Goal: Task Accomplishment & Management: Manage account settings

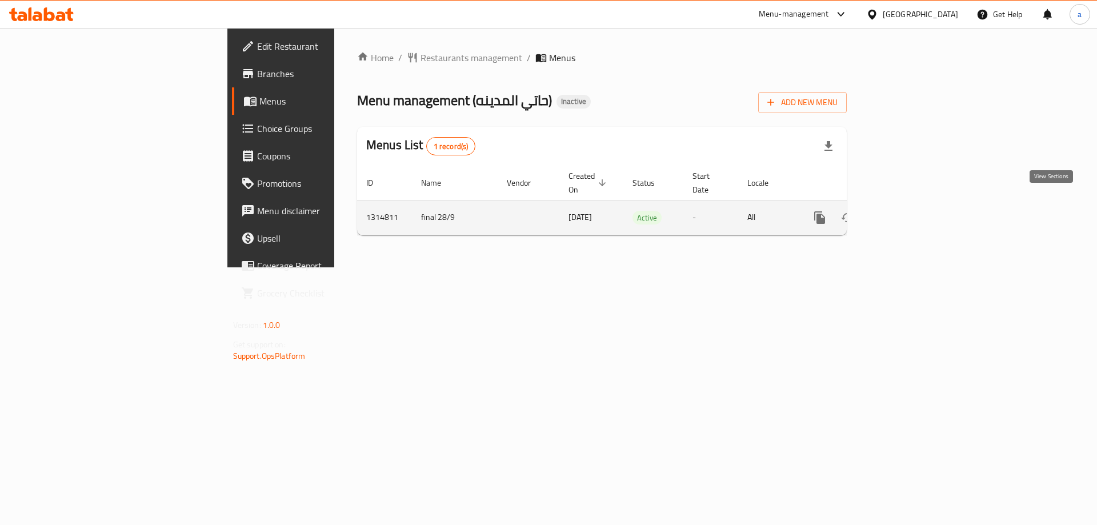
click at [909, 211] on icon "enhanced table" at bounding box center [903, 218] width 14 height 14
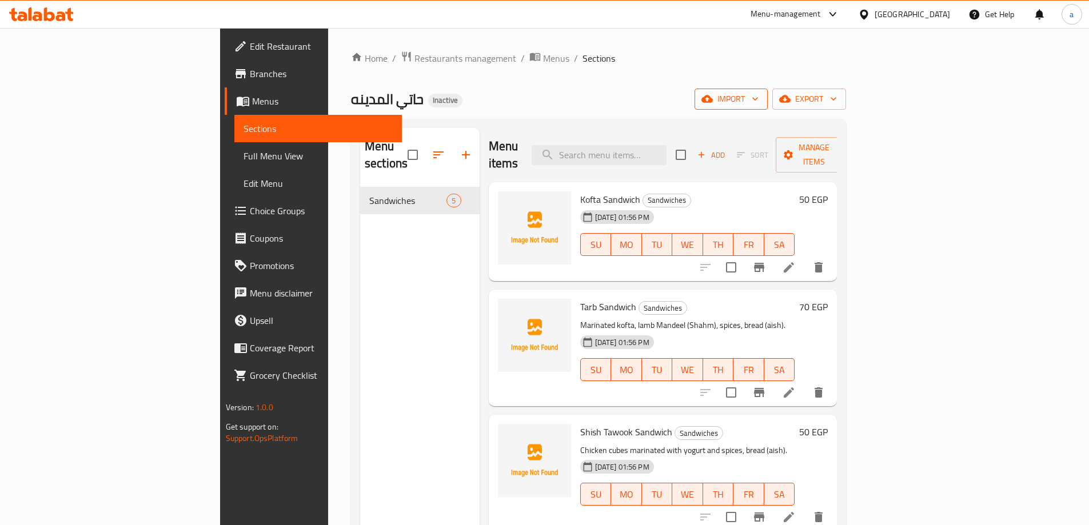
click at [758, 94] on span "import" at bounding box center [731, 99] width 55 height 14
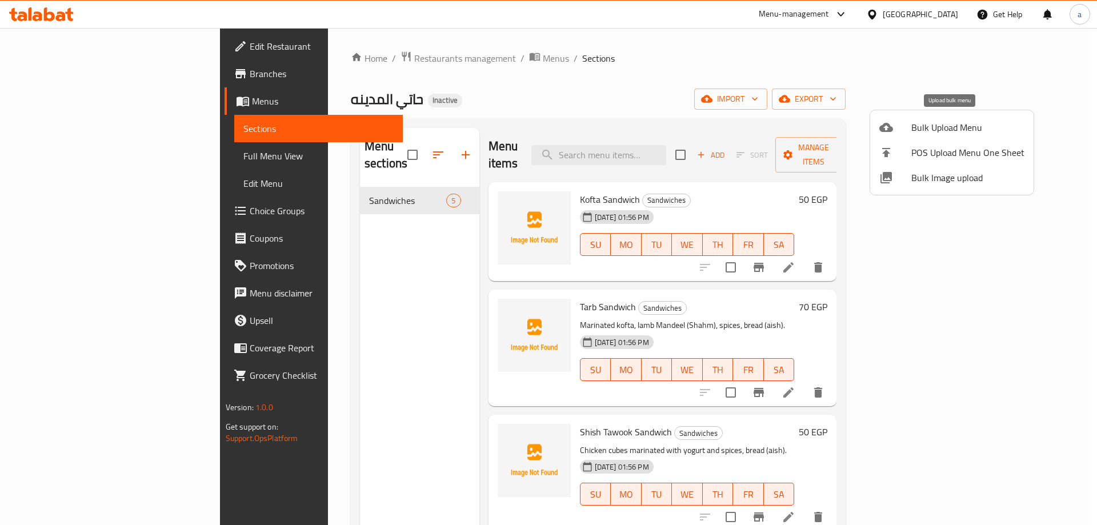
click at [911, 123] on div at bounding box center [896, 128] width 32 height 14
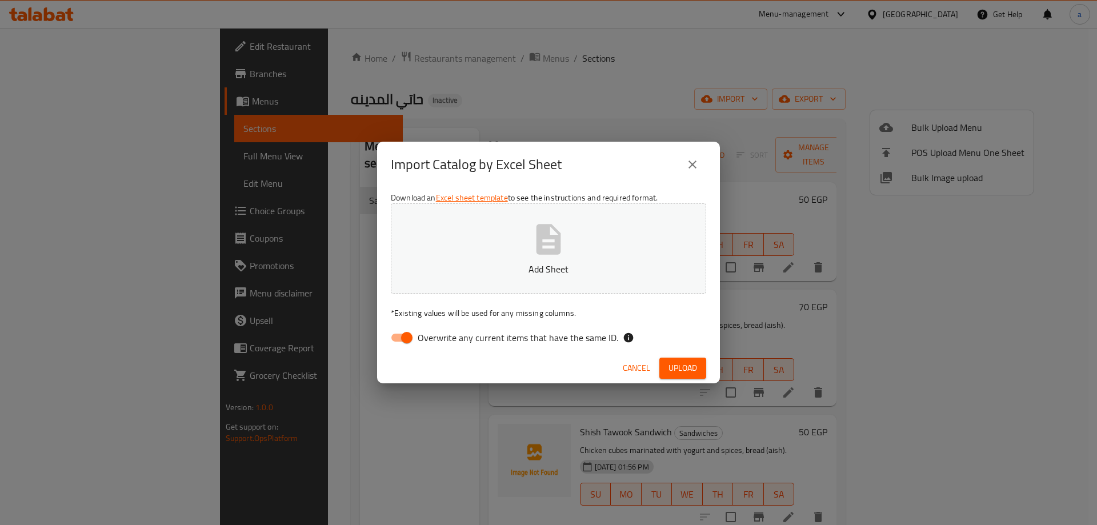
click at [410, 343] on input "Overwrite any current items that have the same ID." at bounding box center [406, 338] width 65 height 22
checkbox input "false"
click at [512, 279] on button "Add Sheet" at bounding box center [548, 248] width 315 height 90
click at [689, 364] on span "Upload" at bounding box center [683, 368] width 29 height 14
click at [672, 366] on span "Upload" at bounding box center [683, 368] width 29 height 14
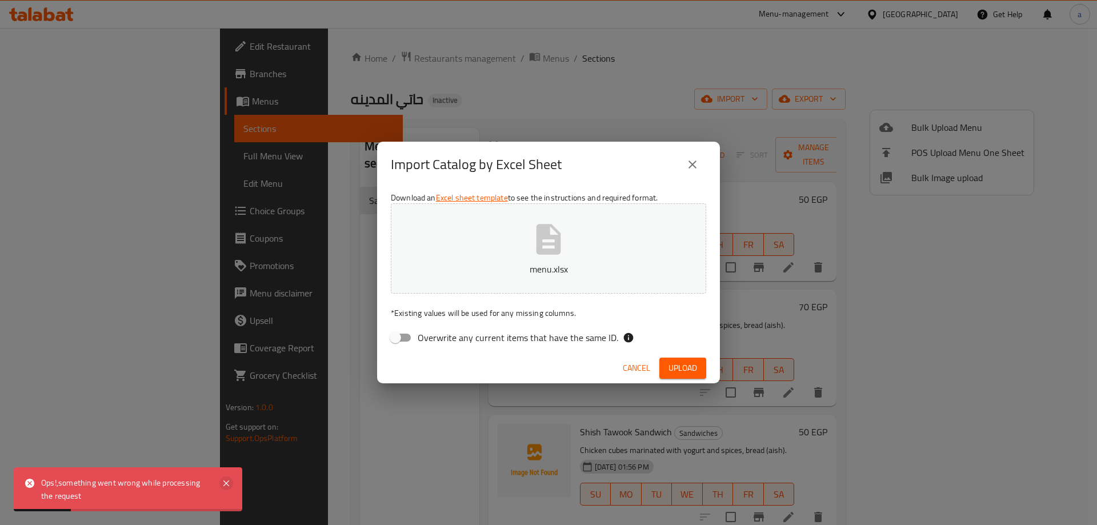
click at [230, 482] on icon at bounding box center [226, 484] width 14 height 14
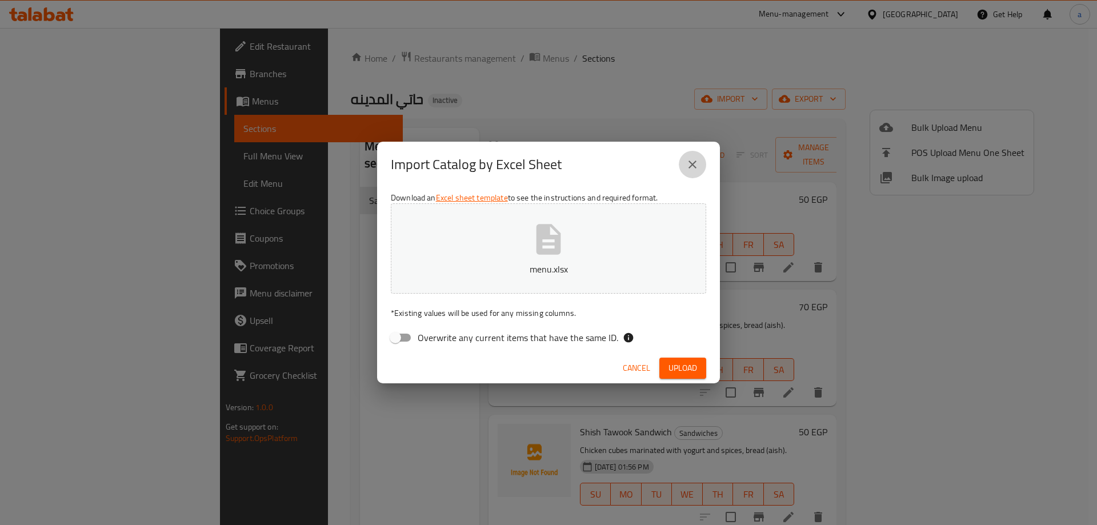
click at [687, 163] on icon "close" at bounding box center [693, 165] width 14 height 14
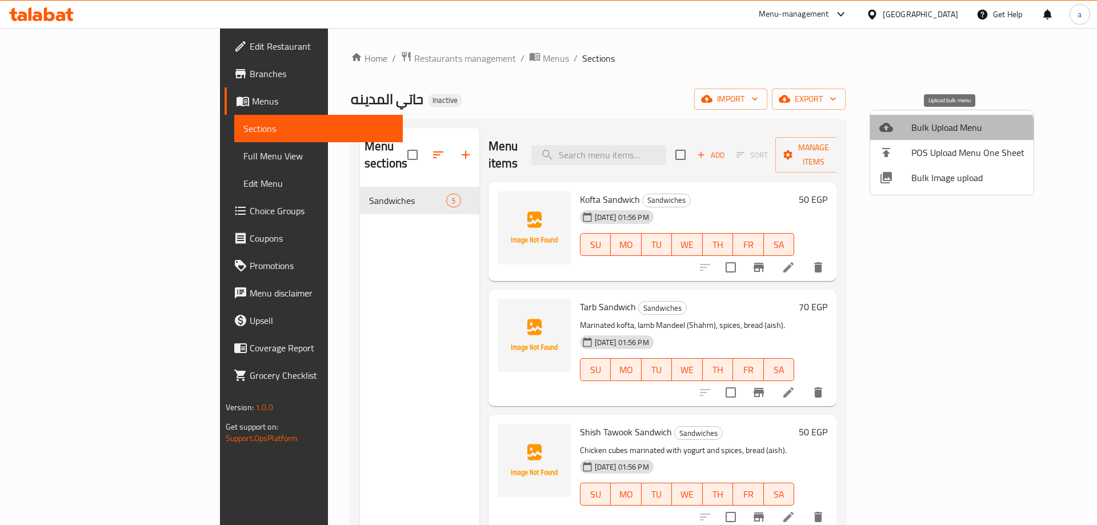
click at [914, 133] on span "Bulk Upload Menu" at bounding box center [968, 128] width 113 height 14
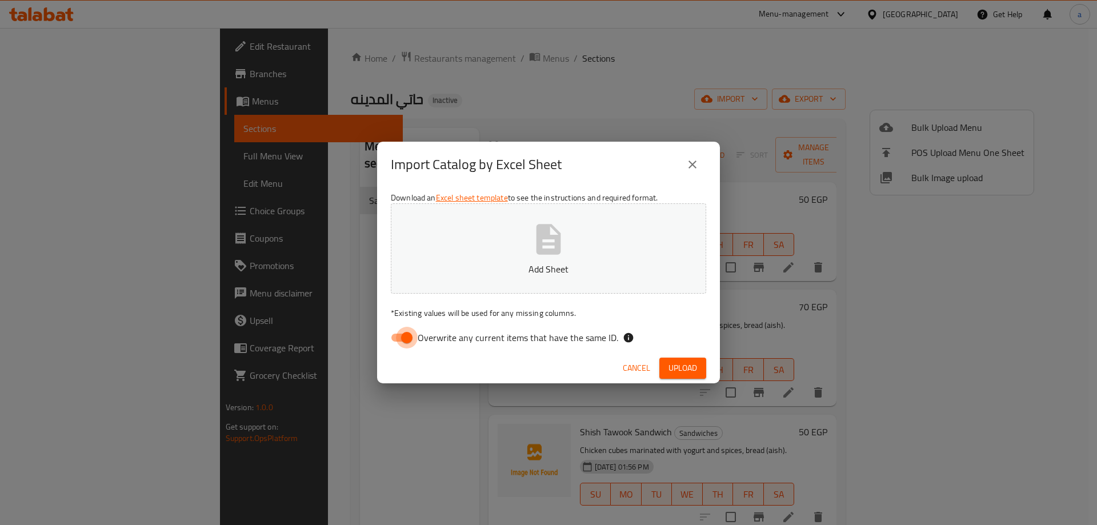
click at [411, 338] on input "Overwrite any current items that have the same ID." at bounding box center [406, 338] width 65 height 22
checkbox input "false"
click at [498, 259] on button "Add Sheet" at bounding box center [548, 248] width 315 height 90
click at [676, 364] on span "Upload" at bounding box center [683, 368] width 29 height 14
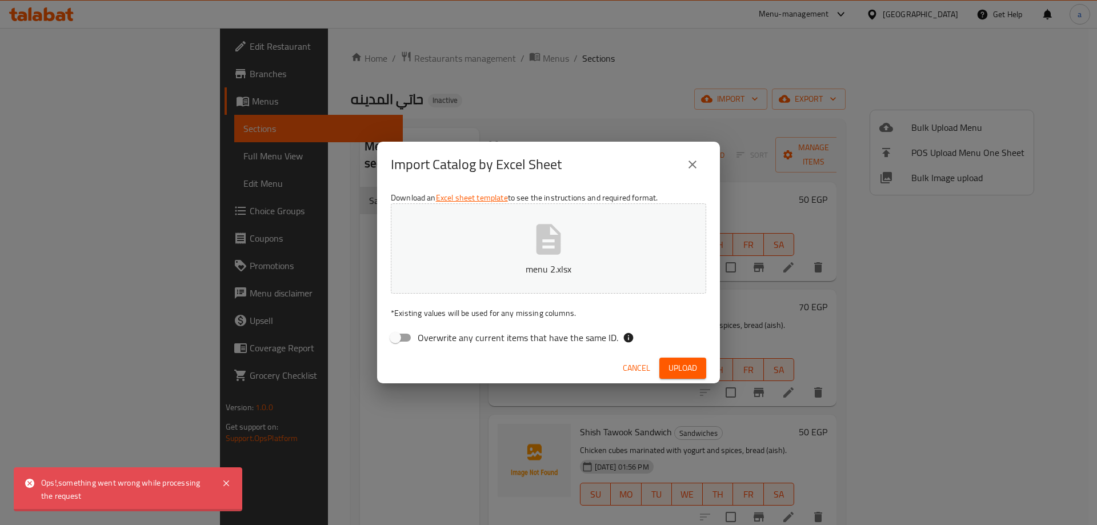
click at [692, 166] on icon "close" at bounding box center [693, 165] width 14 height 14
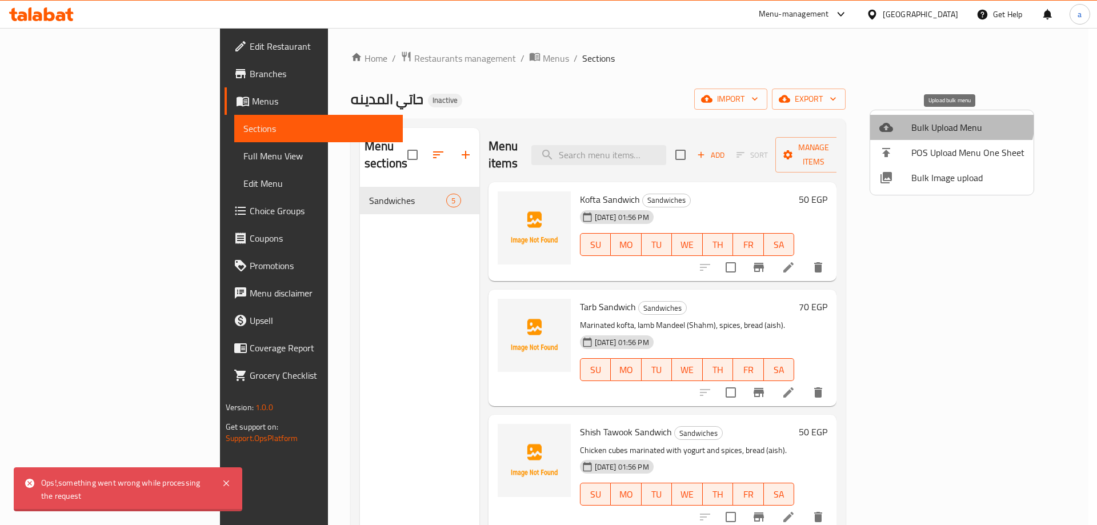
click at [947, 121] on span "Bulk Upload Menu" at bounding box center [968, 128] width 113 height 14
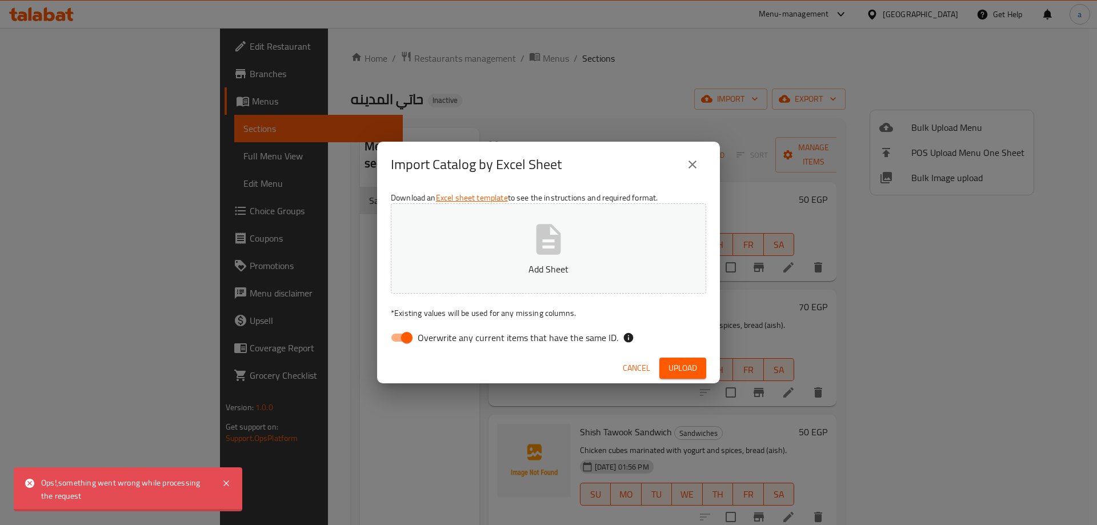
click at [416, 331] on input "Overwrite any current items that have the same ID." at bounding box center [406, 338] width 65 height 22
checkbox input "false"
click at [576, 265] on p "Add Sheet" at bounding box center [549, 269] width 280 height 14
click at [676, 371] on span "Upload" at bounding box center [683, 368] width 29 height 14
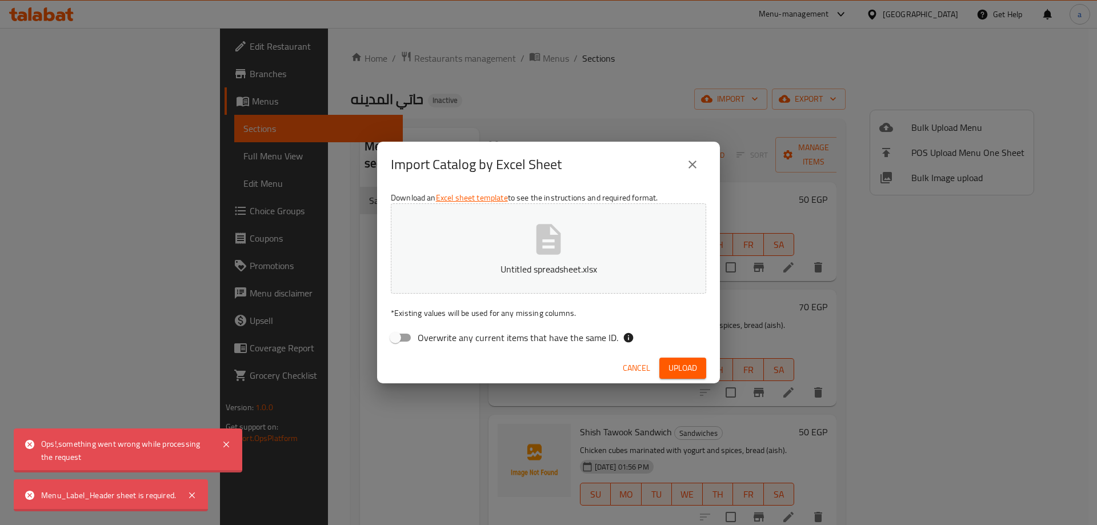
click at [684, 372] on span "Upload" at bounding box center [683, 368] width 29 height 14
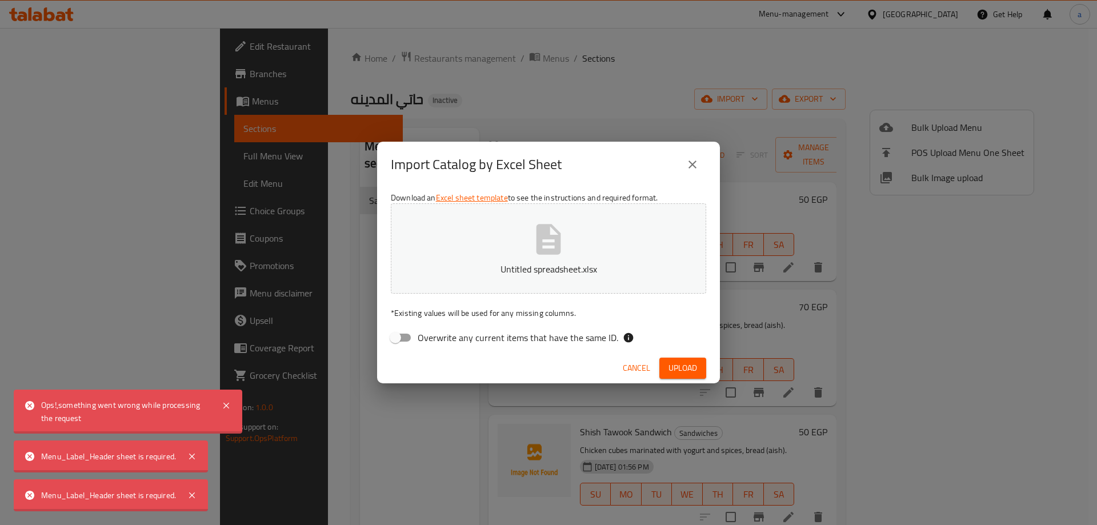
click at [641, 364] on span "Cancel" at bounding box center [636, 368] width 27 height 14
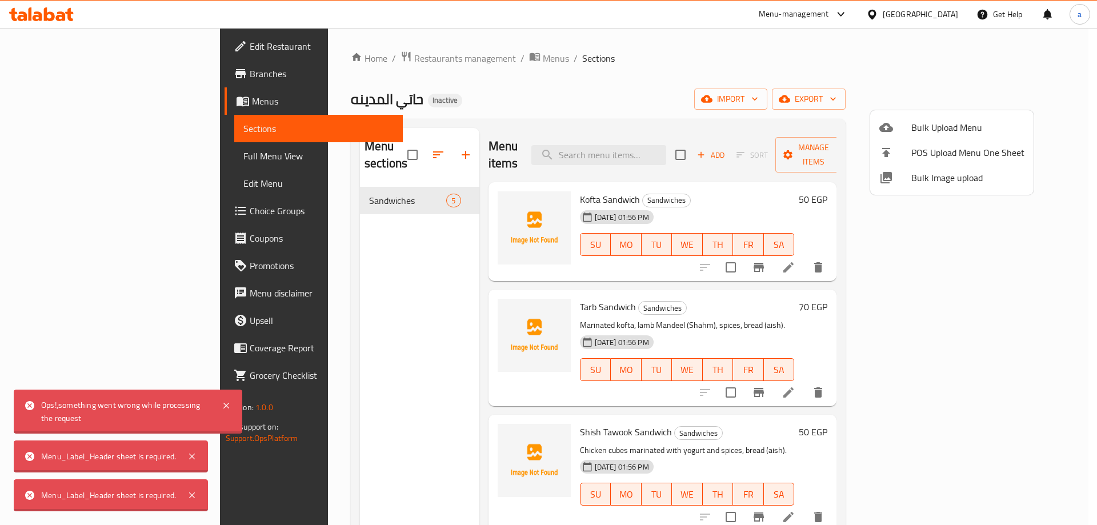
click at [938, 104] on div at bounding box center [548, 262] width 1097 height 525
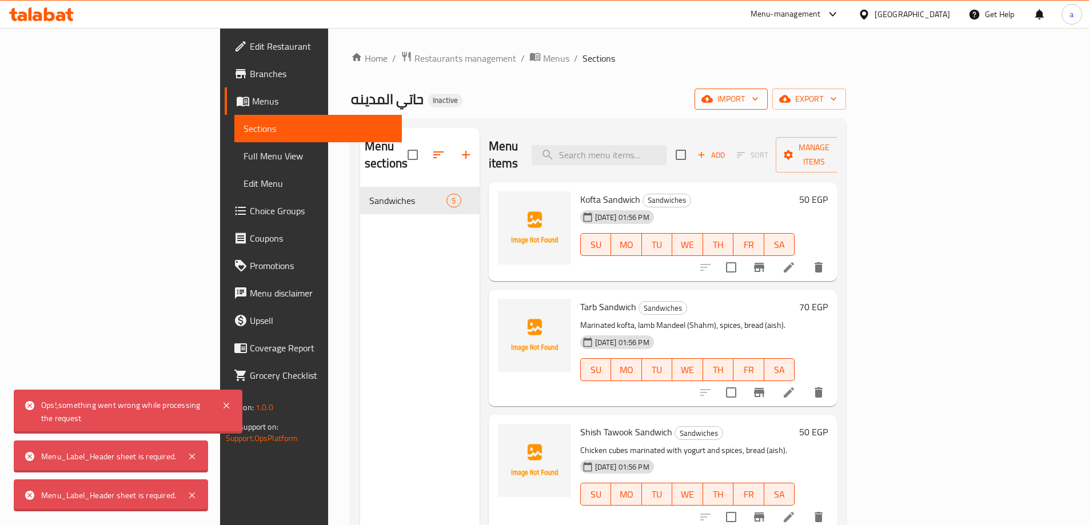
click at [713, 101] on icon "button" at bounding box center [706, 98] width 11 height 11
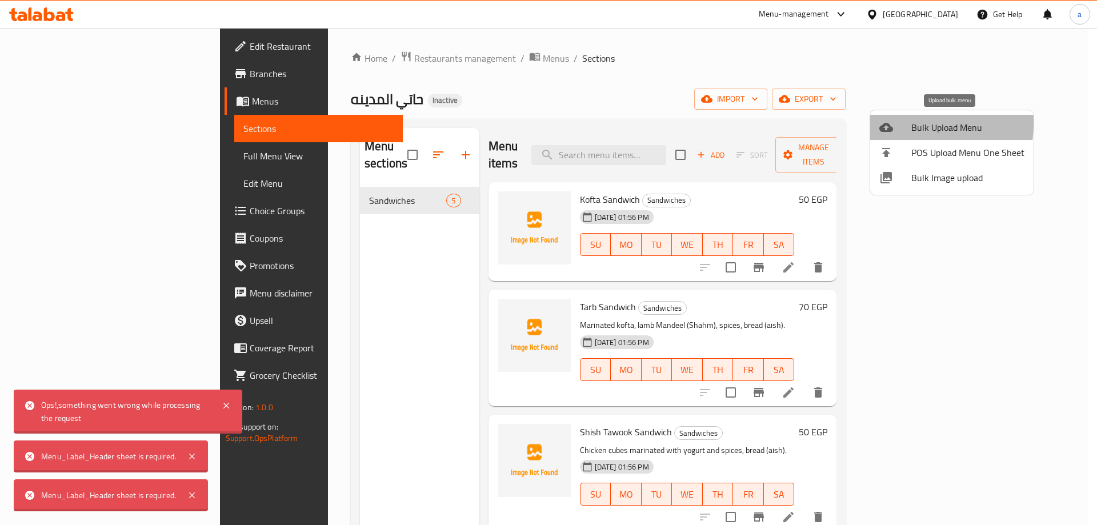
click at [892, 123] on icon at bounding box center [887, 128] width 14 height 14
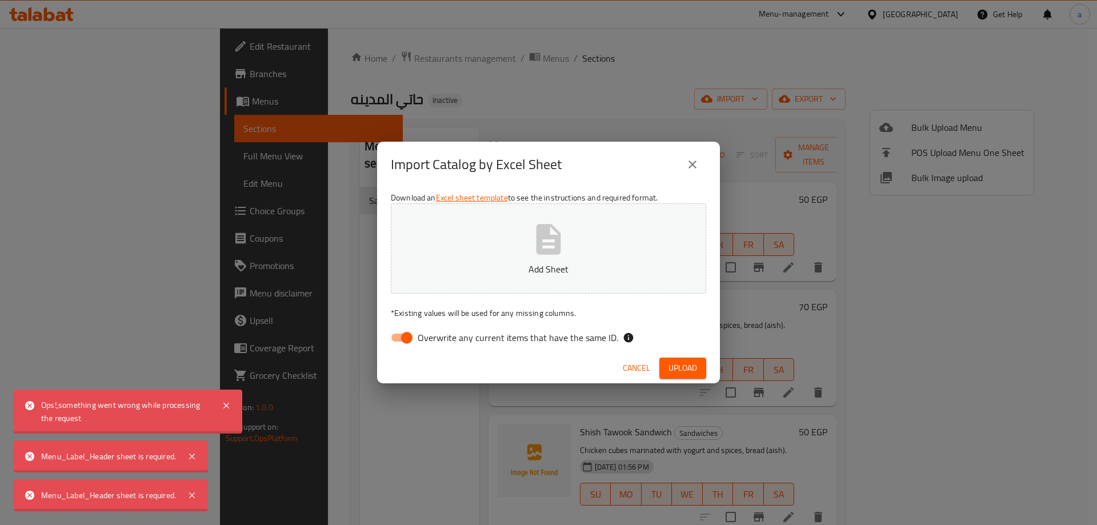
click at [393, 334] on input "Overwrite any current items that have the same ID." at bounding box center [406, 338] width 65 height 22
checkbox input "false"
click at [497, 282] on button "Add Sheet" at bounding box center [548, 248] width 315 height 90
click at [695, 369] on span "Upload" at bounding box center [683, 368] width 29 height 14
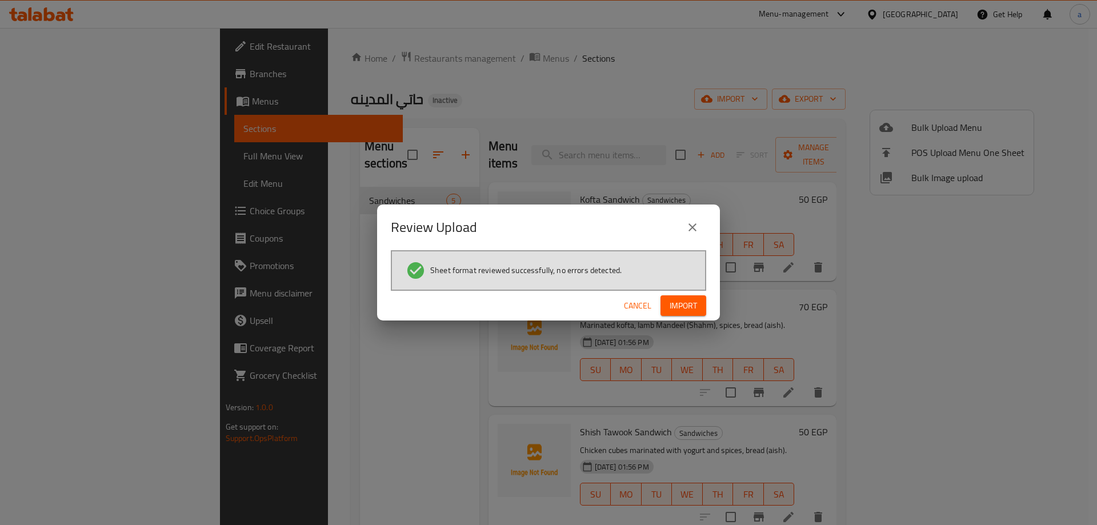
click at [689, 302] on span "Import" at bounding box center [683, 306] width 27 height 14
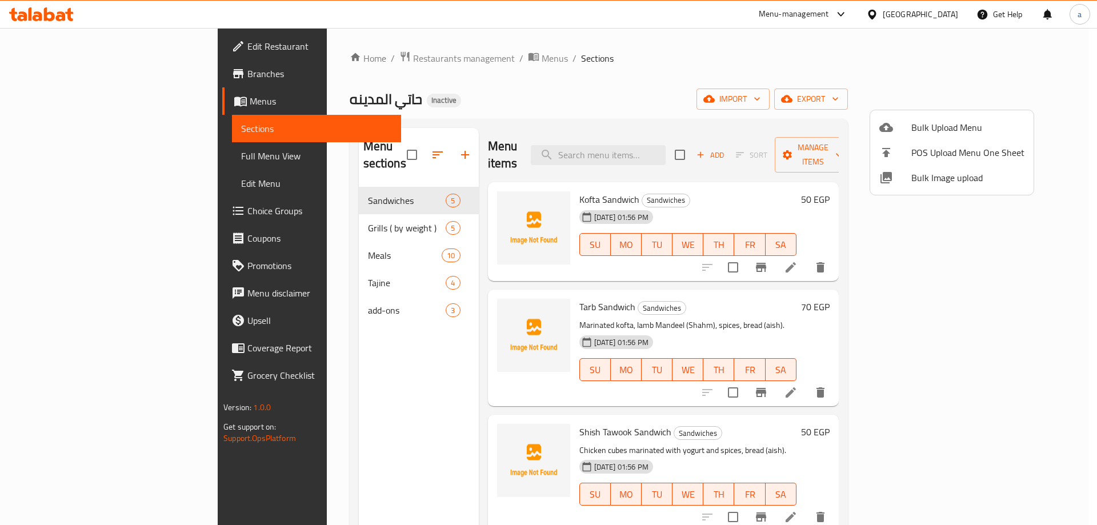
click at [299, 206] on div at bounding box center [548, 262] width 1097 height 525
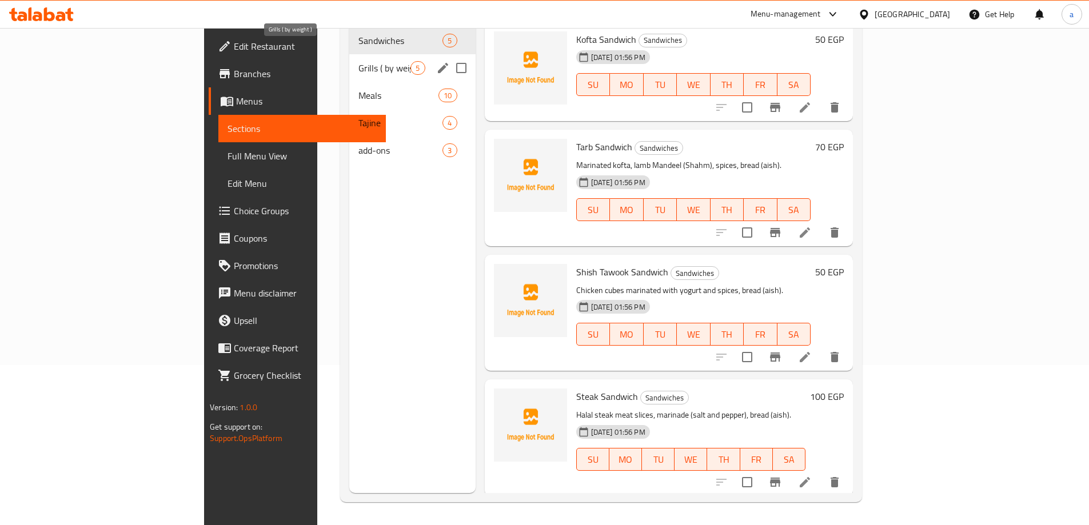
click at [358, 61] on span "Grills ( by weight )" at bounding box center [384, 68] width 52 height 14
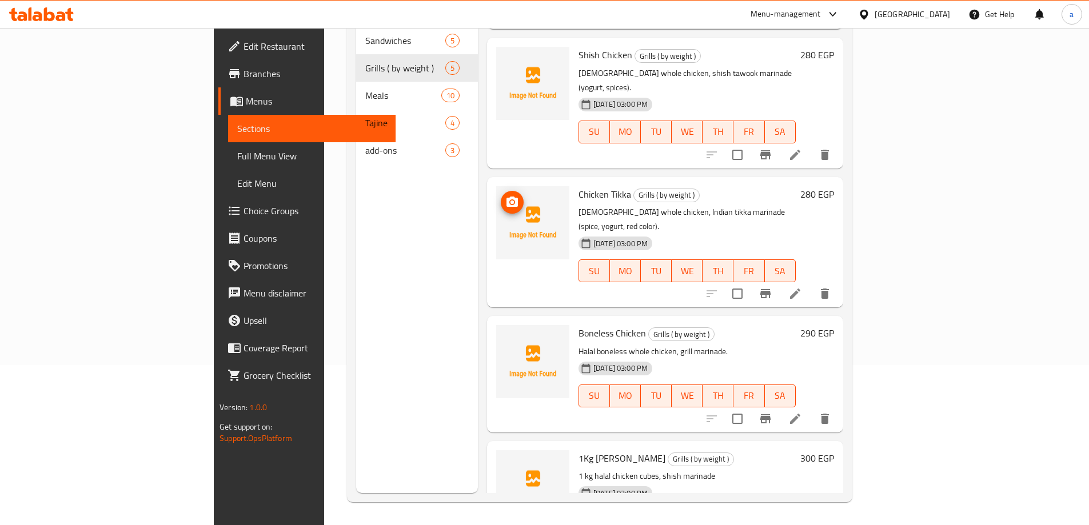
scroll to position [127, 0]
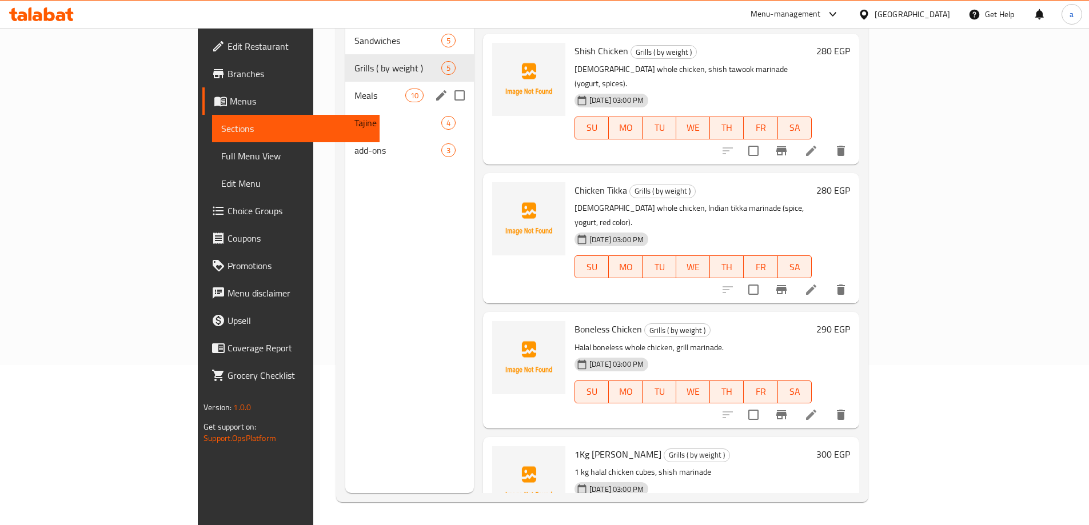
click at [354, 89] on span "Meals" at bounding box center [379, 96] width 50 height 14
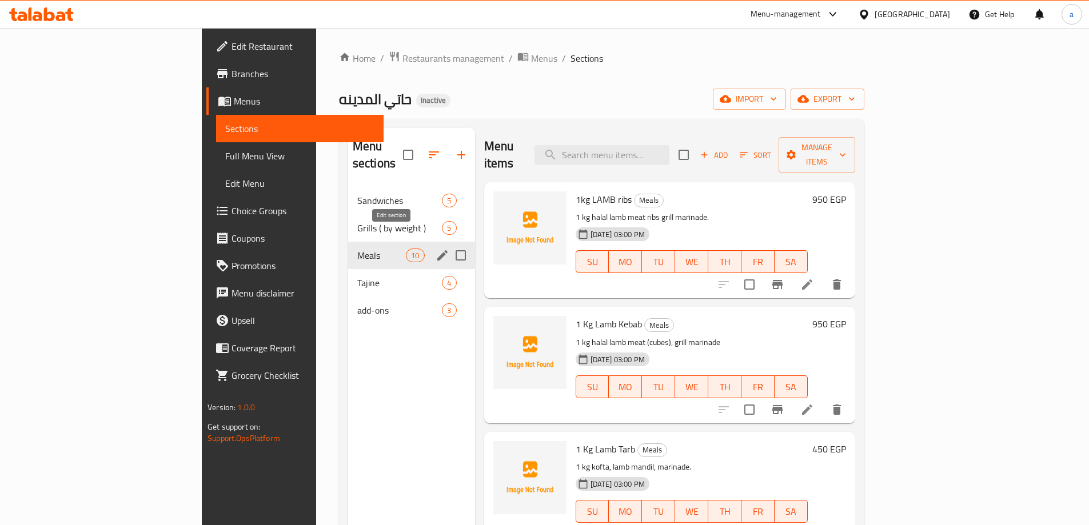
click at [437, 250] on icon "edit" at bounding box center [442, 255] width 10 height 10
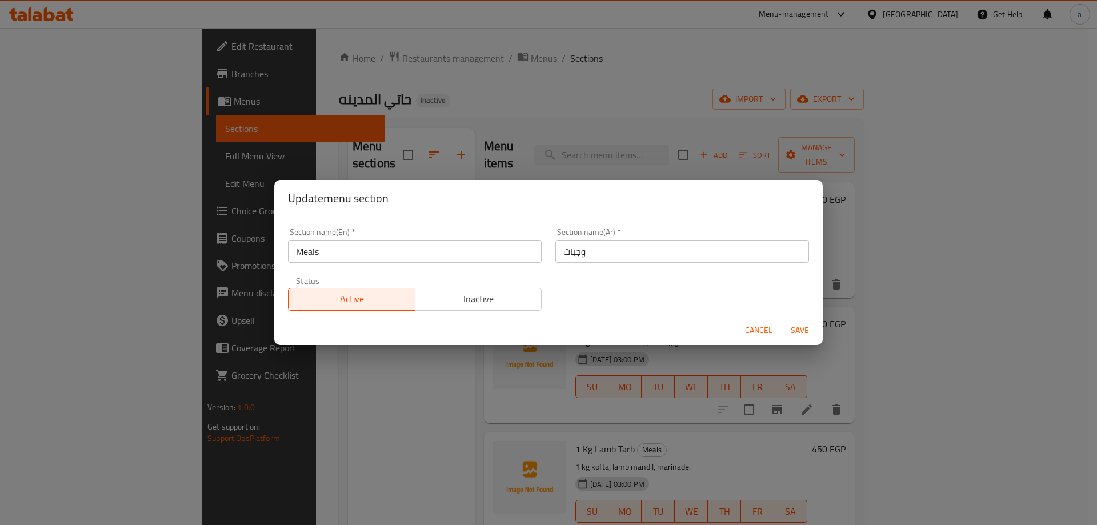
click at [363, 357] on div "Update menu section Section name(En)   * Meals Section name(En) * Section name(…" at bounding box center [548, 262] width 1097 height 525
click at [762, 330] on span "Cancel" at bounding box center [758, 330] width 27 height 14
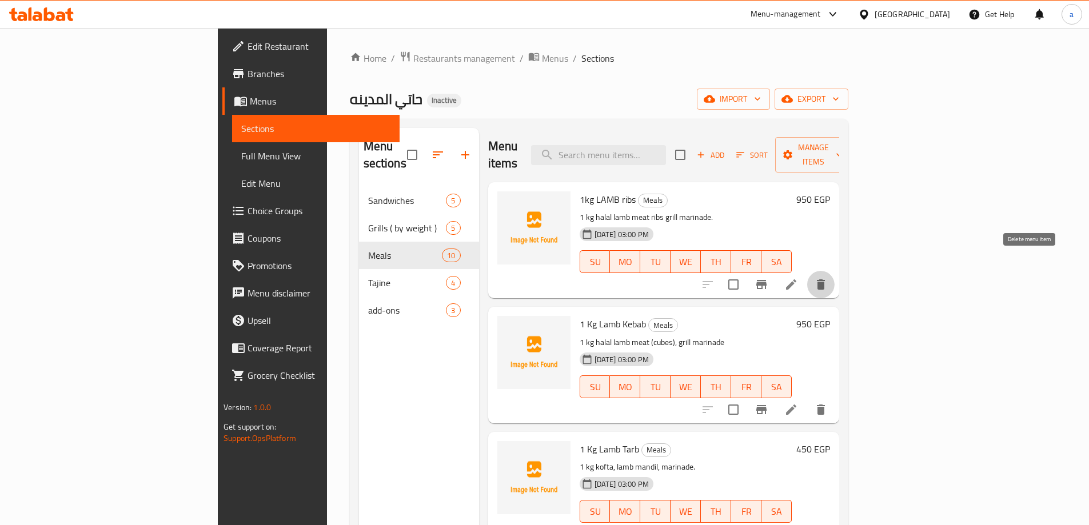
click at [828, 278] on icon "delete" at bounding box center [821, 285] width 14 height 14
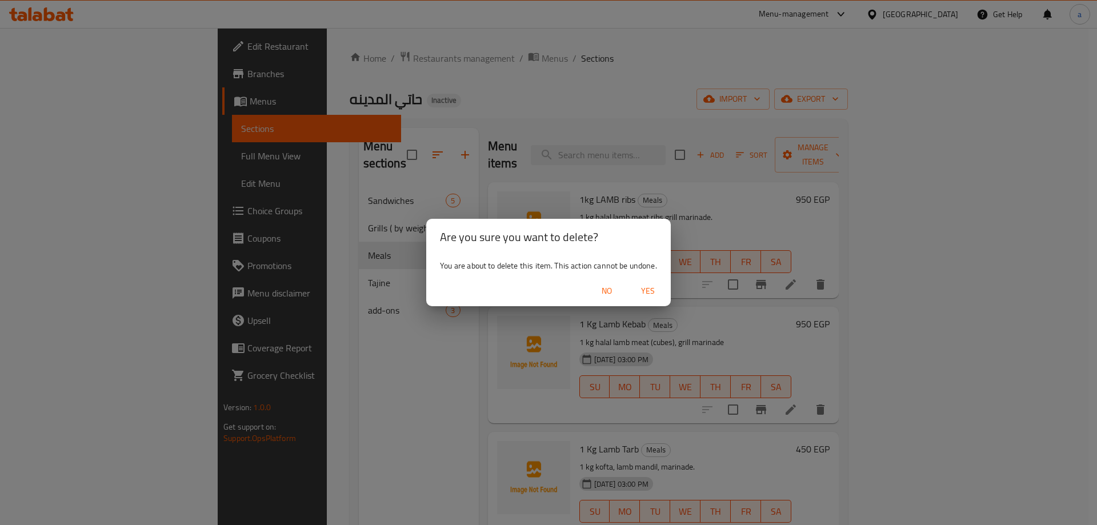
click at [647, 291] on span "Yes" at bounding box center [647, 291] width 27 height 14
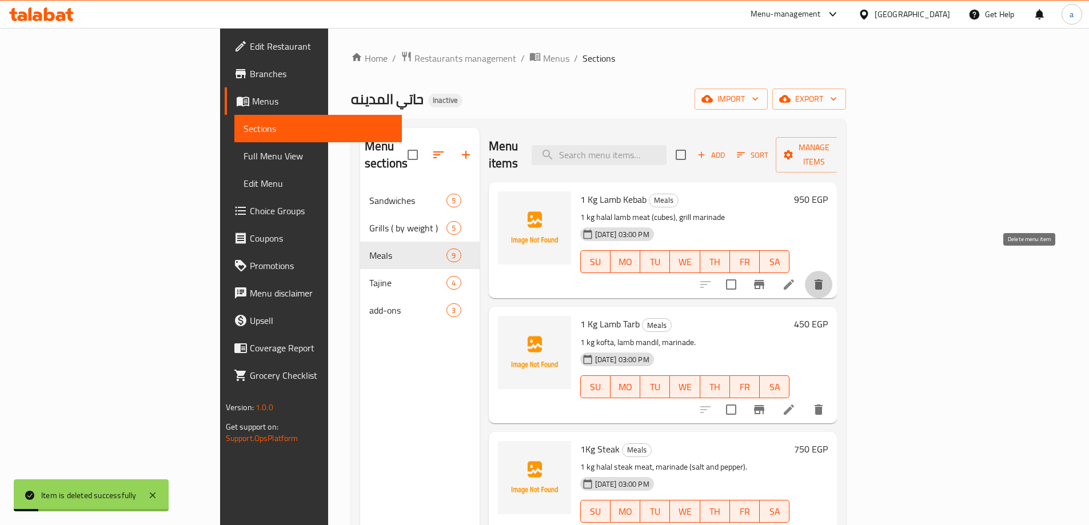
click at [822, 279] on icon "delete" at bounding box center [818, 284] width 8 height 10
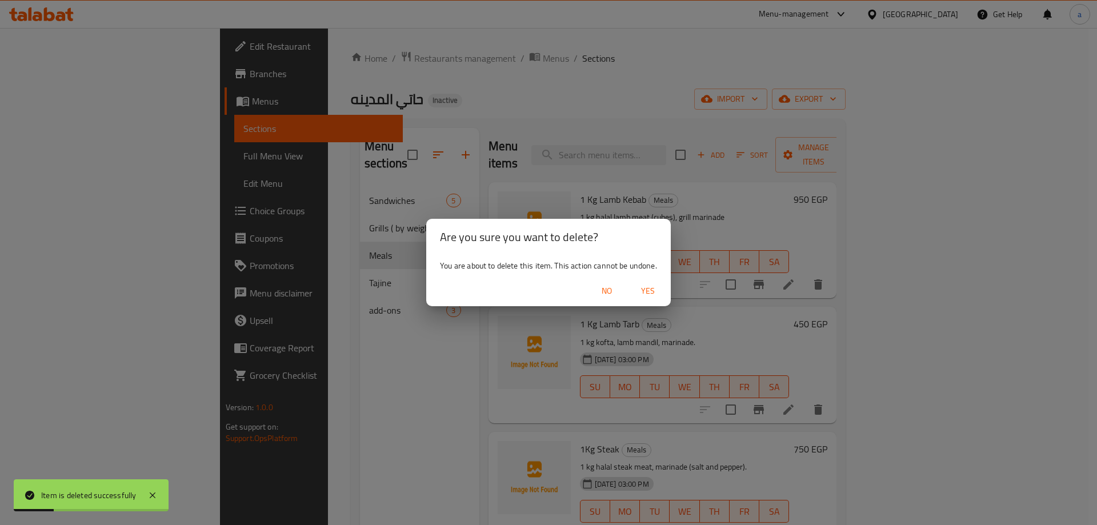
click at [650, 282] on button "Yes" at bounding box center [648, 291] width 37 height 21
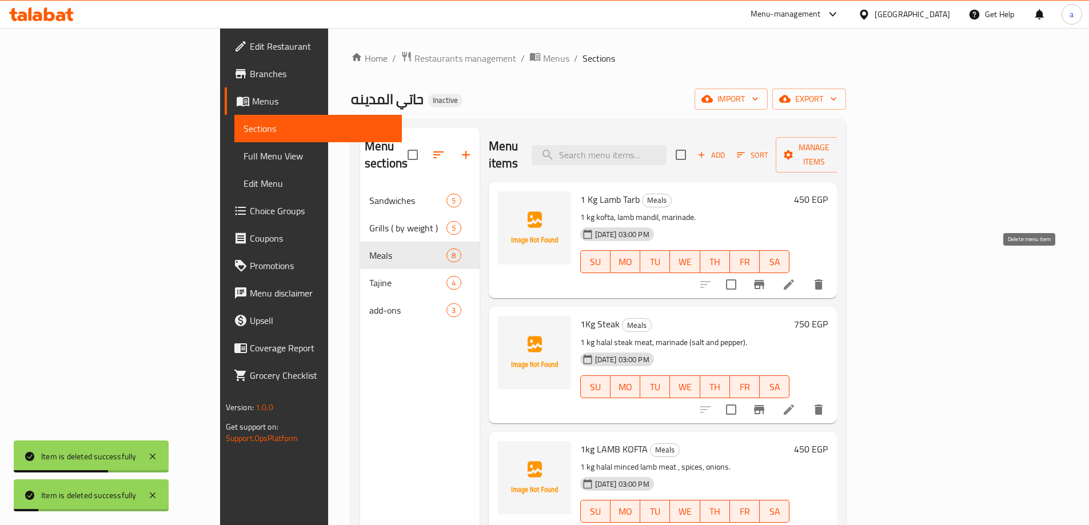
click at [822, 279] on icon "delete" at bounding box center [818, 284] width 8 height 10
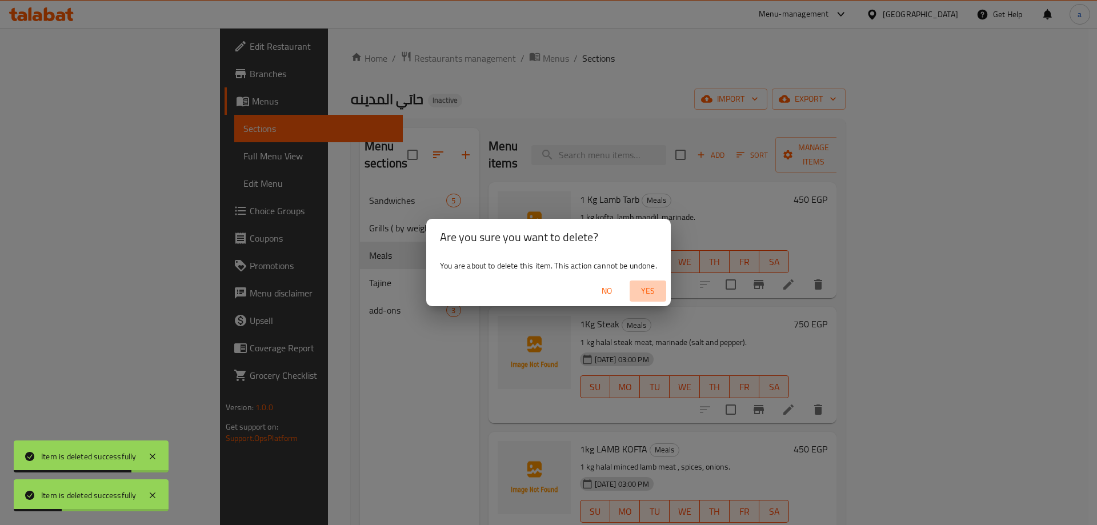
click at [641, 294] on span "Yes" at bounding box center [647, 291] width 27 height 14
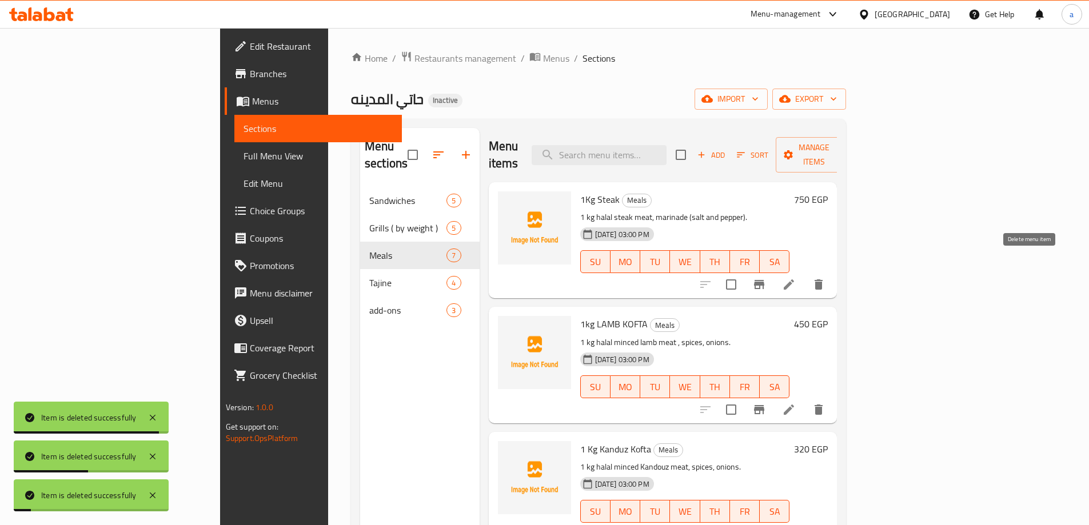
click at [822, 279] on icon "delete" at bounding box center [818, 284] width 8 height 10
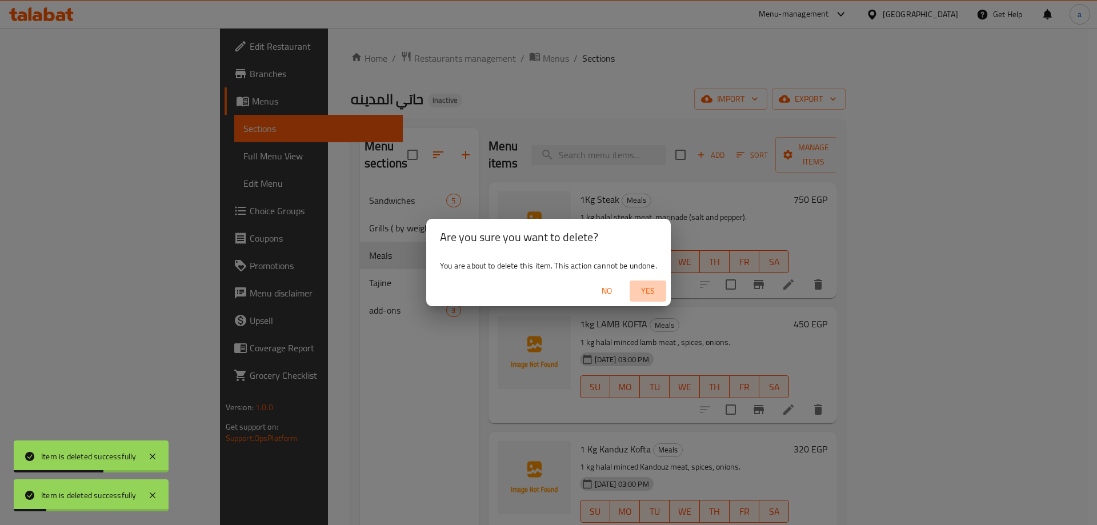
click at [642, 285] on span "Yes" at bounding box center [647, 291] width 27 height 14
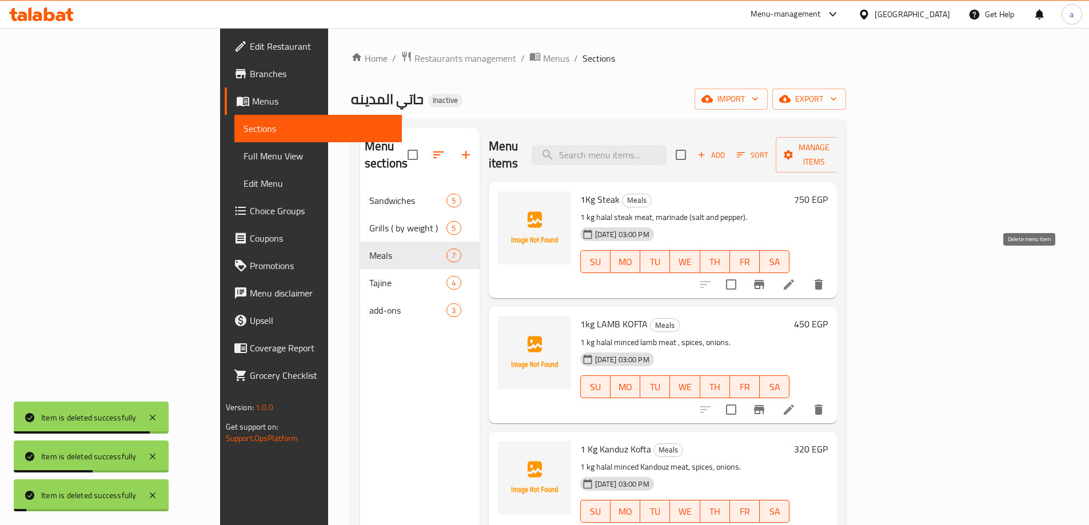
click at [822, 405] on icon "delete" at bounding box center [818, 410] width 8 height 10
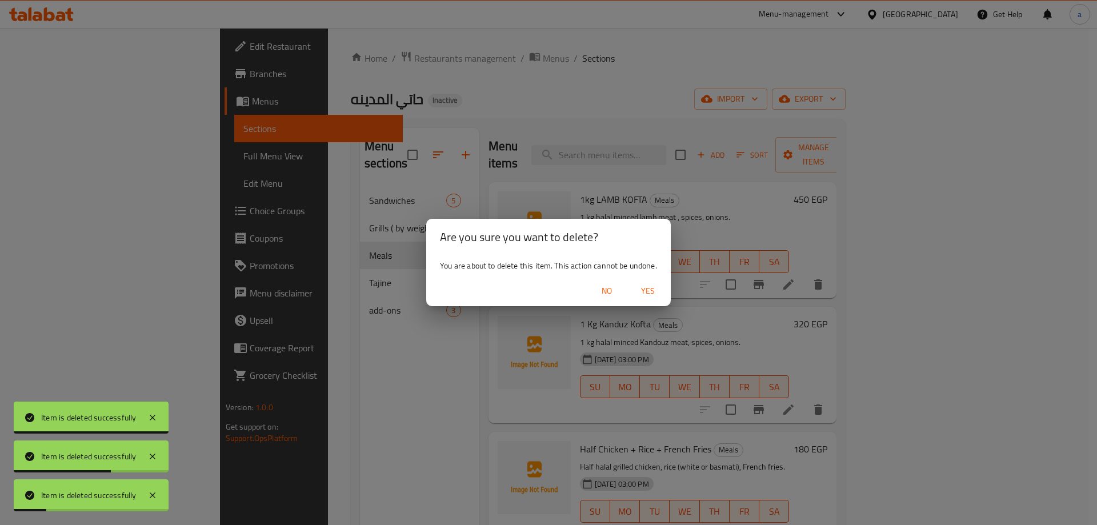
click at [648, 285] on span "Yes" at bounding box center [647, 291] width 27 height 14
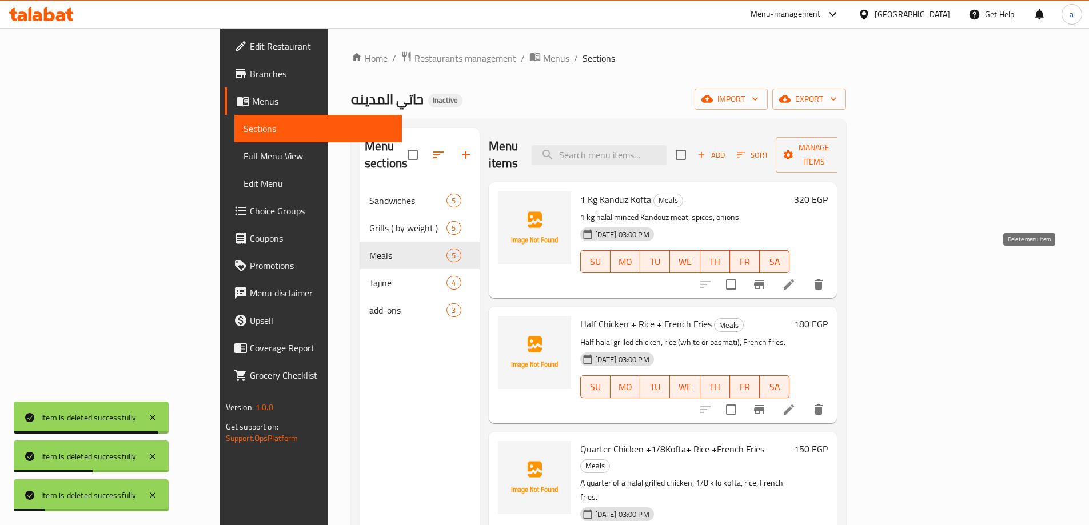
click at [825, 278] on icon "delete" at bounding box center [819, 285] width 14 height 14
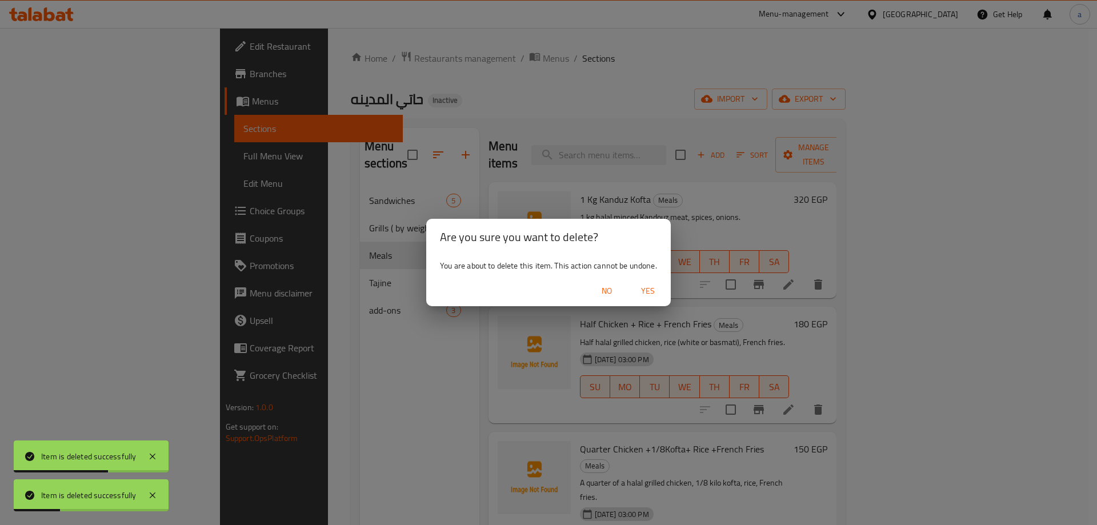
click at [659, 290] on span "Yes" at bounding box center [647, 291] width 27 height 14
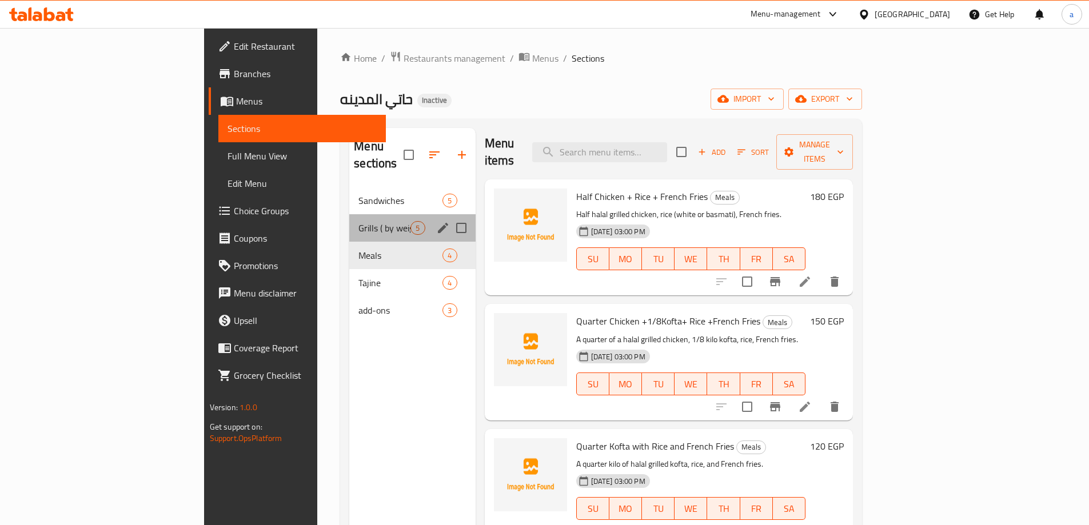
click at [349, 214] on div "Grills ( by weight ) 5" at bounding box center [412, 227] width 126 height 27
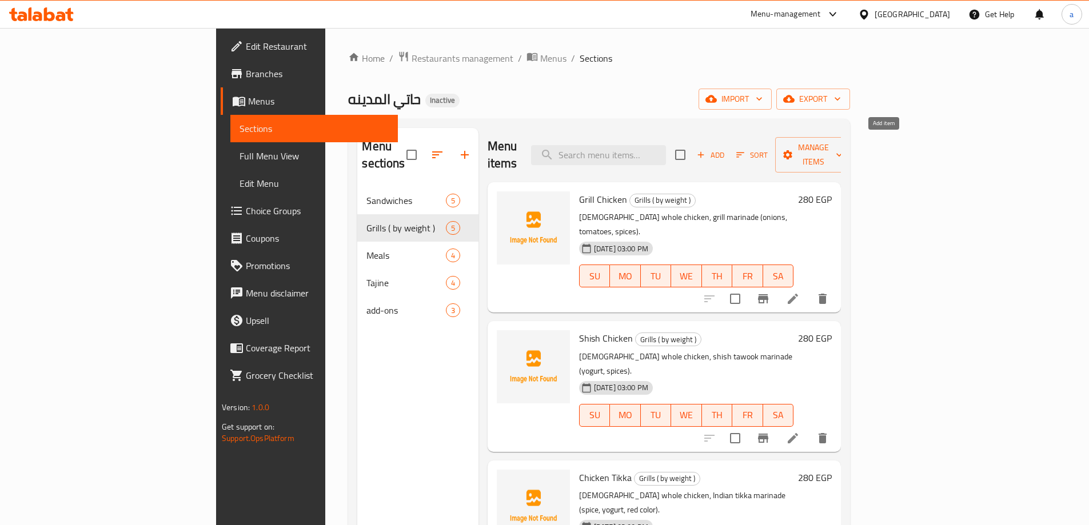
click at [726, 149] on span "Add" at bounding box center [710, 155] width 31 height 13
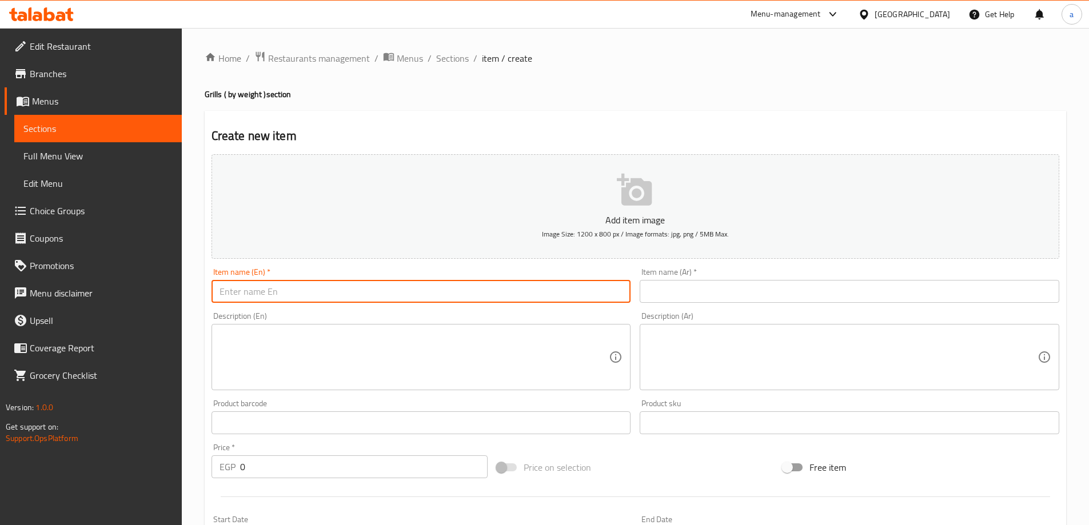
click at [381, 290] on input "text" at bounding box center [420, 291] width 419 height 23
paste input "1kg LAMB ribs"
click at [245, 289] on input "1kg LAMB ribs" at bounding box center [420, 291] width 419 height 23
click at [251, 297] on input "1kg LAMB ribs" at bounding box center [420, 291] width 419 height 23
click at [242, 295] on input "1kg LB ribs" at bounding box center [420, 291] width 419 height 23
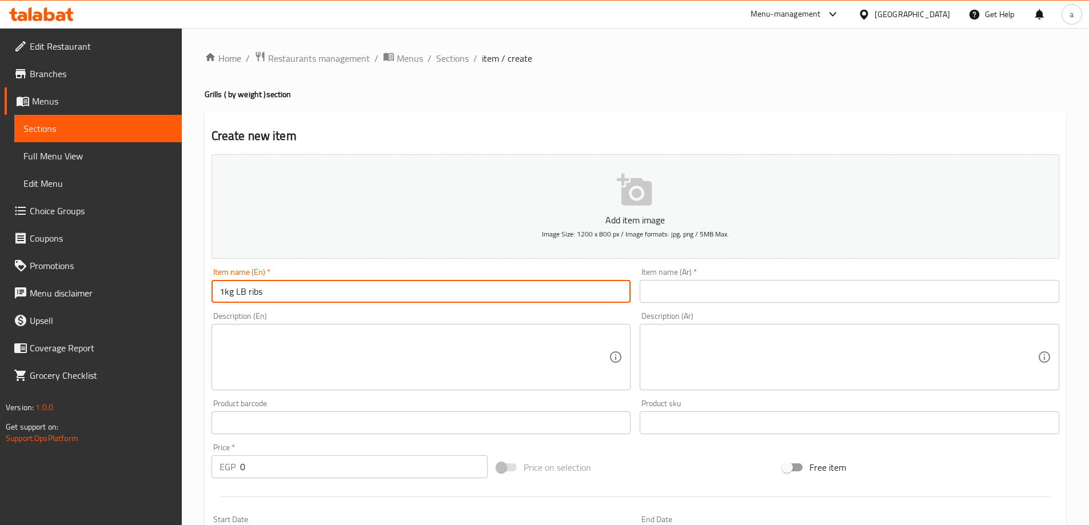
click at [246, 295] on input "1kg LB ribs" at bounding box center [420, 291] width 419 height 23
type input "1kg Lamb ribs"
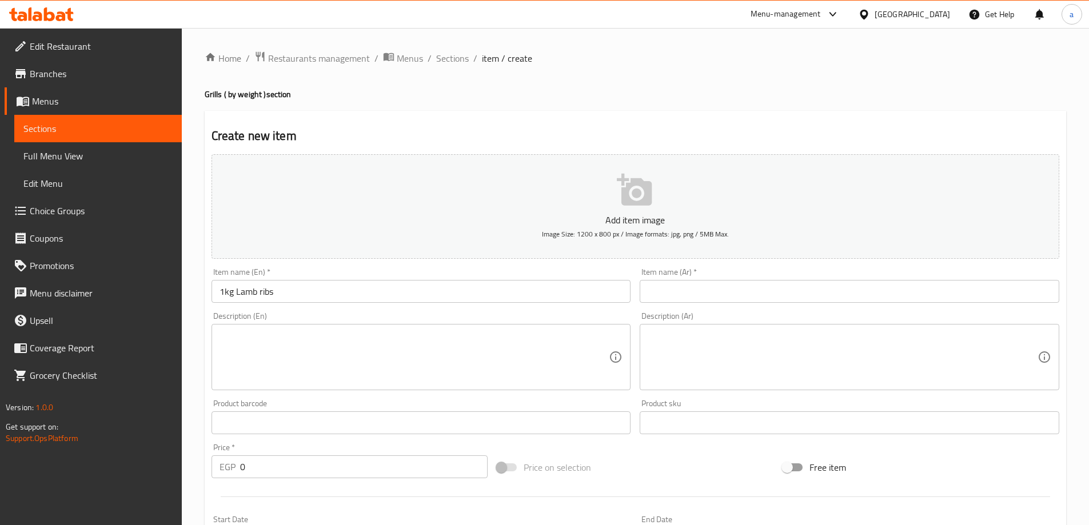
drag, startPoint x: 794, startPoint y: 284, endPoint x: 701, endPoint y: 285, distance: 93.2
click at [793, 285] on input "text" at bounding box center [849, 291] width 419 height 23
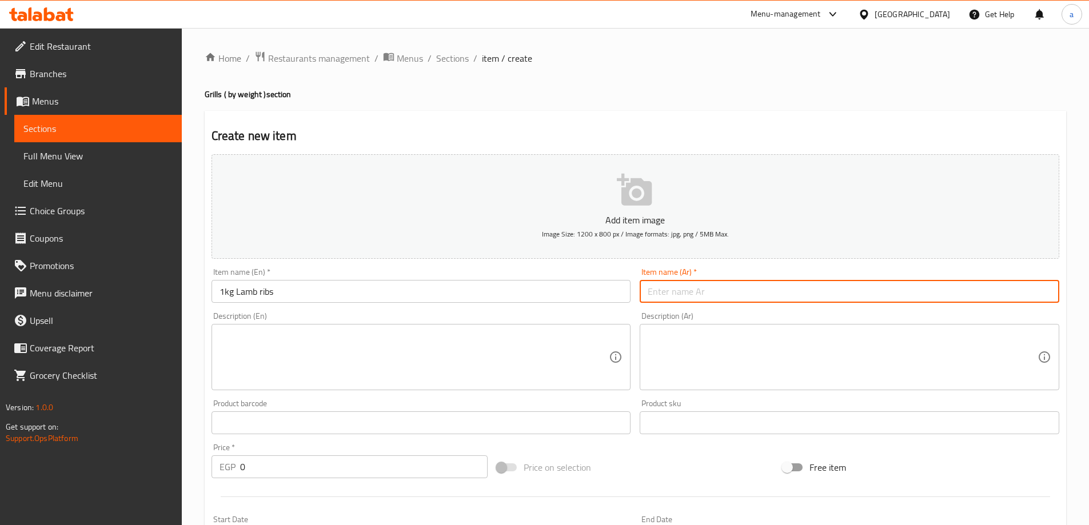
paste input "1ك ريش ضاني"
type input "1ك ريش ضاني"
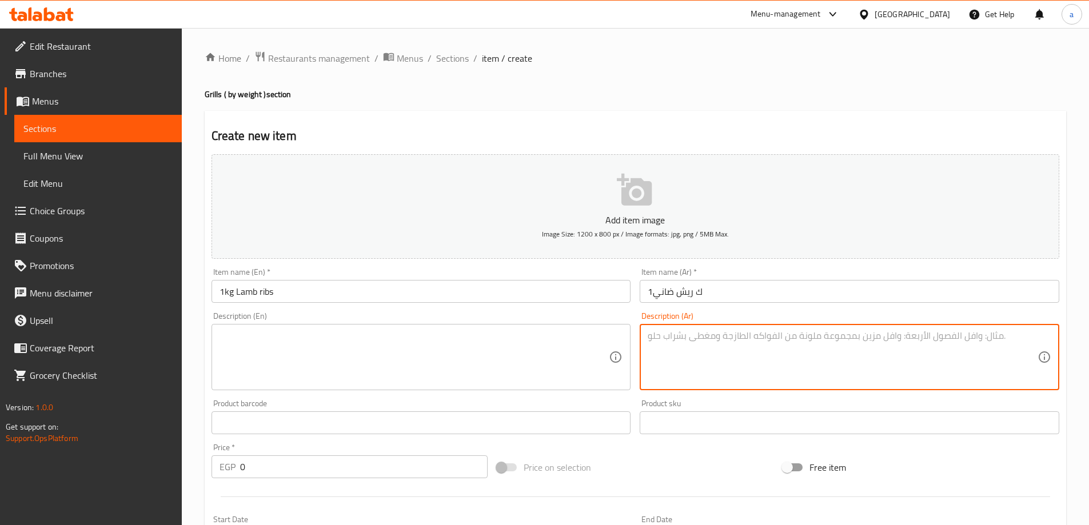
click at [729, 363] on textarea at bounding box center [843, 357] width 390 height 54
paste textarea "1 kg halal lamb meat ribs grill marinade."
type textarea "1 kg halal lamb meat ribs grill marinade."
click at [333, 374] on textarea at bounding box center [414, 357] width 390 height 54
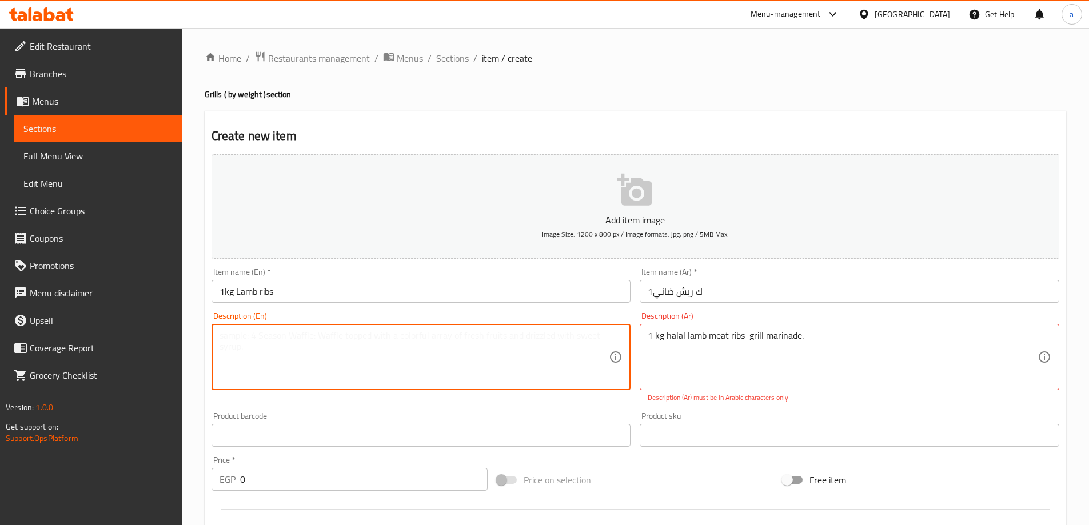
paste textarea "1 kg halal lamb meat ribs grill marinade."
type textarea "1 kg halal lamb meat ribs grill marinade."
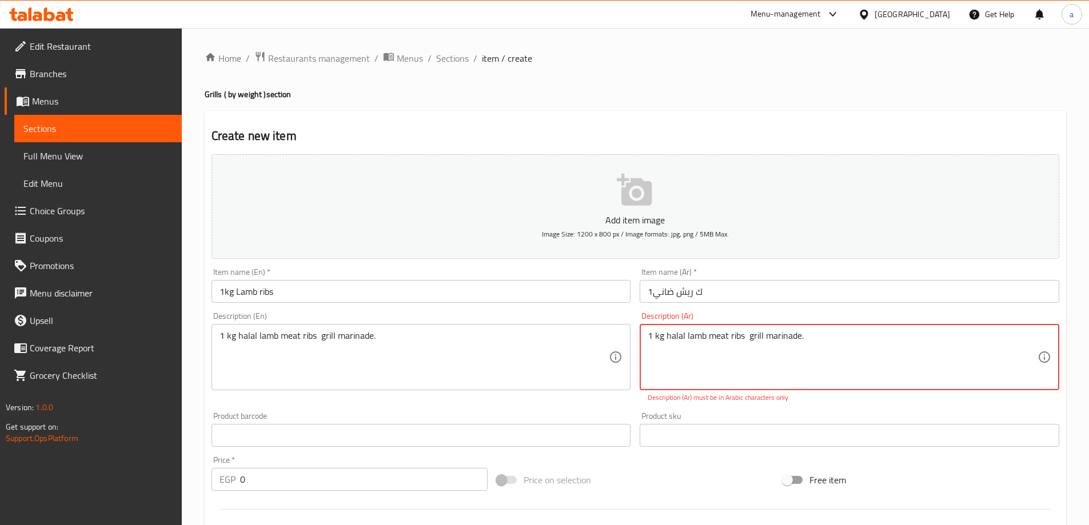
click at [732, 350] on textarea "1 kg halal lamb meat ribs grill marinade." at bounding box center [843, 357] width 390 height 54
paste textarea "كيلو ريش لحم ضأن حلال، تتبيلة شواء"
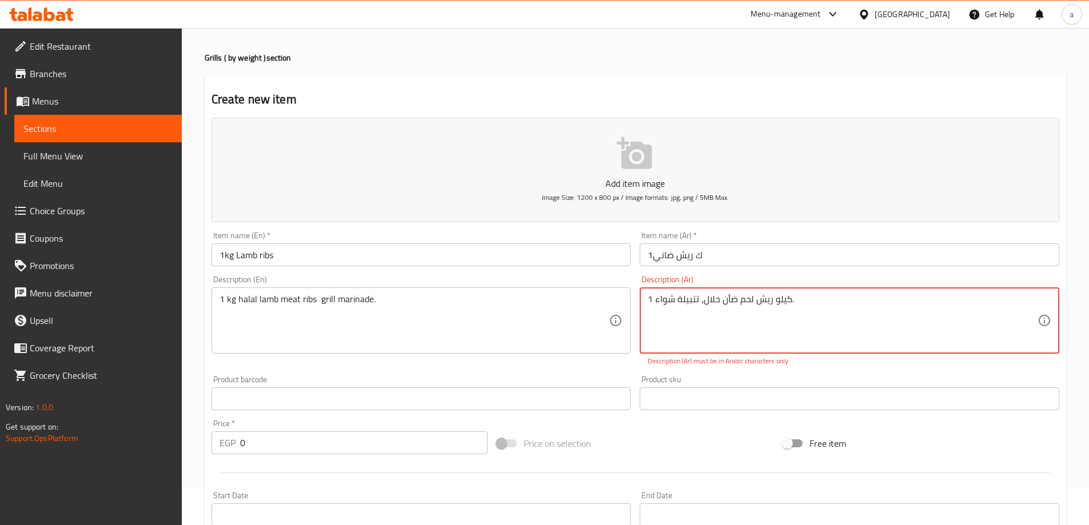
scroll to position [57, 0]
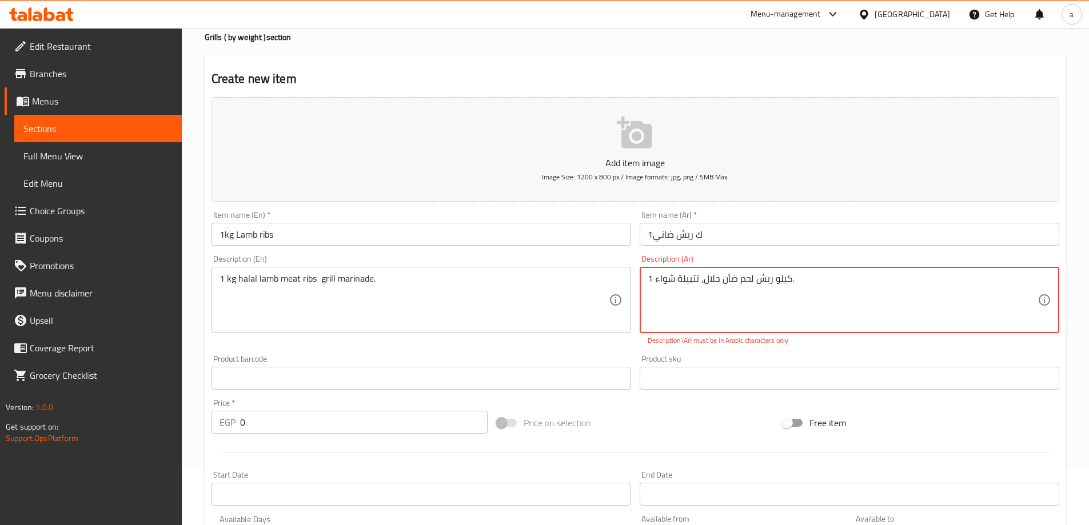
type textarea "1 كيلو ريش لحم ضأن حلال، تتبيلة شواء."
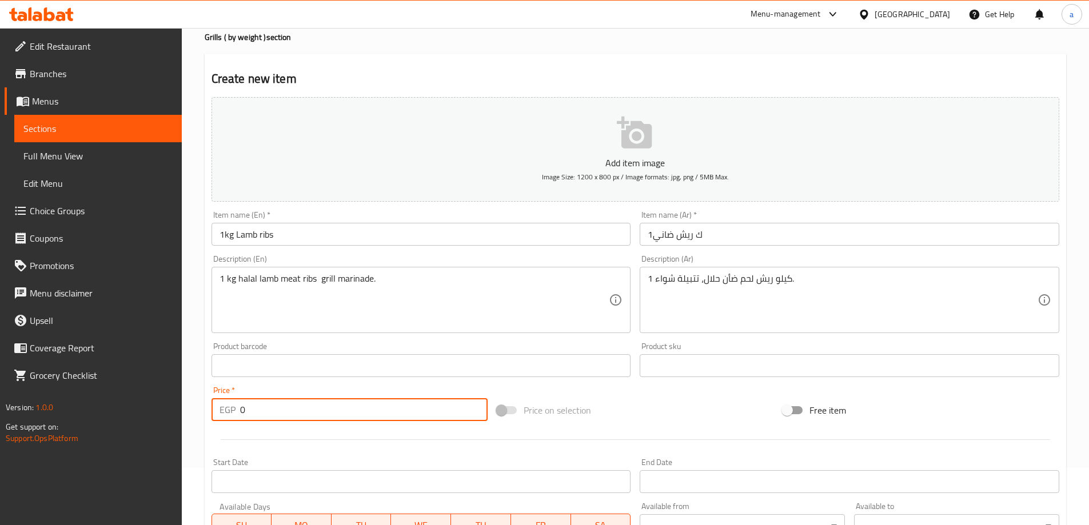
click at [314, 404] on input "0" at bounding box center [364, 409] width 248 height 23
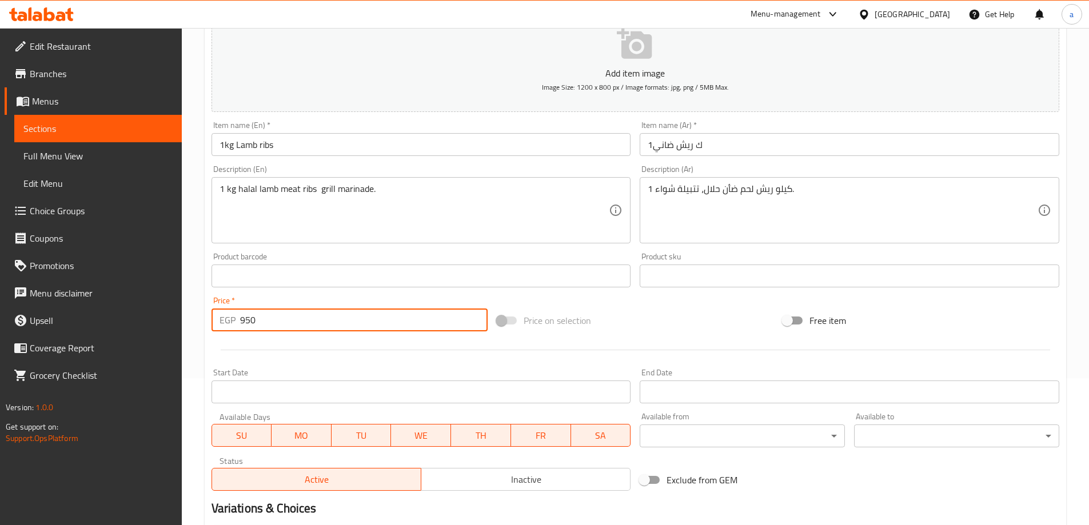
scroll to position [282, 0]
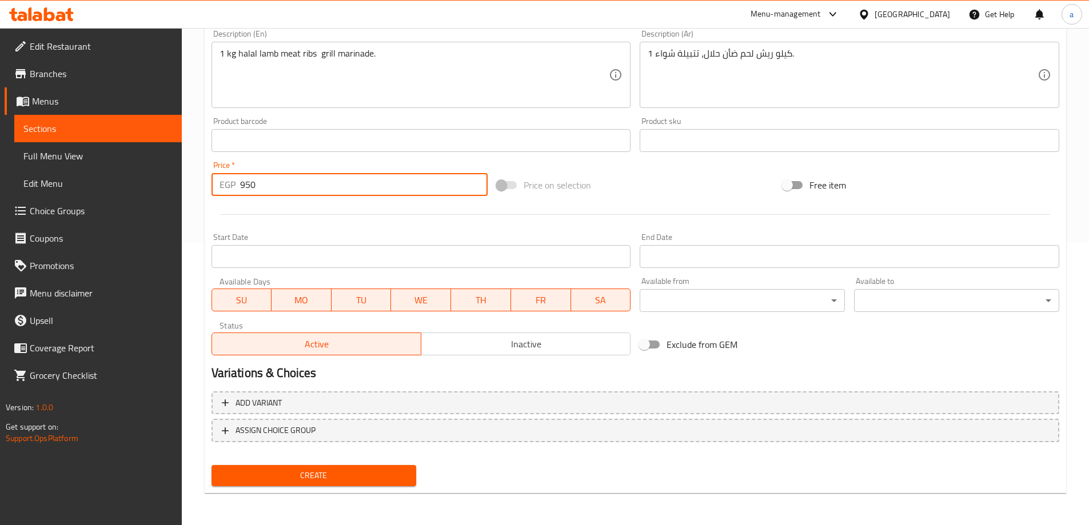
type input "950"
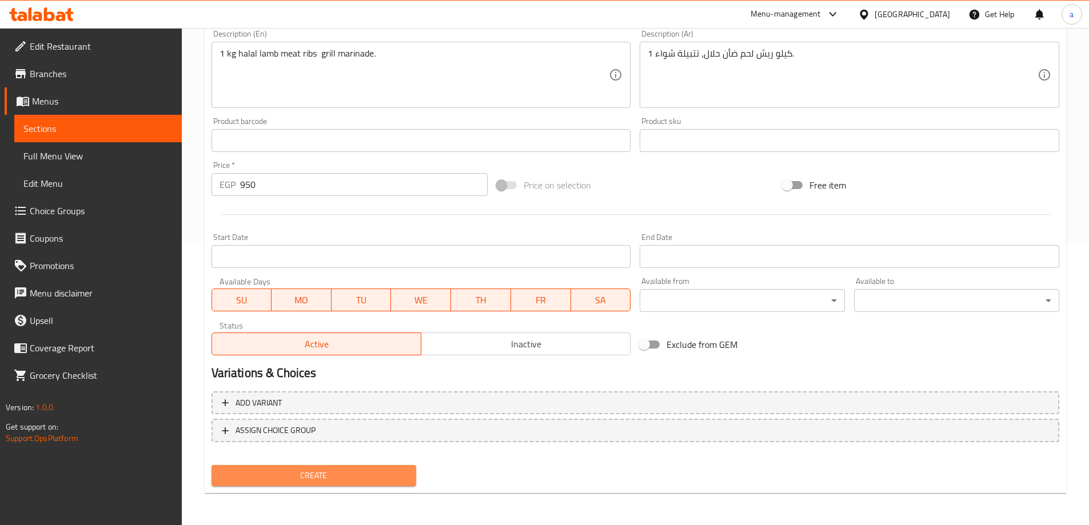
click at [347, 470] on span "Create" at bounding box center [314, 476] width 187 height 14
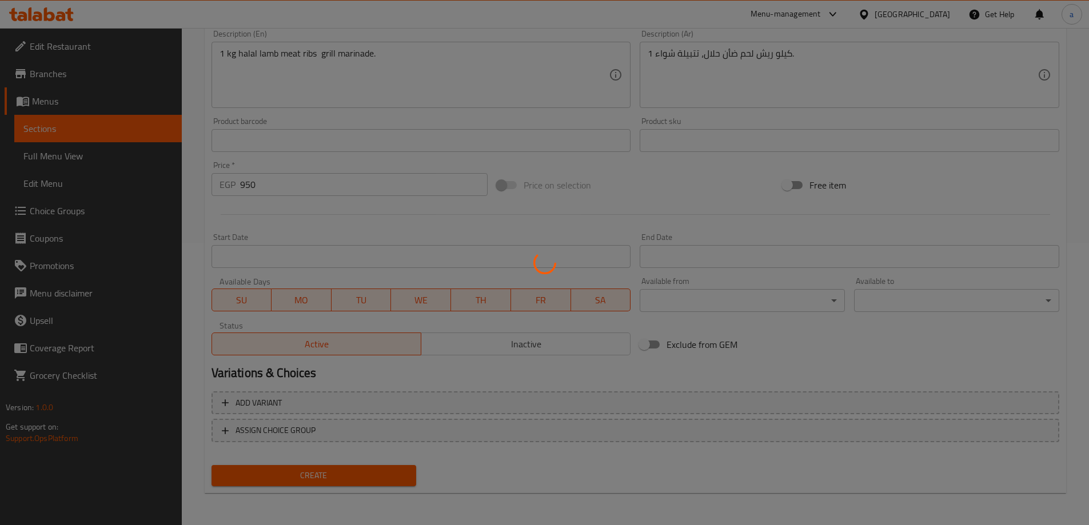
type input "0"
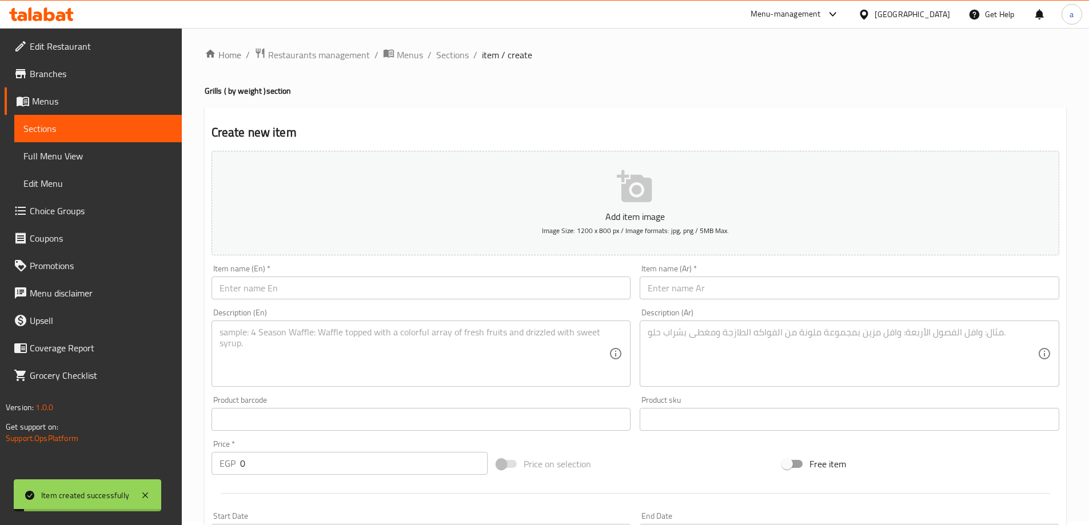
scroll to position [0, 0]
click at [69, 125] on span "Sections" at bounding box center [97, 129] width 149 height 14
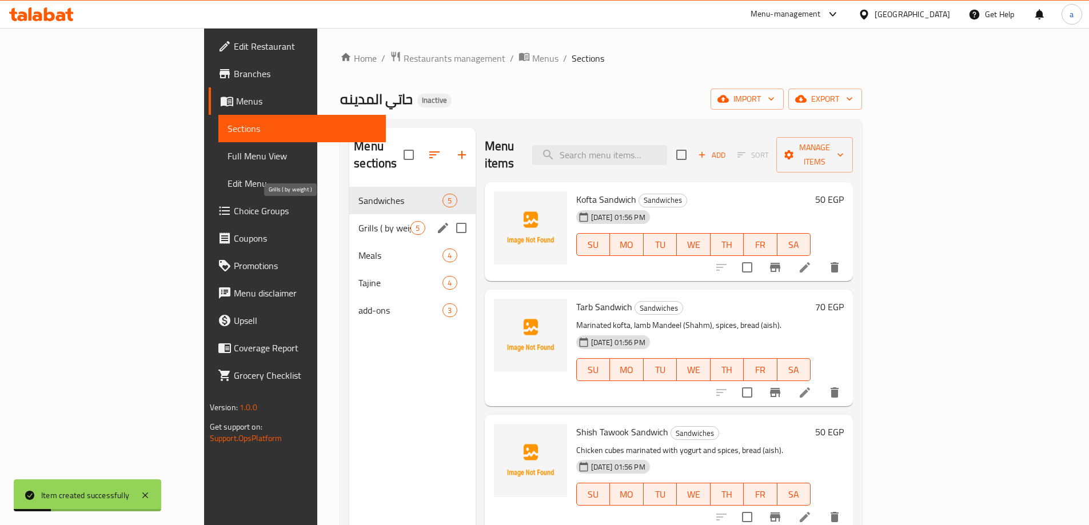
click at [358, 221] on span "Grills ( by weight )" at bounding box center [384, 228] width 52 height 14
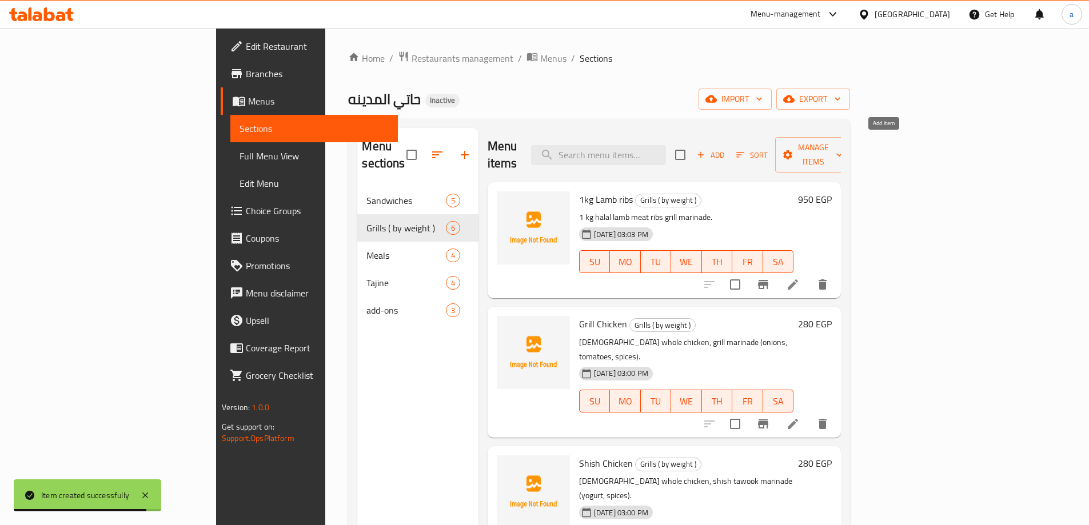
click at [726, 149] on span "Add" at bounding box center [710, 155] width 31 height 13
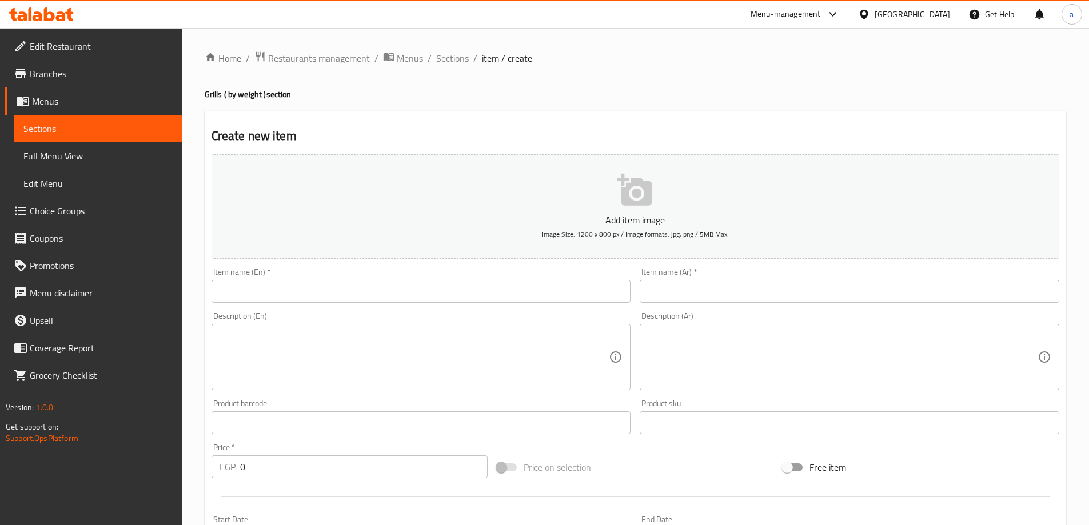
click at [359, 298] on input "text" at bounding box center [420, 291] width 419 height 23
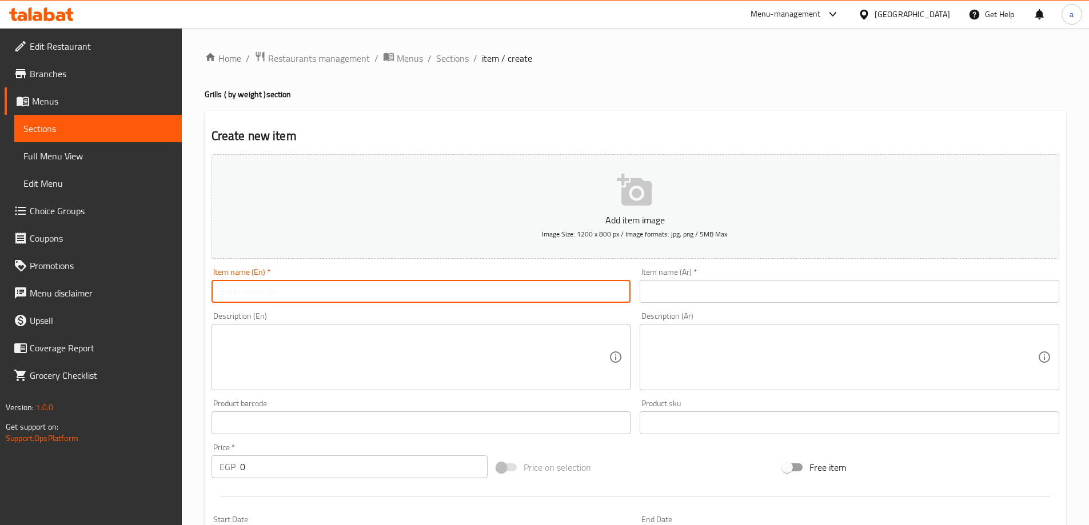
paste input "1 Kg Lamb Kebab"
type input "1 Kg Lamb Kebab"
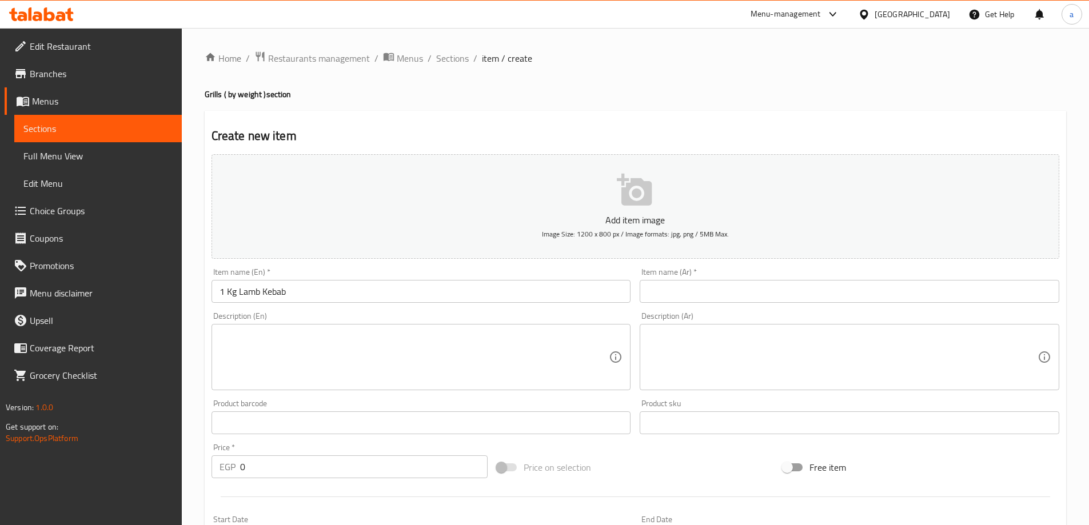
click at [732, 283] on input "text" at bounding box center [849, 291] width 419 height 23
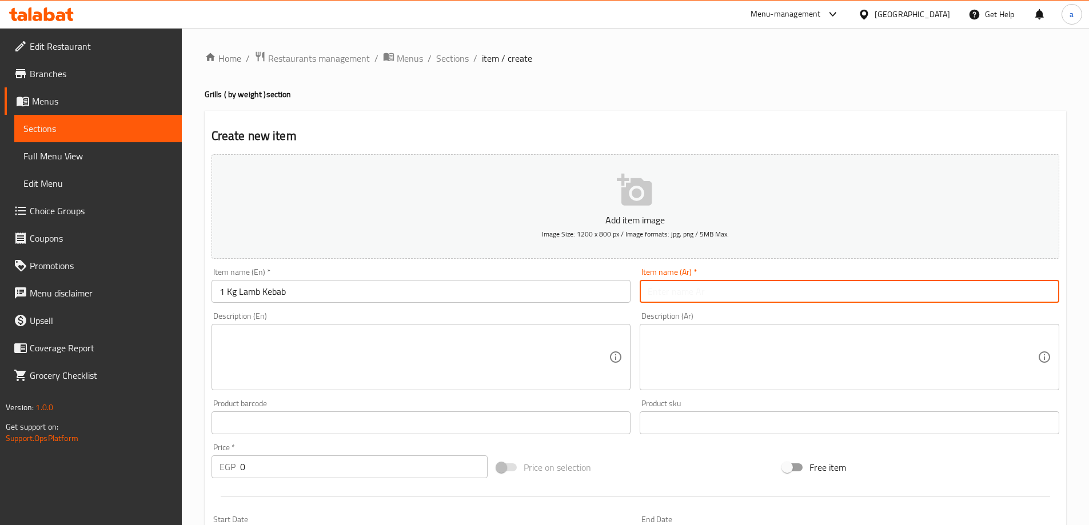
paste input "1ك كباب ضاني"
type input "1ك كباب ضاني"
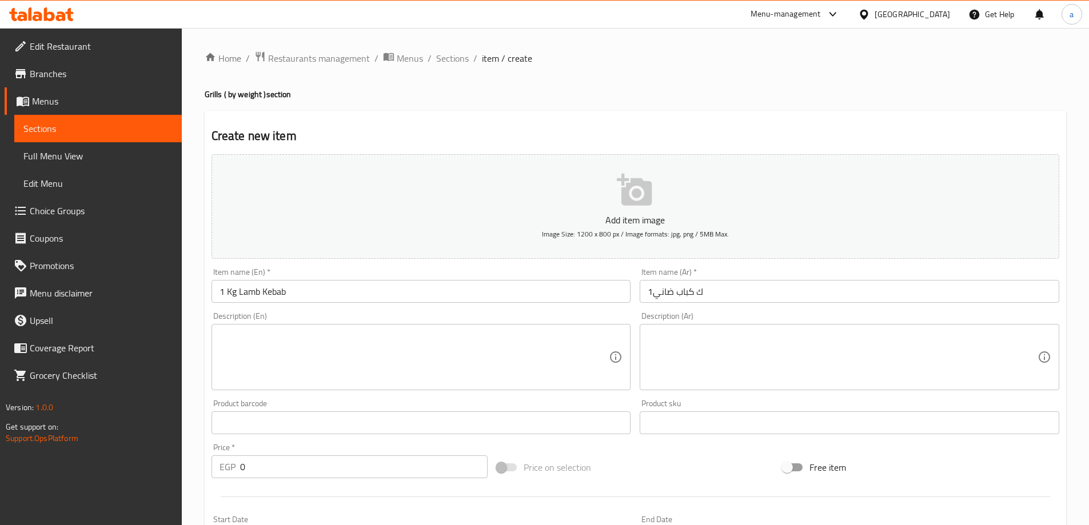
drag, startPoint x: 430, startPoint y: 359, endPoint x: 352, endPoint y: 356, distance: 78.4
click at [430, 359] on textarea at bounding box center [414, 357] width 390 height 54
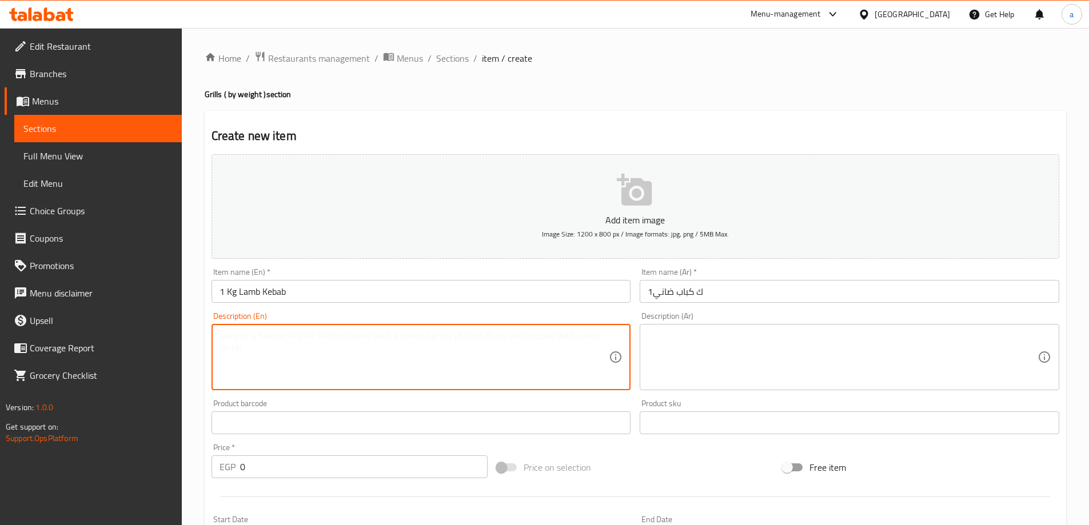
paste textarea "1 kg halal lamb meat (cubes), grill marinade"
type textarea "1 kg halal lamb meat (cubes), grill marinade"
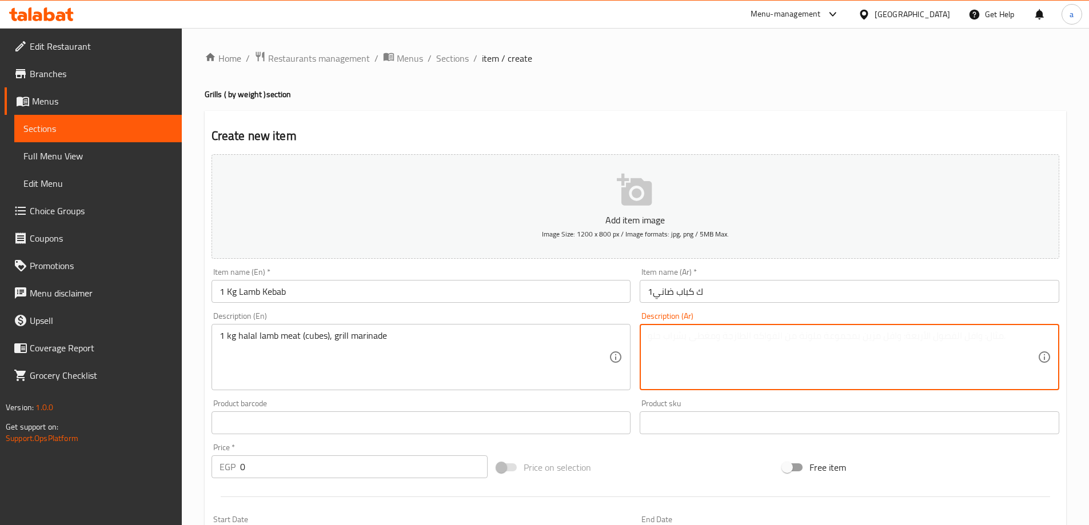
click at [697, 347] on textarea at bounding box center [843, 357] width 390 height 54
paste textarea "1 كيلو لحم ضأن (مكعبات) حلال، تتبيلة شواء"
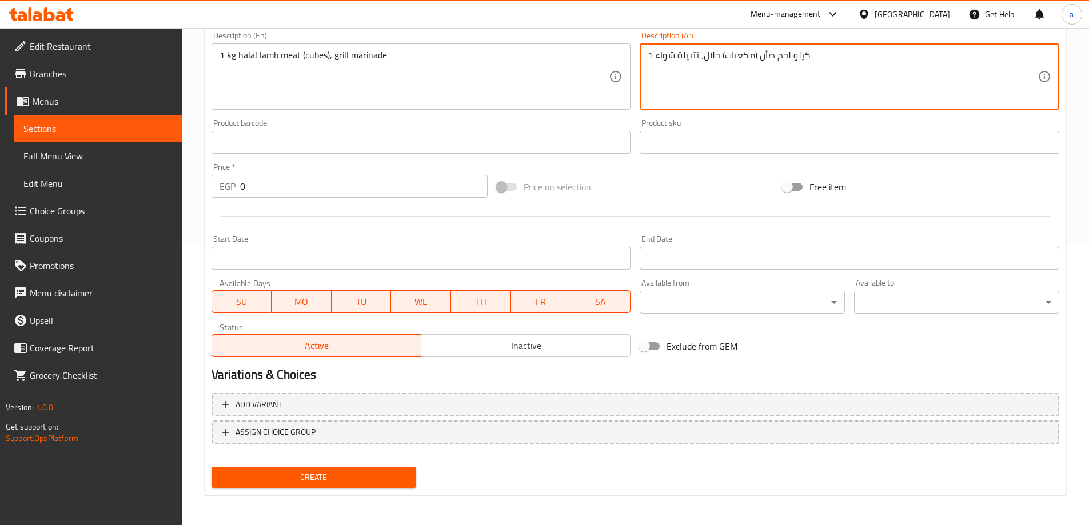
scroll to position [282, 0]
type textarea "1 كيلو لحم ضأن (مكعبات) حلال، تتبيلة شواء"
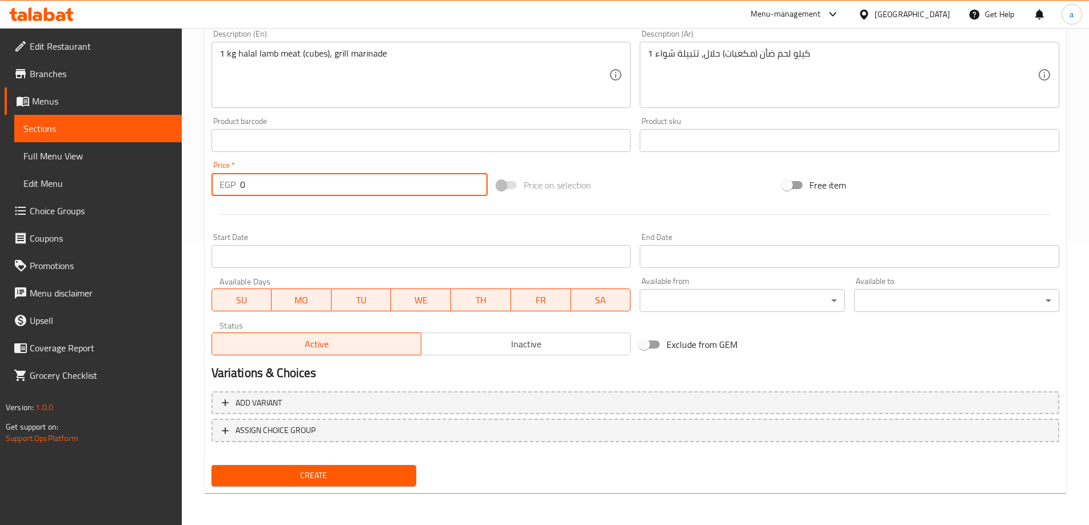
click at [255, 184] on input "0" at bounding box center [364, 184] width 248 height 23
drag, startPoint x: 242, startPoint y: 183, endPoint x: 232, endPoint y: 183, distance: 10.3
click at [232, 183] on div "EGP 0 Price *" at bounding box center [349, 184] width 277 height 23
type input "950"
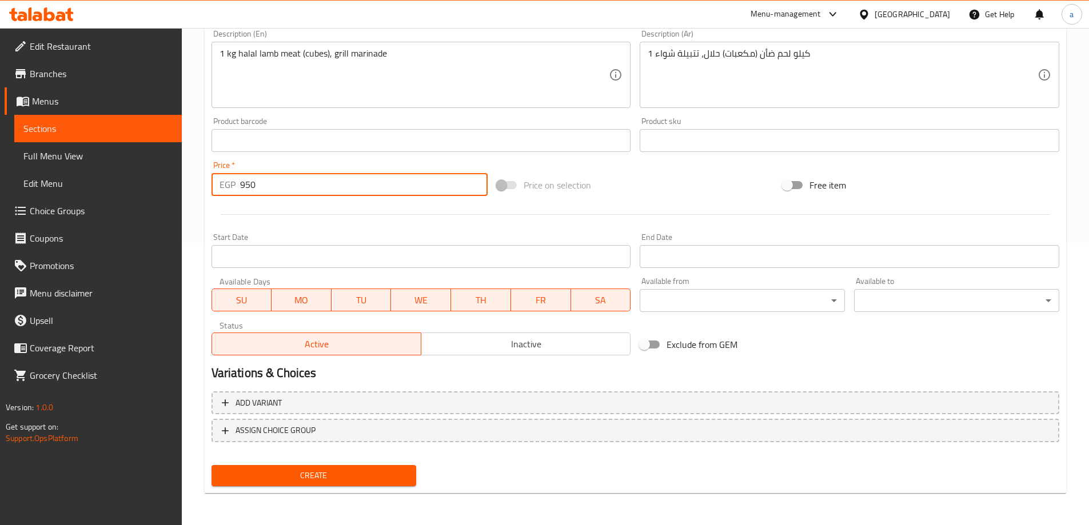
click at [211, 465] on button "Create" at bounding box center [313, 475] width 205 height 21
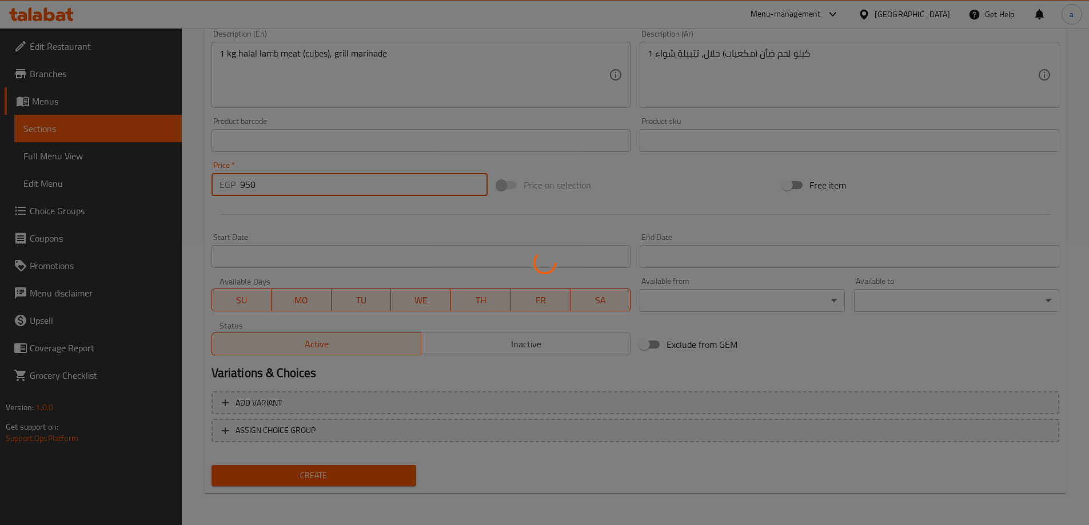
type input "0"
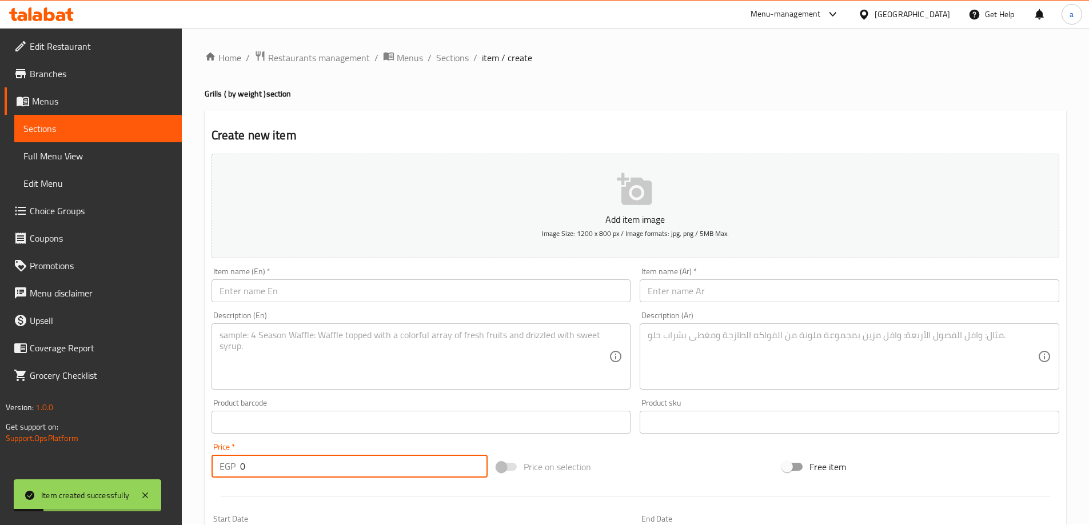
scroll to position [0, 0]
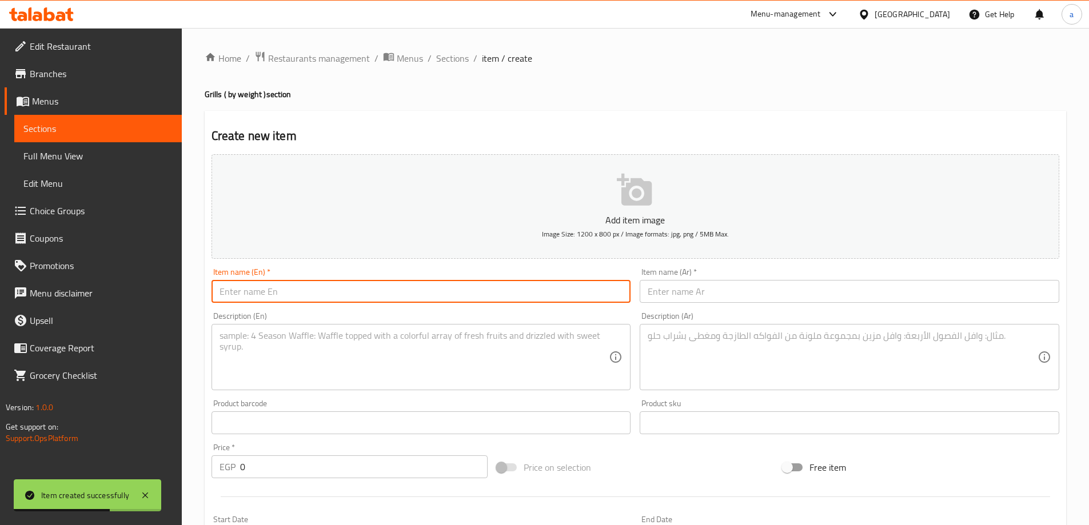
click at [317, 298] on input "text" at bounding box center [420, 291] width 419 height 23
paste input "1 Kg Lamb Tarb"
type input "1 Kg Lamb Tarb"
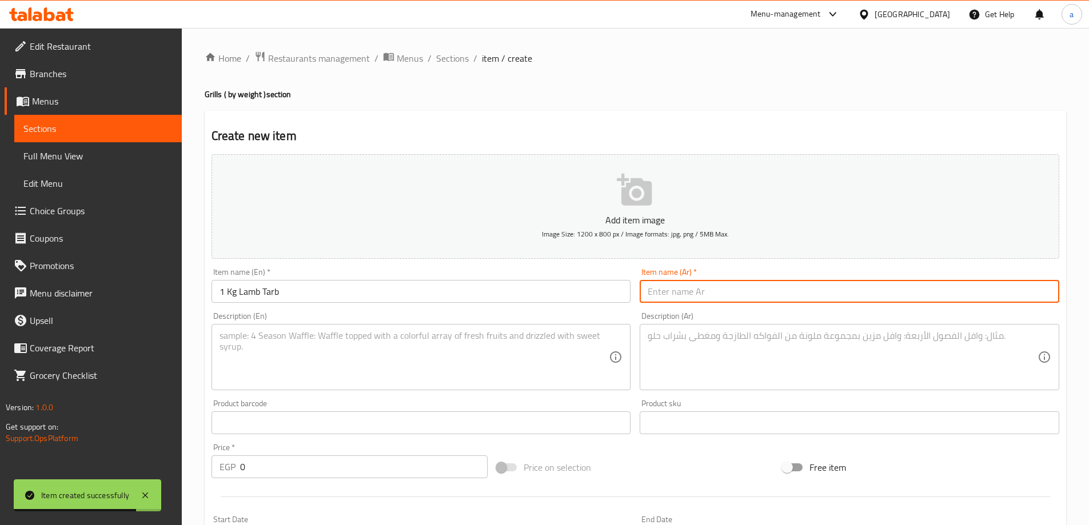
click at [708, 289] on input "text" at bounding box center [849, 291] width 419 height 23
paste input "1ك طرب ضاني"
type input "1ك طرب ضاني"
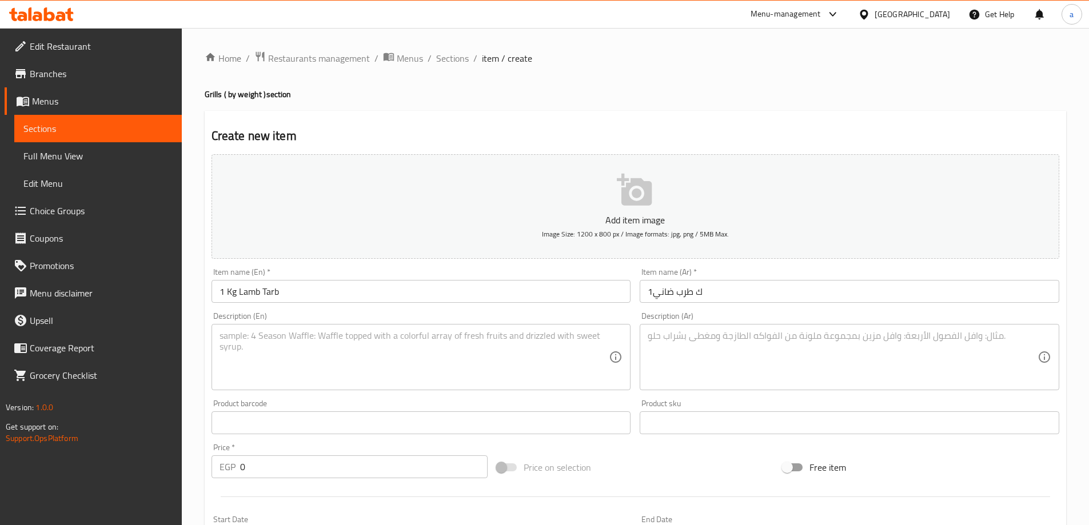
click at [382, 353] on textarea at bounding box center [414, 357] width 390 height 54
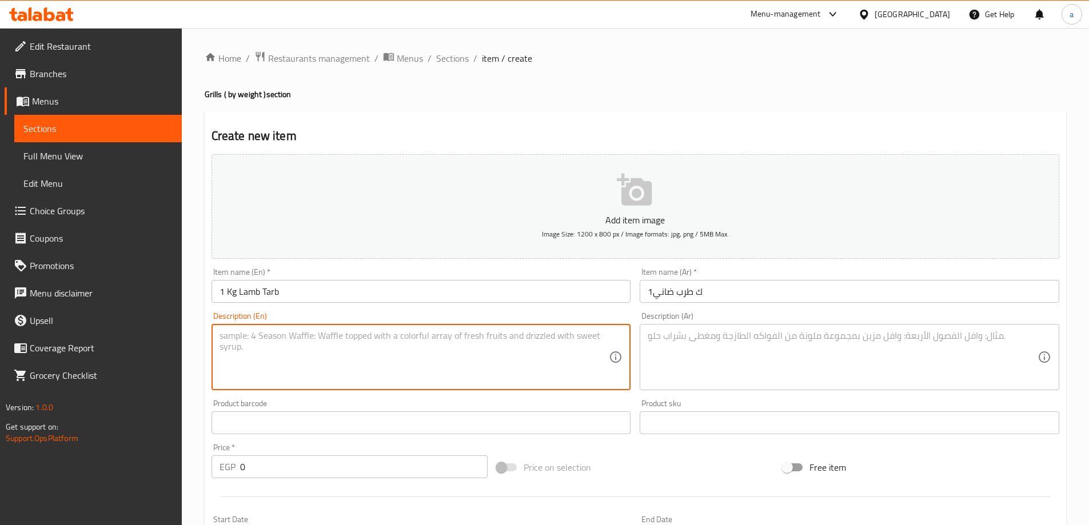
paste textarea "1 kg kofta, lamb mandil, marinade."
type textarea "1 kg kofta, lamb mandil, marinade."
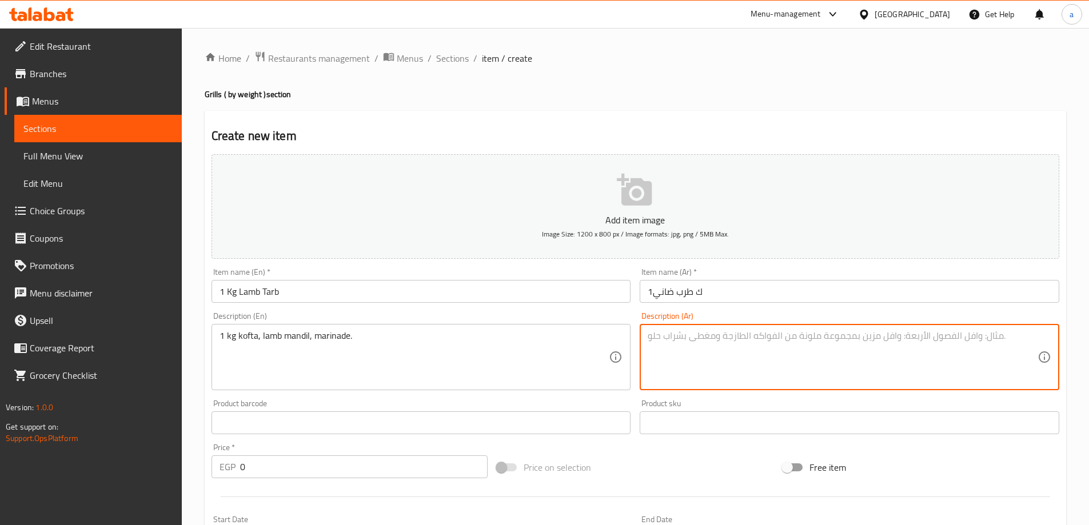
click at [732, 371] on textarea at bounding box center [843, 357] width 390 height 54
paste textarea "1 كيلو كفتة، منديل ضأن، تتبيلة."
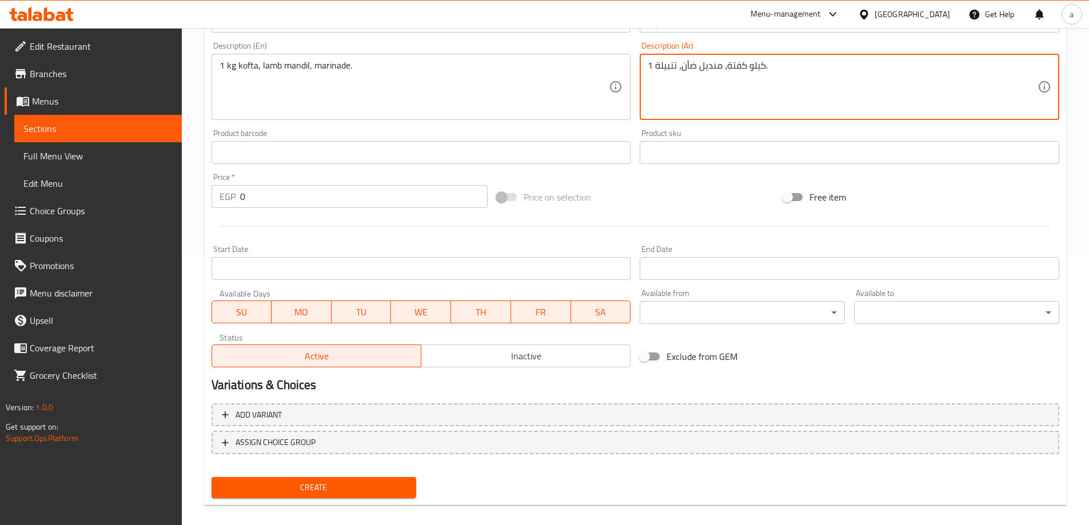
scroll to position [282, 0]
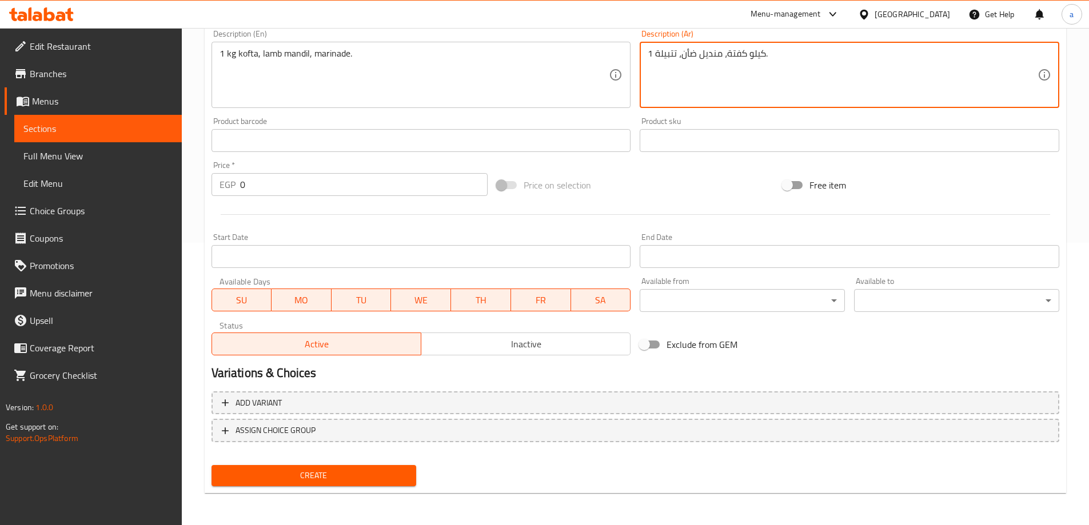
type textarea "1 كيلو كفتة، منديل ضأن، تتبيلة."
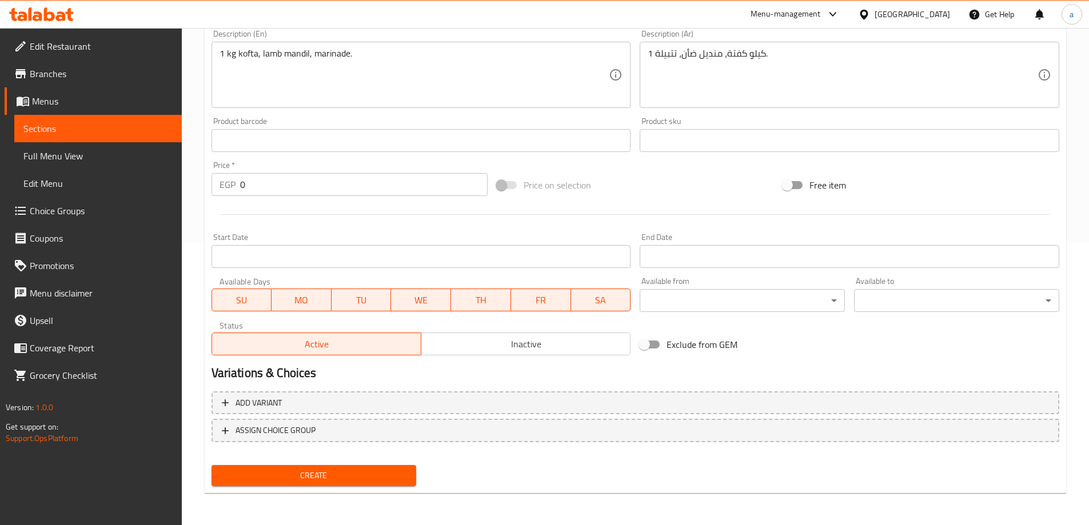
click at [266, 190] on input "0" at bounding box center [364, 184] width 248 height 23
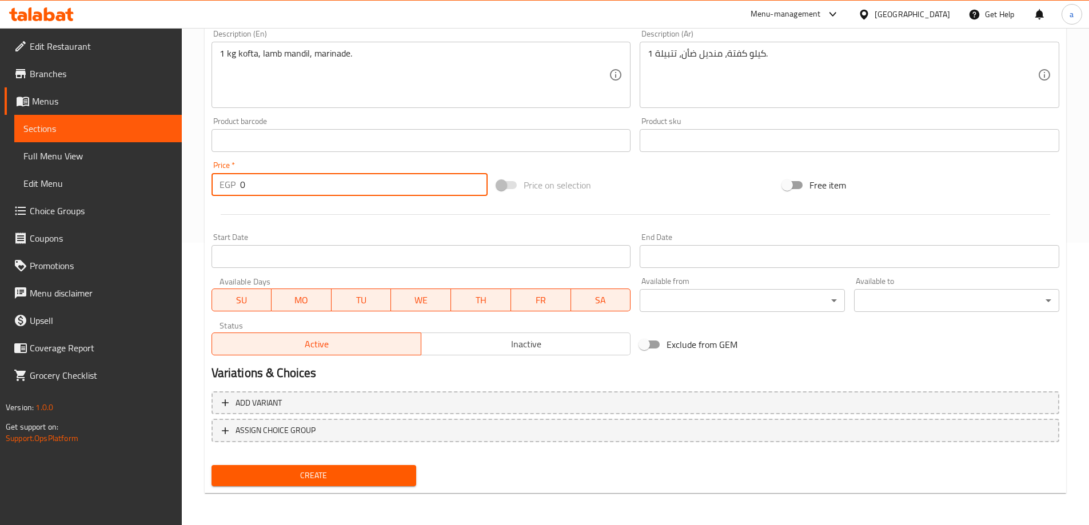
click at [266, 190] on input "0" at bounding box center [364, 184] width 248 height 23
drag, startPoint x: 251, startPoint y: 186, endPoint x: 237, endPoint y: 185, distance: 14.3
click at [237, 185] on div "EGP 0 Price *" at bounding box center [349, 184] width 277 height 23
type input "450"
click at [211, 465] on button "Create" at bounding box center [313, 475] width 205 height 21
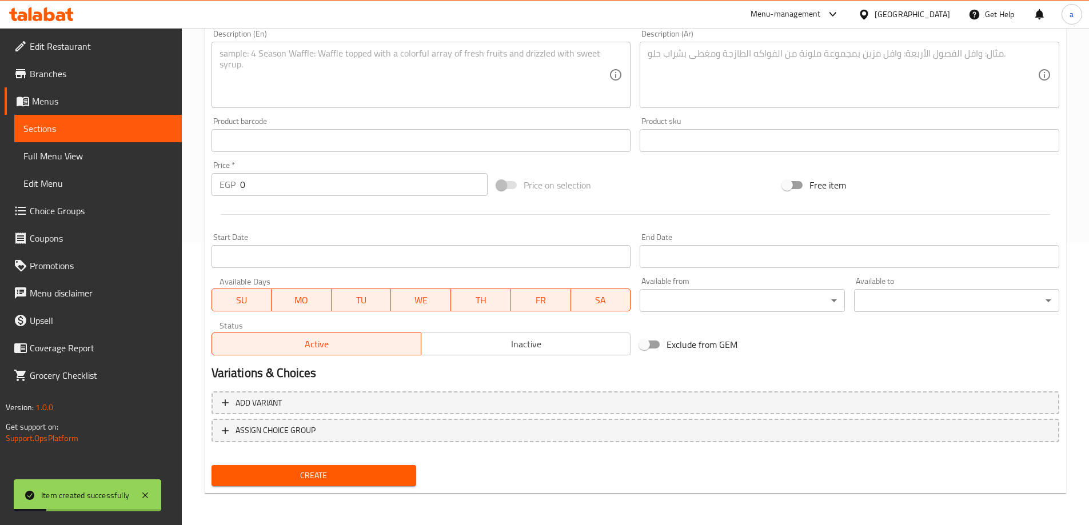
click at [301, 187] on input "0" at bounding box center [364, 184] width 248 height 23
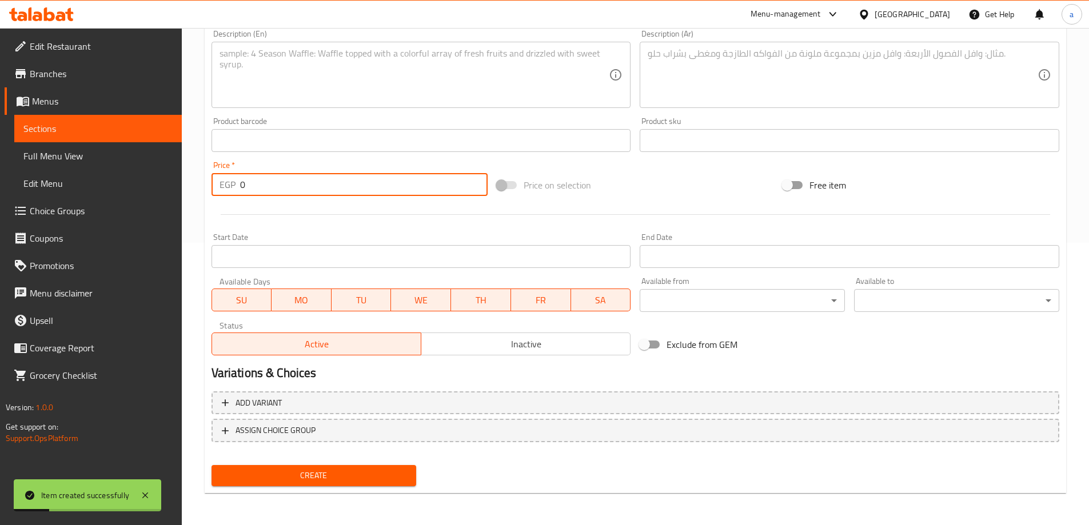
click at [301, 187] on input "0" at bounding box center [364, 184] width 248 height 23
paste input "750"
drag, startPoint x: 301, startPoint y: 187, endPoint x: 194, endPoint y: 186, distance: 107.4
click at [194, 186] on div "Home / Restaurants management / Menus / Sections / item / create Grills ( by we…" at bounding box center [635, 136] width 907 height 780
type input "750"
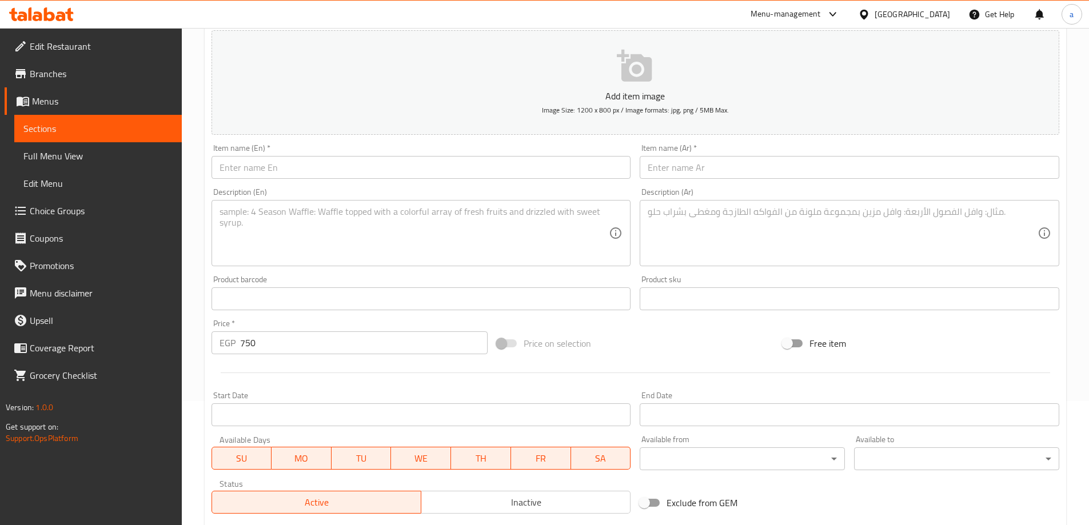
scroll to position [111, 0]
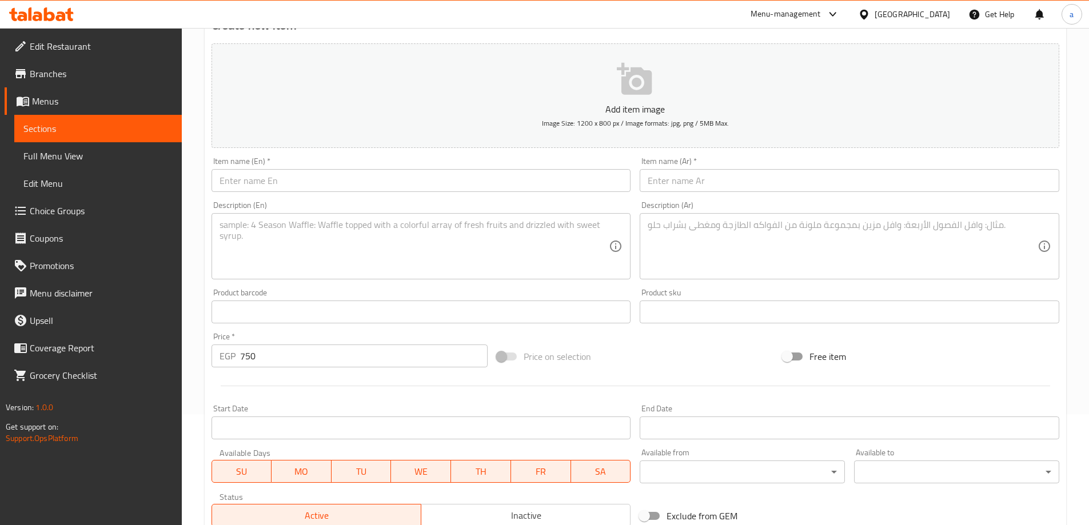
click at [688, 254] on textarea at bounding box center [843, 246] width 390 height 54
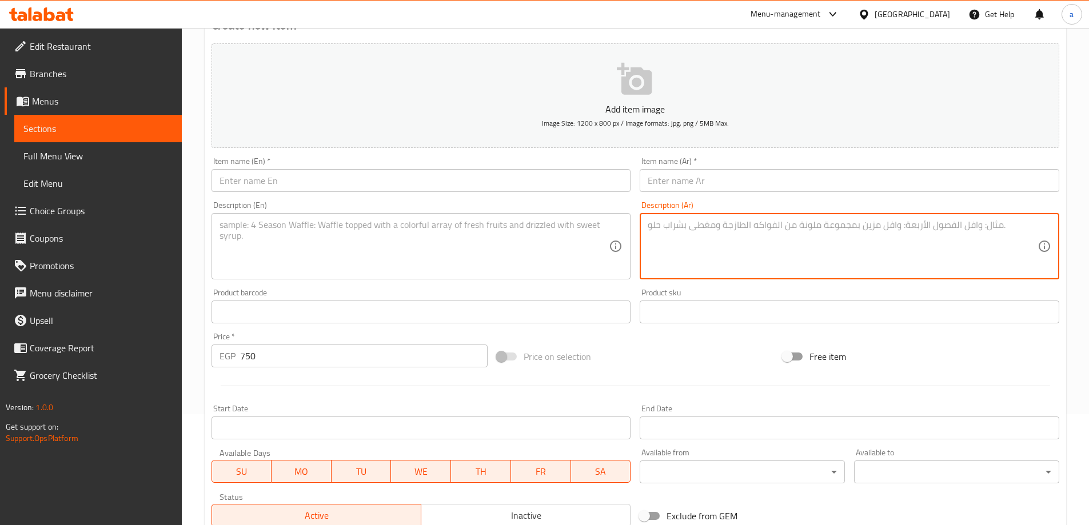
paste textarea "1 كيلو لحم ستيك حلال، تتبيلة (ملح وفلفل)."
type textarea "1 كيلو لحم ستيك حلال، تتبيلة (ملح وفلفل)."
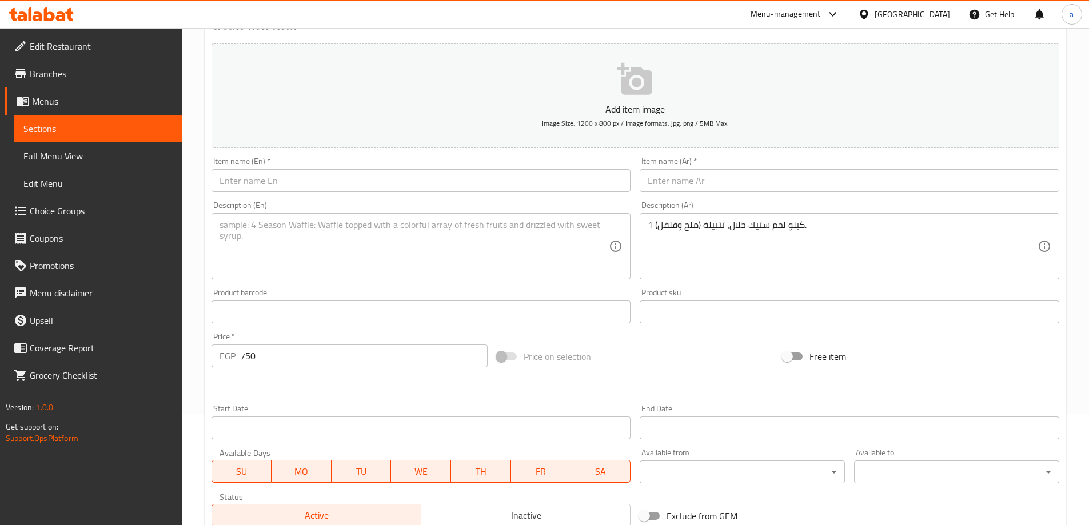
click at [447, 257] on textarea at bounding box center [414, 246] width 390 height 54
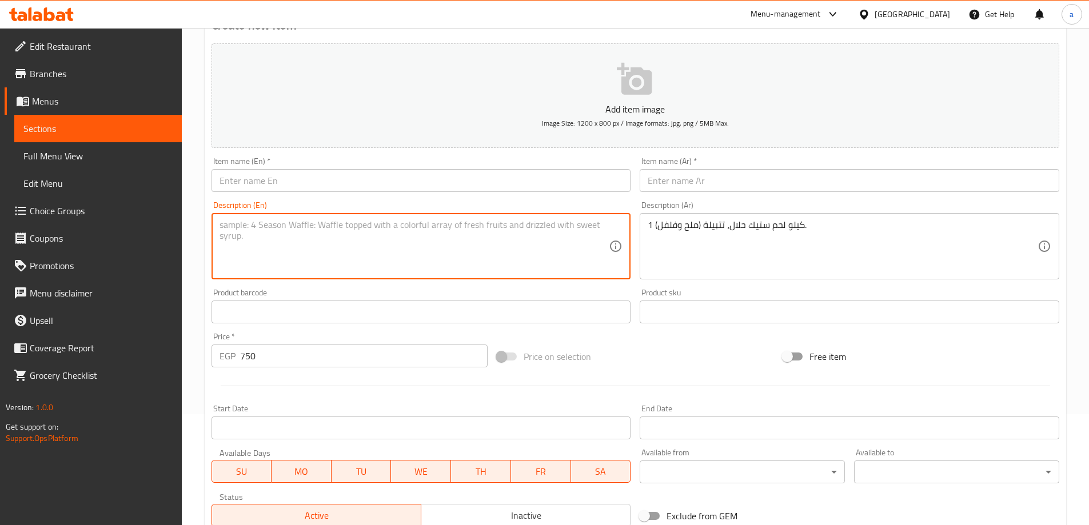
paste textarea "1 kg halal steak meat, marinade (salt and pepper)."
type textarea "1 kg halal steak meat, marinade (salt and pepper)."
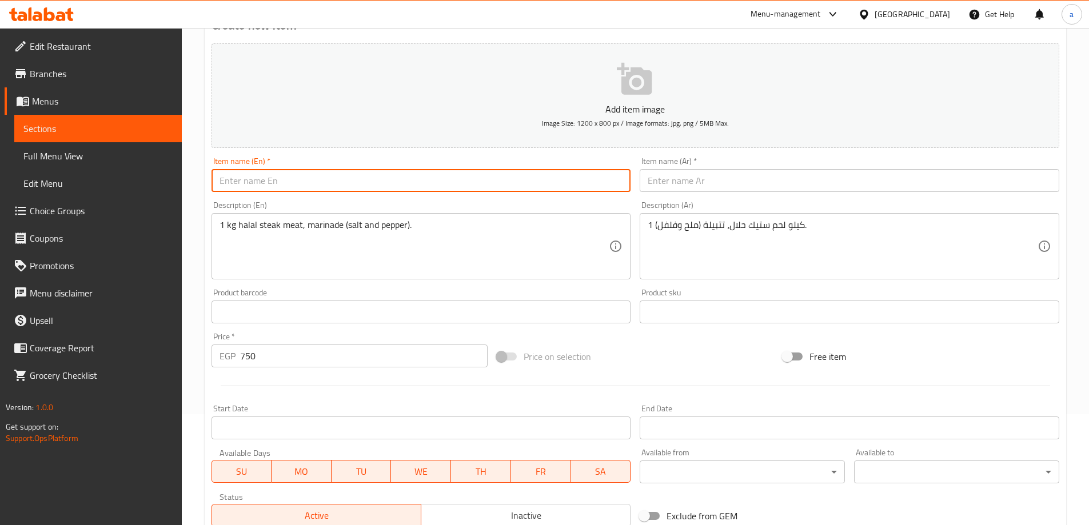
drag, startPoint x: 300, startPoint y: 175, endPoint x: 288, endPoint y: 176, distance: 12.1
click at [300, 175] on input "text" at bounding box center [420, 180] width 419 height 23
paste input "1Kg Steak"
type input "1Kg Steak"
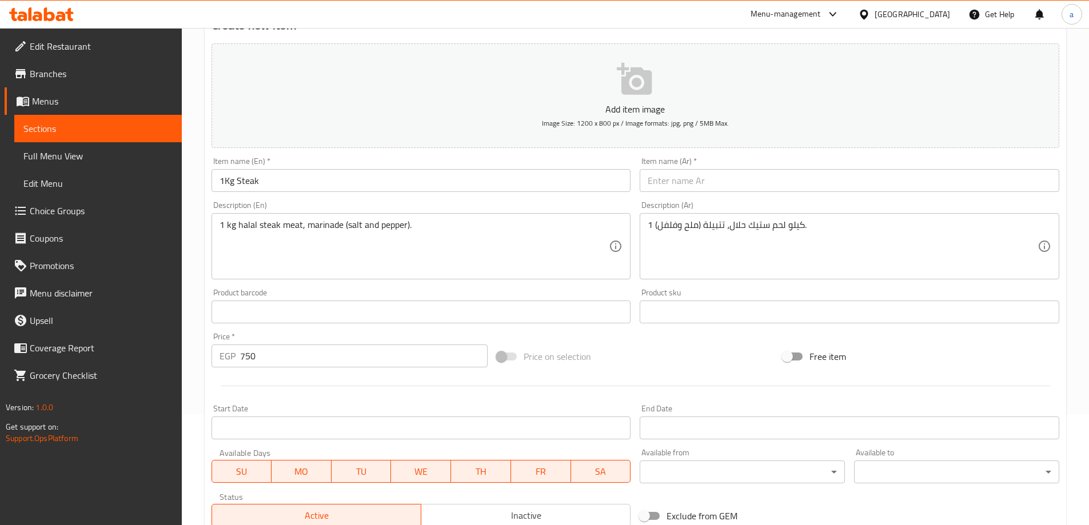
click at [725, 183] on input "text" at bounding box center [849, 180] width 419 height 23
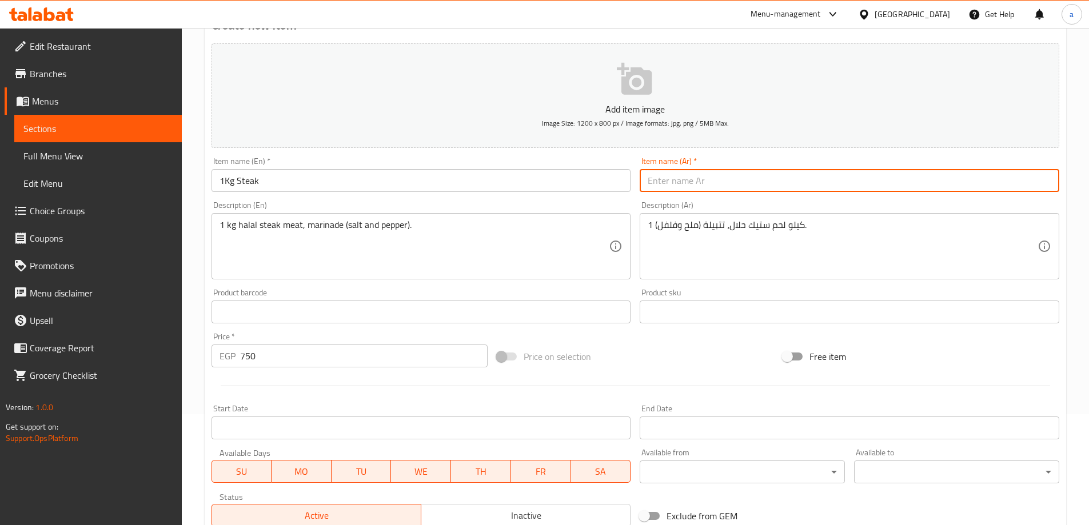
paste input "1ك ستيك"
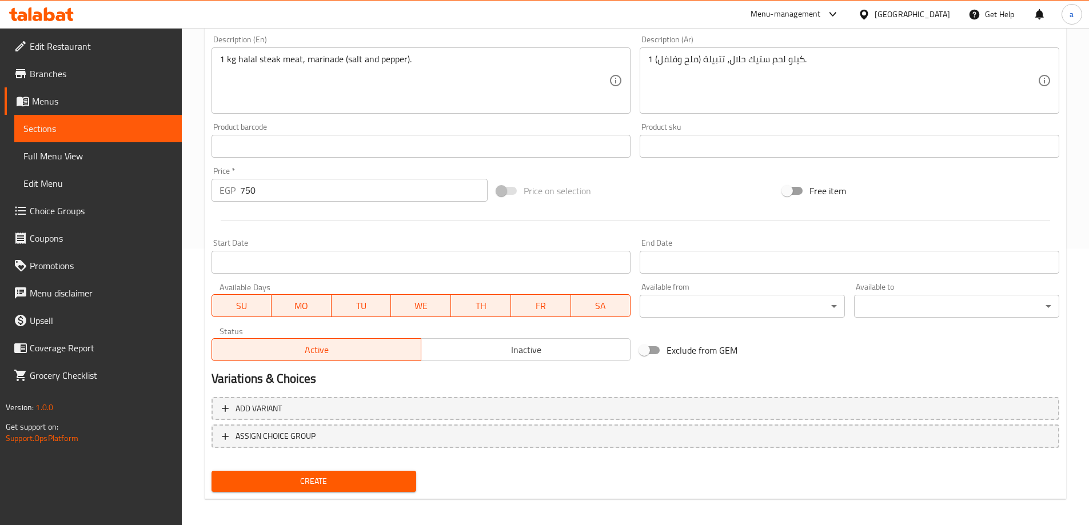
scroll to position [282, 0]
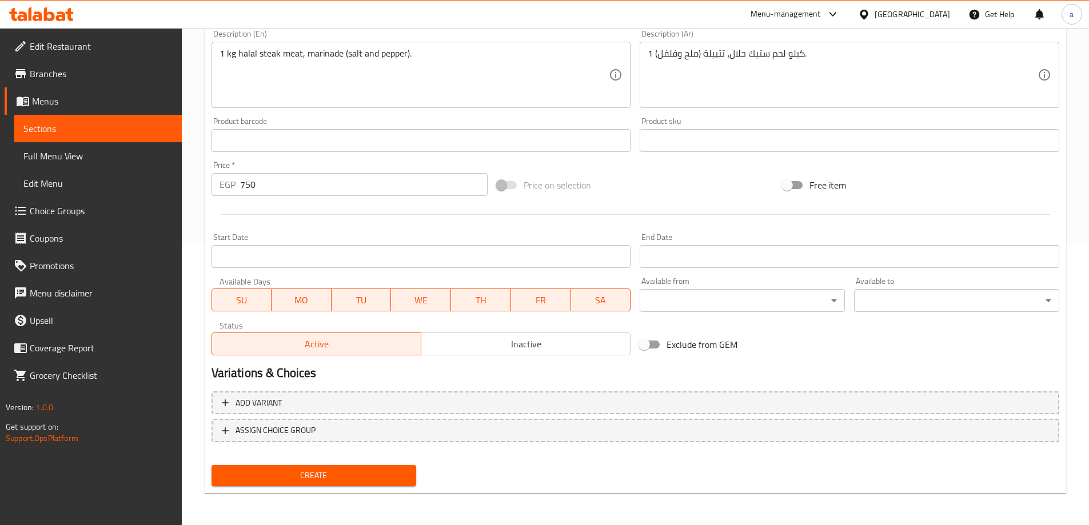
type input "1ك ستيك"
click at [211, 465] on button "Create" at bounding box center [313, 475] width 205 height 21
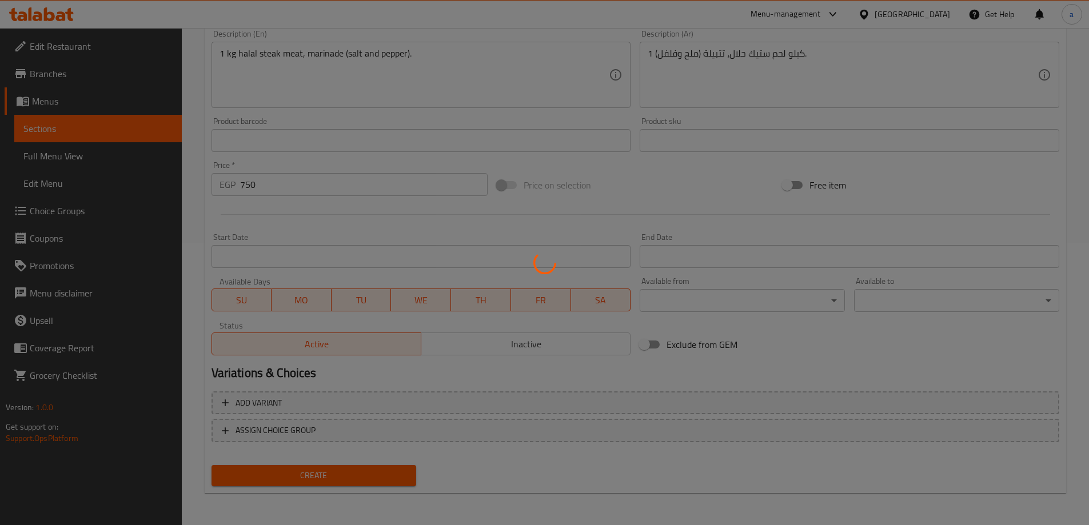
type input "0"
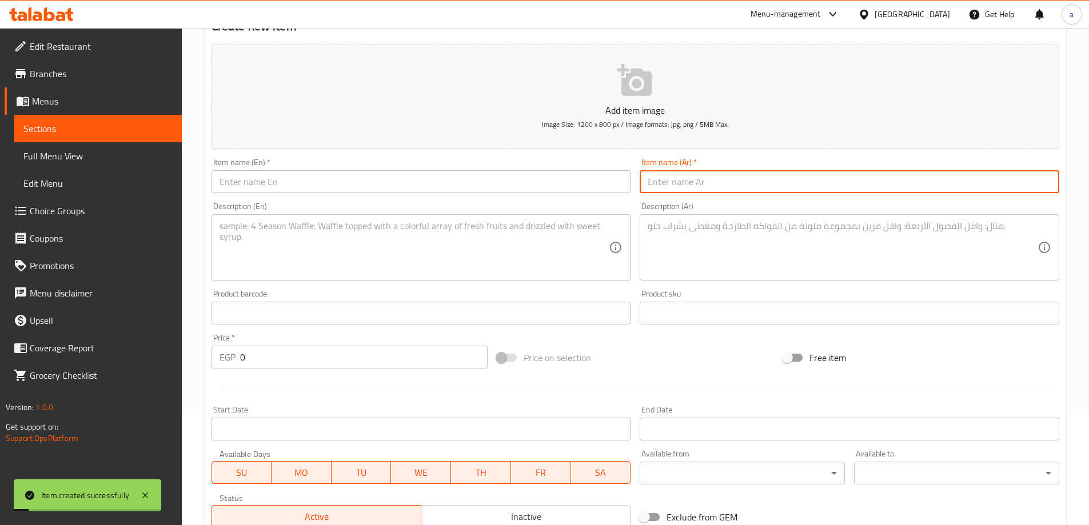
scroll to position [0, 0]
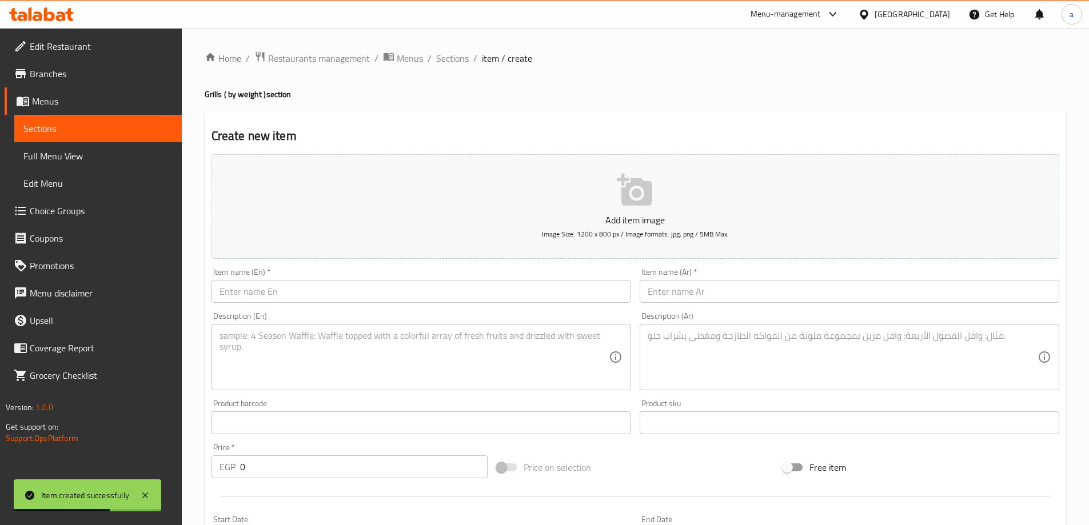
click at [365, 294] on input "text" at bounding box center [420, 291] width 419 height 23
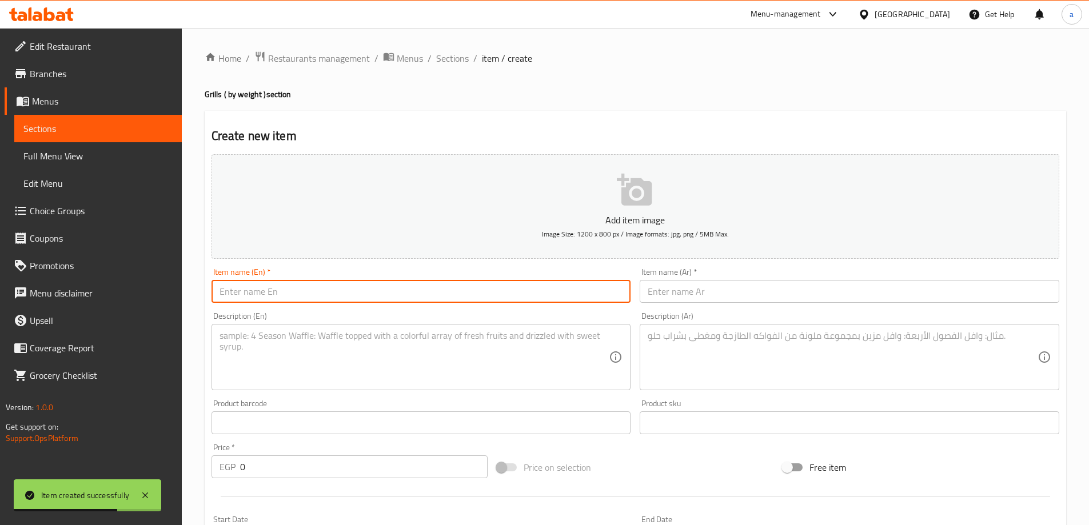
paste input "1kg LAMB KOFTA"
type input "1kg LAMB KOFTA"
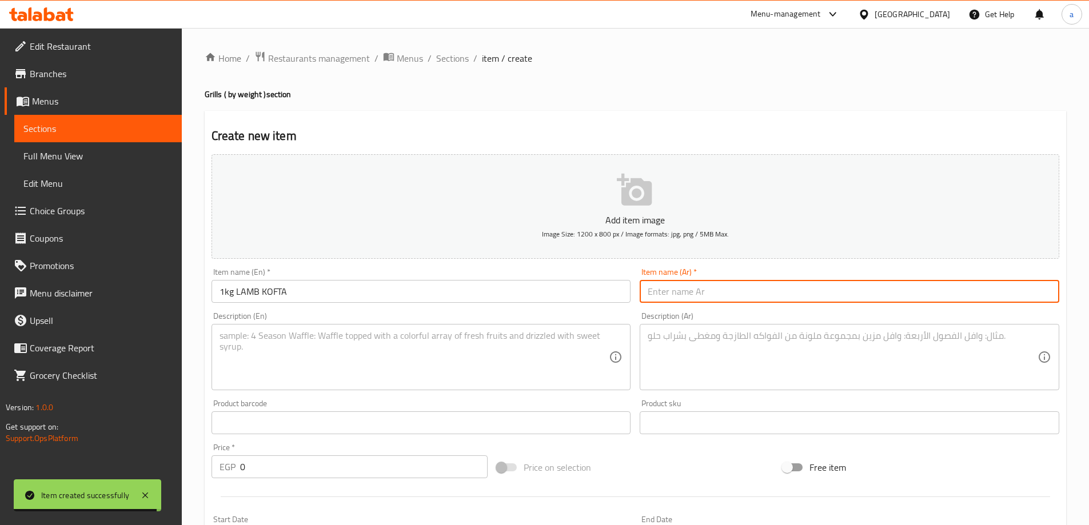
drag, startPoint x: 823, startPoint y: 287, endPoint x: 814, endPoint y: 290, distance: 9.2
click at [823, 287] on input "text" at bounding box center [849, 291] width 419 height 23
paste input "1ك كفتة ضاني"
type input "1ك كفتة ضاني"
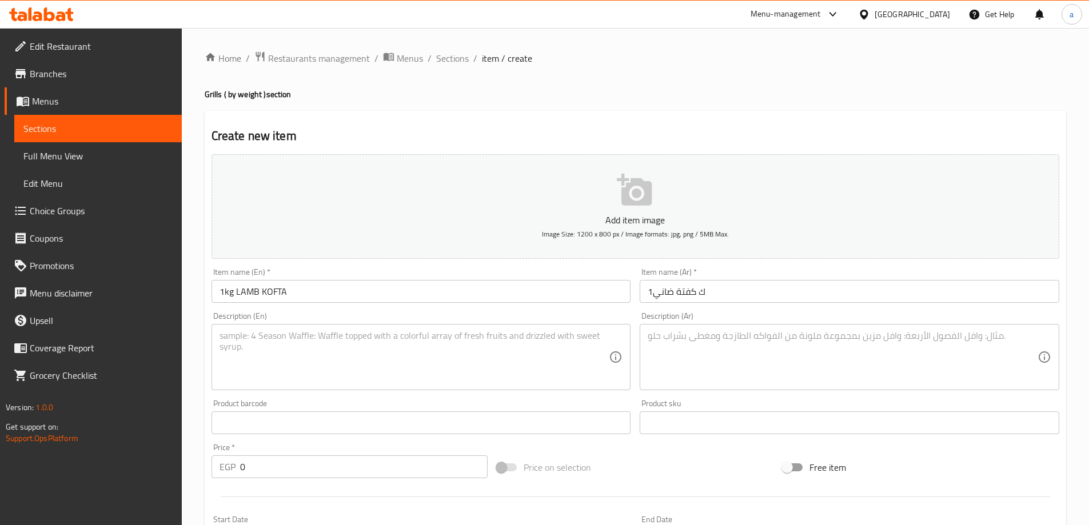
click at [459, 347] on textarea at bounding box center [414, 357] width 390 height 54
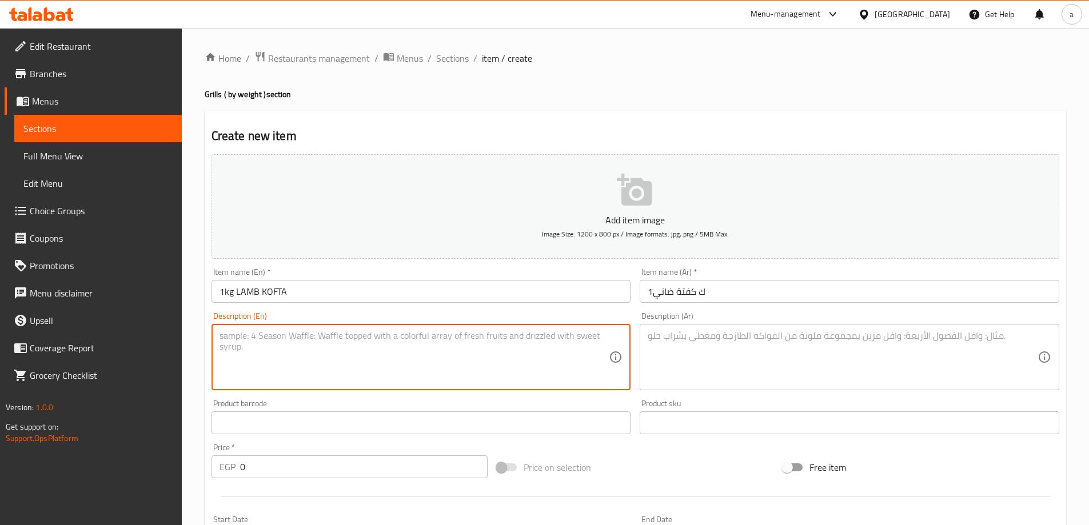
paste textarea "1 kg halal minced lamb meat , spices, onions."
type textarea "1 kg halal minced lamb meat , spices, onions."
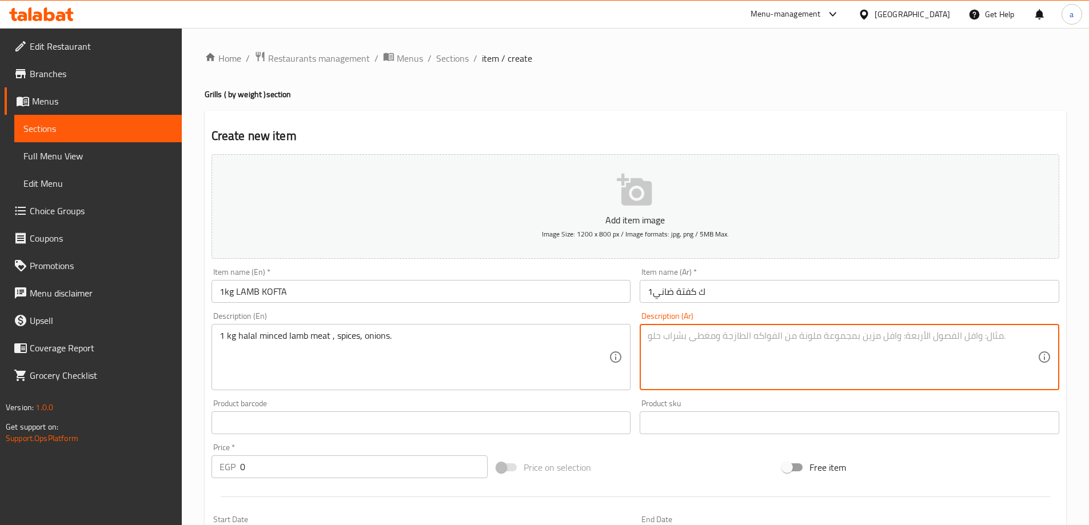
click at [801, 359] on textarea at bounding box center [843, 357] width 390 height 54
paste textarea "1 كيلو لحم ضأن مفروم حلال، توابل، بصل."
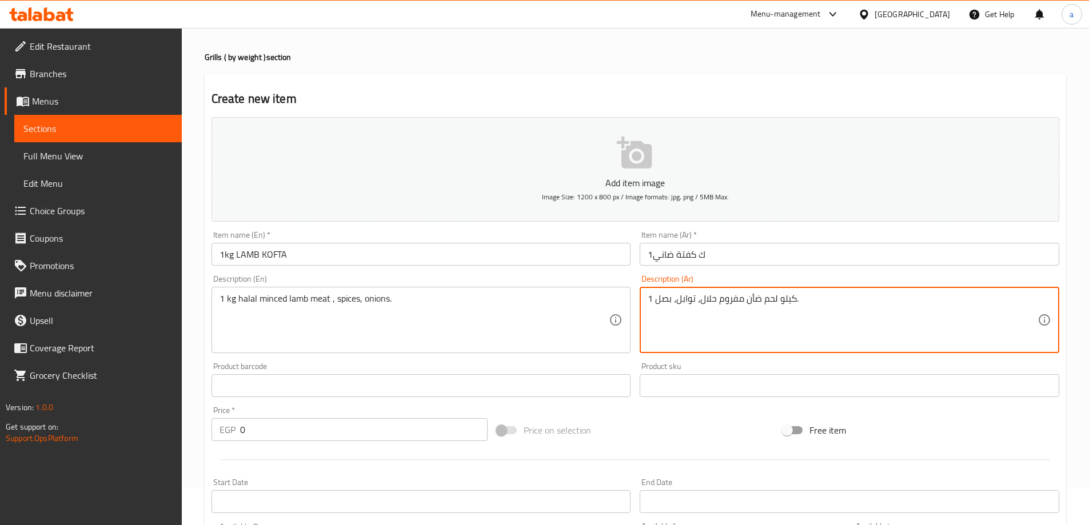
scroll to position [57, 0]
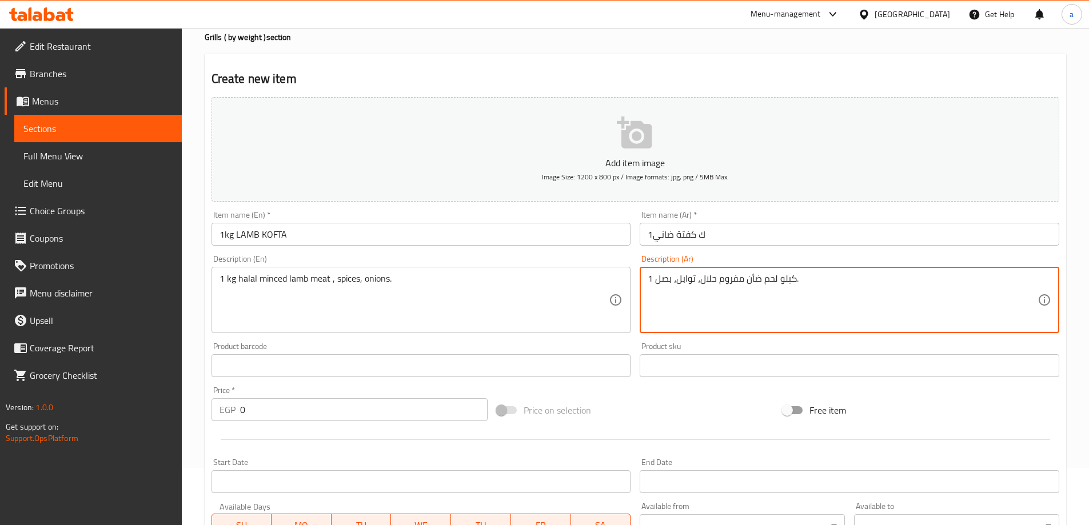
type textarea "1 كيلو لحم ضأن مفروم حلال، توابل، بصل."
click at [315, 406] on input "0" at bounding box center [364, 409] width 248 height 23
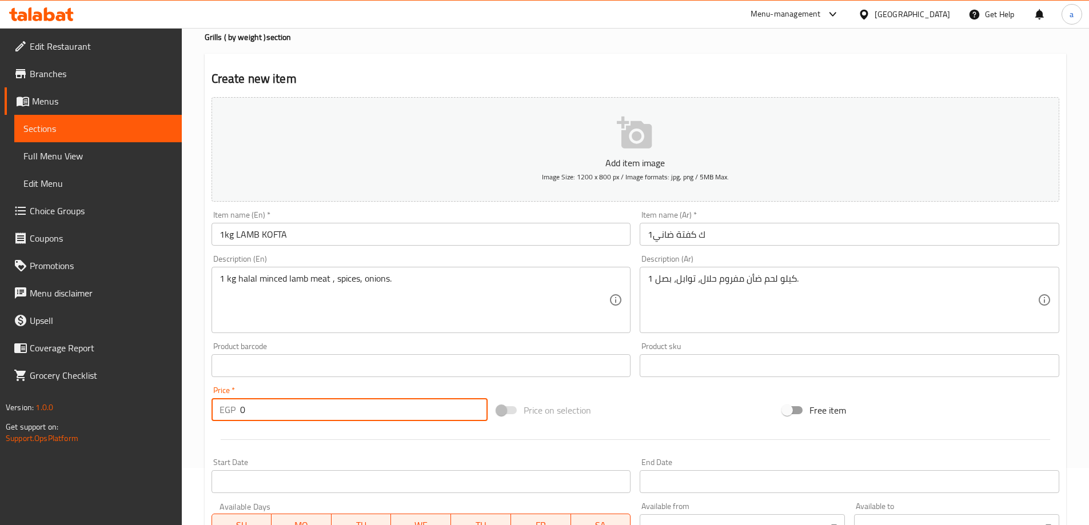
click at [315, 406] on input "0" at bounding box center [364, 409] width 248 height 23
drag, startPoint x: 294, startPoint y: 405, endPoint x: 229, endPoint y: 405, distance: 65.2
click at [229, 405] on div "EGP 0 Price *" at bounding box center [349, 409] width 277 height 23
type input "450"
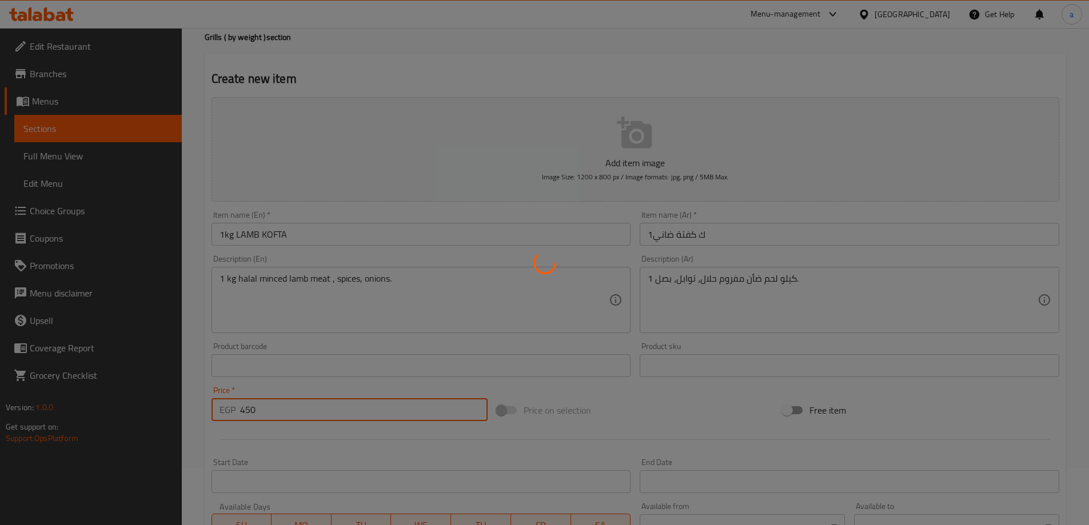
type input "0"
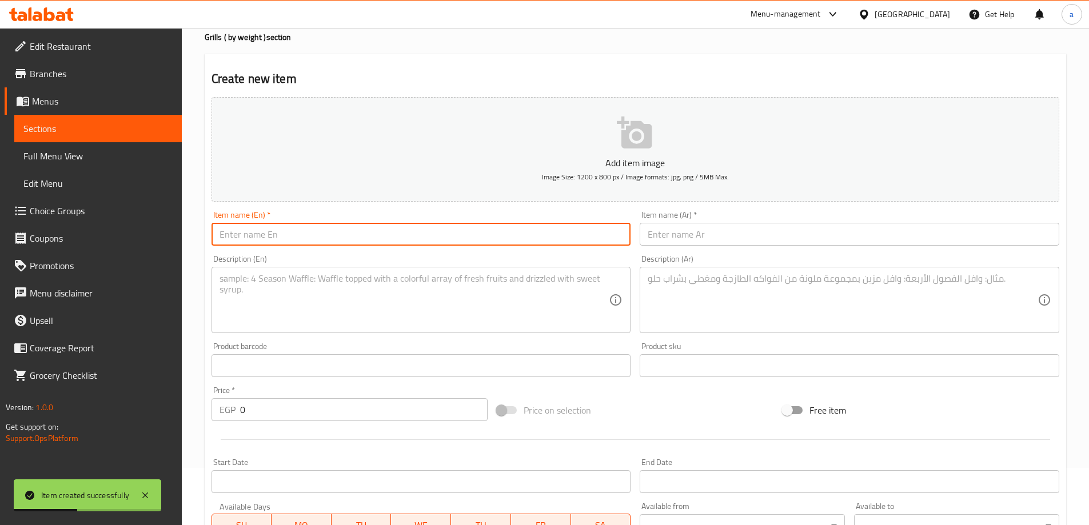
click at [334, 235] on input "text" at bounding box center [420, 234] width 419 height 23
paste input "1 Kg Kanduz Kofta"
type input "1 Kg Kanduz Kofta"
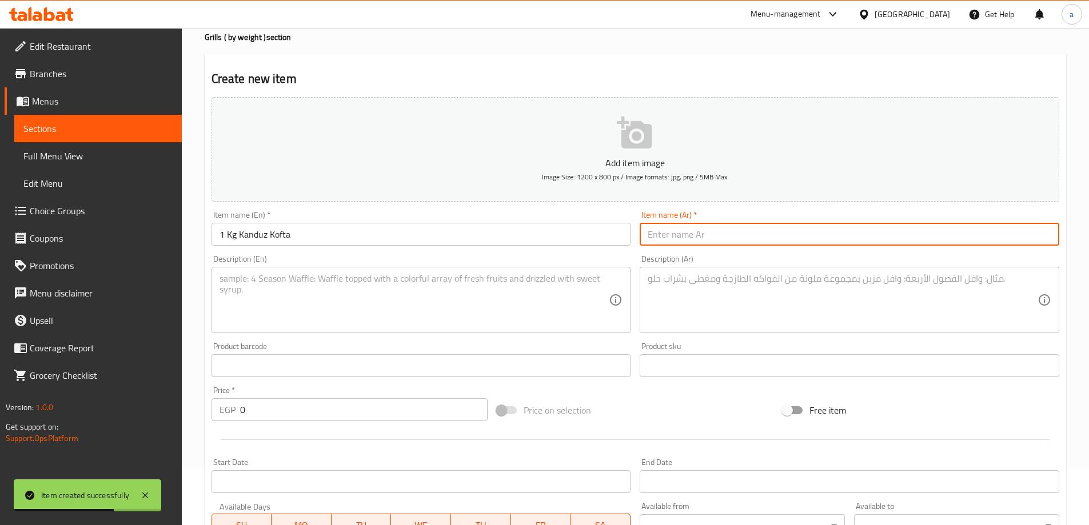
drag, startPoint x: 708, startPoint y: 240, endPoint x: 693, endPoint y: 239, distance: 14.3
click at [708, 240] on input "text" at bounding box center [849, 234] width 419 height 23
paste input "1ك كفتة كندوز"
type input "1ك كفتة كندوز"
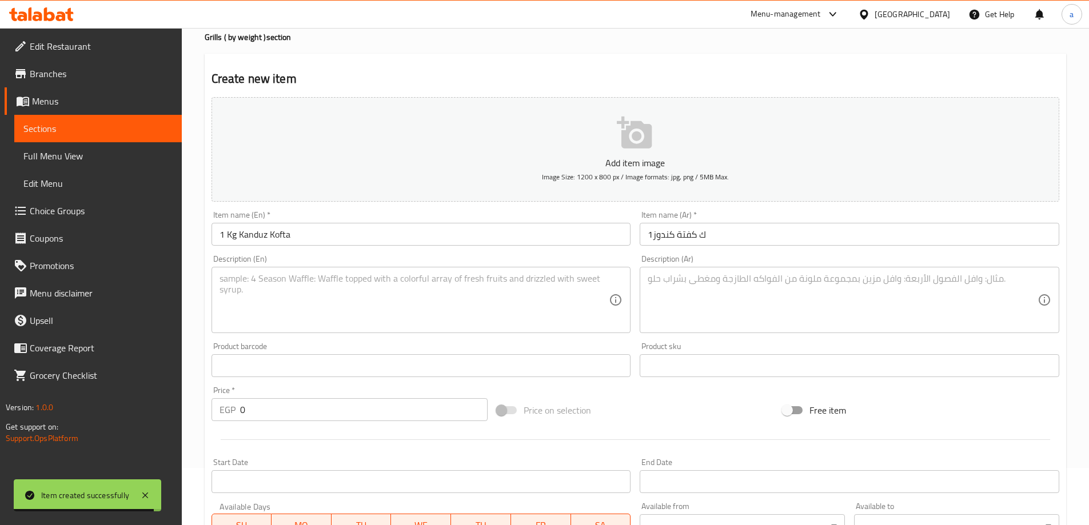
click at [290, 280] on textarea at bounding box center [414, 300] width 390 height 54
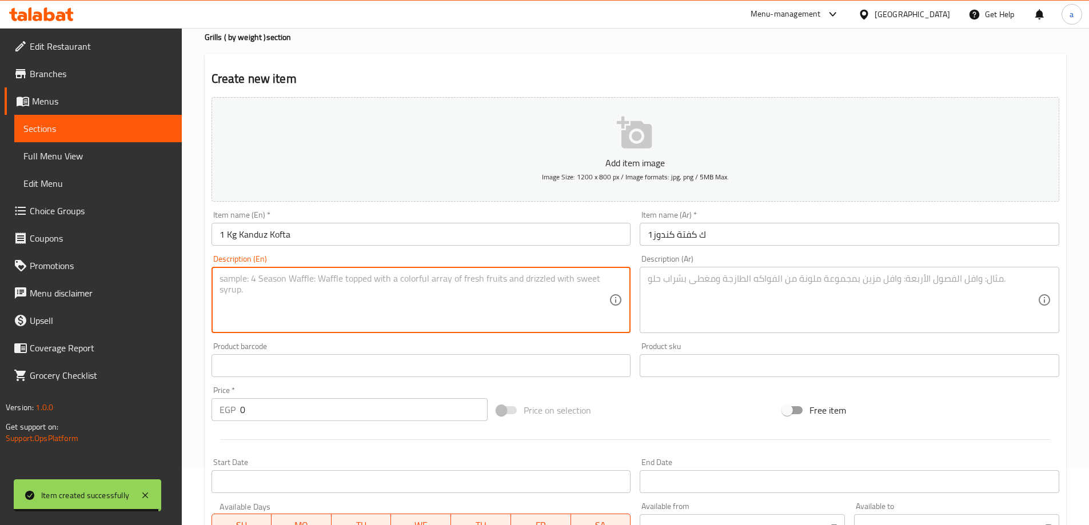
paste textarea "1 kg halal minced Kandouz meat, spices, onions."
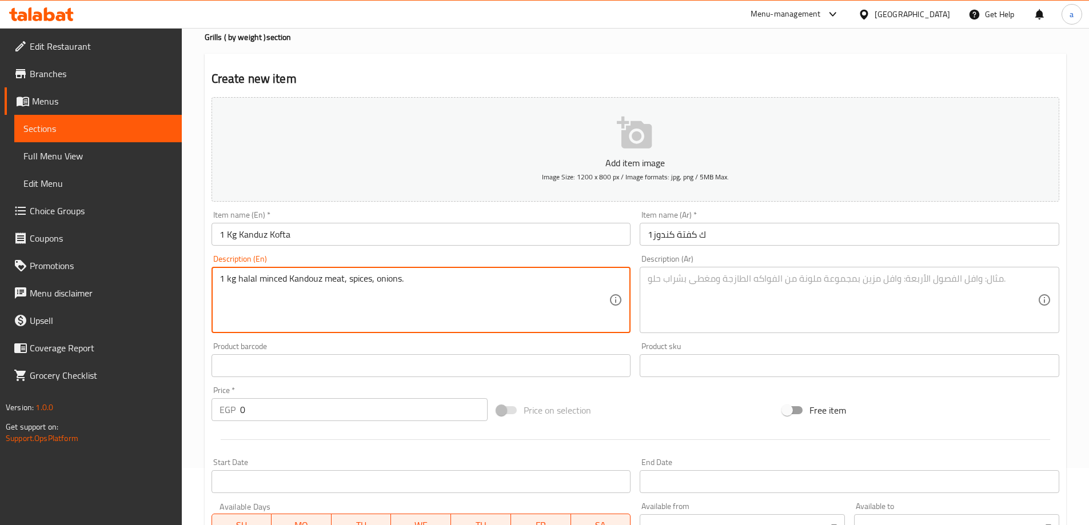
type textarea "1 kg halal minced Kandouz meat, spices, onions."
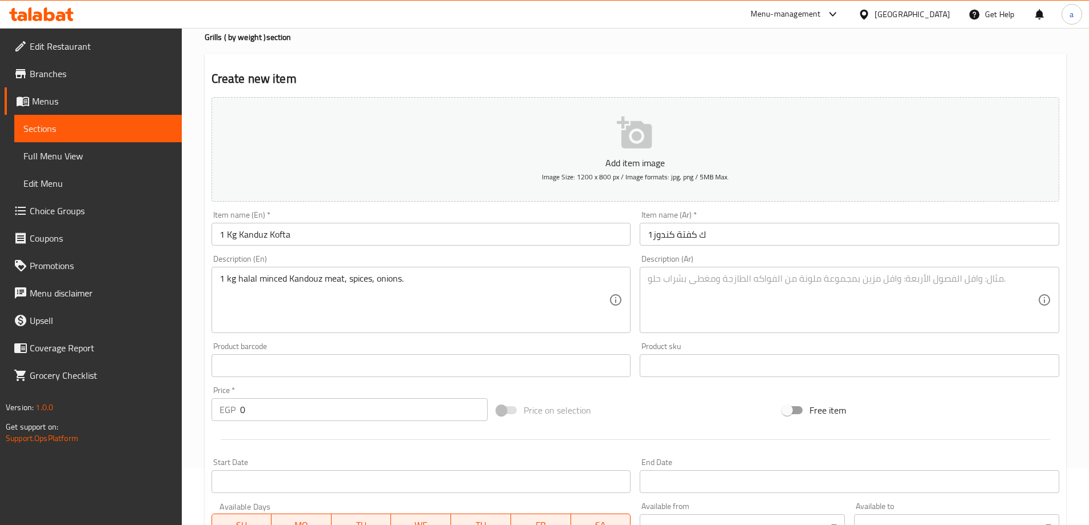
click at [700, 297] on textarea at bounding box center [843, 300] width 390 height 54
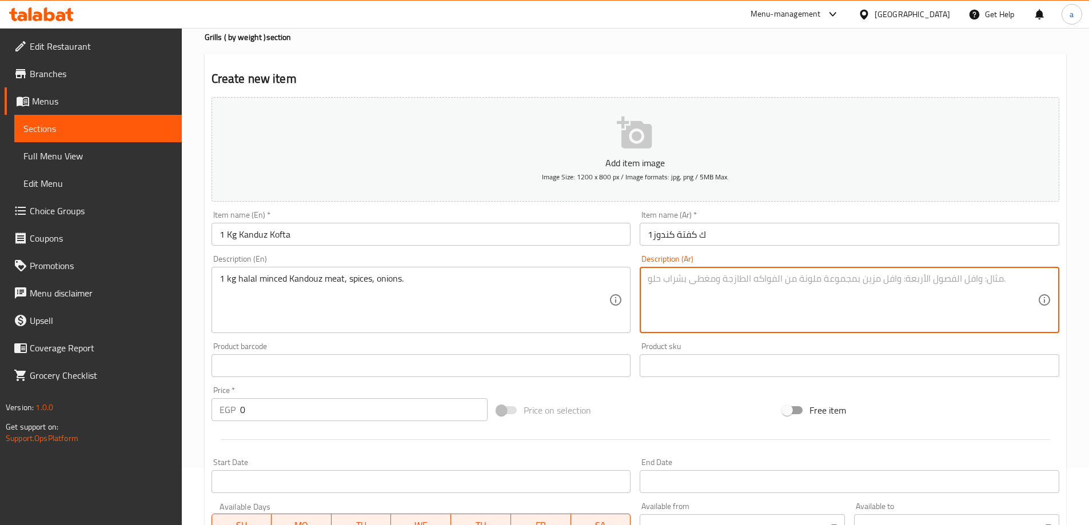
paste textarea "1 كيلو لحم كندوز مفروم حلال، توابل، بصل."
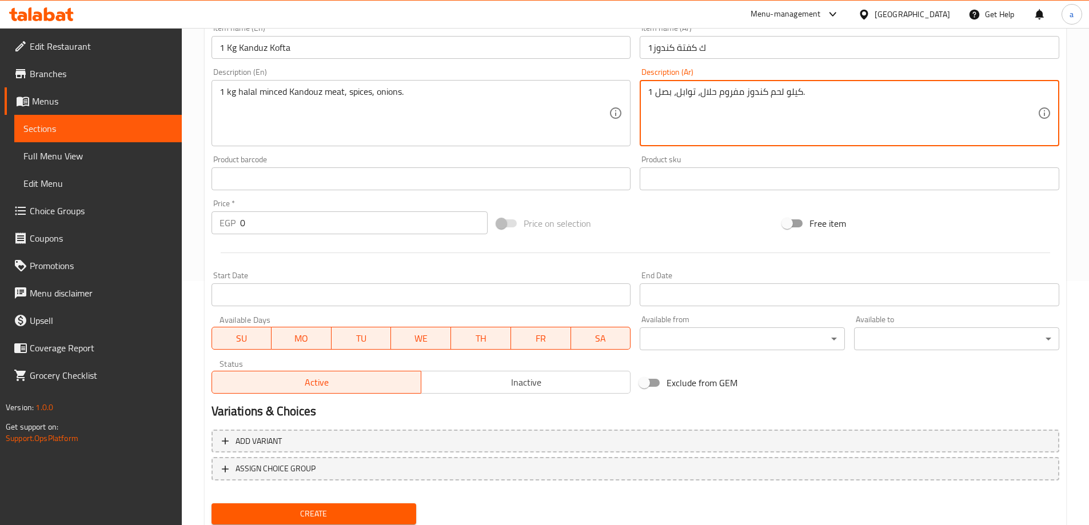
scroll to position [282, 0]
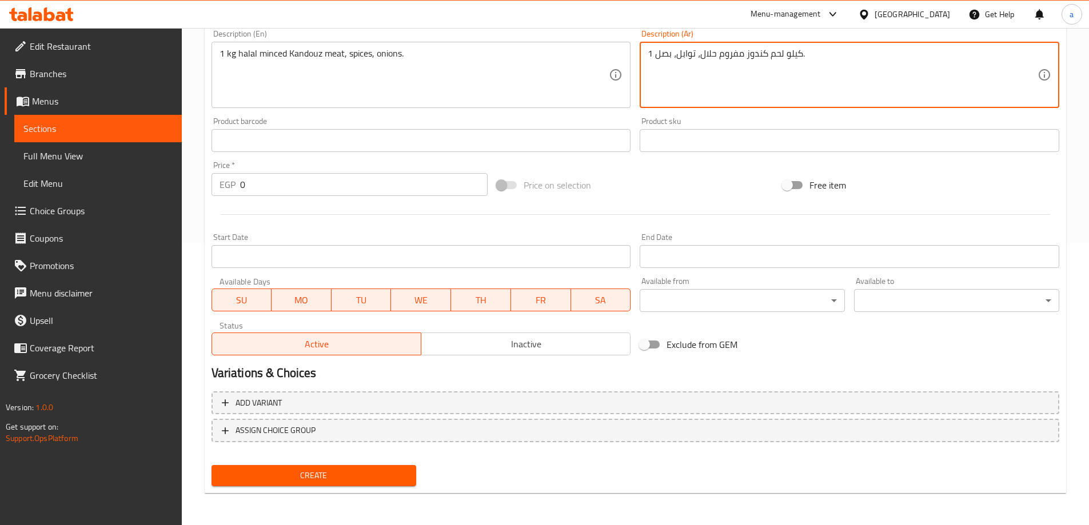
type textarea "1 كيلو لحم كندوز مفروم حلال، توابل، بصل."
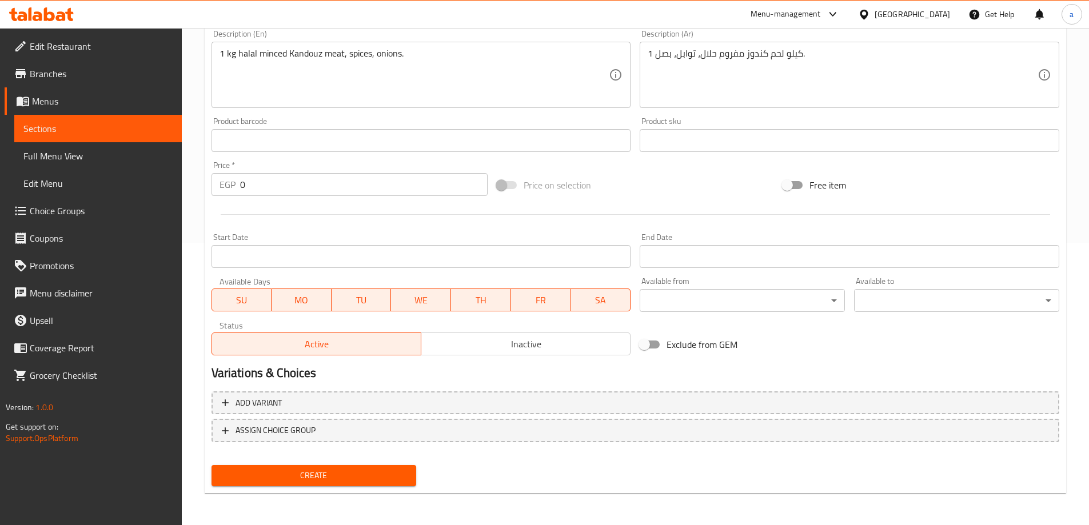
click at [276, 185] on input "0" at bounding box center [364, 184] width 248 height 23
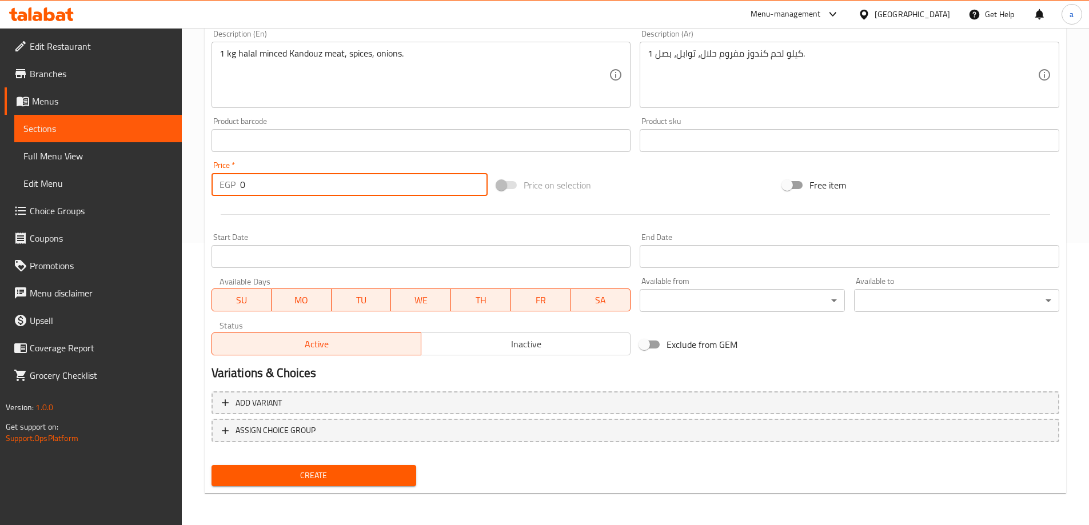
click at [276, 185] on input "0" at bounding box center [364, 184] width 248 height 23
type input "320"
click at [211, 465] on button "Create" at bounding box center [313, 475] width 205 height 21
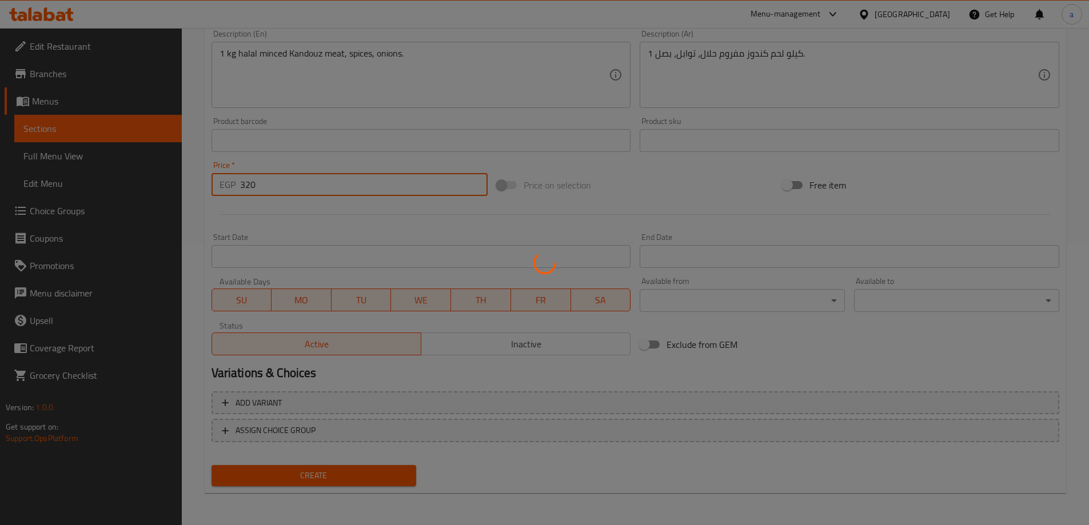
type input "0"
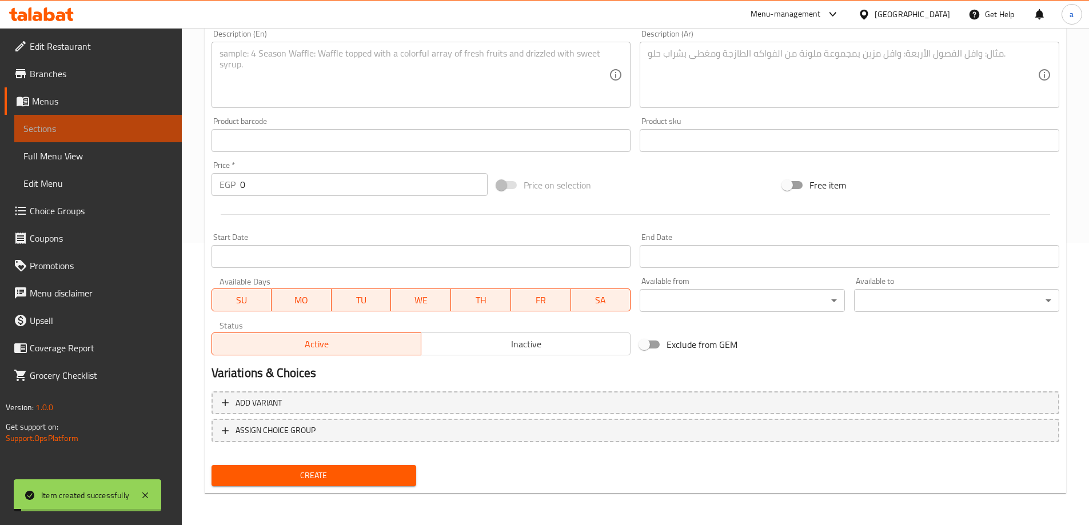
click at [139, 128] on span "Sections" at bounding box center [97, 129] width 149 height 14
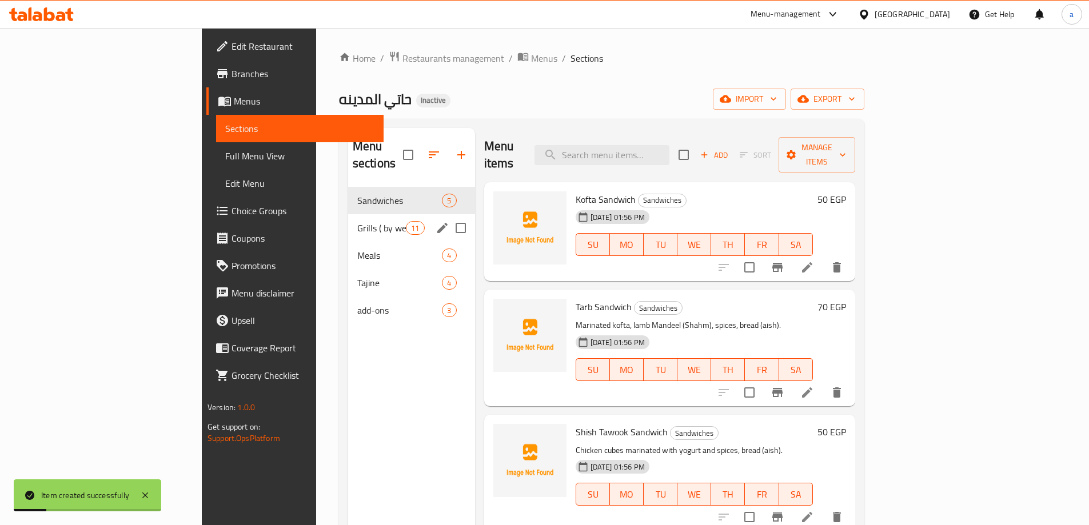
click at [348, 218] on div "Grills ( by weight ) 11" at bounding box center [411, 227] width 127 height 27
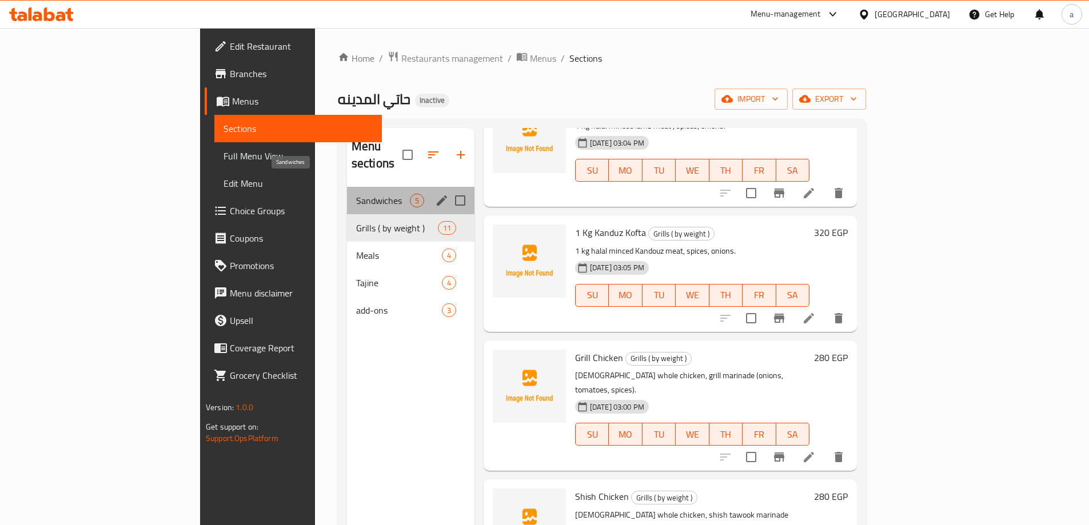
click at [357, 194] on span "Sandwiches" at bounding box center [383, 201] width 54 height 14
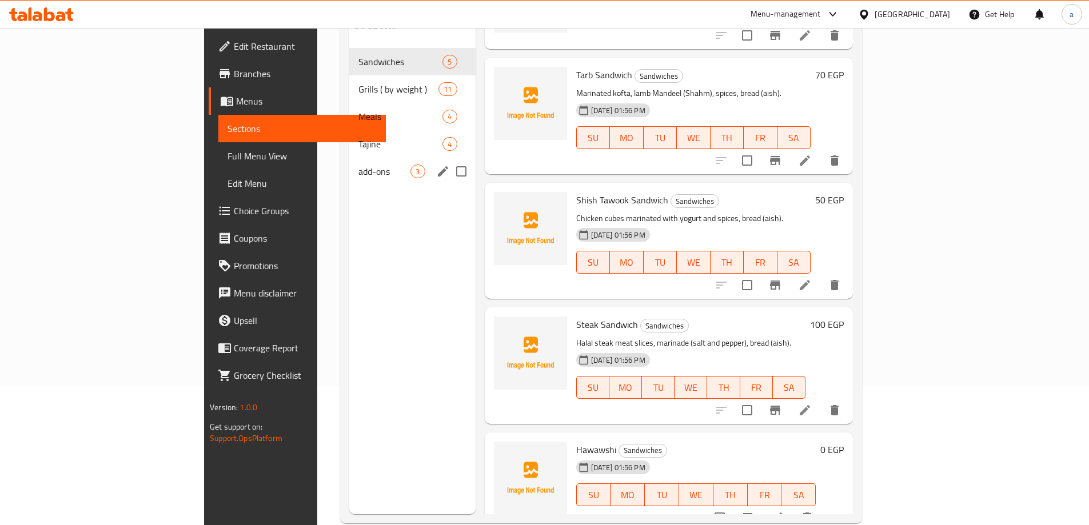
scroll to position [160, 0]
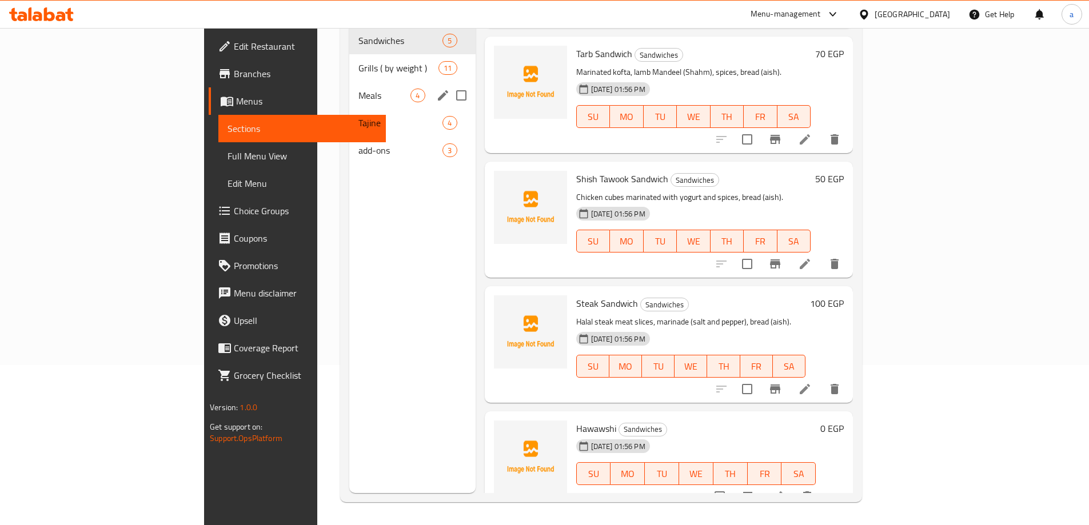
click at [349, 82] on div "Meals 4" at bounding box center [412, 95] width 126 height 27
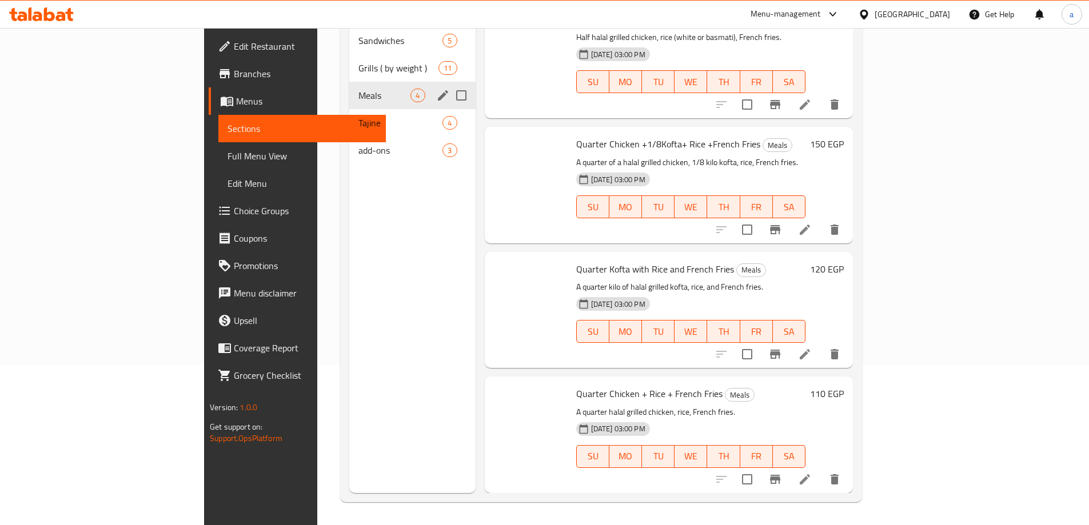
scroll to position [3, 0]
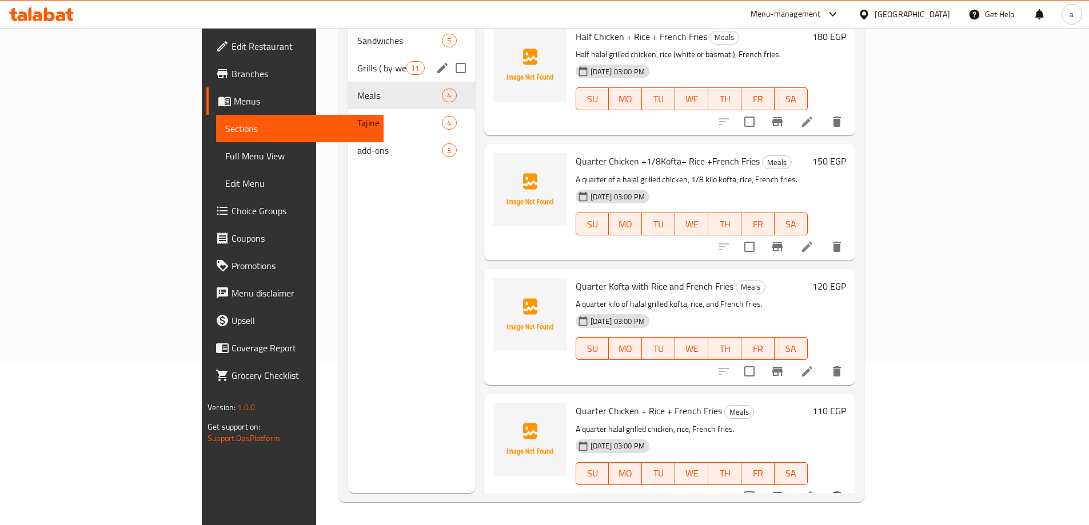
click at [357, 61] on span "Grills ( by weight )" at bounding box center [381, 68] width 49 height 14
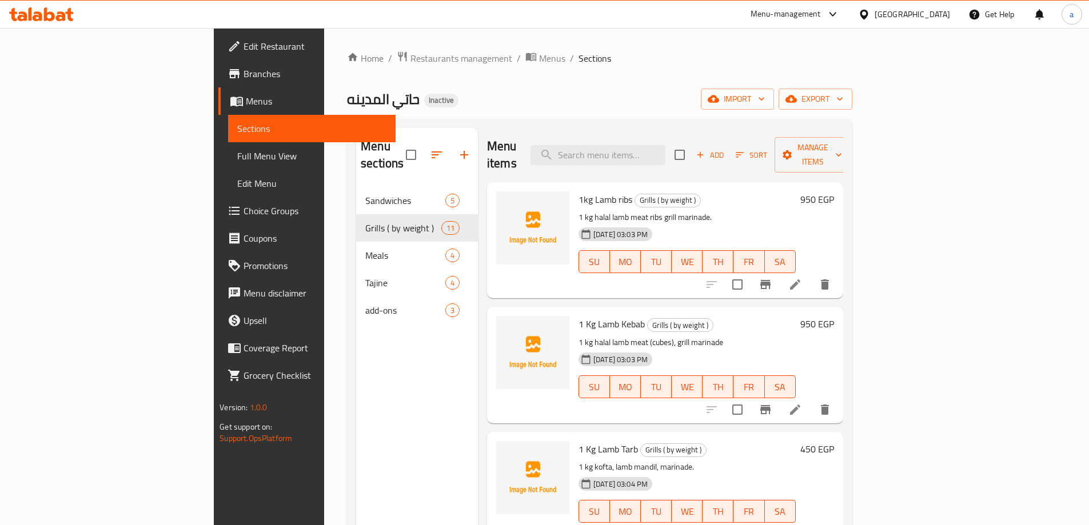
click at [243, 205] on span "Choice Groups" at bounding box center [314, 211] width 143 height 14
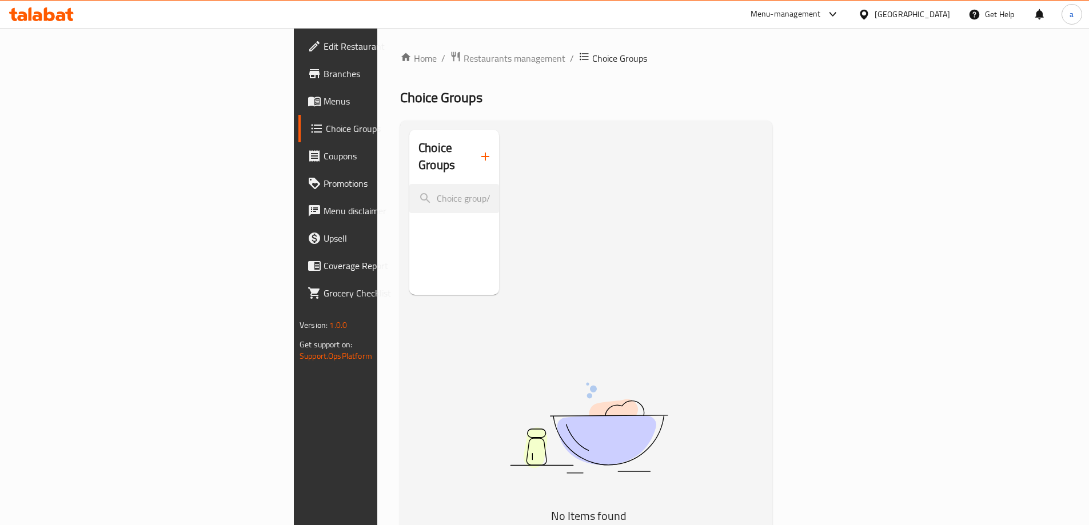
click at [323, 107] on span "Menus" at bounding box center [394, 101] width 143 height 14
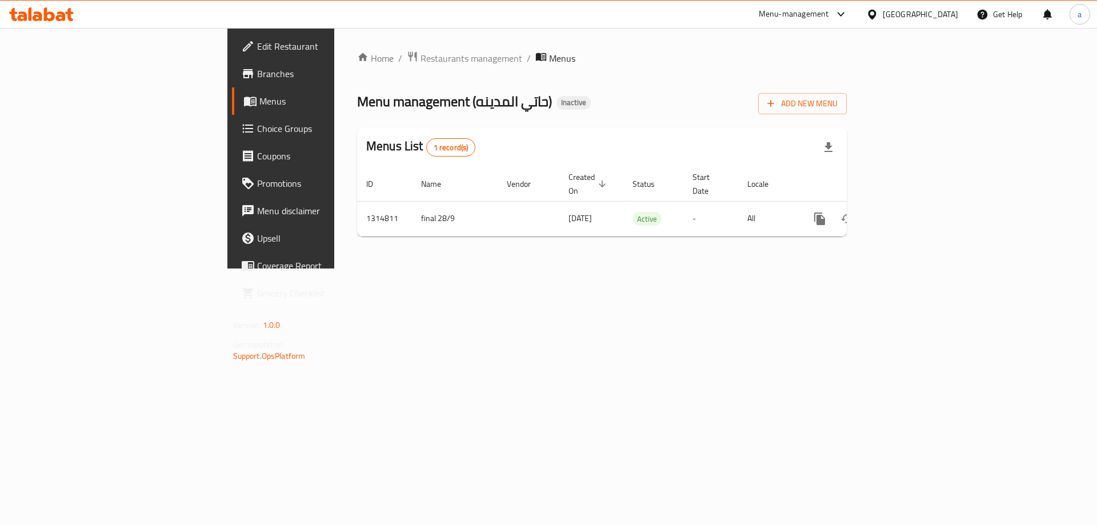
click at [232, 120] on link "Choice Groups" at bounding box center [321, 128] width 179 height 27
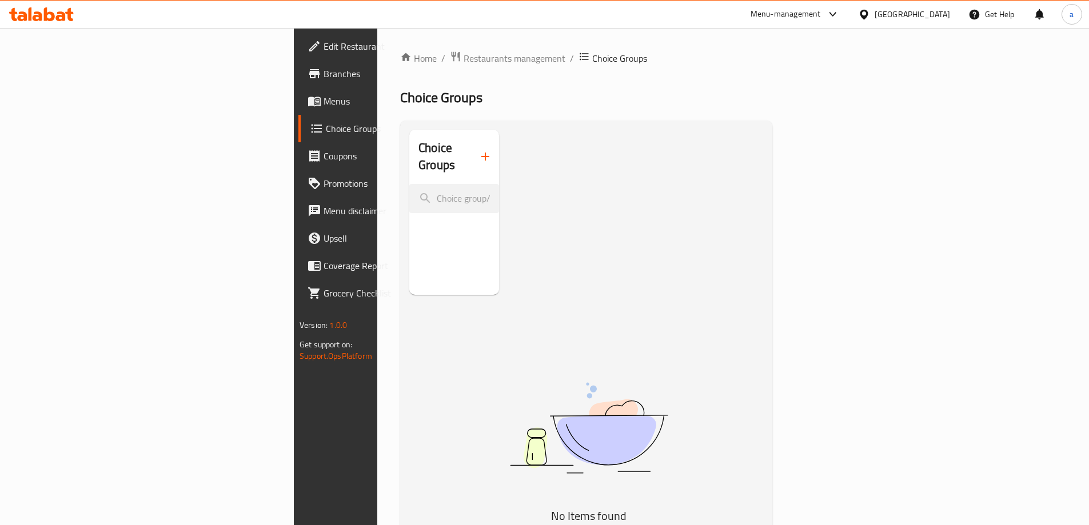
click at [478, 150] on icon "button" at bounding box center [485, 157] width 14 height 14
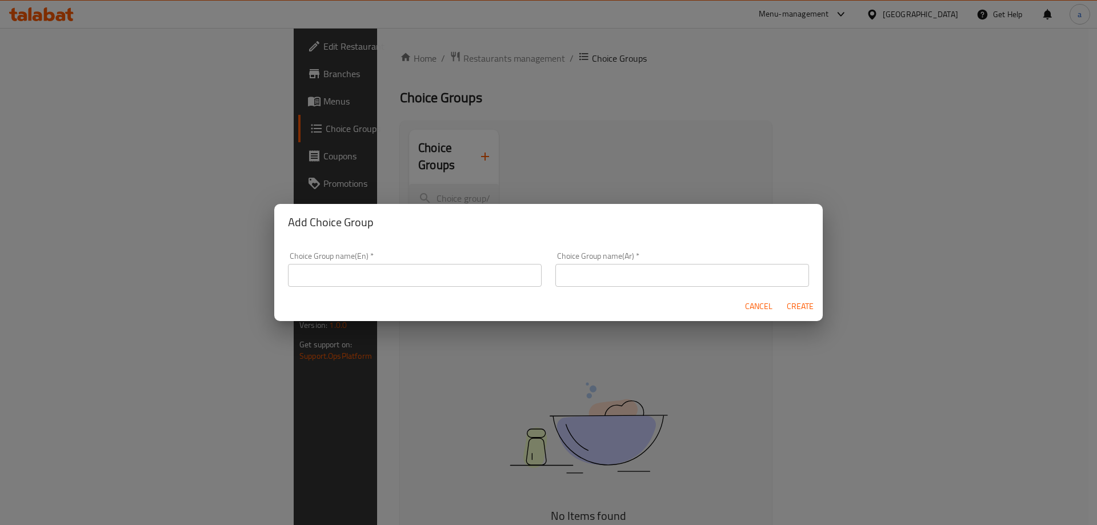
click at [362, 263] on div "Choice Group name(En)   * Choice Group name(En) *" at bounding box center [415, 269] width 254 height 35
click at [362, 271] on input "text" at bounding box center [415, 275] width 254 height 23
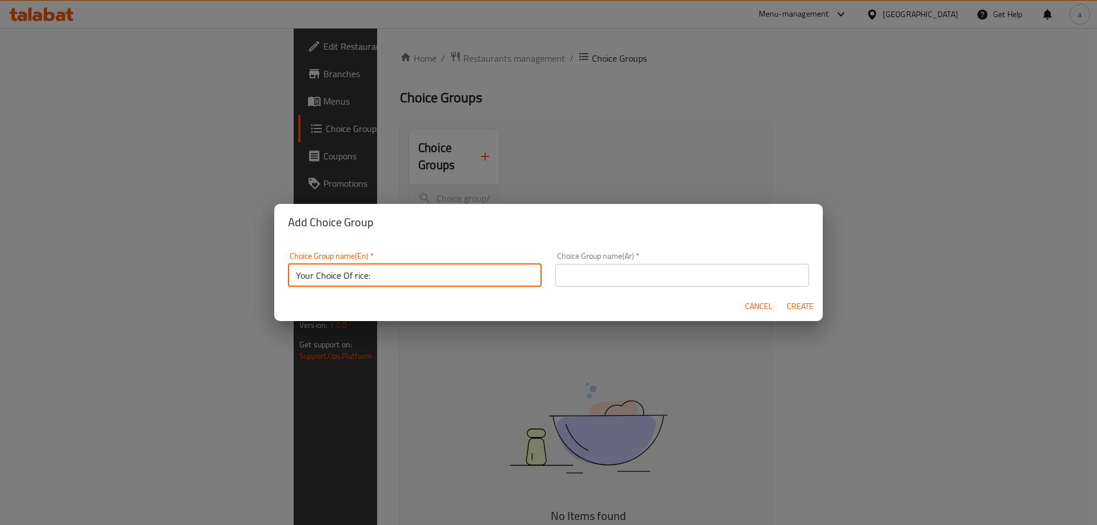
type input "Your Choice Of rice:"
click at [592, 281] on input "text" at bounding box center [683, 275] width 254 height 23
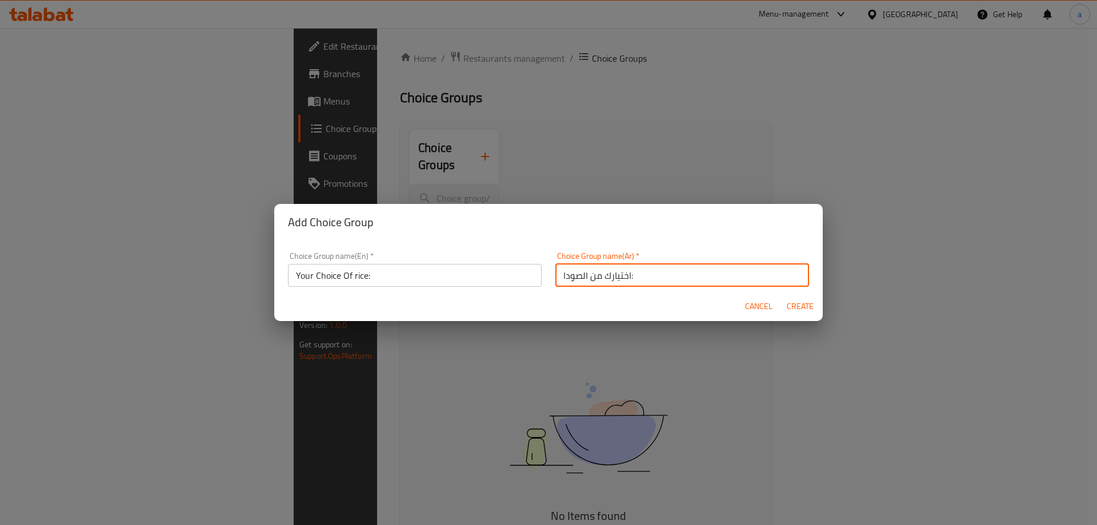
click at [568, 273] on input "اختيارك من الصودا:" at bounding box center [683, 275] width 254 height 23
drag, startPoint x: 568, startPoint y: 273, endPoint x: 569, endPoint y: 283, distance: 10.4
click at [568, 273] on input "اختيارك من الصودا:" at bounding box center [683, 275] width 254 height 23
click at [574, 277] on input "اختيارك من الصودا:" at bounding box center [683, 275] width 254 height 23
drag, startPoint x: 584, startPoint y: 277, endPoint x: 552, endPoint y: 277, distance: 32.6
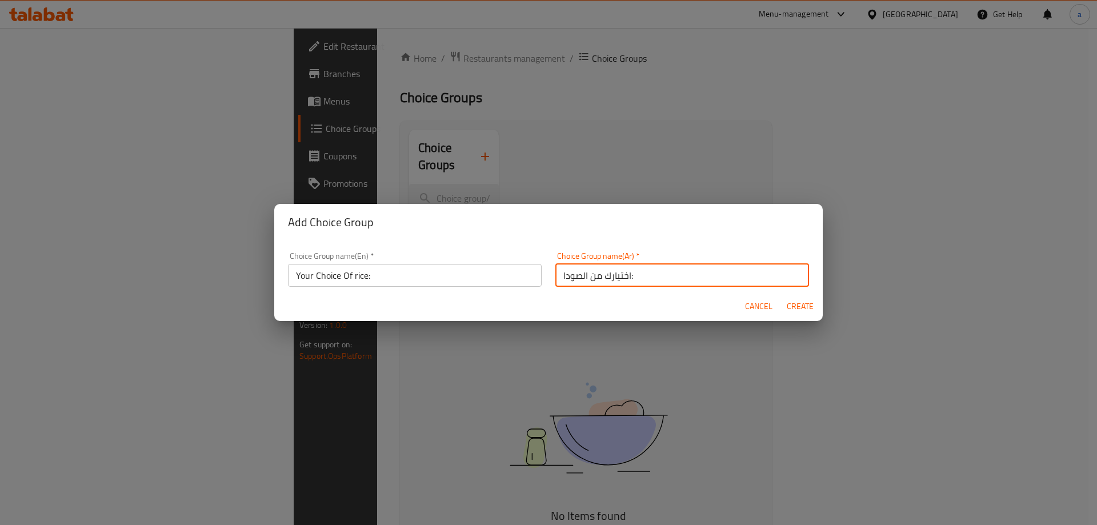
click at [556, 277] on input "اختيارك من الصودا:" at bounding box center [683, 275] width 254 height 23
type input "اختيارك من الارز:"
click at [782, 296] on button "Create" at bounding box center [800, 306] width 37 height 21
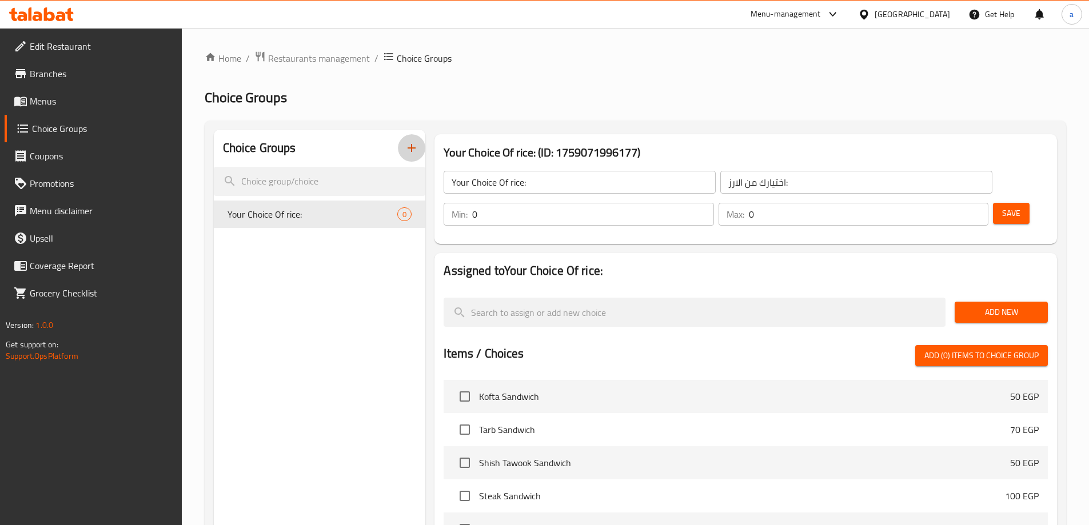
click at [983, 305] on span "Add New" at bounding box center [1001, 312] width 75 height 14
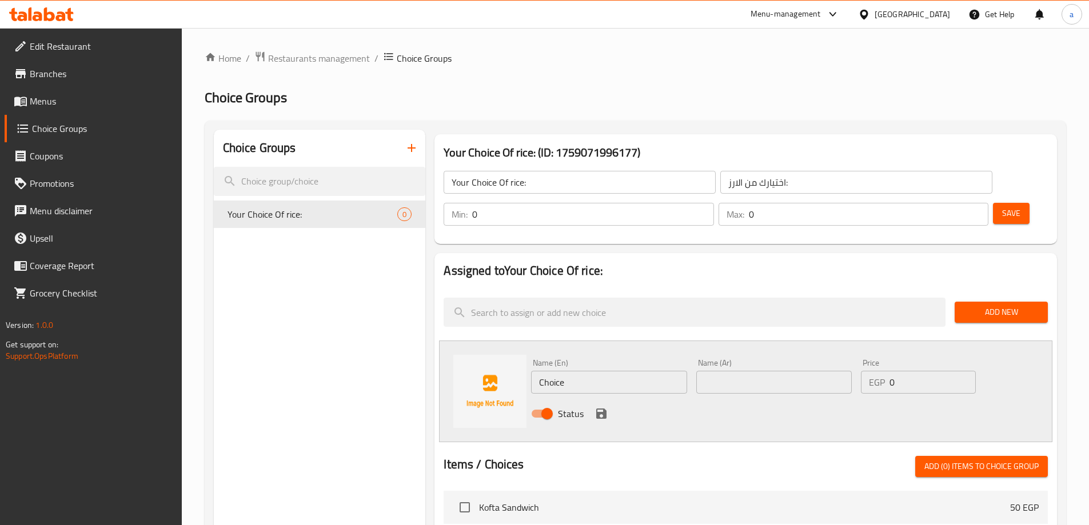
click at [600, 371] on input "Choice" at bounding box center [608, 382] width 155 height 23
type input "w"
type input "White rice"
click at [772, 371] on input "text" at bounding box center [773, 382] width 155 height 23
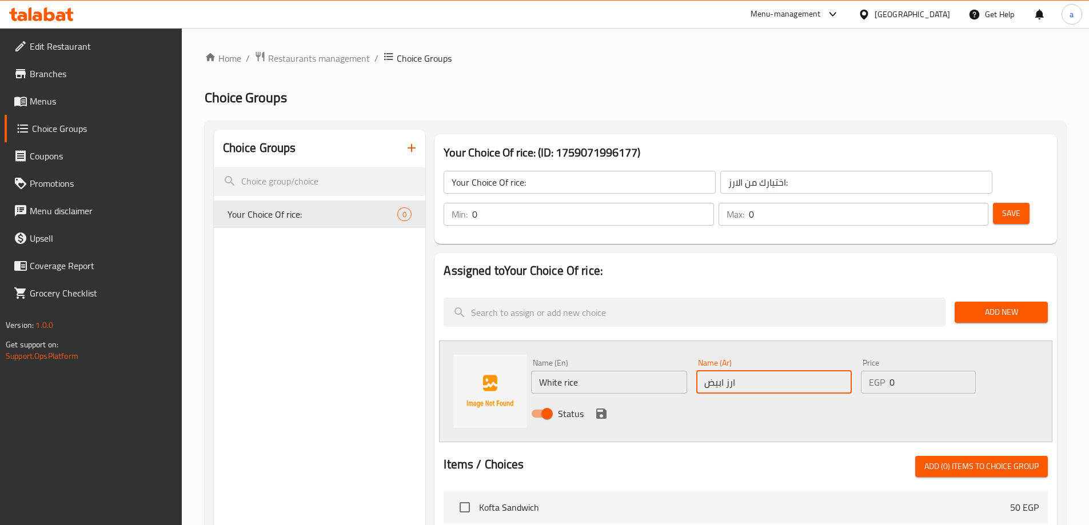
type input "ارز ابيض"
click at [598, 409] on icon "save" at bounding box center [601, 414] width 10 height 10
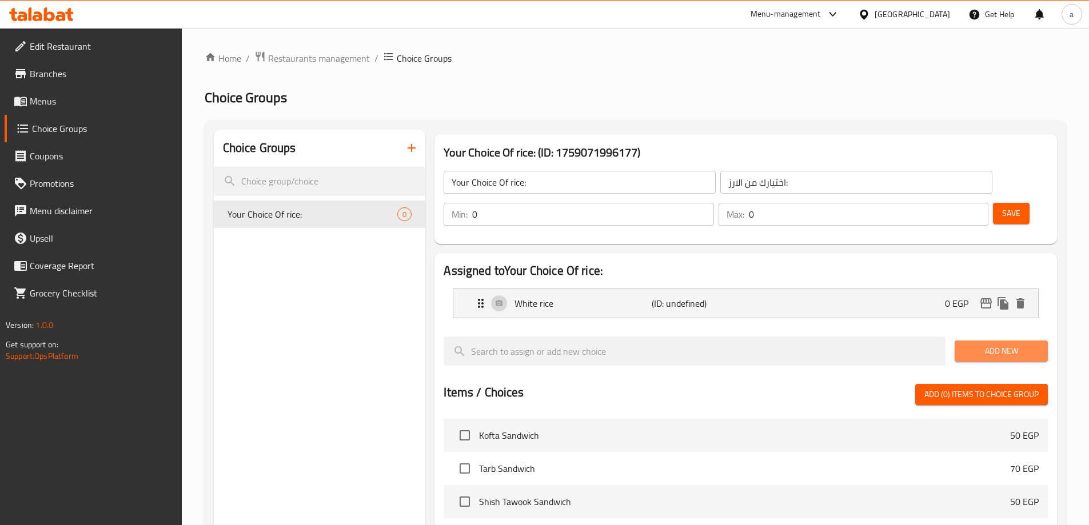
click at [1003, 344] on span "Add New" at bounding box center [1001, 351] width 75 height 14
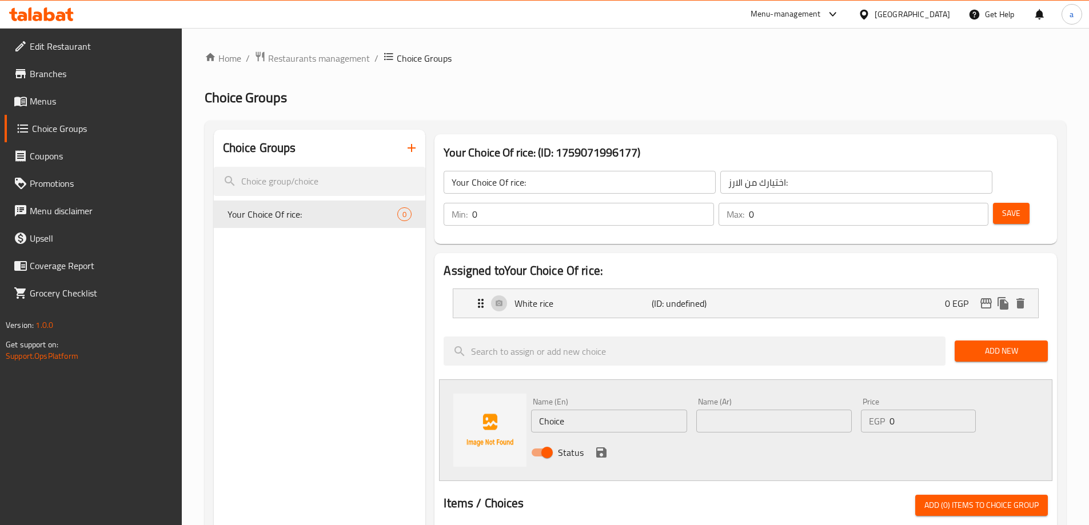
click at [602, 410] on input "Choice" at bounding box center [608, 421] width 155 height 23
paste input "Basmati Rice"
type input "Basmati Rice"
click at [727, 410] on input "text" at bounding box center [773, 421] width 155 height 23
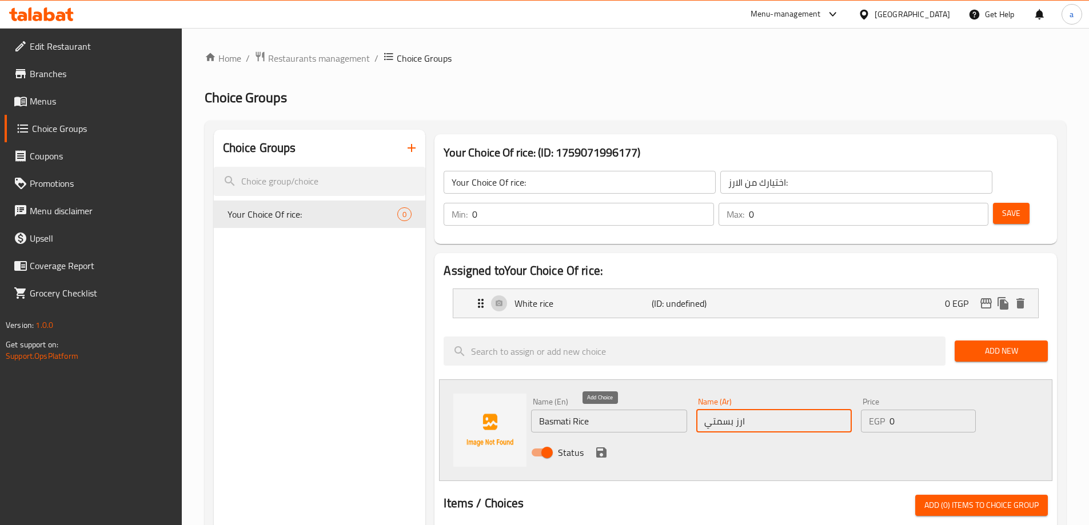
type input "ارز بسمتي"
click at [608, 446] on icon "save" at bounding box center [601, 453] width 14 height 14
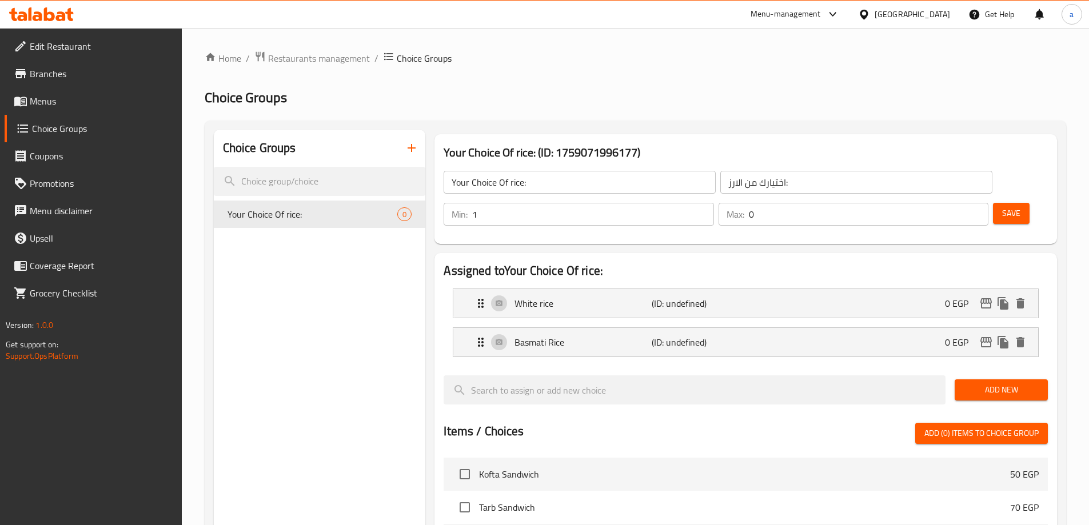
type input "1"
click at [713, 203] on input "1" at bounding box center [592, 214] width 241 height 23
type input "1"
click at [953, 203] on input "1" at bounding box center [868, 214] width 239 height 23
click at [993, 203] on button "Save" at bounding box center [1011, 213] width 37 height 21
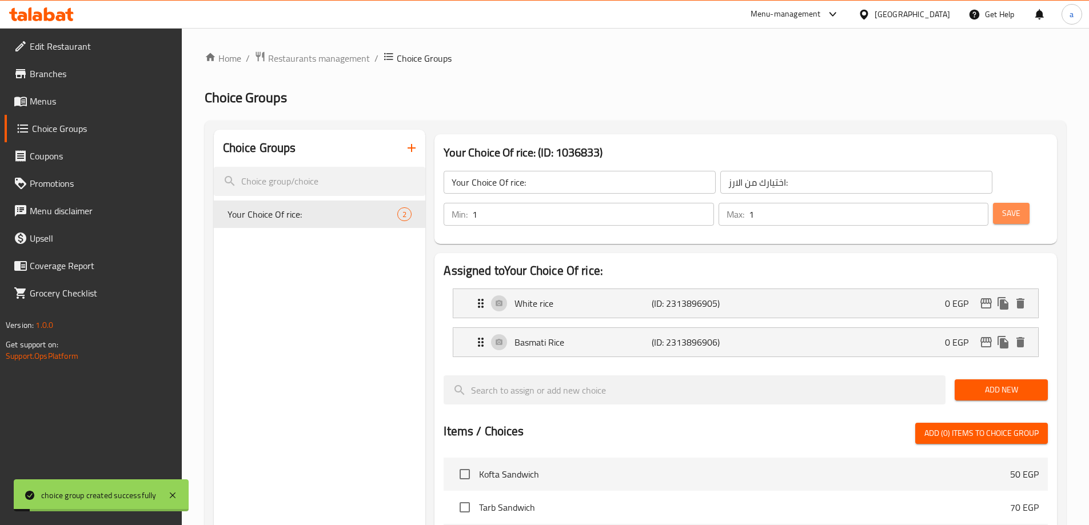
click at [993, 203] on button "Save" at bounding box center [1011, 213] width 37 height 21
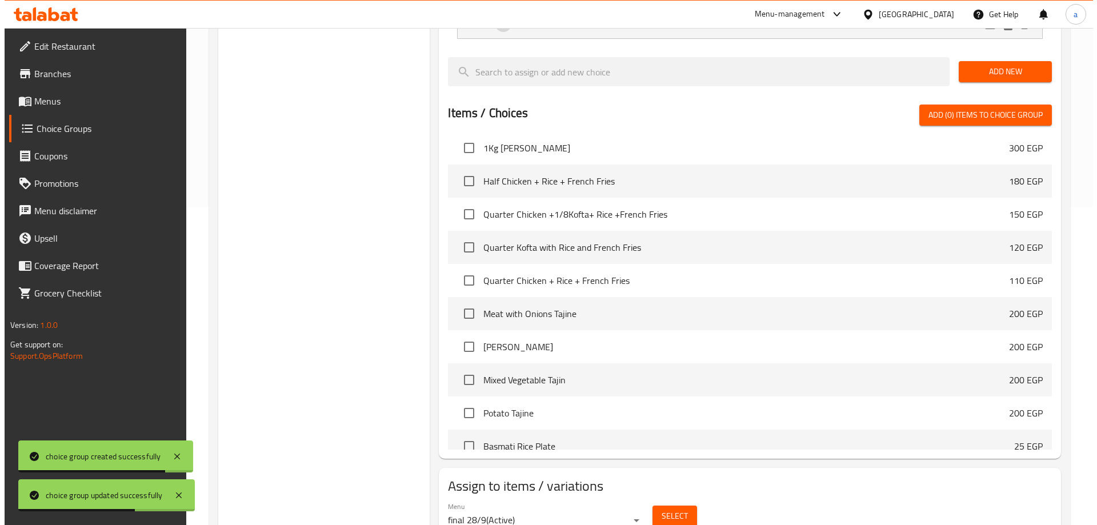
scroll to position [337, 0]
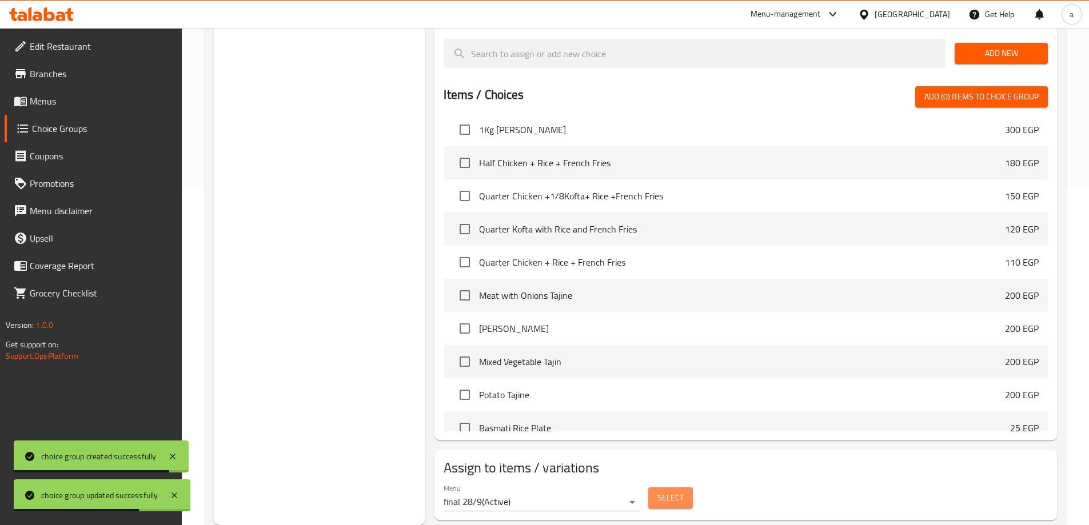
click at [663, 491] on span "Select" at bounding box center [670, 498] width 26 height 14
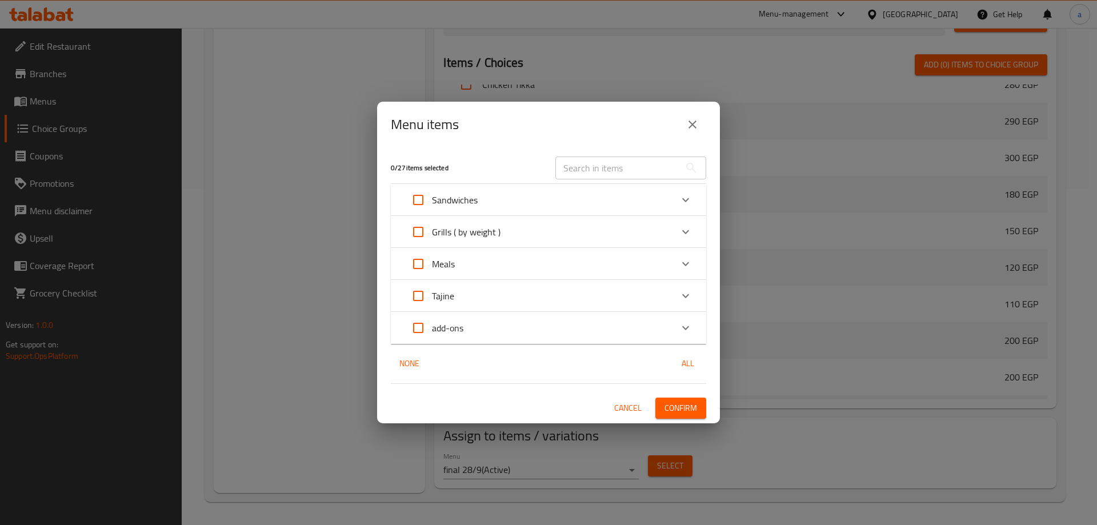
click at [683, 267] on icon "Expand" at bounding box center [686, 264] width 14 height 14
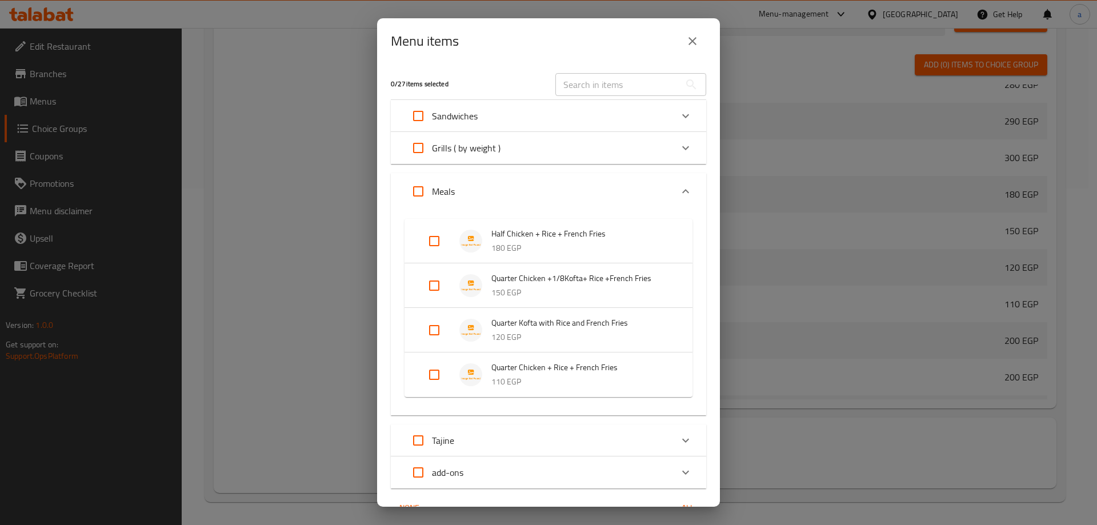
click at [431, 244] on input "Expand" at bounding box center [434, 240] width 27 height 27
checkbox input "true"
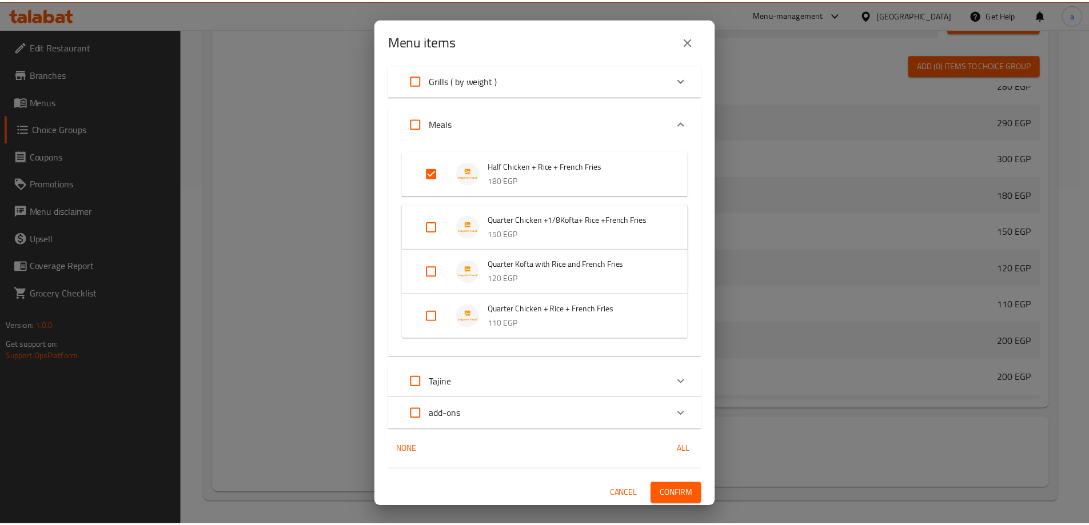
scroll to position [70, 0]
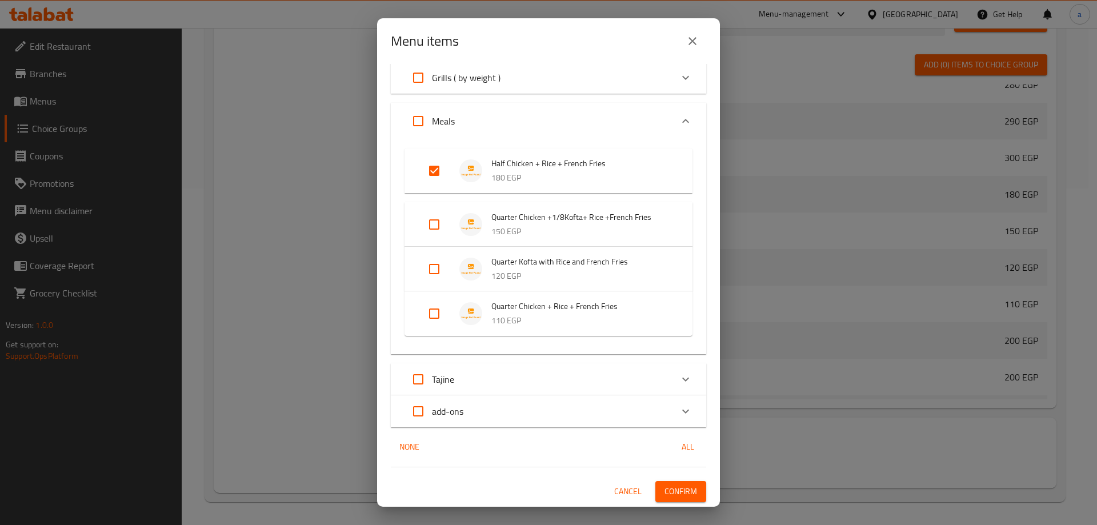
click at [679, 500] on button "Confirm" at bounding box center [681, 491] width 51 height 21
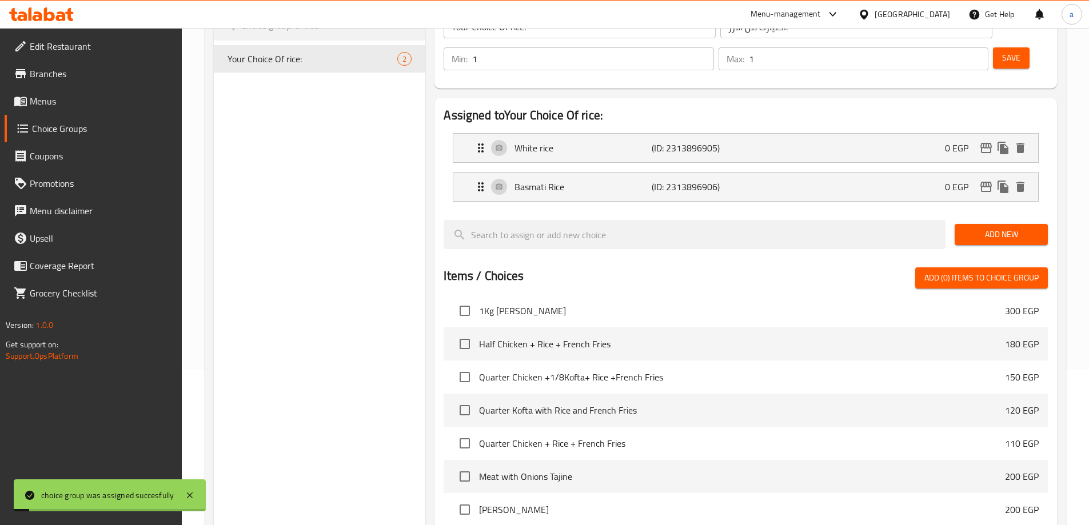
scroll to position [0, 0]
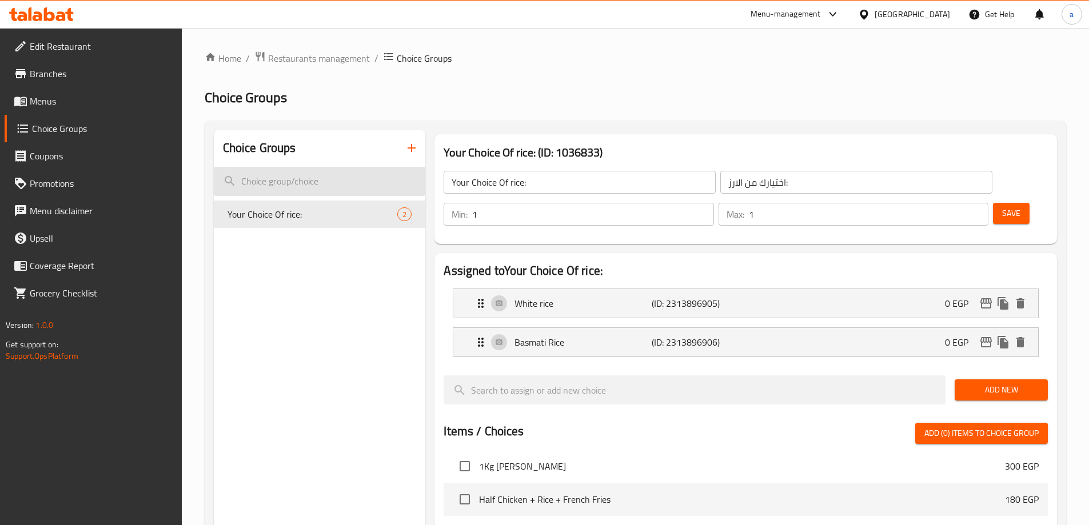
click at [310, 182] on input "search" at bounding box center [320, 181] width 212 height 29
click at [413, 154] on icon "button" at bounding box center [412, 148] width 14 height 14
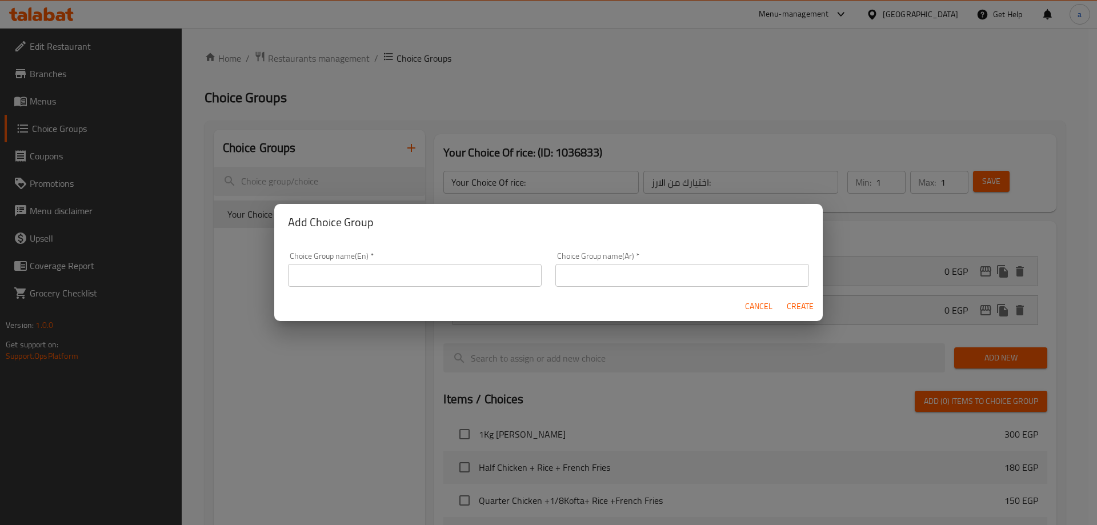
click at [373, 272] on input "text" at bounding box center [415, 275] width 254 height 23
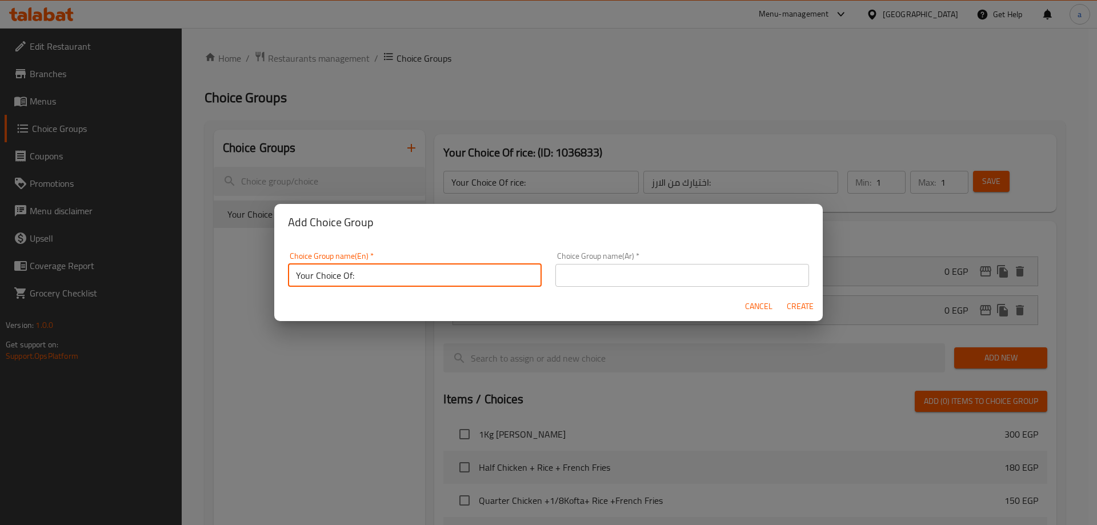
type input "your choice of:"
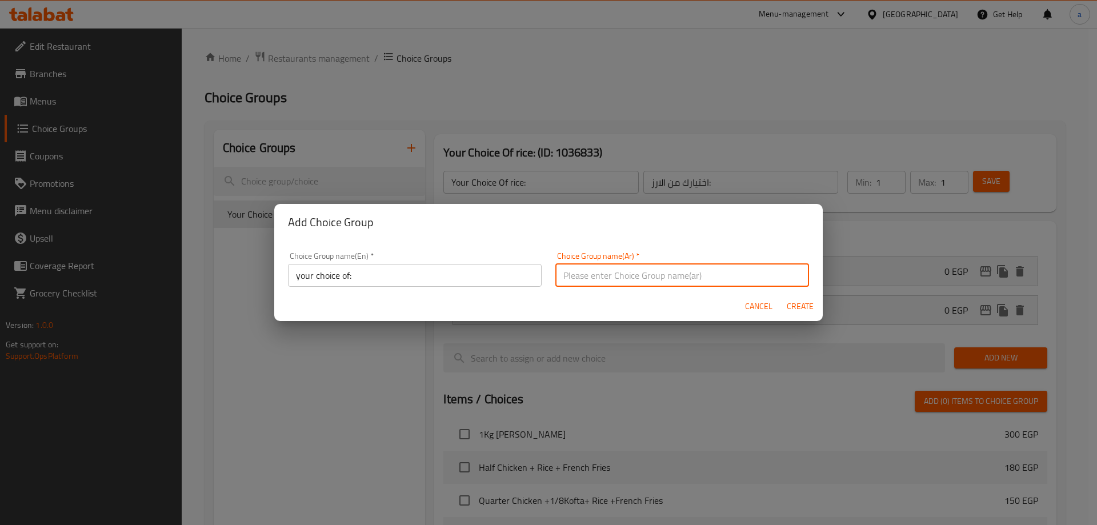
click at [620, 278] on input "text" at bounding box center [683, 275] width 254 height 23
type input "اختيارك من :"
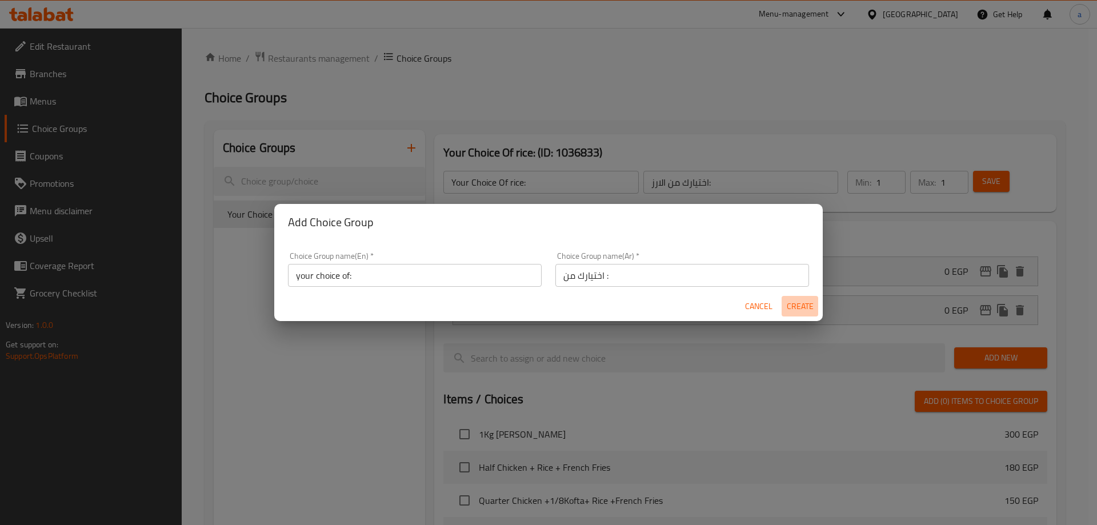
click at [797, 307] on span "Create" at bounding box center [799, 306] width 27 height 14
type input "your choice of:"
type input "اختيارك من :"
type input "0"
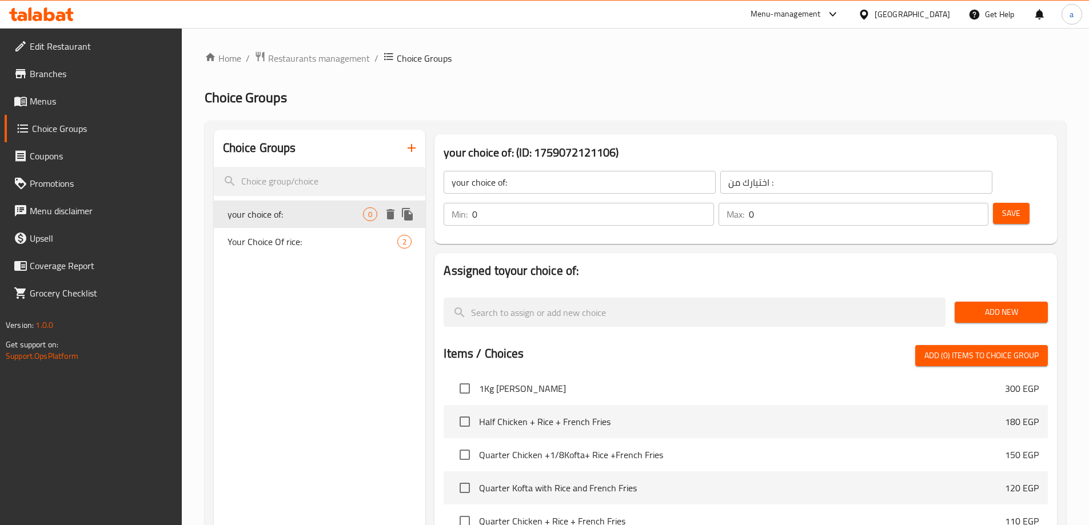
click at [317, 224] on div "your choice of: 0" at bounding box center [320, 214] width 212 height 27
click at [989, 305] on span "Add New" at bounding box center [1001, 312] width 75 height 14
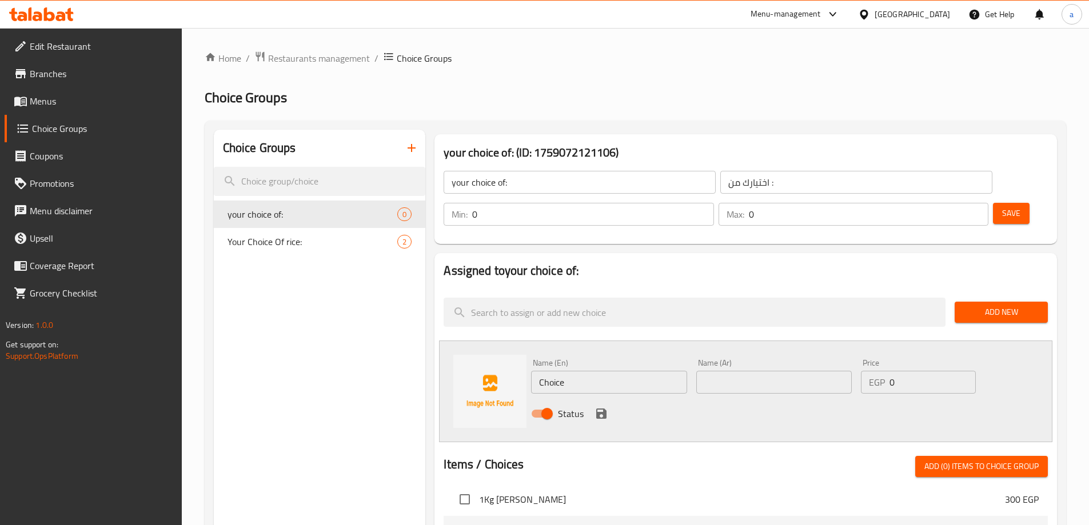
click at [597, 371] on input "Choice" at bounding box center [608, 382] width 155 height 23
paste input "tomatoes"
type input "tomatoes"
click at [716, 371] on input "text" at bounding box center [773, 382] width 155 height 23
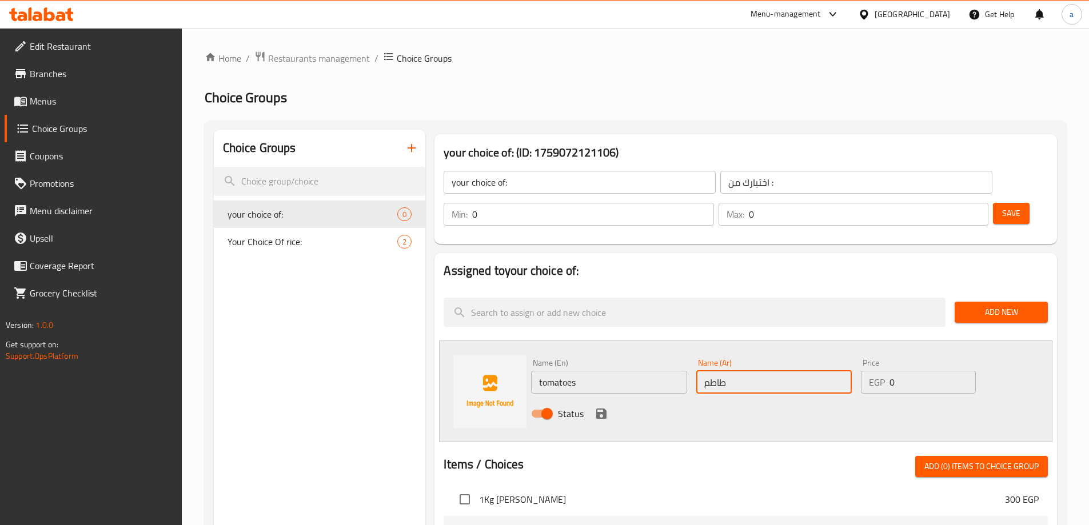
click at [714, 371] on input "طاطم" at bounding box center [773, 382] width 155 height 23
type input "طماطم"
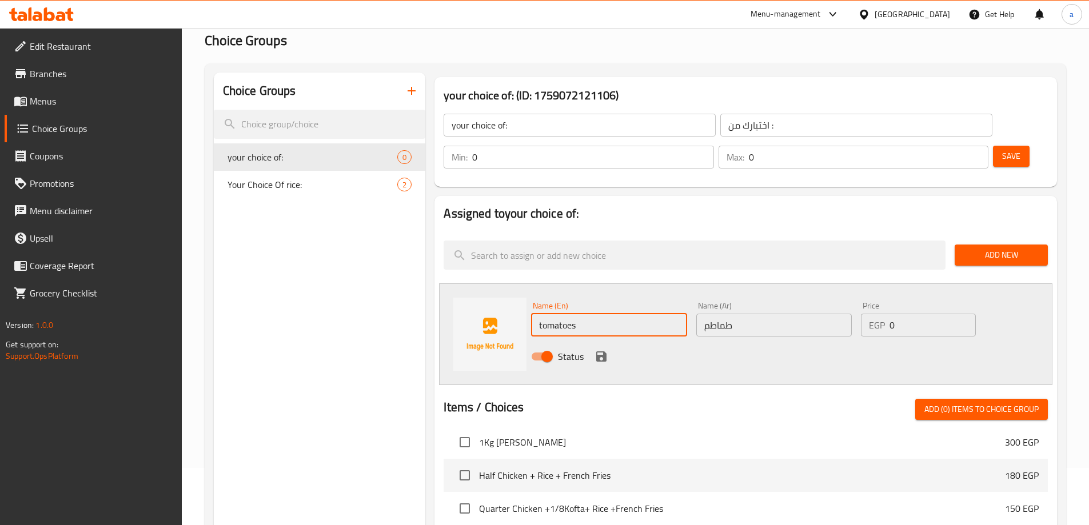
click at [538, 314] on input "tomatoes" at bounding box center [608, 325] width 155 height 23
type input "with tomatoes"
click at [747, 314] on input "طماطم" at bounding box center [773, 325] width 155 height 23
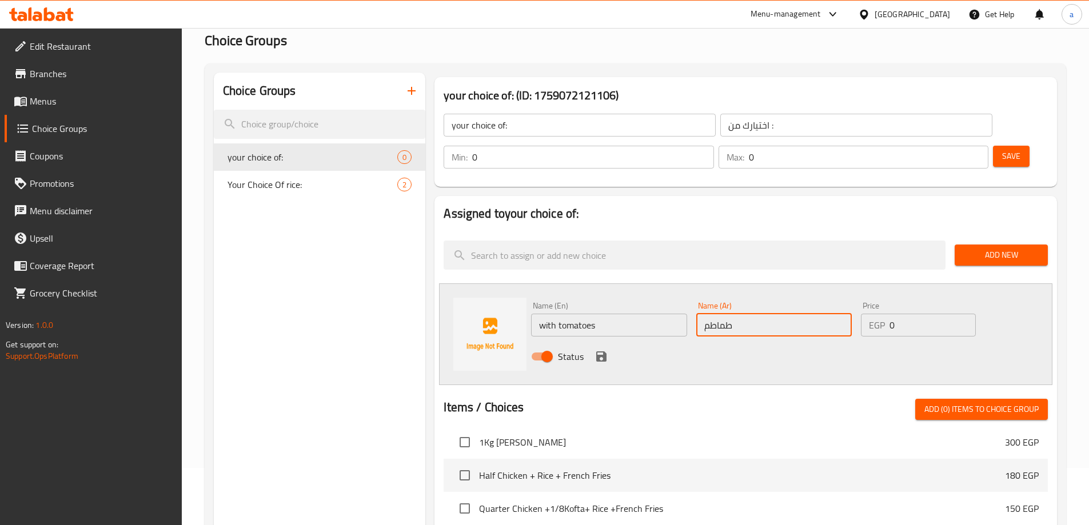
drag, startPoint x: 702, startPoint y: 287, endPoint x: 706, endPoint y: 298, distance: 11.9
click at [705, 314] on input "طماطم" at bounding box center [773, 325] width 155 height 23
type input "بطماطم"
click at [598, 350] on icon "save" at bounding box center [601, 357] width 14 height 14
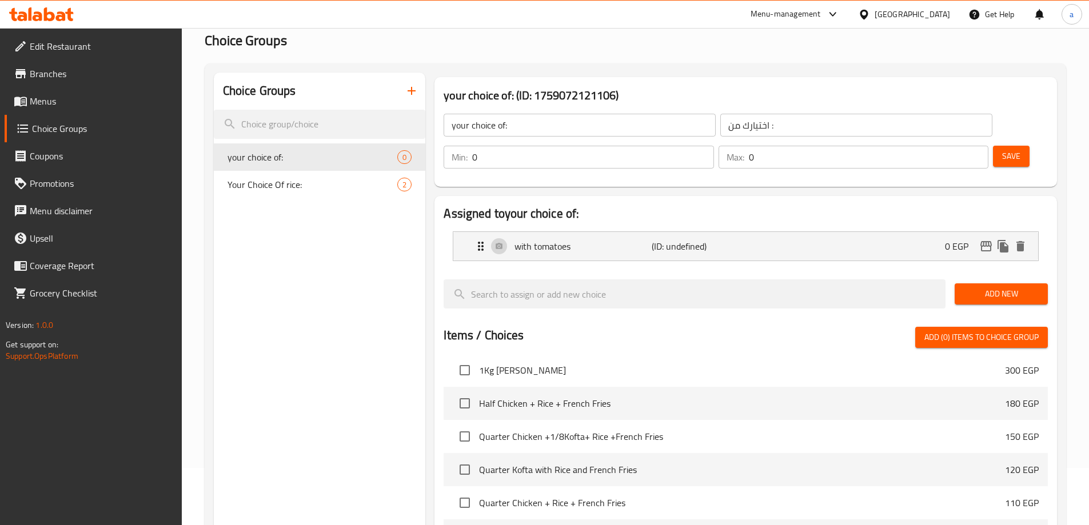
click at [997, 287] on span "Add New" at bounding box center [1001, 294] width 75 height 14
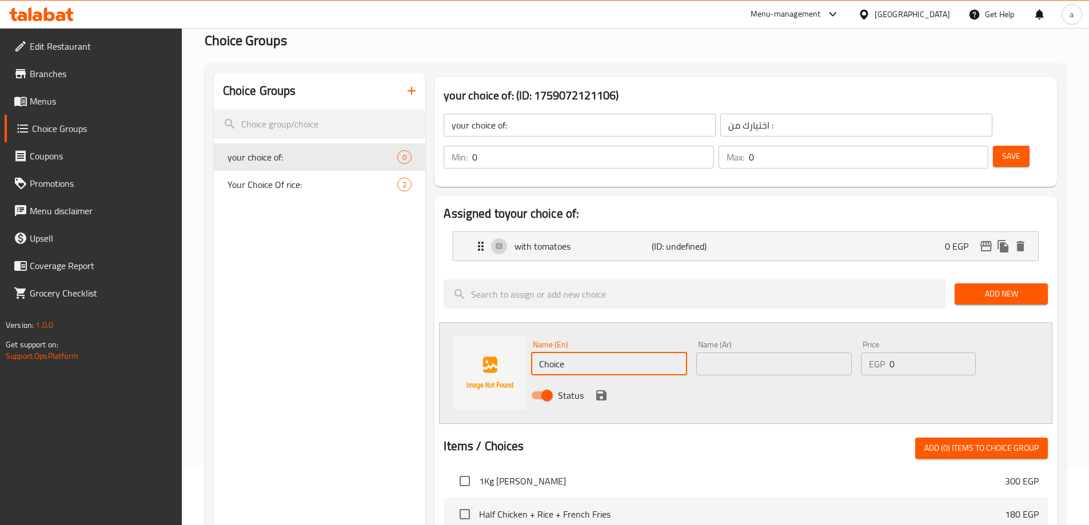
click at [589, 353] on input "Choice" at bounding box center [608, 364] width 155 height 23
paste input "tomatoes"
type input "without tomatoes"
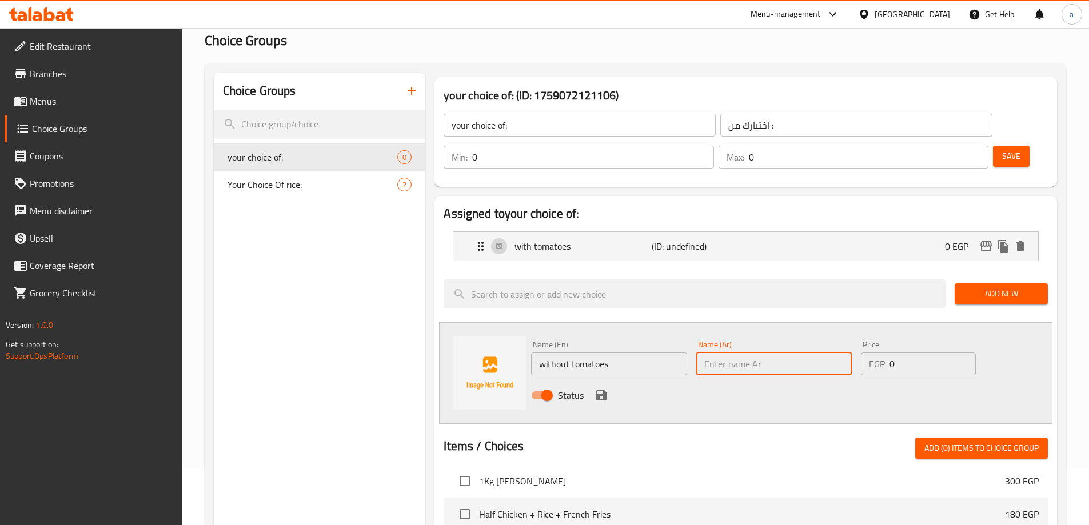
click at [741, 353] on input "text" at bounding box center [773, 364] width 155 height 23
type input "بدون طماطم"
click at [606, 389] on icon "save" at bounding box center [601, 396] width 14 height 14
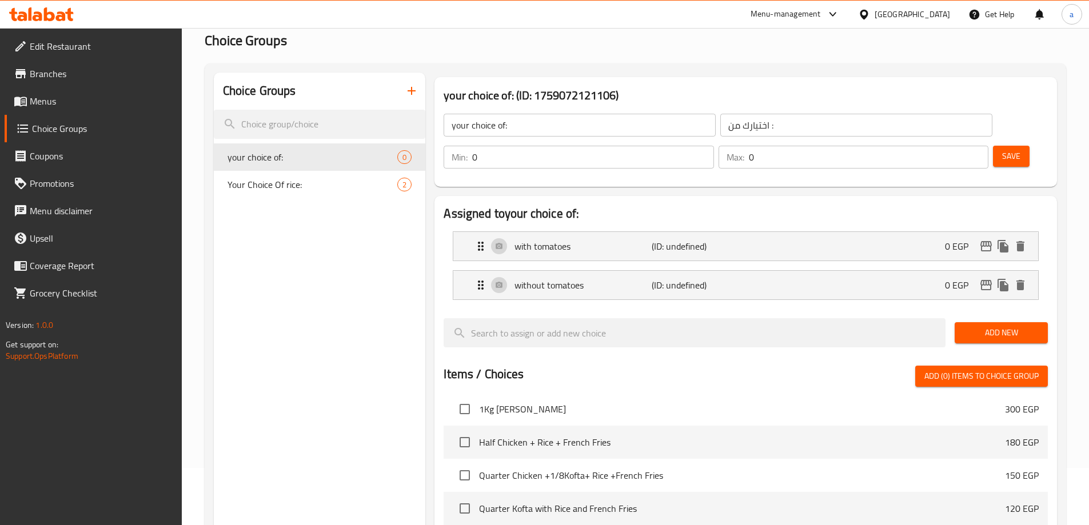
scroll to position [0, 0]
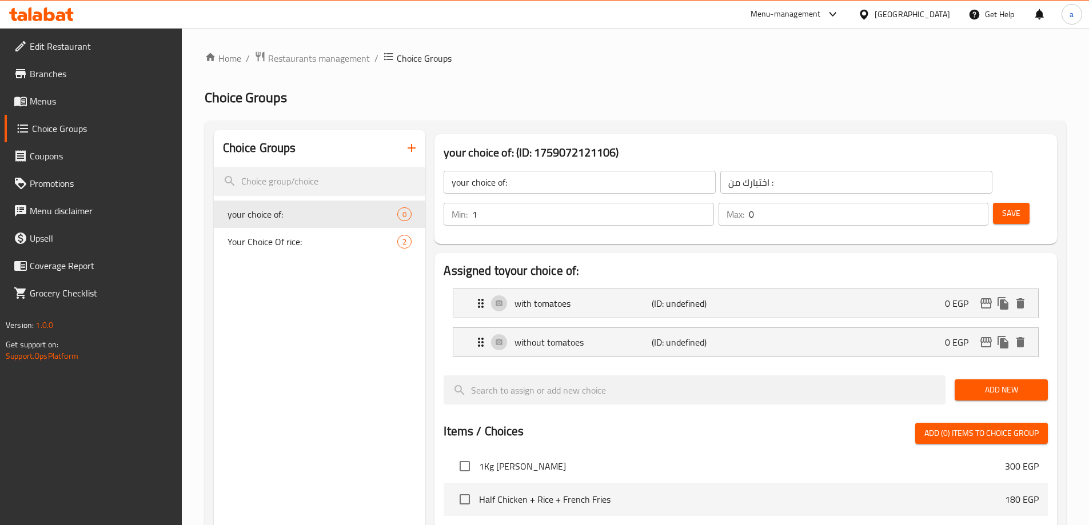
type input "1"
click at [713, 203] on input "1" at bounding box center [592, 214] width 241 height 23
type input "1"
click at [956, 203] on input "1" at bounding box center [868, 214] width 239 height 23
click at [1002, 206] on span "Save" at bounding box center [1011, 213] width 18 height 14
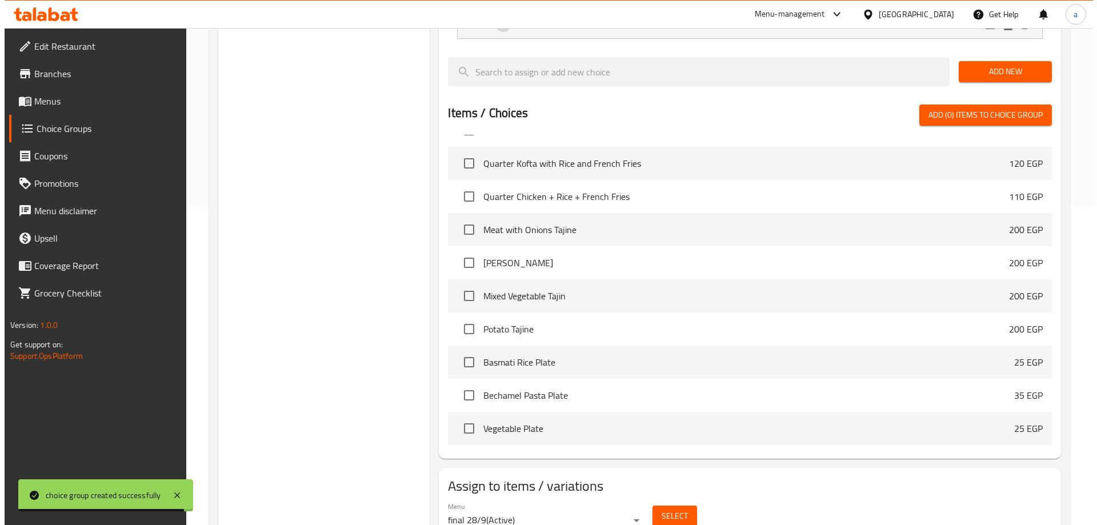
scroll to position [337, 0]
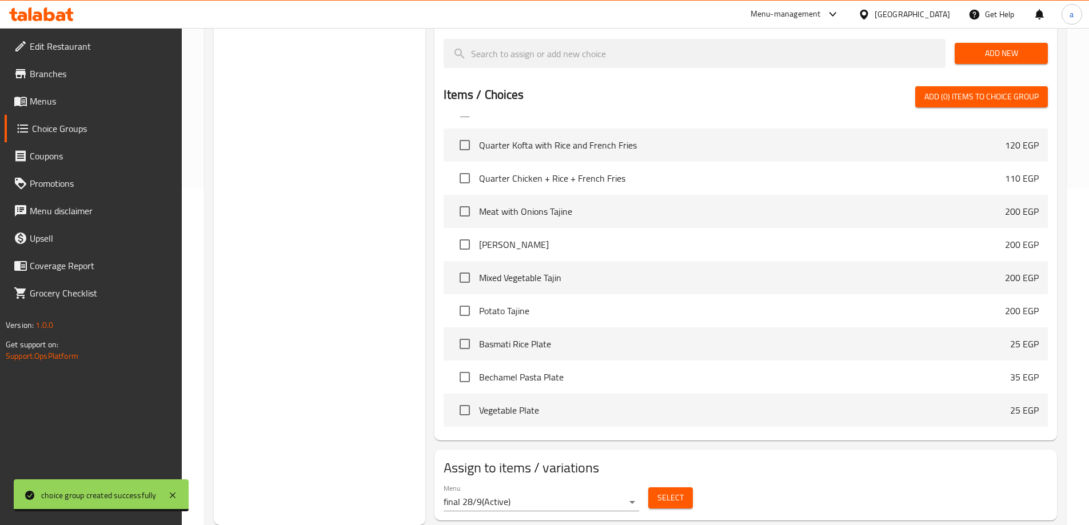
click at [668, 491] on span "Select" at bounding box center [670, 498] width 26 height 14
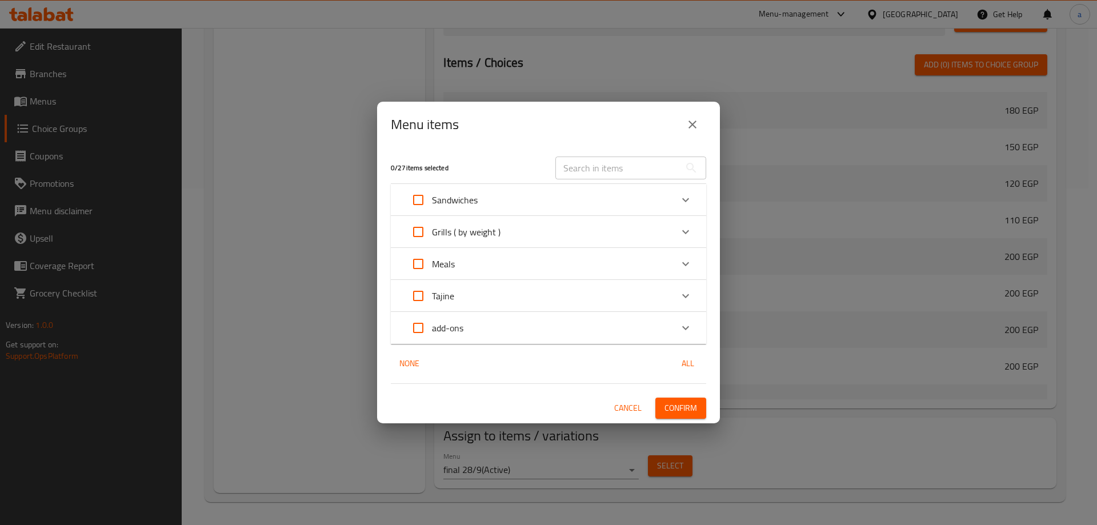
click at [684, 303] on div "Expand" at bounding box center [685, 295] width 27 height 27
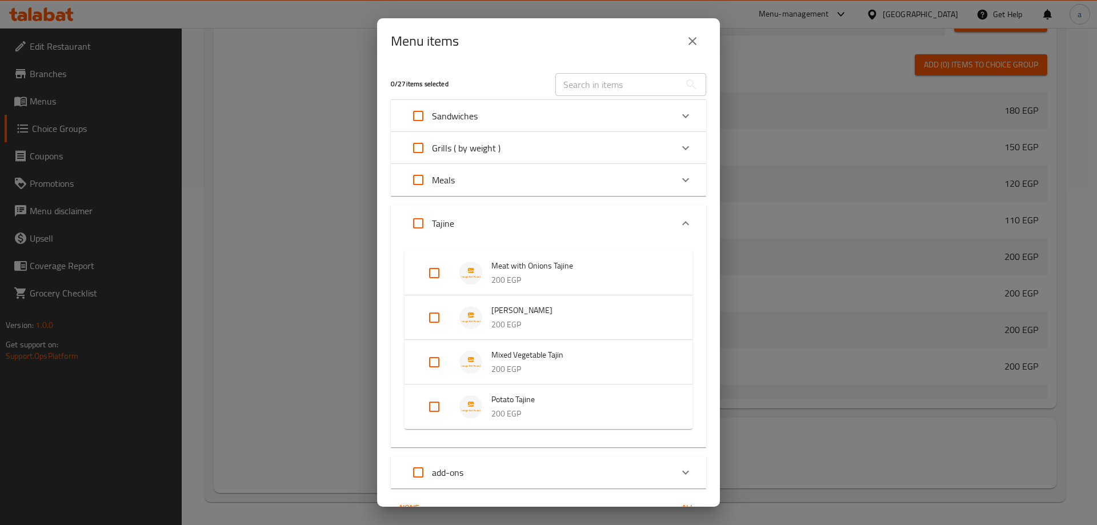
click at [429, 274] on input "Expand" at bounding box center [434, 272] width 27 height 27
checkbox input "true"
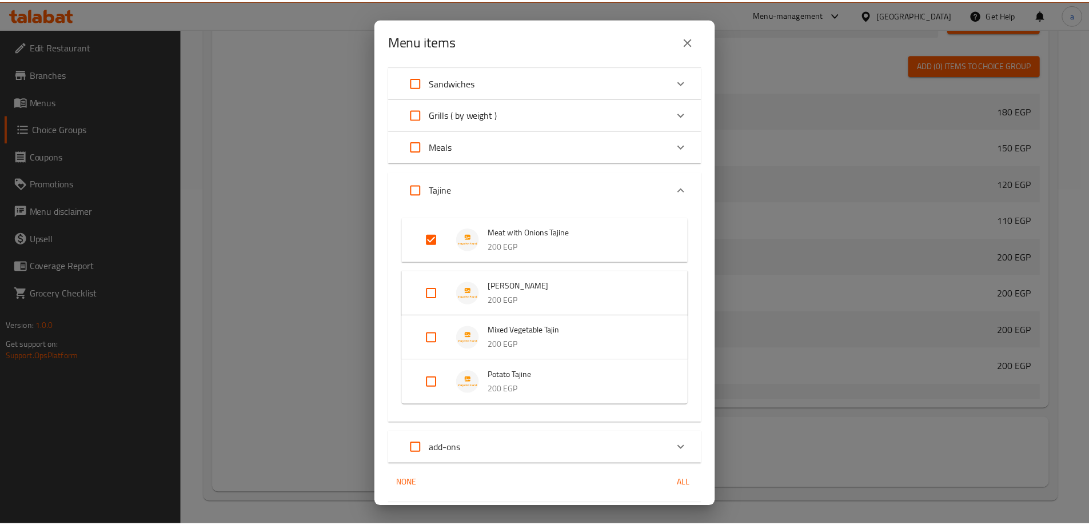
scroll to position [70, 0]
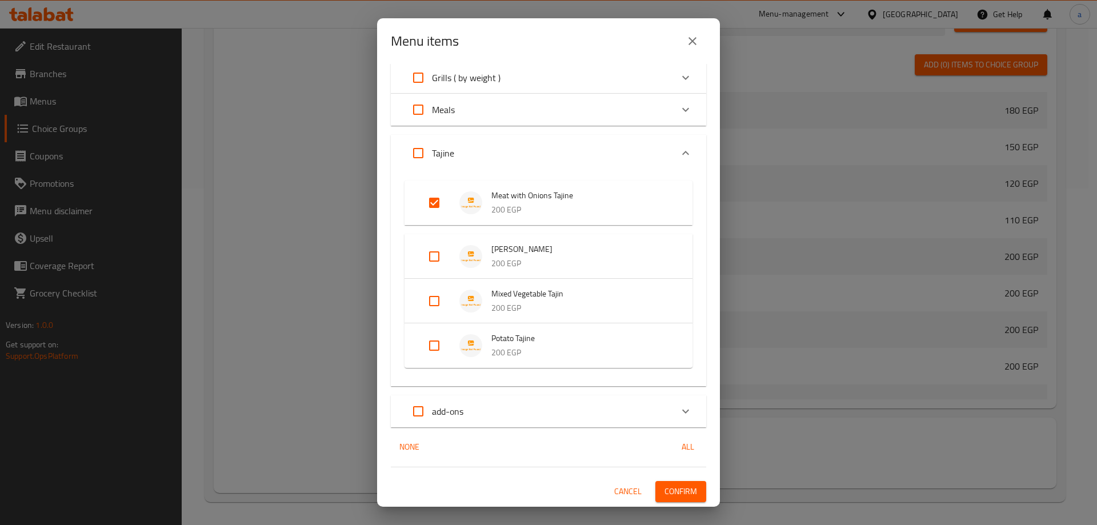
click at [665, 497] on span "Confirm" at bounding box center [681, 492] width 33 height 14
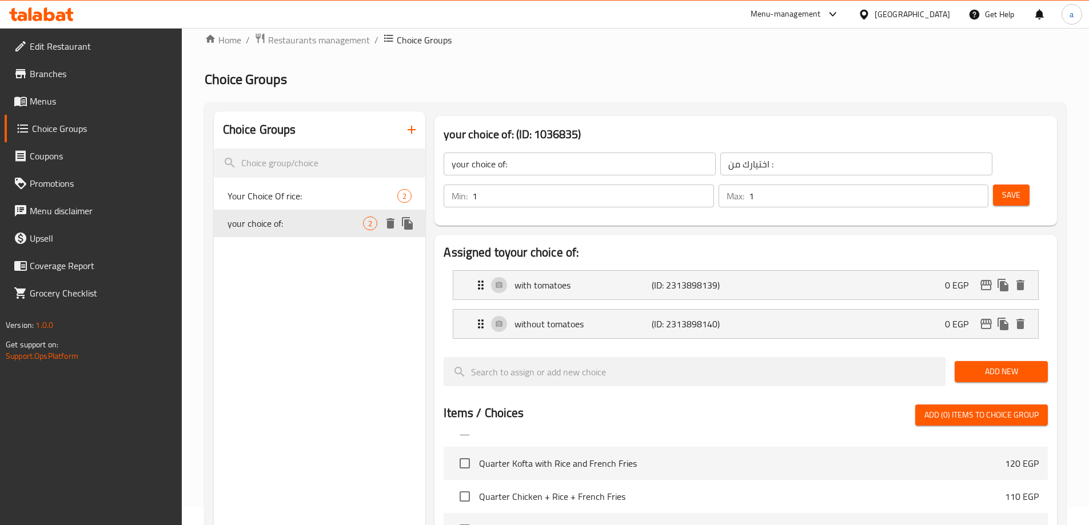
scroll to position [0, 0]
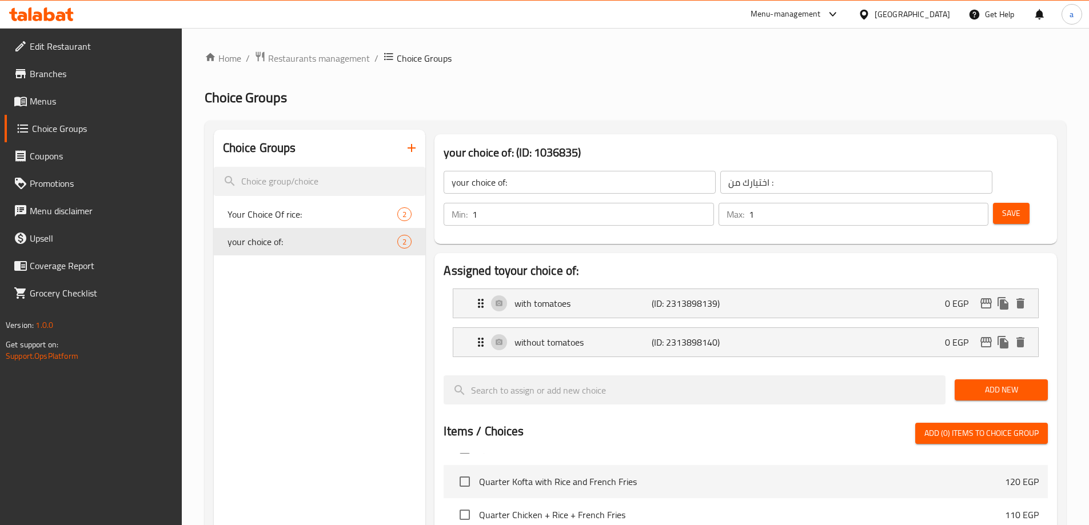
click at [414, 155] on button "button" at bounding box center [411, 147] width 27 height 27
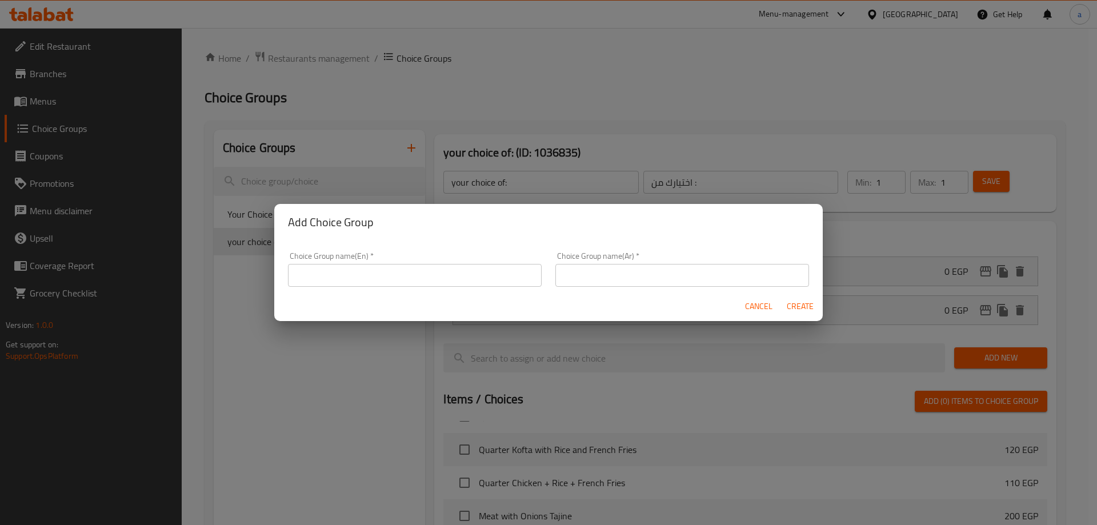
click at [468, 282] on input "text" at bounding box center [415, 275] width 254 height 23
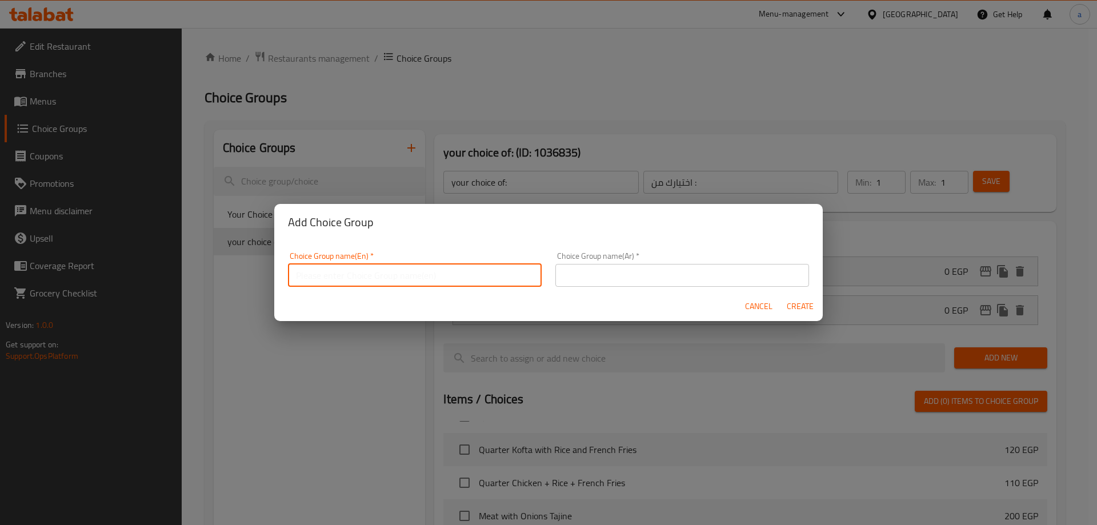
type input "Your Choice Of :"
click at [576, 264] on input "text" at bounding box center [683, 275] width 254 height 23
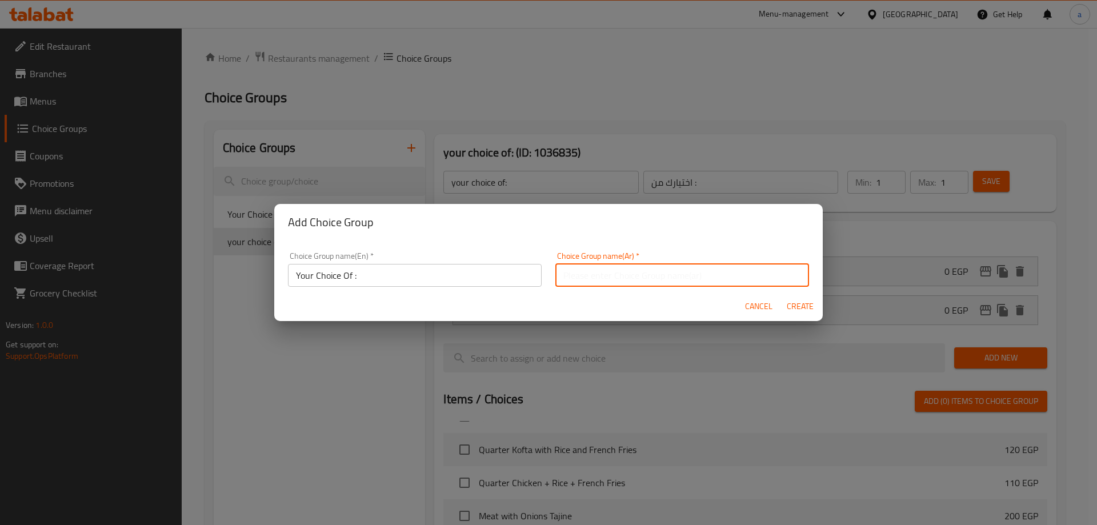
type input "اختيارك من :"
click at [789, 299] on span "Create" at bounding box center [799, 306] width 27 height 14
type input "Your Choice Of :"
type input "0"
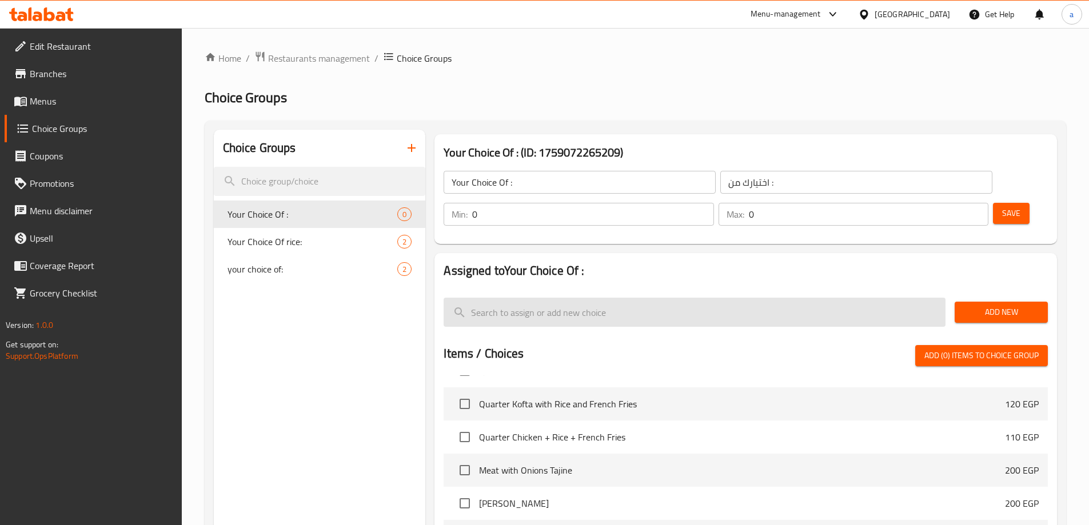
click at [542, 298] on input "search" at bounding box center [694, 312] width 502 height 29
click at [540, 298] on input "search" at bounding box center [694, 312] width 502 height 29
type input "ل"
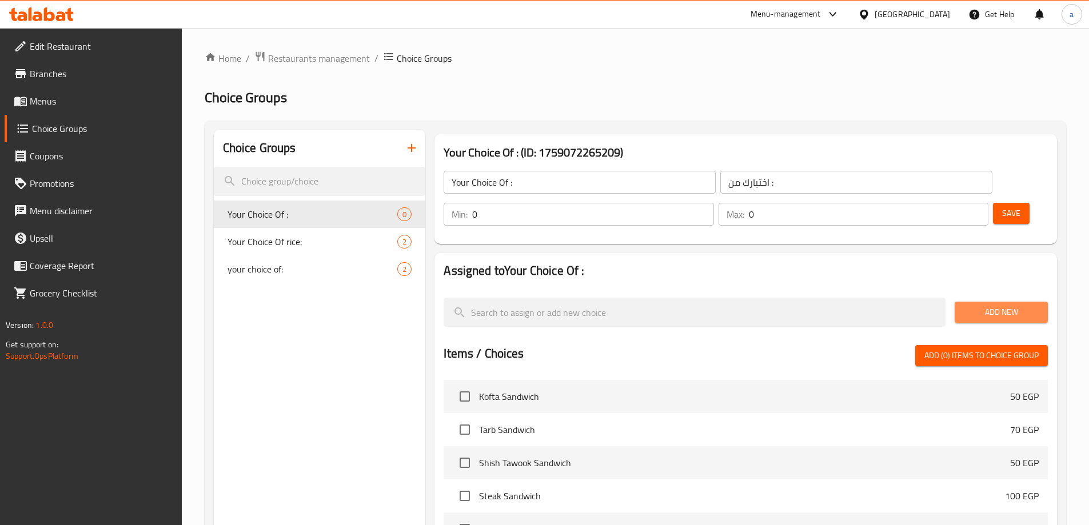
click at [964, 305] on span "Add New" at bounding box center [1001, 312] width 75 height 14
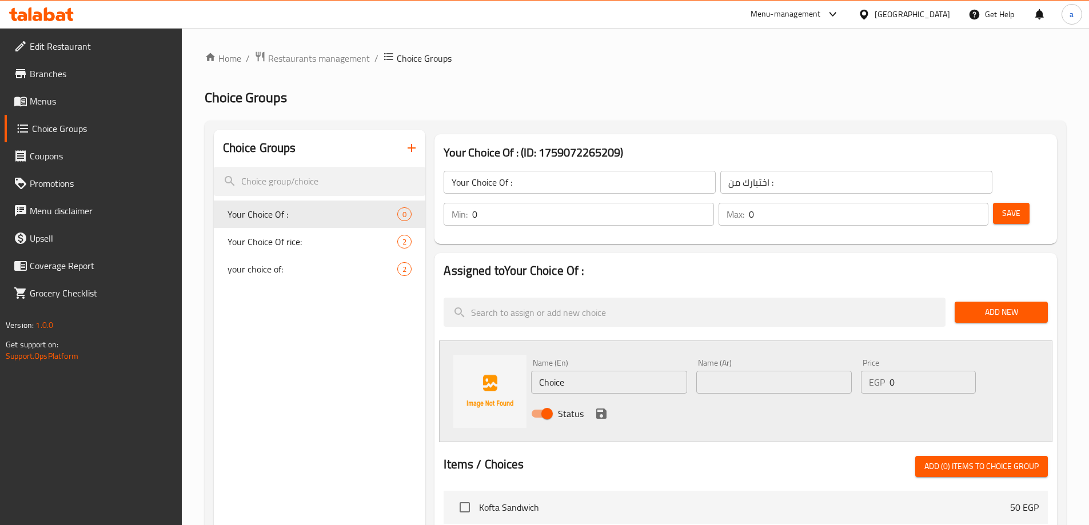
click at [580, 371] on input "Choice" at bounding box center [608, 382] width 155 height 23
type input "لحم حلال"
drag, startPoint x: 718, startPoint y: 339, endPoint x: 734, endPoint y: 342, distance: 16.3
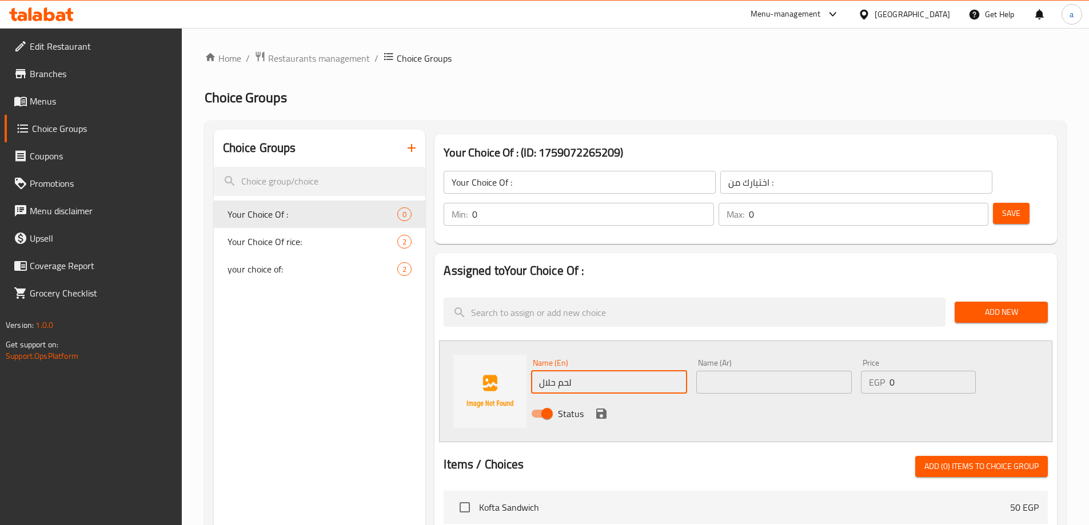
click at [722, 371] on input "text" at bounding box center [773, 382] width 155 height 23
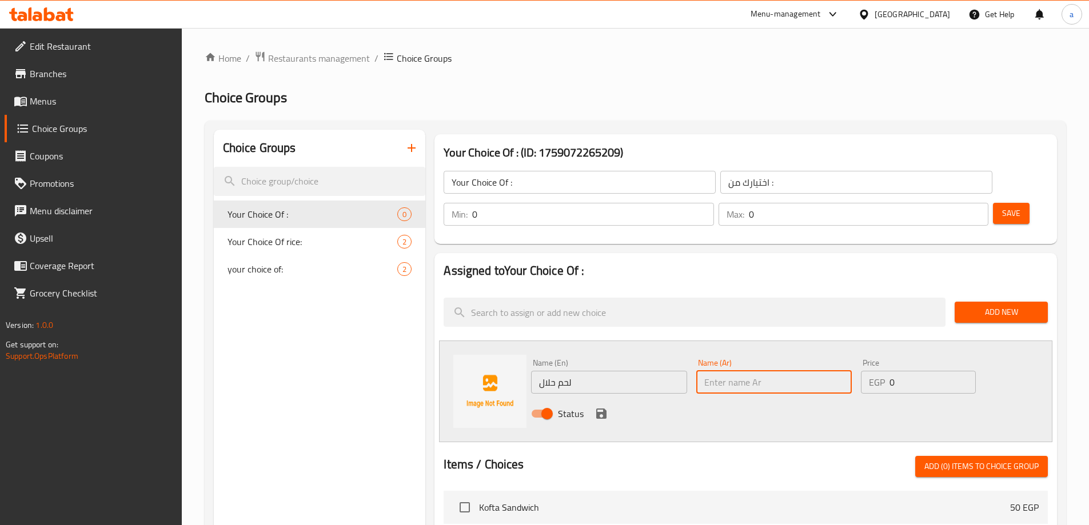
click at [668, 371] on input "لحم حلال" at bounding box center [608, 382] width 155 height 23
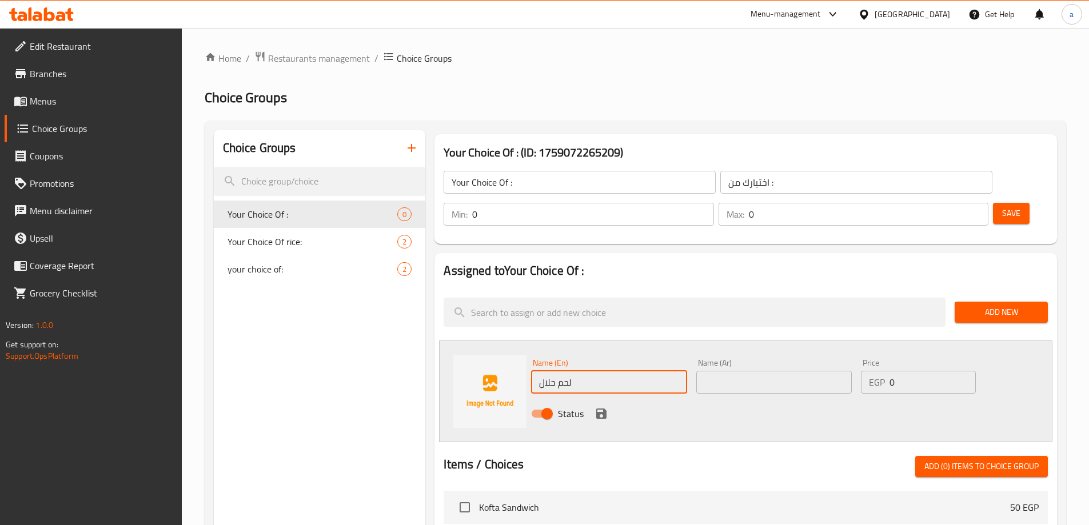
click at [668, 371] on input "لحم حلال" at bounding box center [608, 382] width 155 height 23
click at [736, 371] on input "text" at bounding box center [773, 382] width 155 height 23
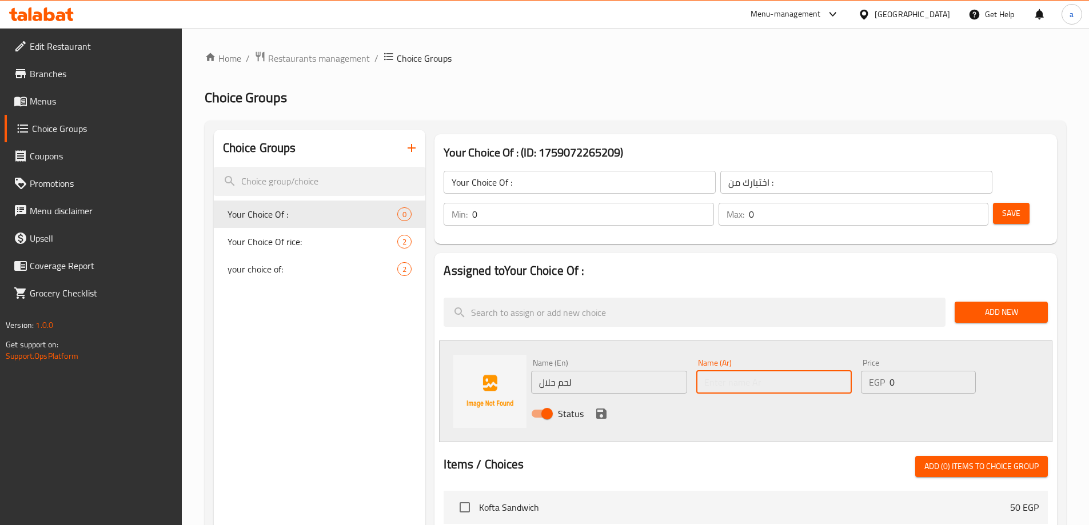
paste input "لحم حلال"
type input "لحم حلال"
click at [613, 371] on input "لحم حلال" at bounding box center [608, 382] width 155 height 23
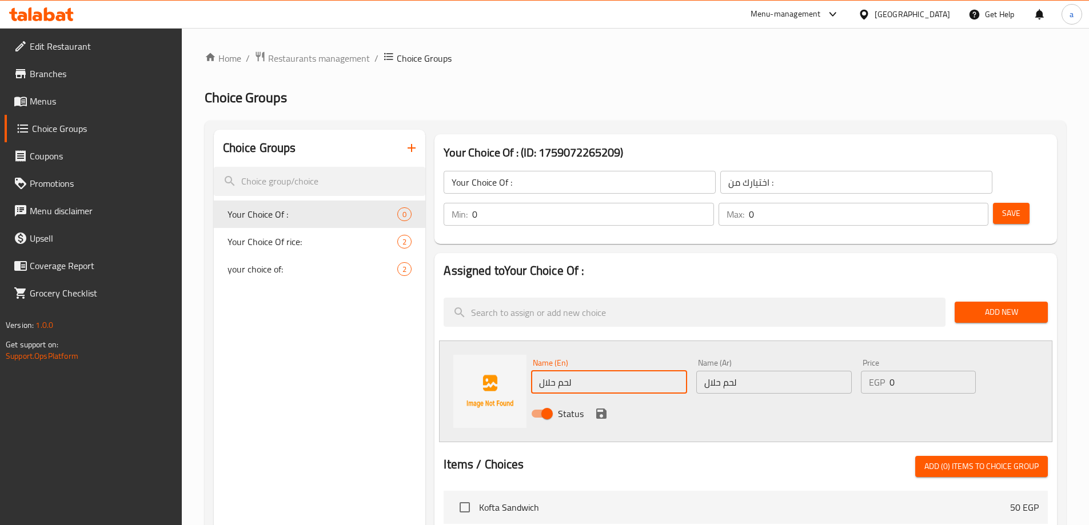
click at [613, 371] on input "لحم حلال" at bounding box center [608, 382] width 155 height 23
type input "halal meat"
click at [606, 409] on icon "save" at bounding box center [601, 414] width 10 height 10
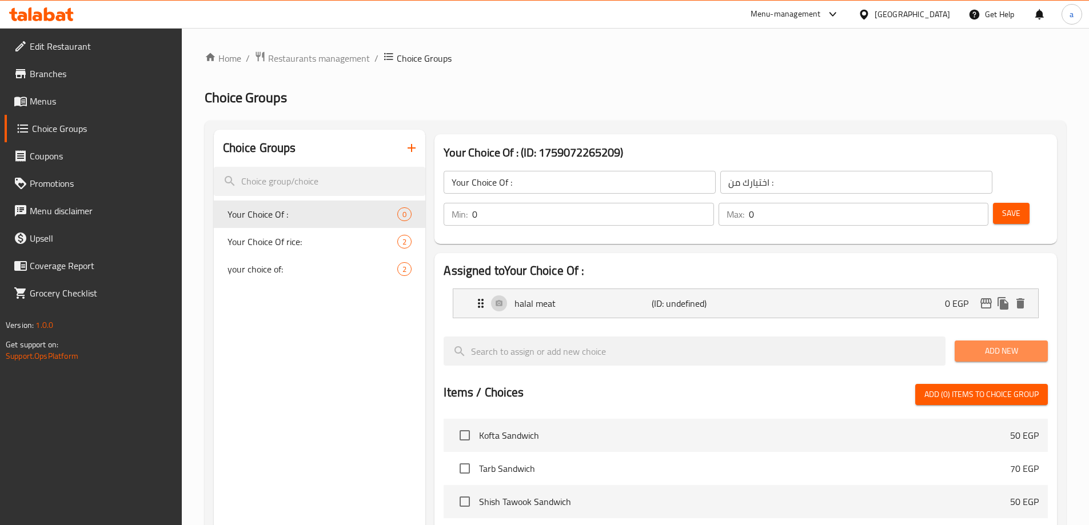
click at [1002, 341] on button "Add New" at bounding box center [1000, 351] width 93 height 21
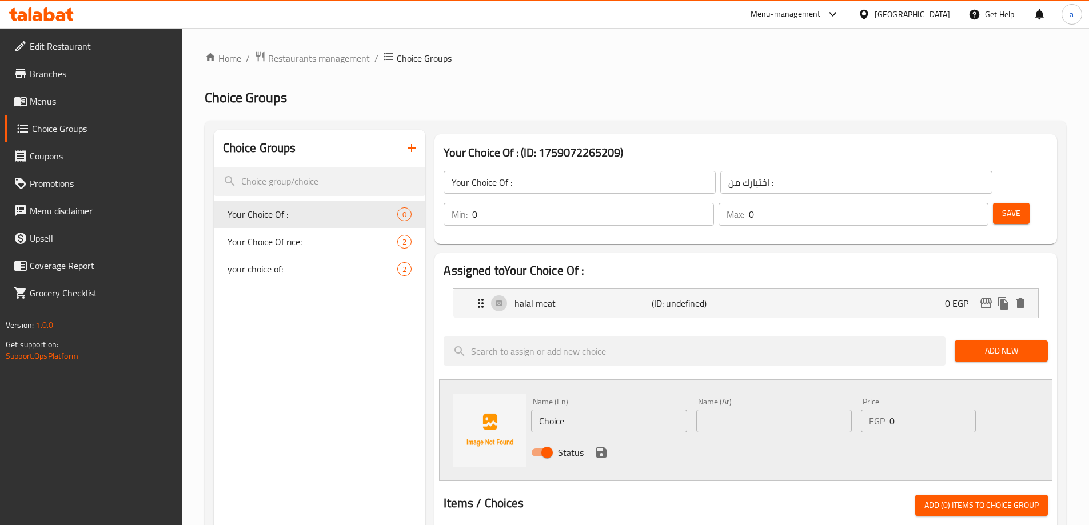
click at [649, 410] on input "Choice" at bounding box center [608, 421] width 155 height 23
click at [586, 410] on input "بدون لحم حلال" at bounding box center [608, 421] width 155 height 23
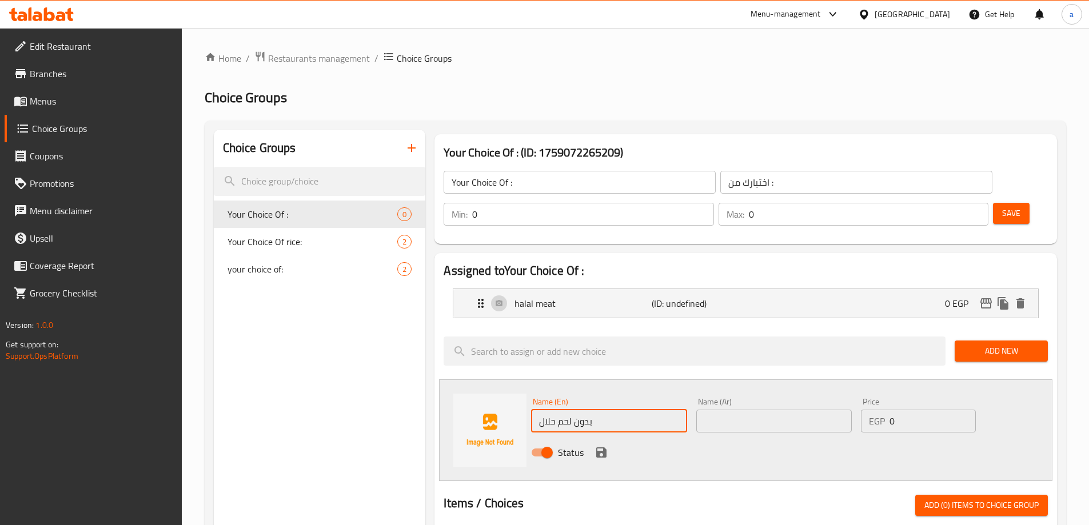
type input "بدون لحم حلال"
click at [750, 410] on input "text" at bounding box center [773, 421] width 155 height 23
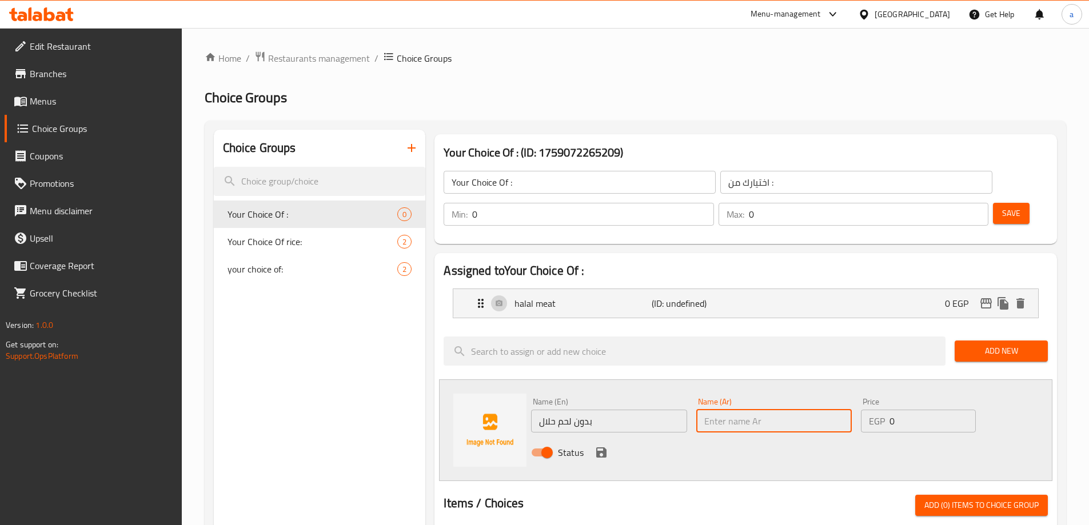
paste input "بدون لحم حلال"
type input "بدون لحم حلال"
click at [620, 410] on input "بدون لحم حلال" at bounding box center [608, 421] width 155 height 23
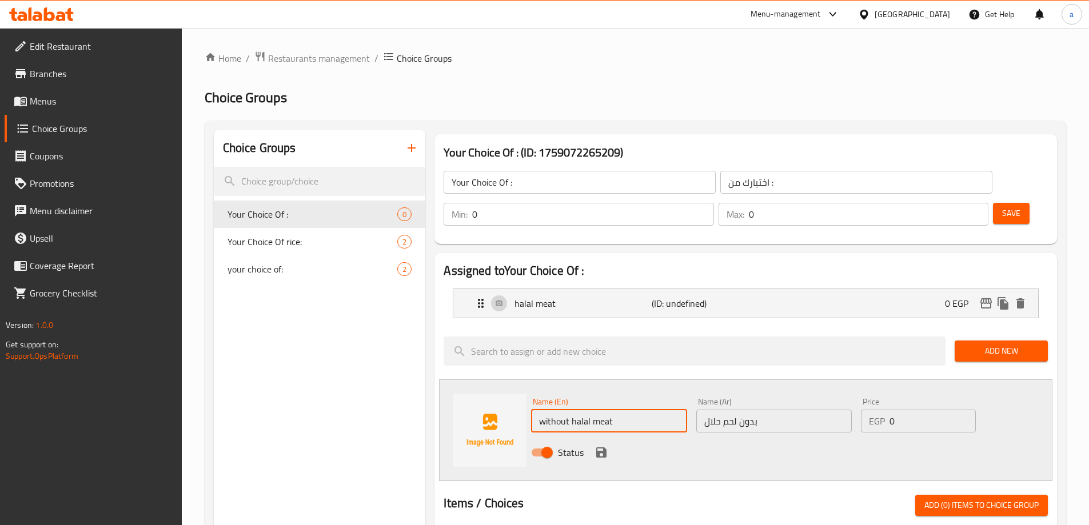
type input "without halal meat"
click at [604, 447] on icon "save" at bounding box center [601, 452] width 10 height 10
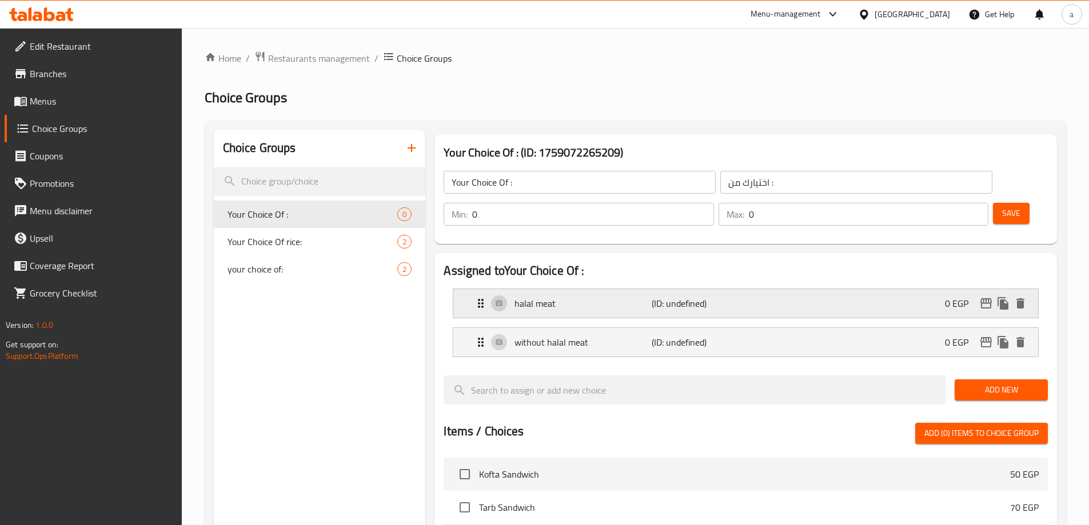
click at [738, 297] on p "(ID: undefined)" at bounding box center [697, 304] width 91 height 14
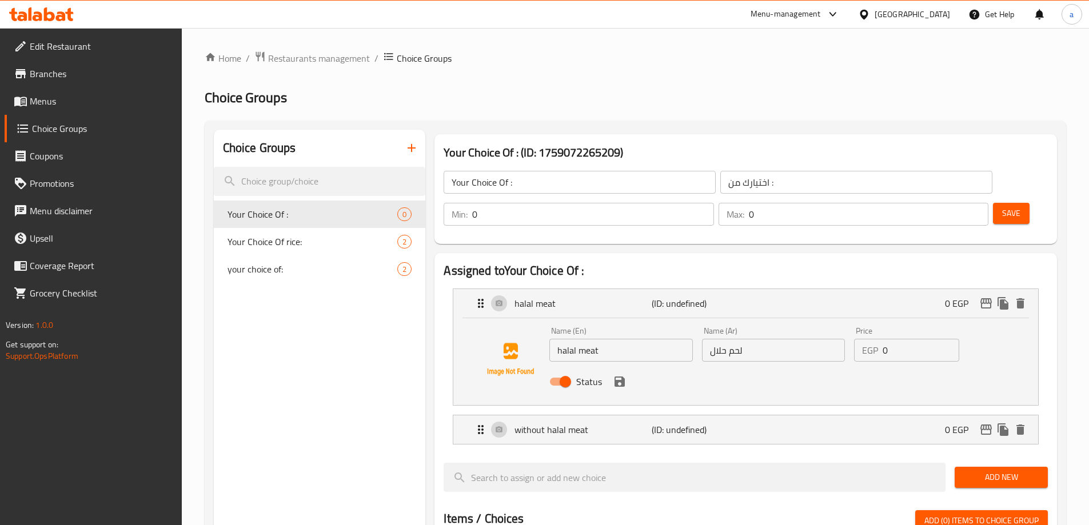
click at [561, 339] on input "halal meat" at bounding box center [620, 350] width 143 height 23
click at [557, 339] on input "halal meat" at bounding box center [620, 350] width 143 height 23
type input "with halal meat"
click at [758, 339] on input "لحم حلال" at bounding box center [773, 350] width 143 height 23
click at [738, 339] on input "لحم حلال" at bounding box center [773, 350] width 143 height 23
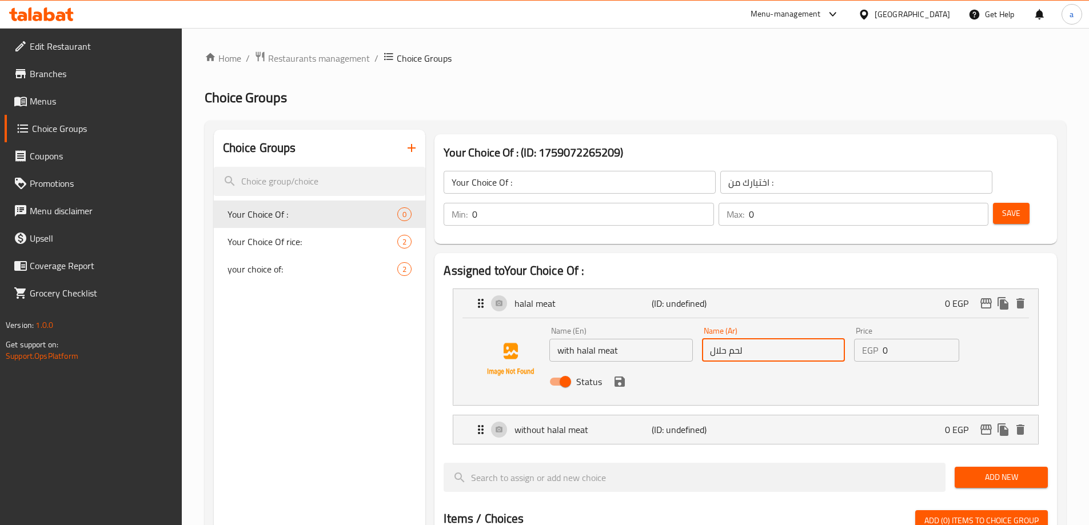
click at [741, 339] on input "لحم حلال" at bounding box center [773, 350] width 143 height 23
click at [710, 339] on input "لحم حلال" at bounding box center [773, 350] width 143 height 23
type input "بلحم حلال"
type input "1"
click at [713, 203] on input "1" at bounding box center [592, 214] width 241 height 23
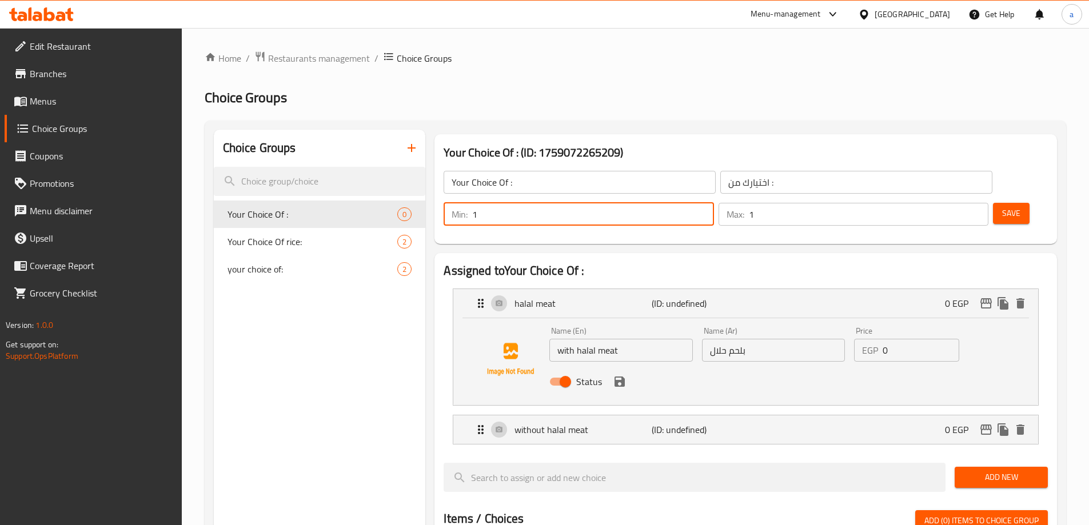
type input "1"
click at [958, 203] on input "1" at bounding box center [868, 214] width 239 height 23
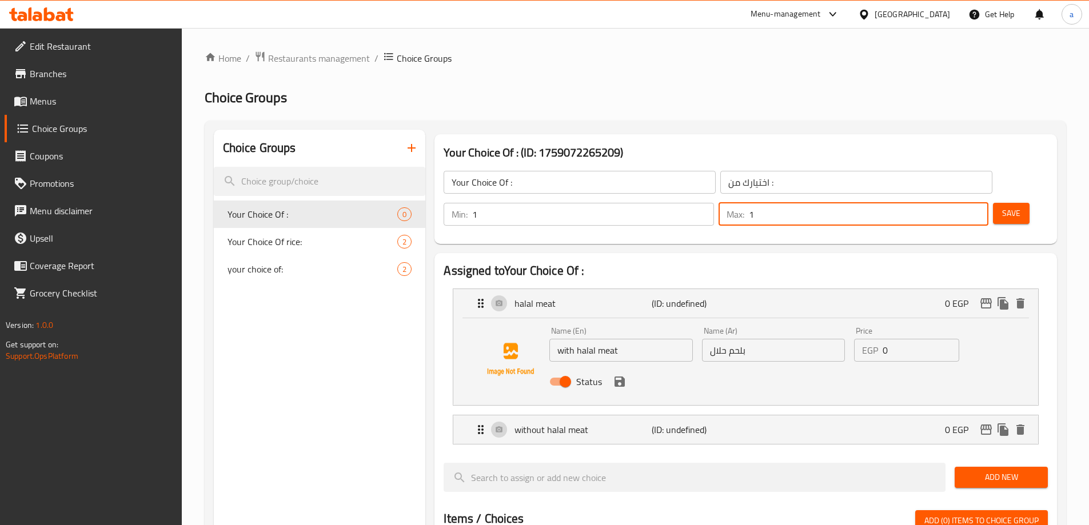
click at [993, 203] on button "Save" at bounding box center [1011, 213] width 37 height 21
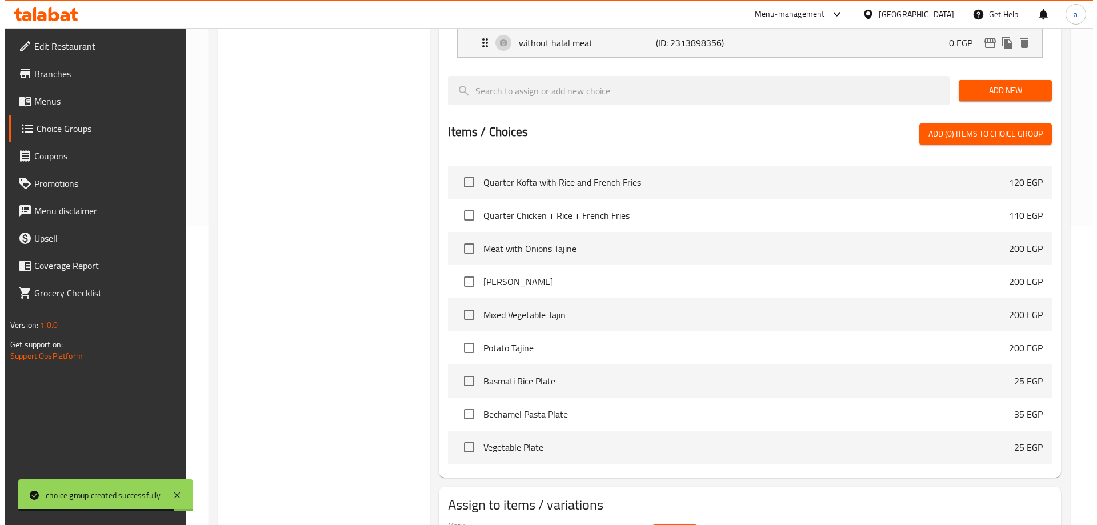
scroll to position [337, 0]
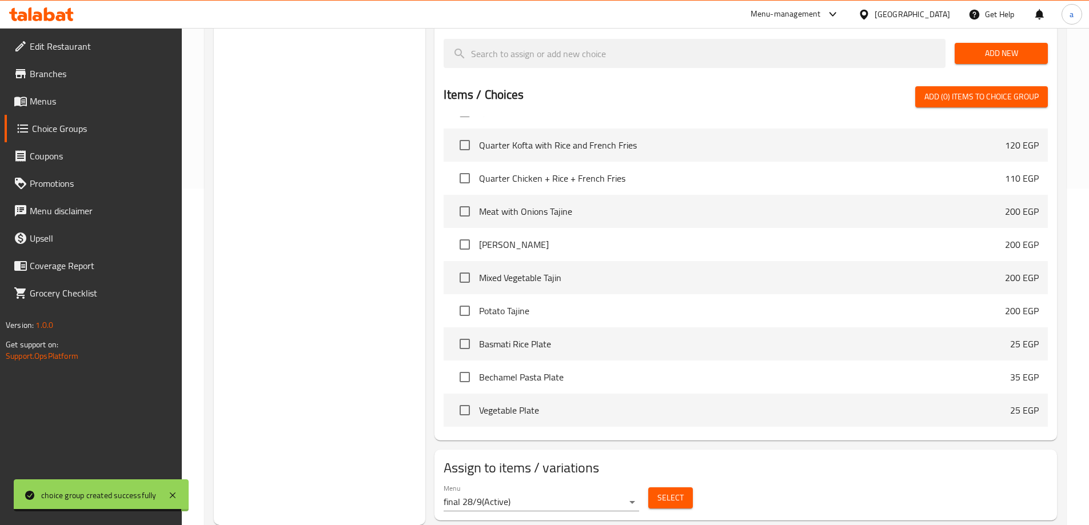
click at [685, 487] on button "Select" at bounding box center [670, 497] width 45 height 21
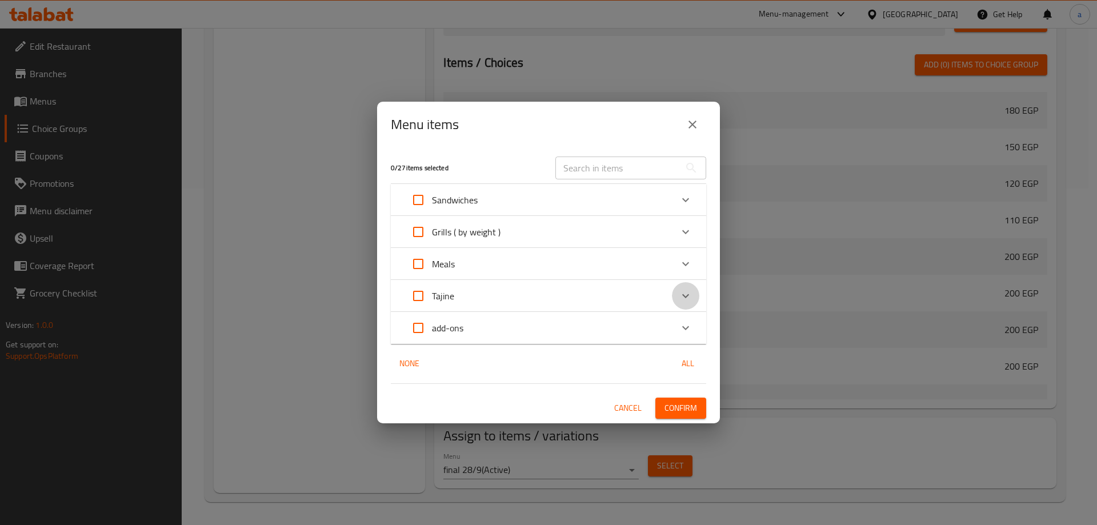
click at [681, 298] on icon "Expand" at bounding box center [686, 296] width 14 height 14
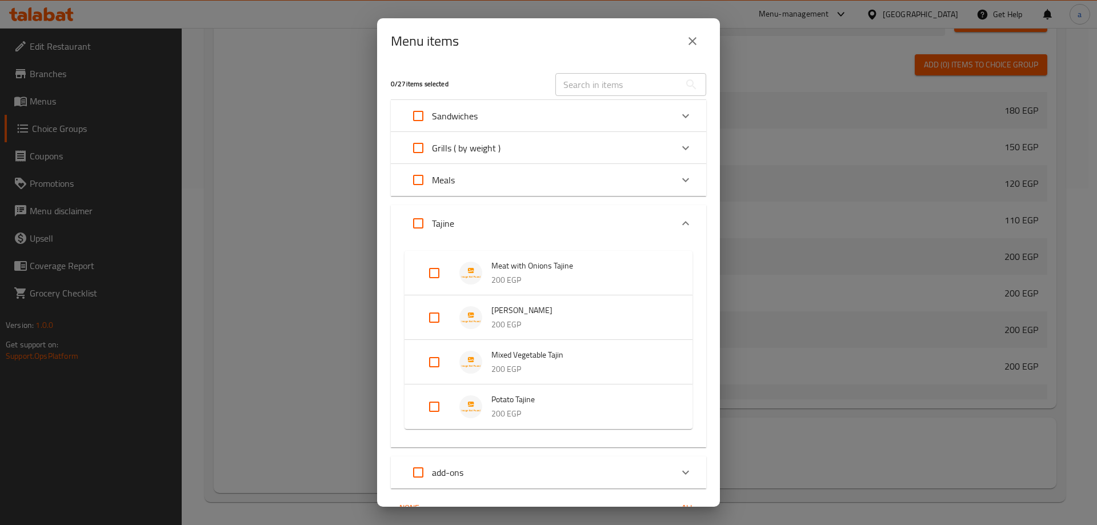
click at [434, 319] on input "Expand" at bounding box center [434, 317] width 27 height 27
checkbox input "true"
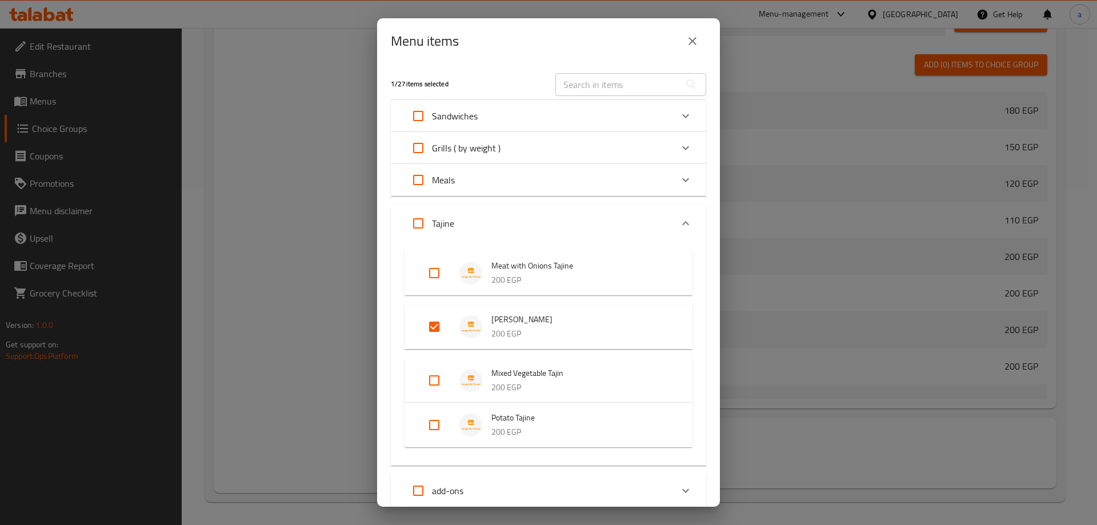
click at [437, 422] on input "Expand" at bounding box center [434, 424] width 27 height 27
checkbox input "true"
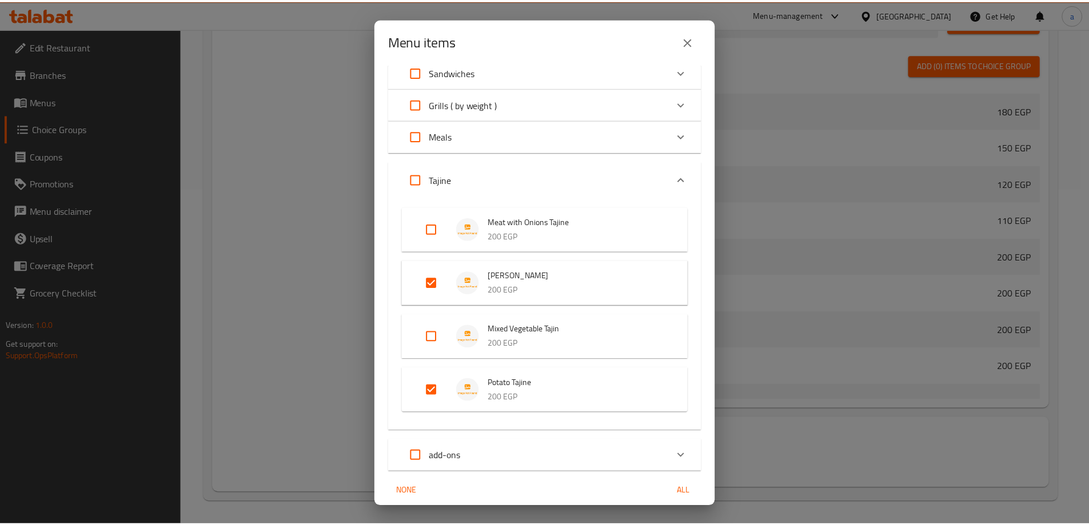
scroll to position [89, 0]
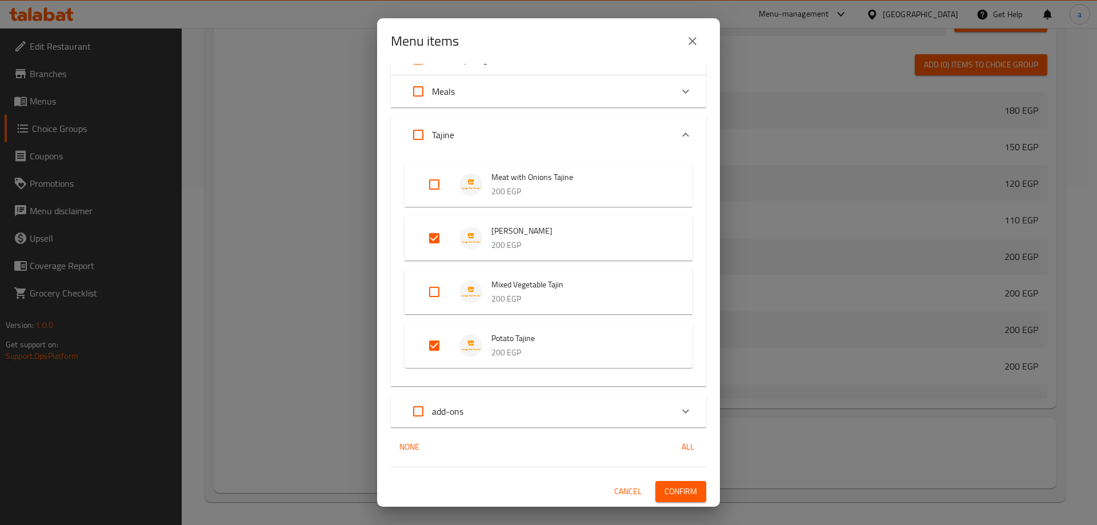
click at [669, 486] on span "Confirm" at bounding box center [681, 492] width 33 height 14
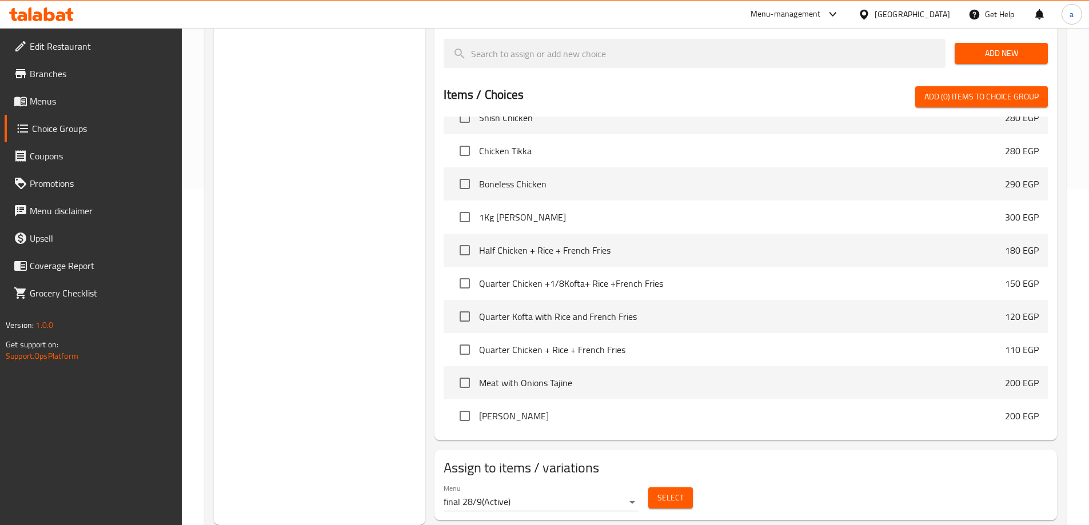
scroll to position [656, 0]
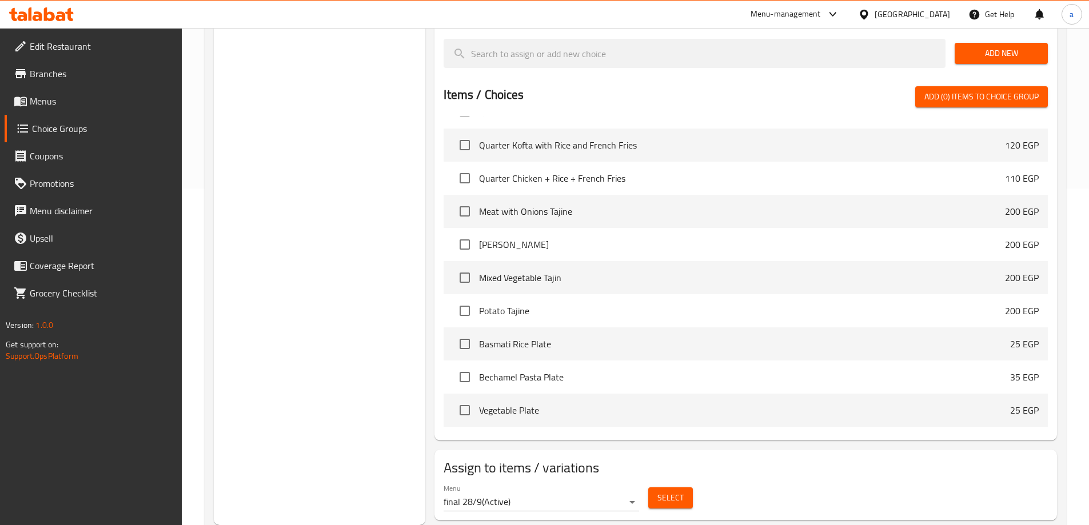
click at [73, 93] on link "Menus" at bounding box center [93, 100] width 177 height 27
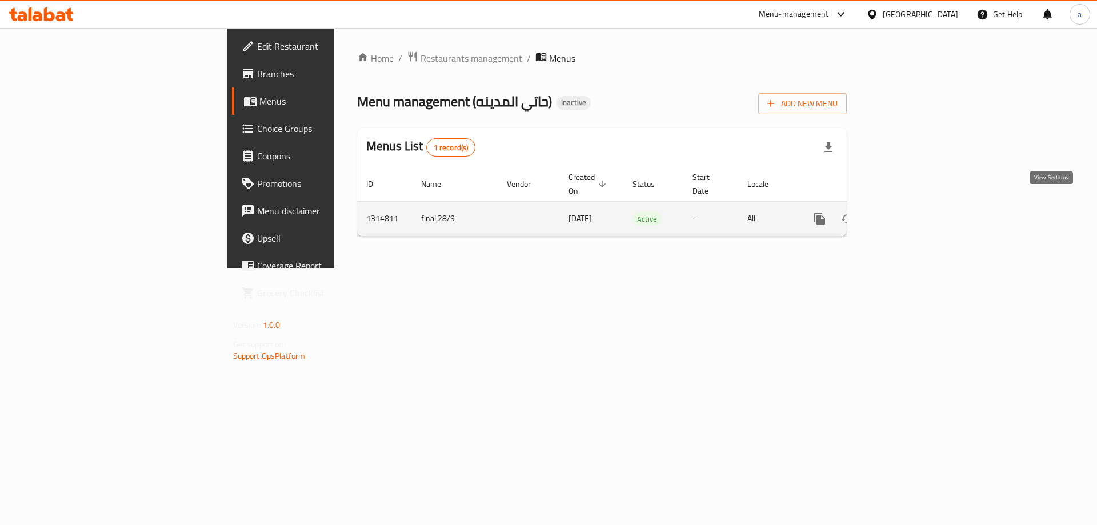
click at [916, 213] on link "enhanced table" at bounding box center [902, 218] width 27 height 27
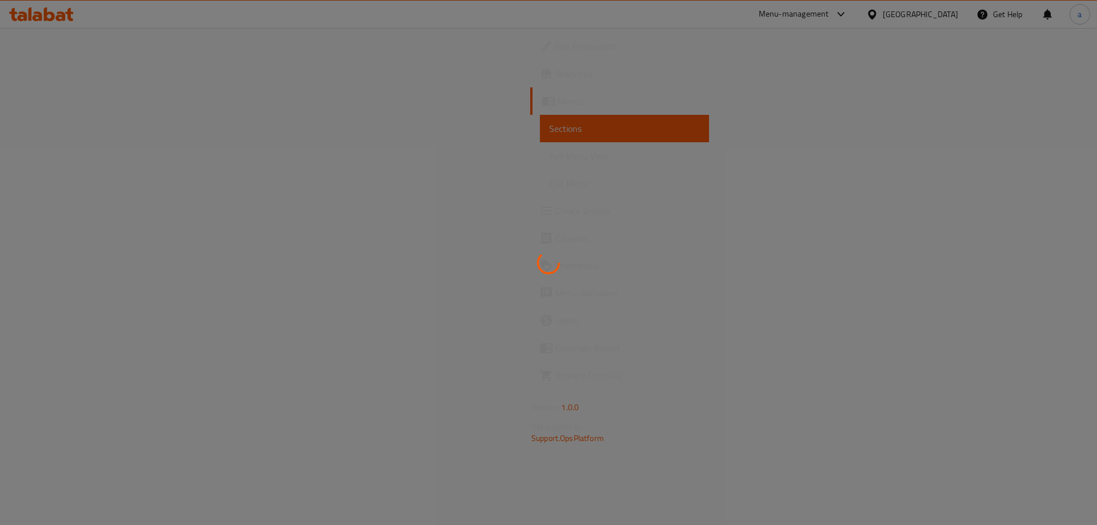
click at [103, 151] on div at bounding box center [548, 262] width 1097 height 525
click at [124, 157] on div at bounding box center [548, 262] width 1097 height 525
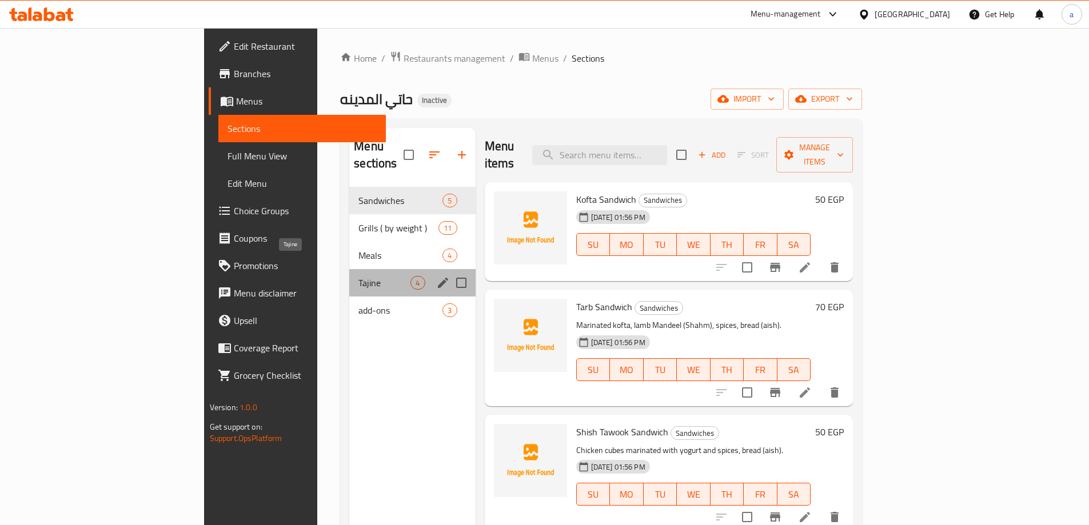
click at [358, 276] on span "Tajine" at bounding box center [384, 283] width 52 height 14
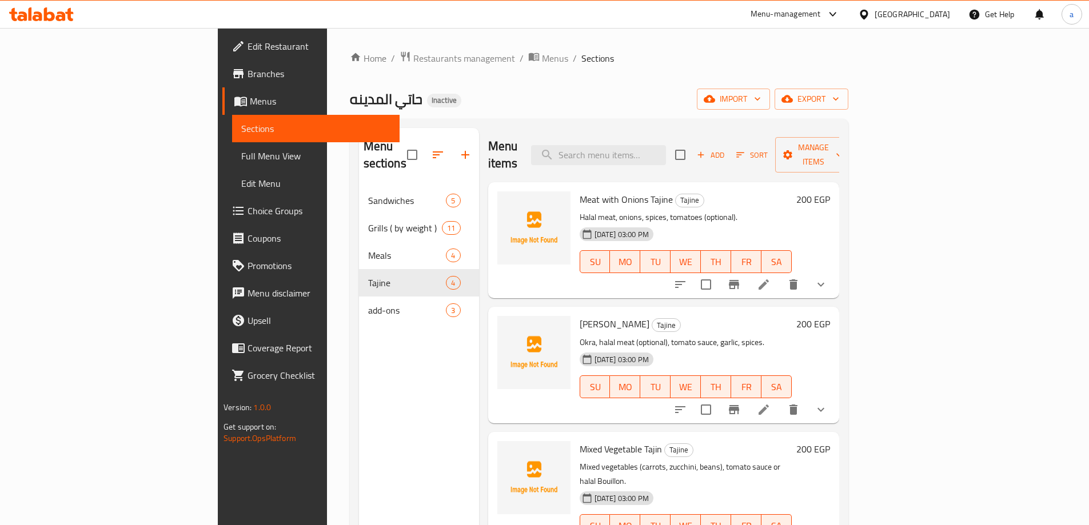
click at [232, 167] on link "Full Menu View" at bounding box center [315, 155] width 167 height 27
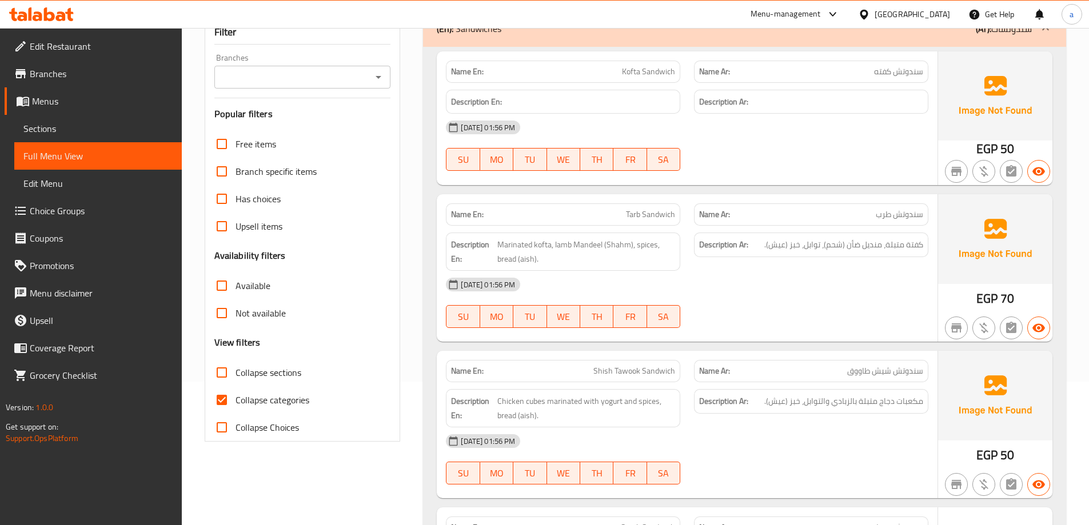
scroll to position [171, 0]
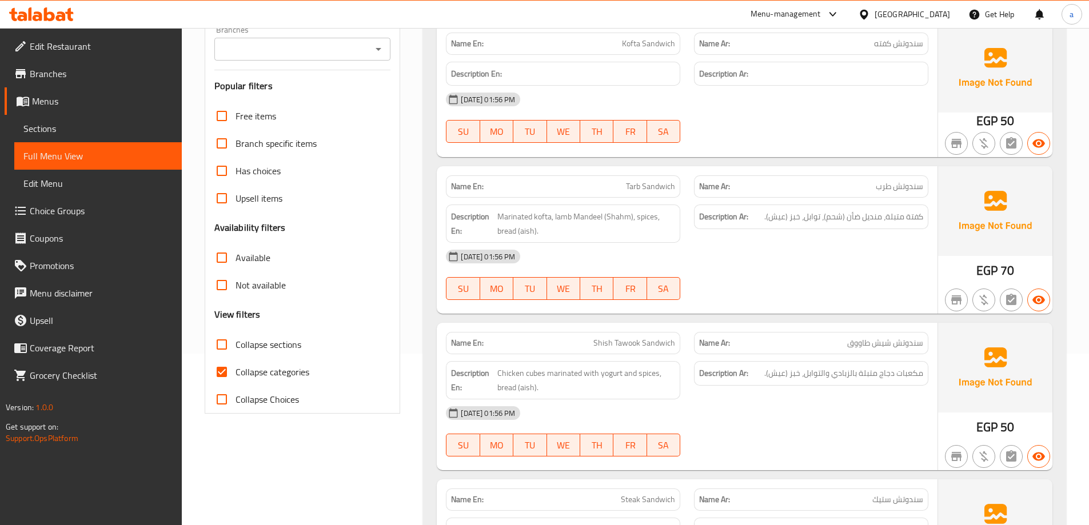
click at [219, 369] on input "Collapse categories" at bounding box center [221, 371] width 27 height 27
checkbox input "false"
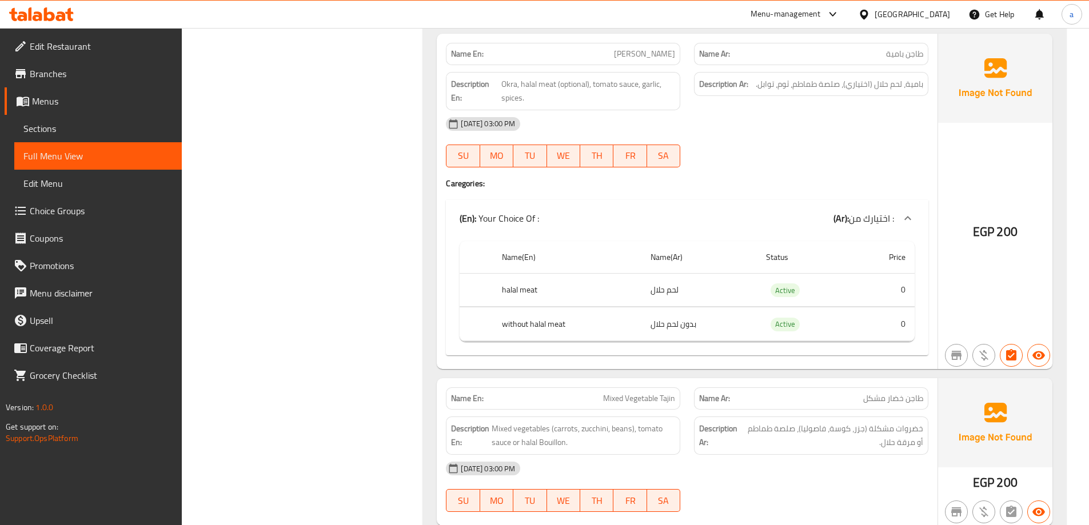
scroll to position [4038, 0]
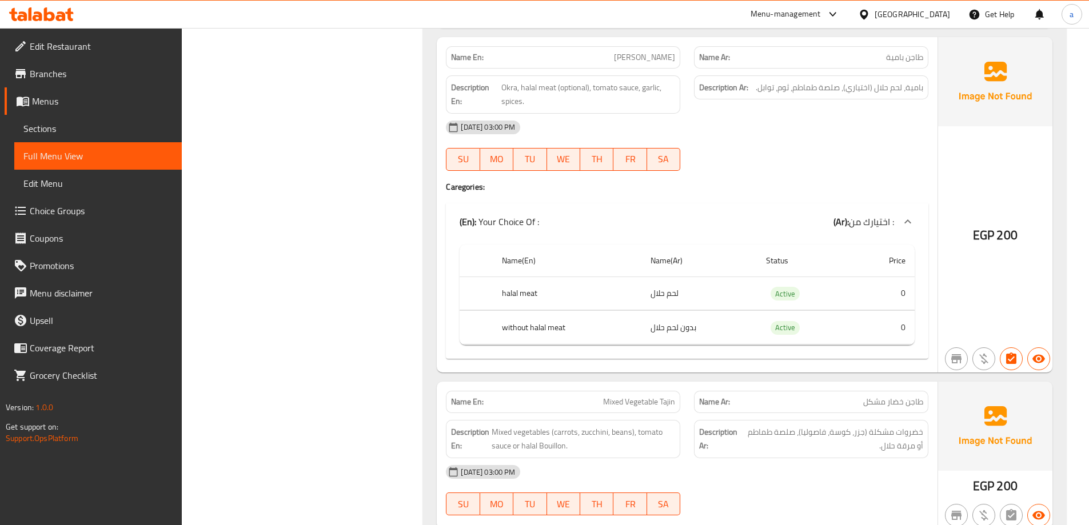
drag, startPoint x: 69, startPoint y: 211, endPoint x: 13, endPoint y: 218, distance: 56.5
click at [69, 211] on span "Choice Groups" at bounding box center [101, 211] width 143 height 14
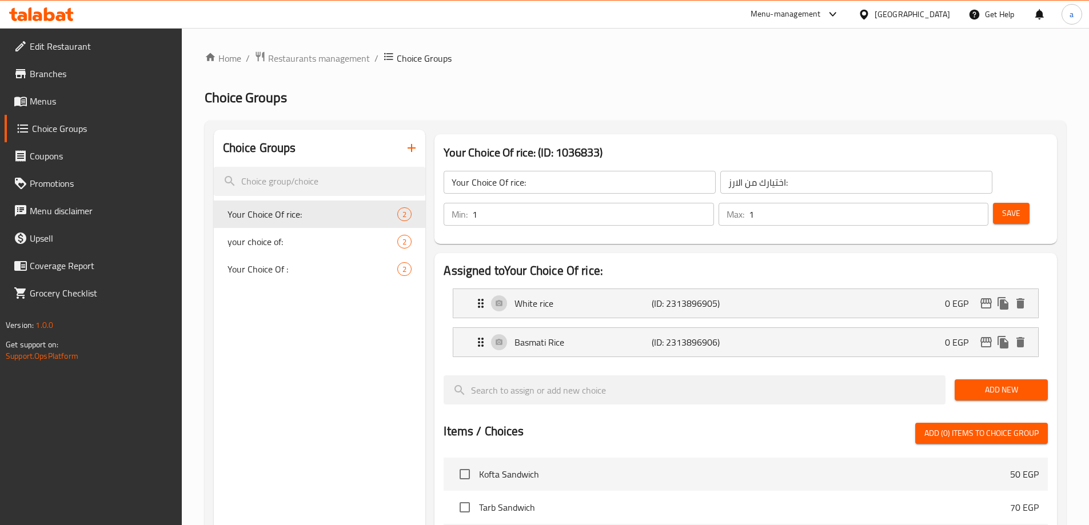
click at [411, 149] on icon "button" at bounding box center [412, 148] width 14 height 14
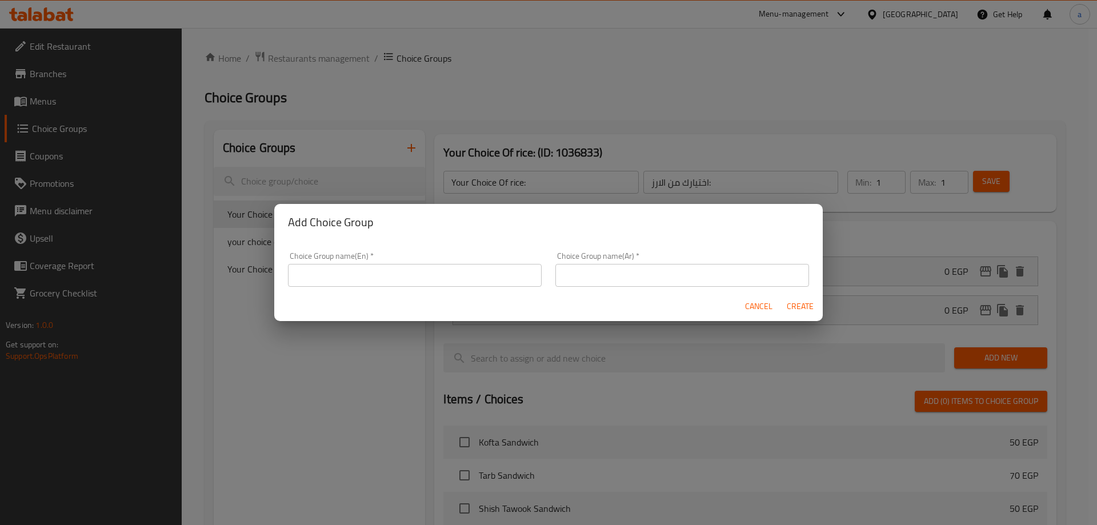
click at [355, 280] on input "text" at bounding box center [415, 275] width 254 height 23
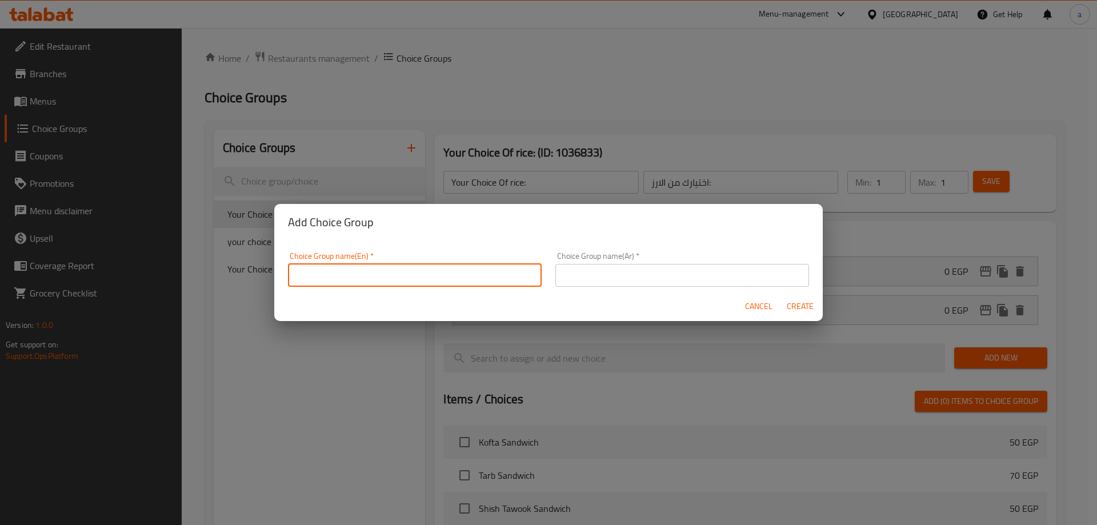
type input "Your Choice Of Sauce:"
click at [602, 274] on input "text" at bounding box center [683, 275] width 254 height 23
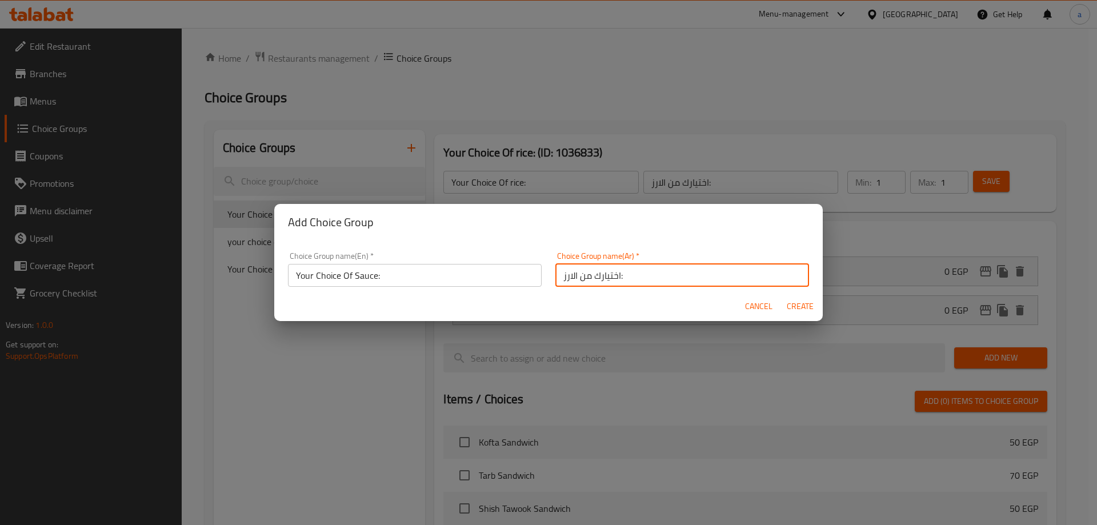
click at [572, 277] on input "اختيارك من الارز:" at bounding box center [683, 275] width 254 height 23
drag, startPoint x: 574, startPoint y: 277, endPoint x: 541, endPoint y: 278, distance: 33.2
click at [541, 278] on div "Choice Group name(En)   * Your Choice Of Sauce: Choice Group name(En) * Choice …" at bounding box center [548, 269] width 535 height 49
type input "اختيارك من الصوص:"
click at [809, 309] on span "Create" at bounding box center [799, 306] width 27 height 14
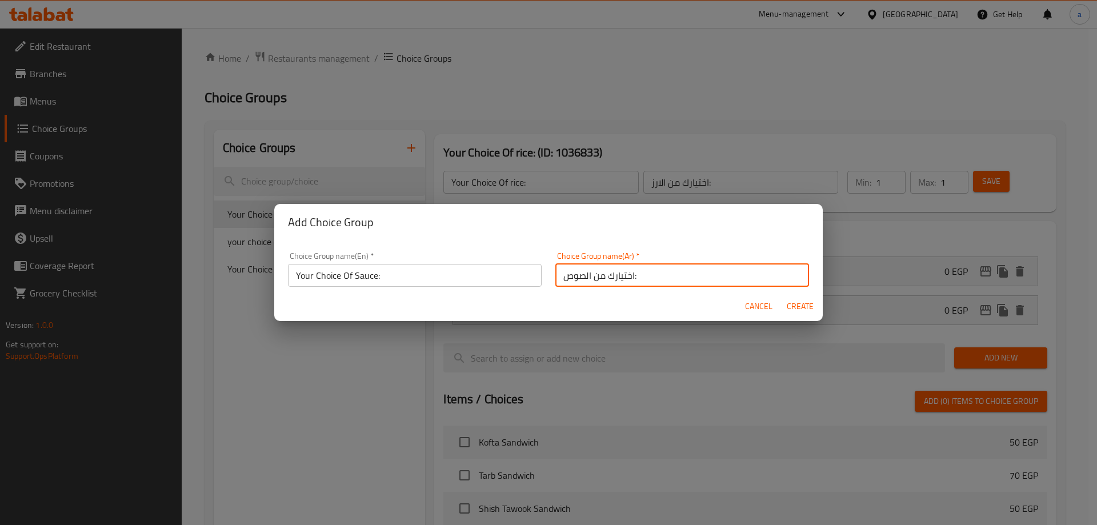
type input "Your Choice Of Sauce:"
type input "اختيارك من الصوص:"
type input "0"
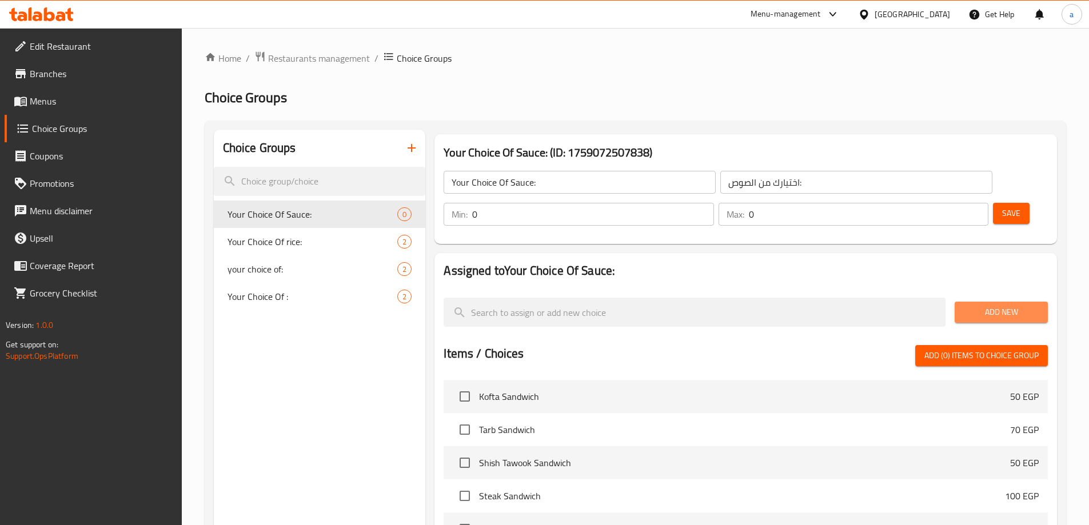
click at [974, 302] on button "Add New" at bounding box center [1000, 312] width 93 height 21
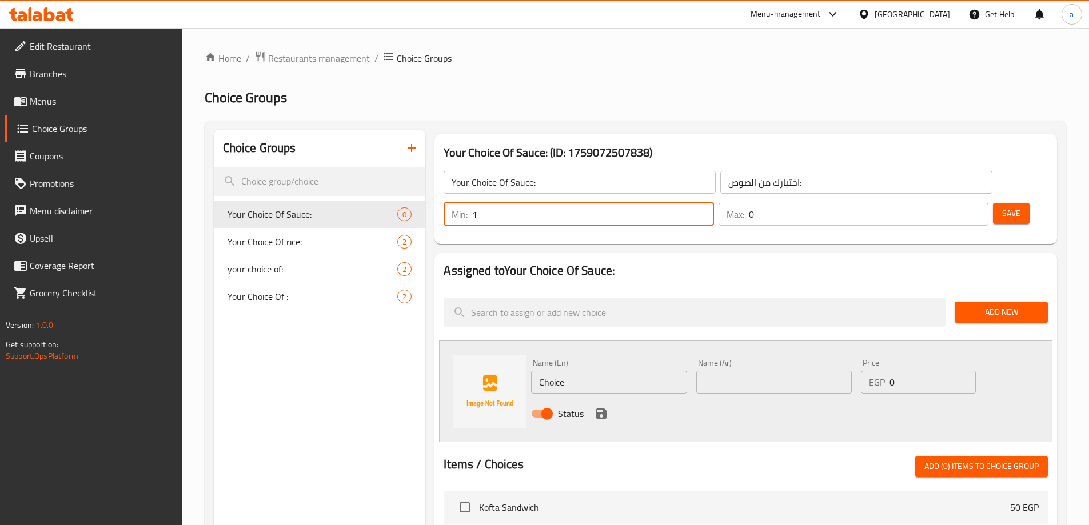
type input "1"
click at [713, 203] on input "1" at bounding box center [592, 214] width 241 height 23
type input "1"
click at [959, 203] on input "1" at bounding box center [868, 214] width 239 height 23
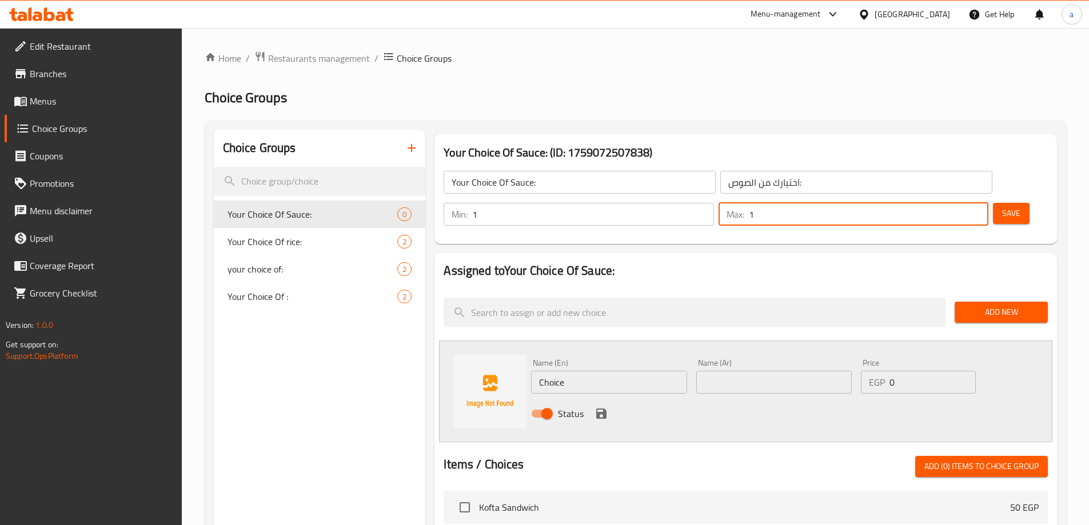
click at [581, 371] on input "Choice" at bounding box center [608, 382] width 155 height 23
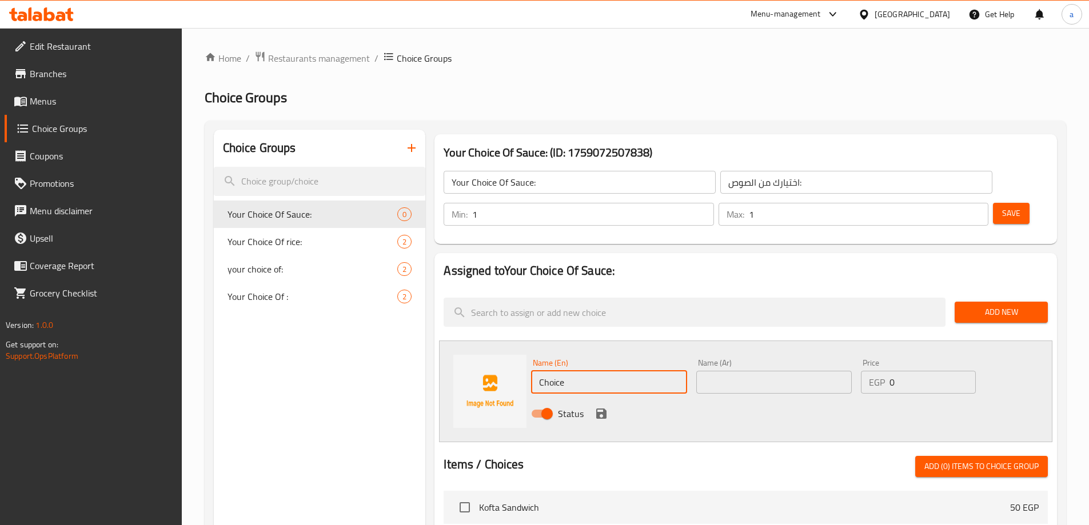
click at [581, 371] on input "Choice" at bounding box center [608, 382] width 155 height 23
click at [598, 371] on input "Choice" at bounding box center [608, 382] width 155 height 23
paste input "(tomato sau"
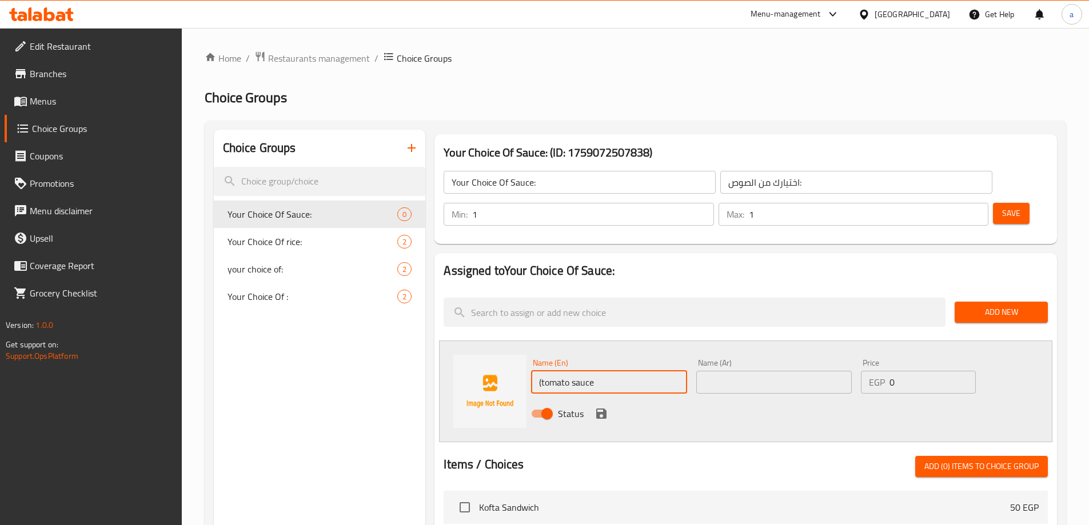
click at [544, 371] on input "(tomato sauce" at bounding box center [608, 382] width 155 height 23
type input "tomato sauce"
click at [759, 371] on input "text" at bounding box center [773, 382] width 155 height 23
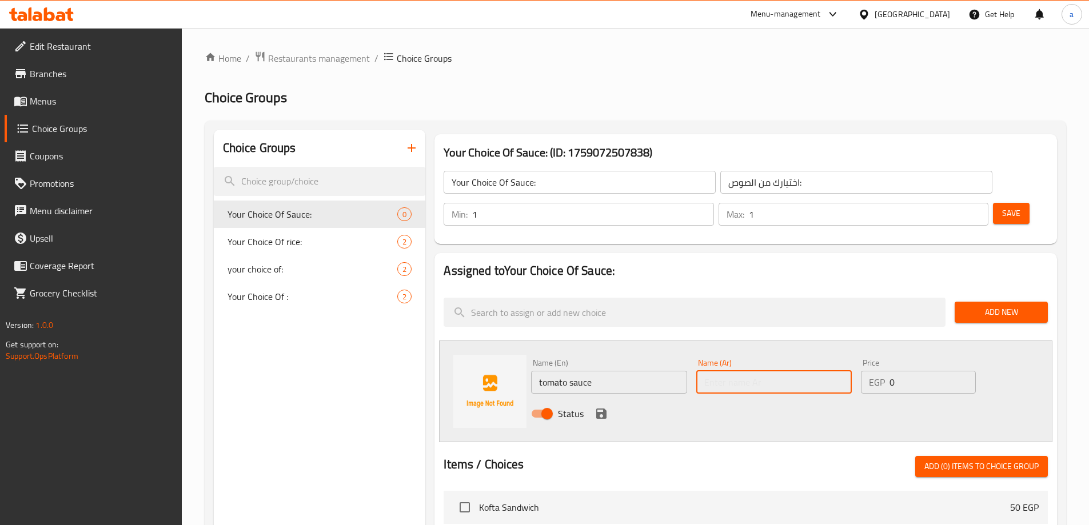
paste input "صلصة طماطم"
type input "صلصة طماطم"
click at [603, 409] on icon "save" at bounding box center [601, 414] width 10 height 10
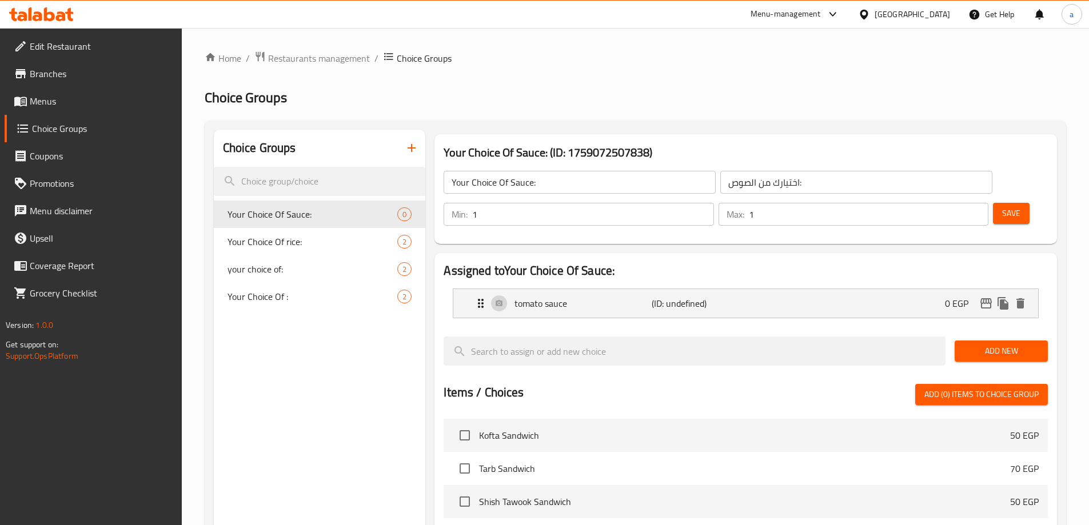
click at [1000, 344] on span "Add New" at bounding box center [1001, 351] width 75 height 14
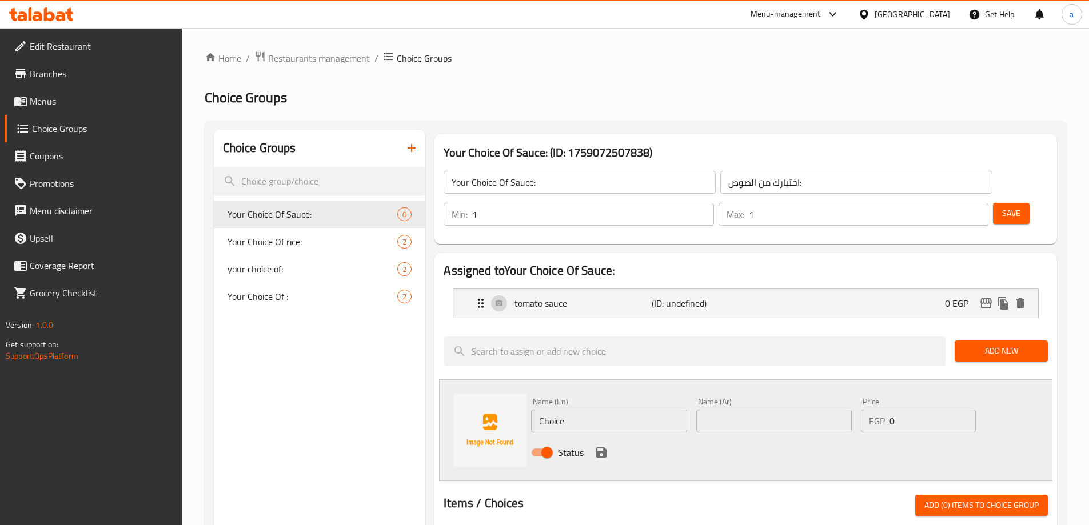
click at [585, 410] on input "Choice" at bounding box center [608, 421] width 155 height 23
drag, startPoint x: 585, startPoint y: 388, endPoint x: 594, endPoint y: 389, distance: 8.6
click at [585, 410] on input "Choice" at bounding box center [608, 421] width 155 height 23
paste input "halal Bouillon"
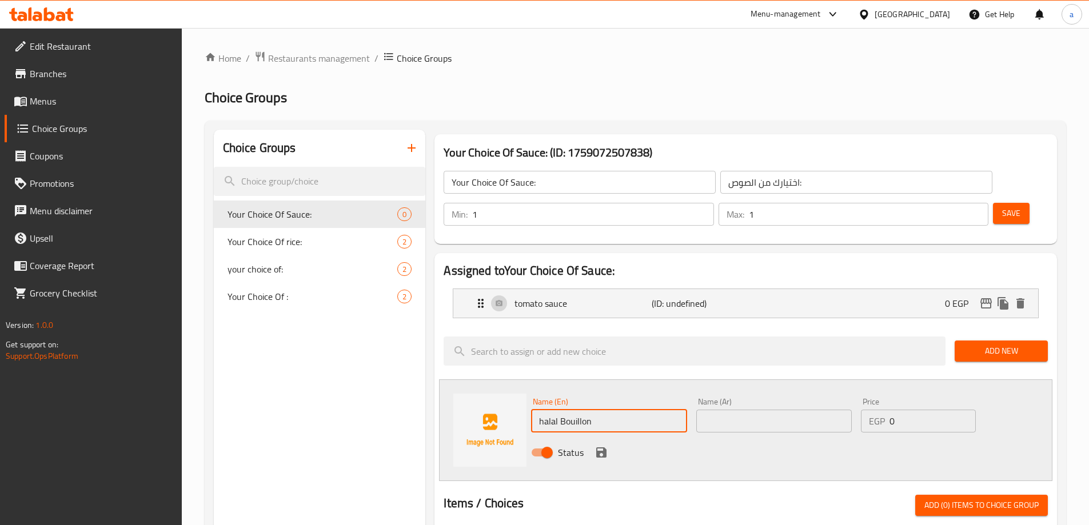
type input "halal Bouillon"
click at [703, 410] on input "text" at bounding box center [773, 421] width 155 height 23
click at [756, 410] on input "text" at bounding box center [773, 421] width 155 height 23
paste input "مرقة حلال"
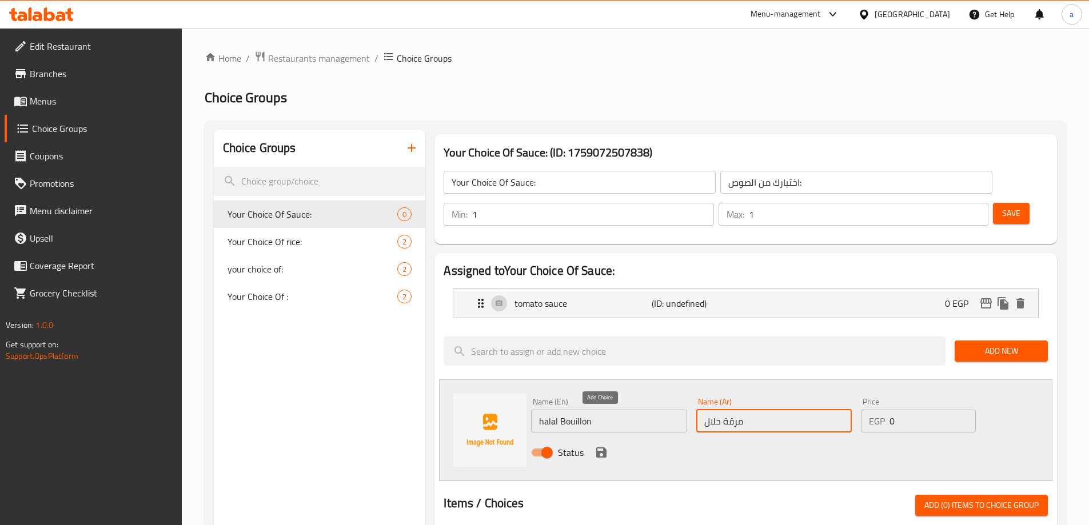
type input "مرقة حلال"
click at [597, 444] on button "save" at bounding box center [601, 452] width 17 height 17
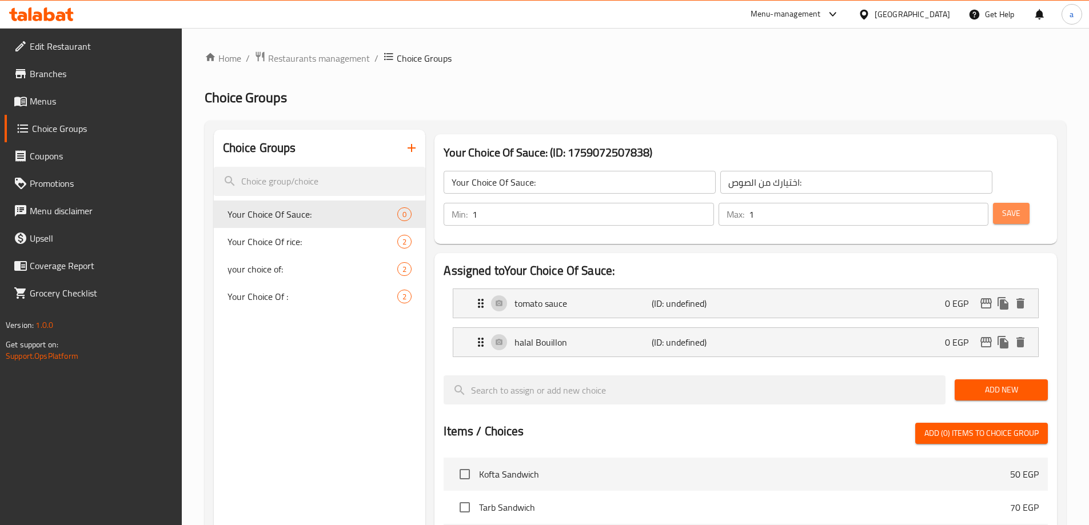
click at [1002, 206] on span "Save" at bounding box center [1011, 213] width 18 height 14
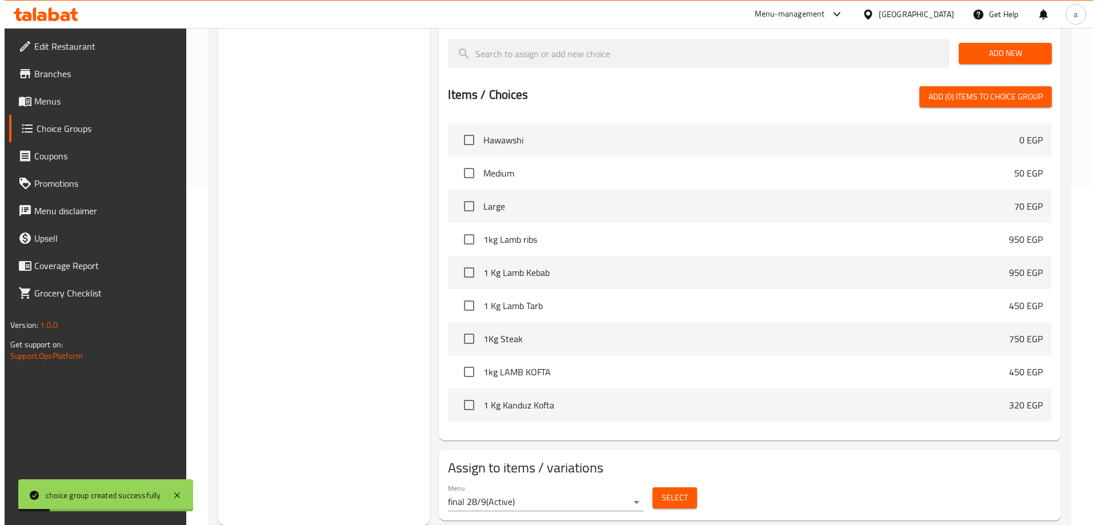
scroll to position [343, 0]
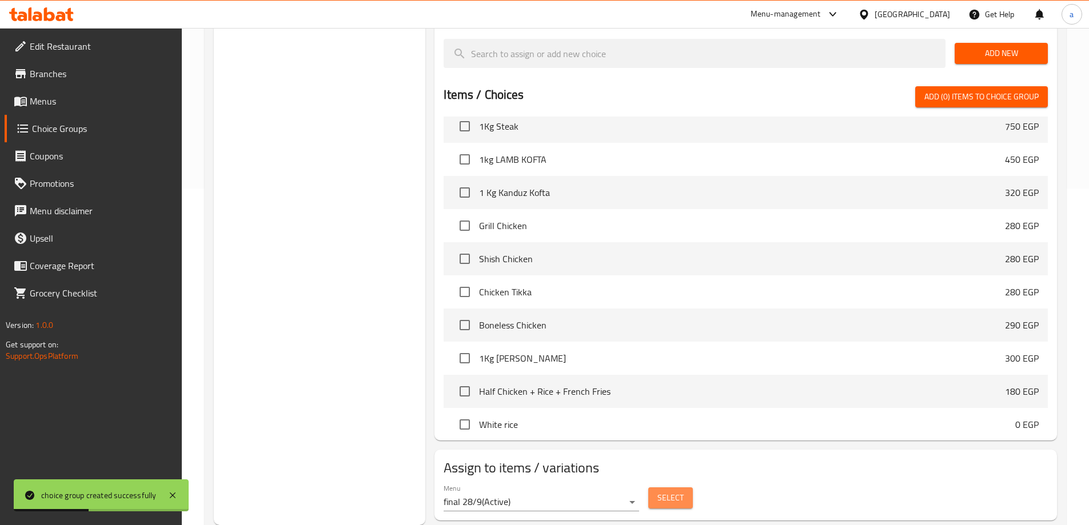
click at [666, 491] on span "Select" at bounding box center [670, 498] width 26 height 14
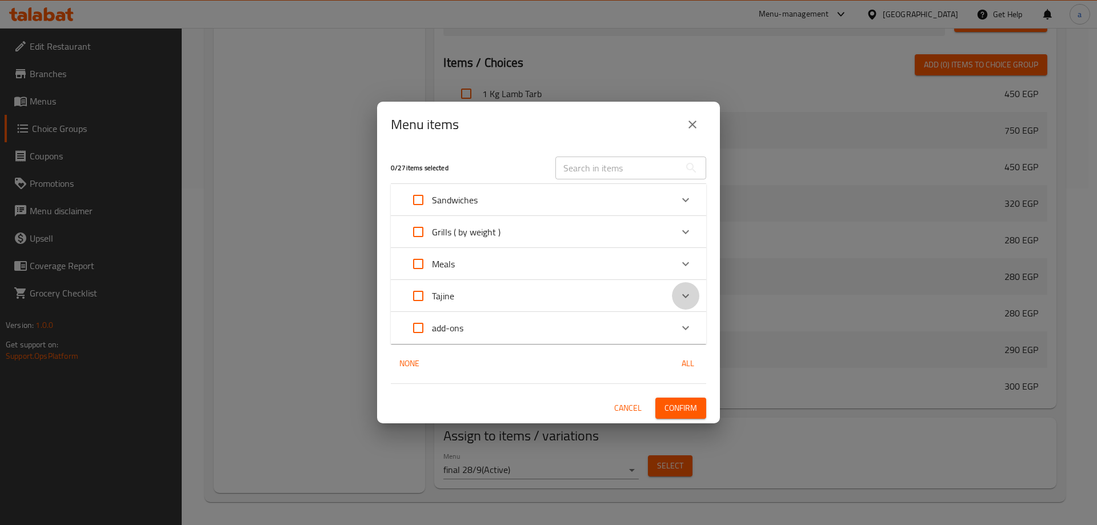
click at [695, 295] on div "Expand" at bounding box center [685, 295] width 27 height 27
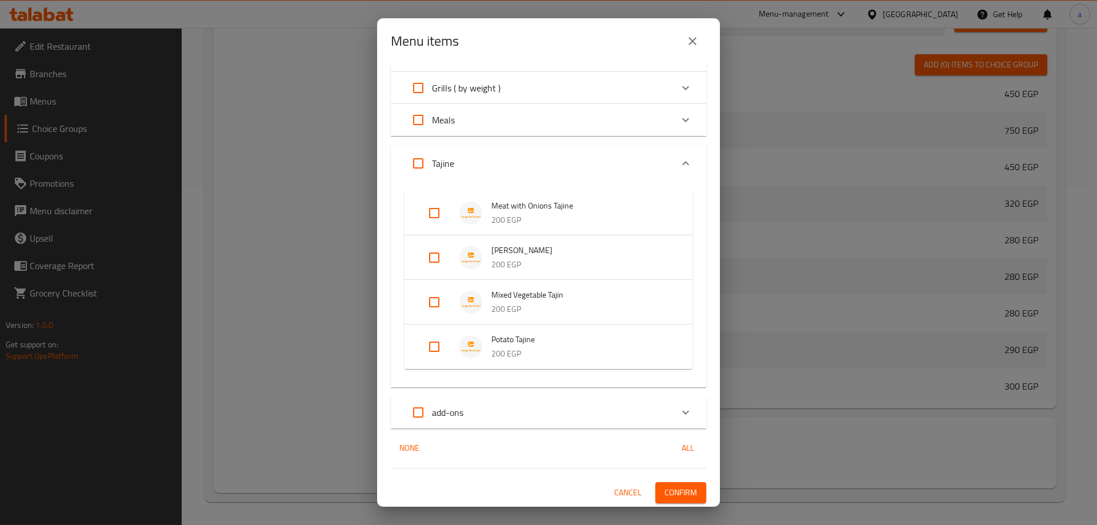
scroll to position [61, 0]
click at [429, 300] on input "Expand" at bounding box center [434, 300] width 27 height 27
checkbox input "true"
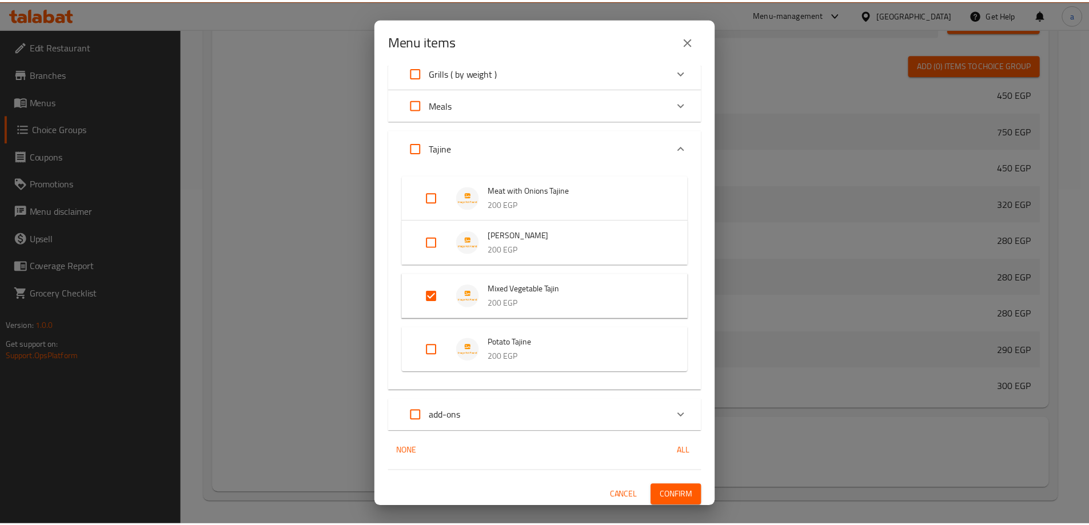
scroll to position [79, 0]
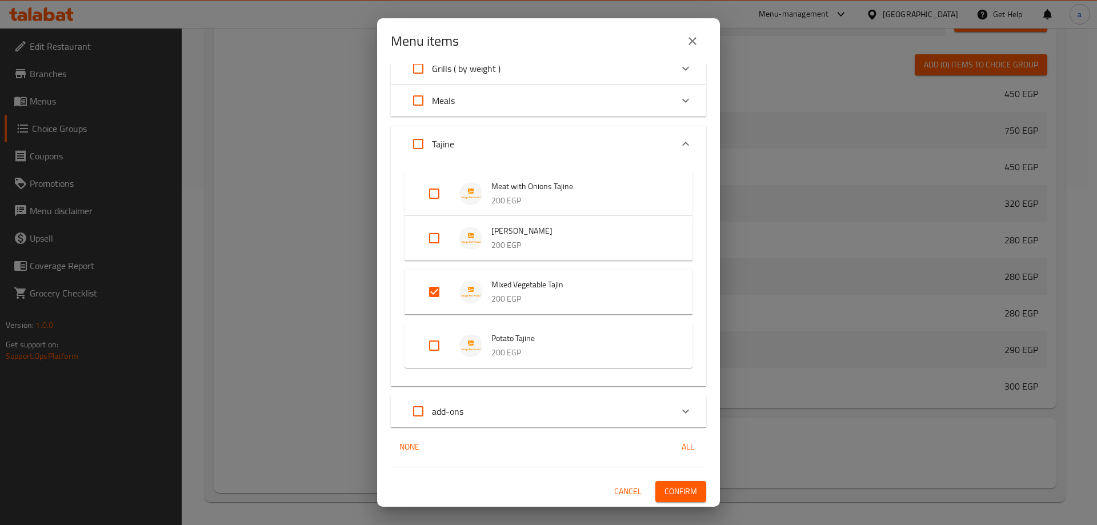
click at [666, 487] on span "Confirm" at bounding box center [681, 492] width 33 height 14
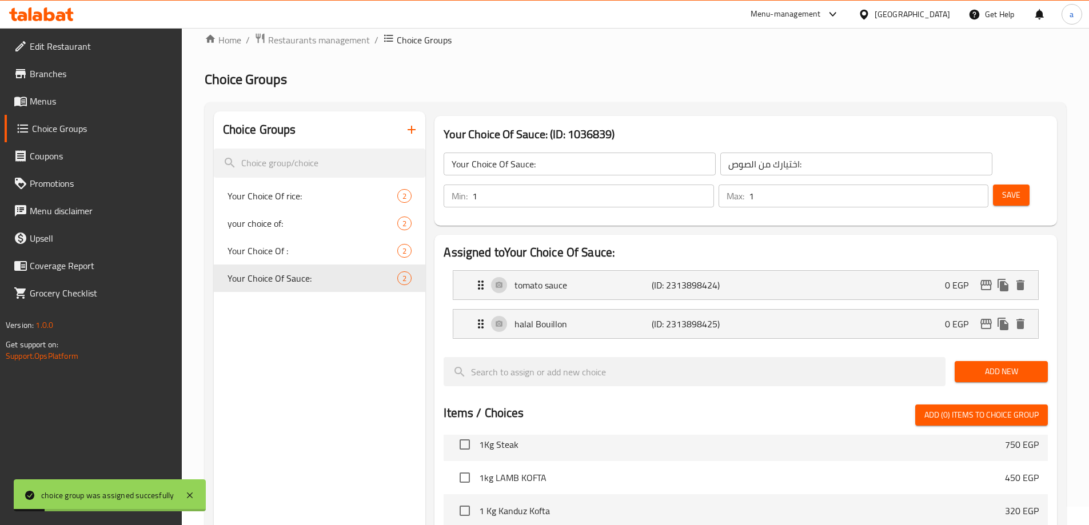
scroll to position [0, 0]
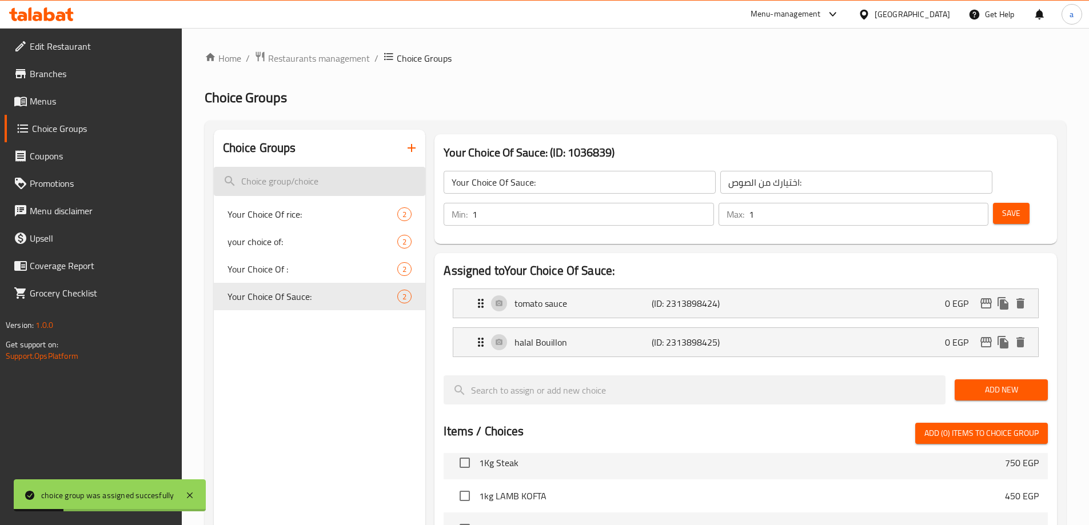
click at [307, 190] on input "search" at bounding box center [320, 181] width 212 height 29
click at [412, 155] on button "button" at bounding box center [411, 147] width 27 height 27
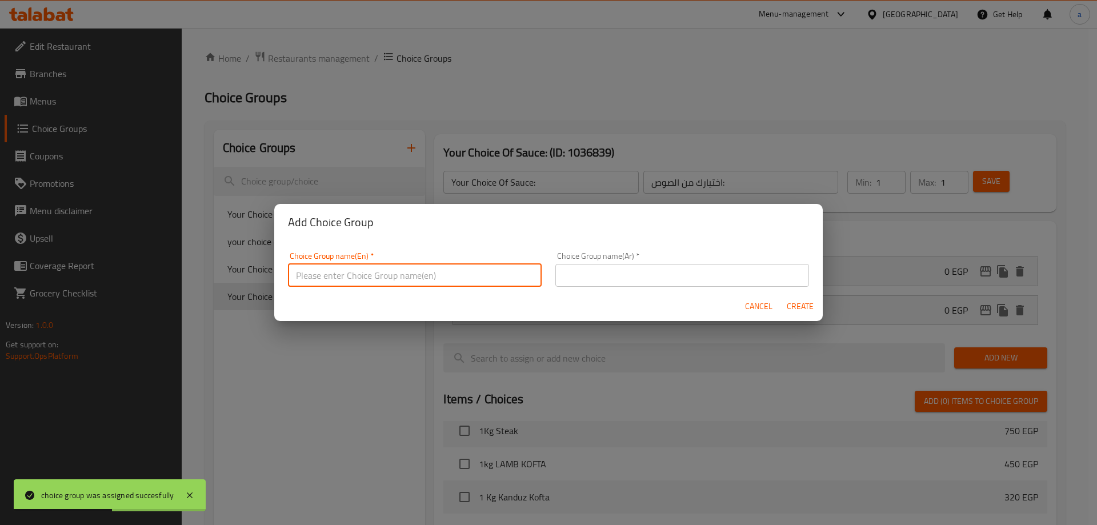
click at [390, 266] on input "text" at bounding box center [415, 275] width 254 height 23
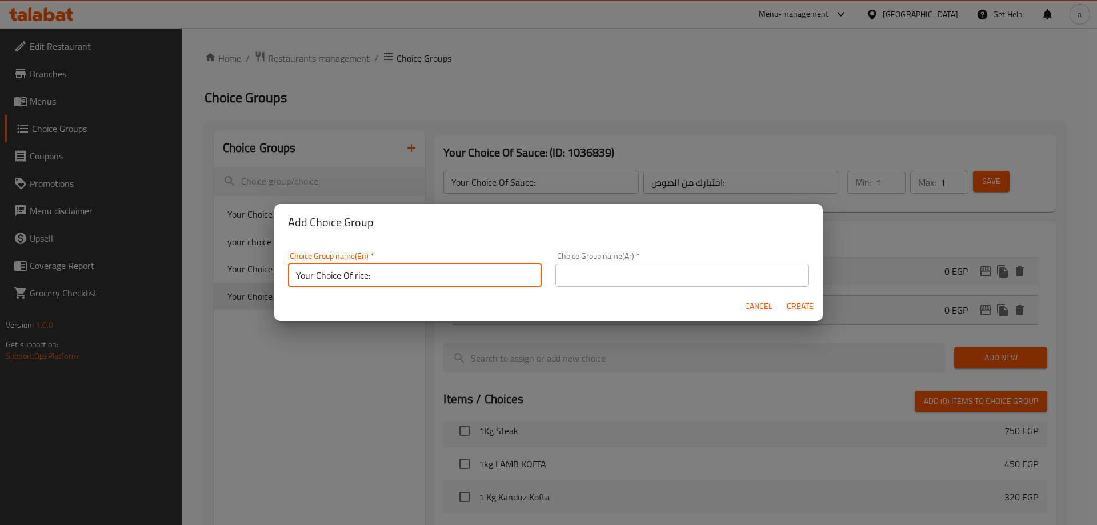
click at [357, 279] on input "Your Choice Of rice:" at bounding box center [415, 275] width 254 height 23
type input "Your Choice Of:"
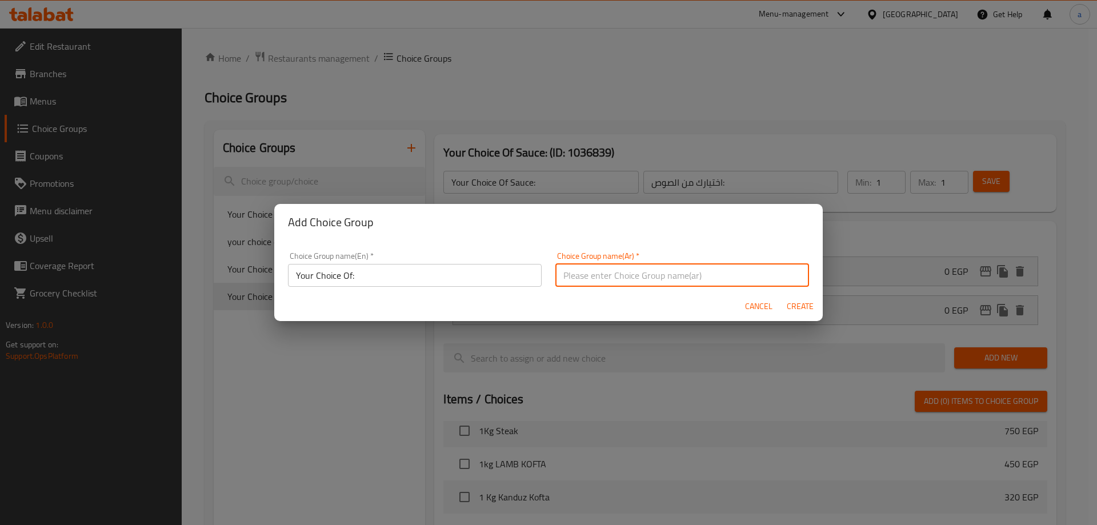
click at [610, 278] on input "text" at bounding box center [683, 275] width 254 height 23
type input "اختيارك من :"
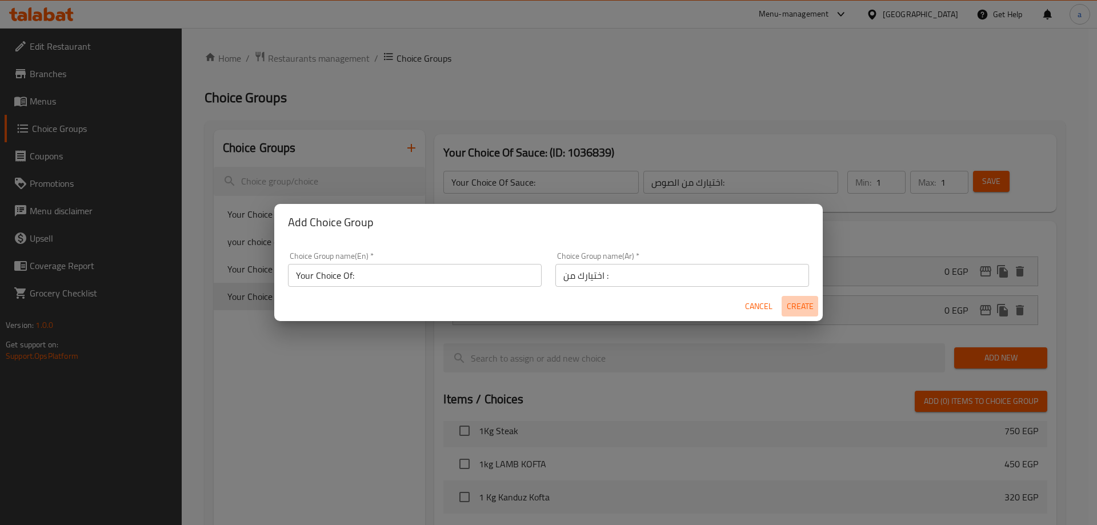
click at [814, 316] on button "Create" at bounding box center [800, 306] width 37 height 21
type input "Your Choice Of:"
type input "اختيارك من :"
type input "0"
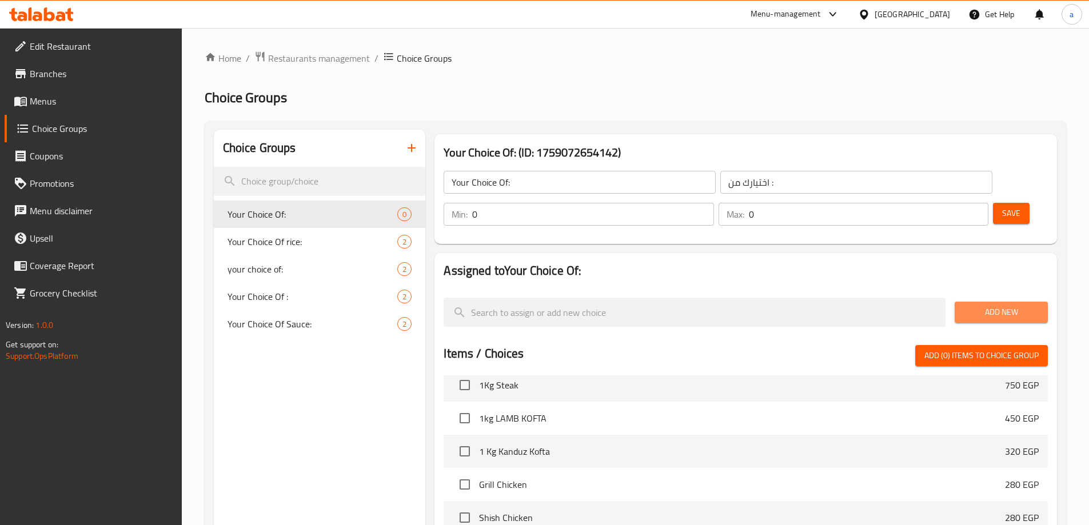
click at [1019, 305] on span "Add New" at bounding box center [1001, 312] width 75 height 14
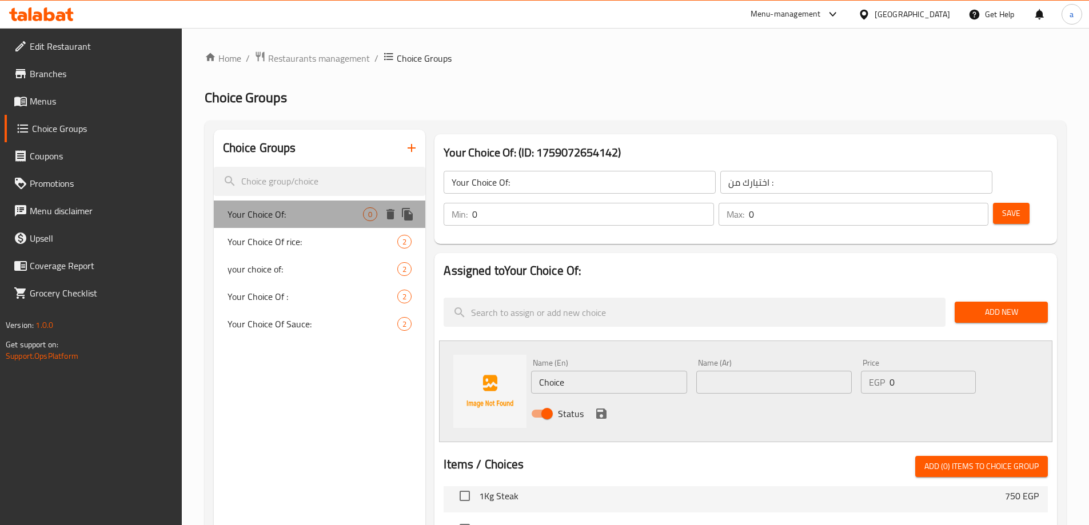
click at [338, 214] on span "Your Choice Of:" at bounding box center [295, 214] width 136 height 14
click at [588, 184] on input "Your Choice Of:" at bounding box center [579, 182] width 272 height 23
click at [521, 190] on input "Your Choice Of c" at bounding box center [579, 182] width 272 height 23
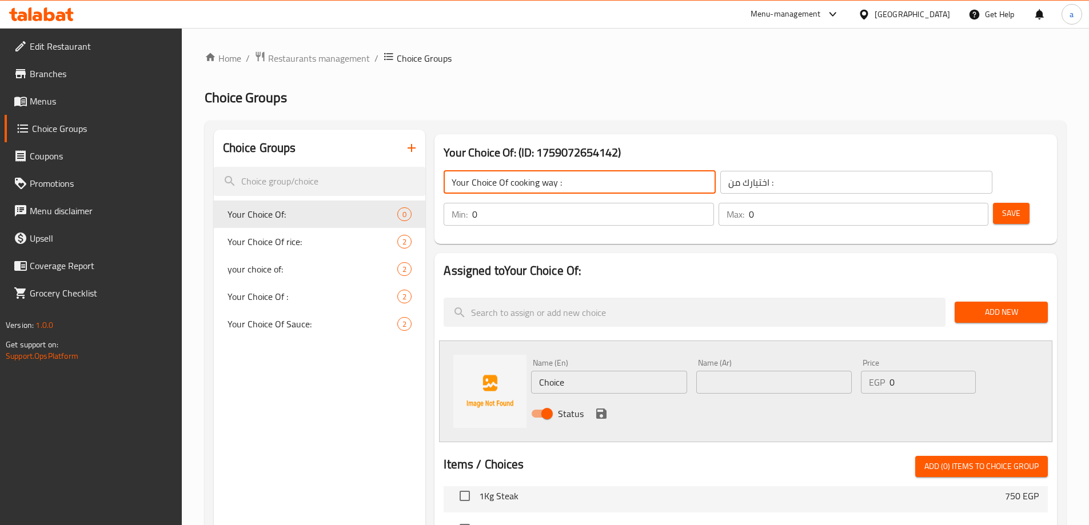
type input "Your Choice Of cooking way :"
click at [720, 181] on input "اختيارك من :" at bounding box center [856, 182] width 272 height 23
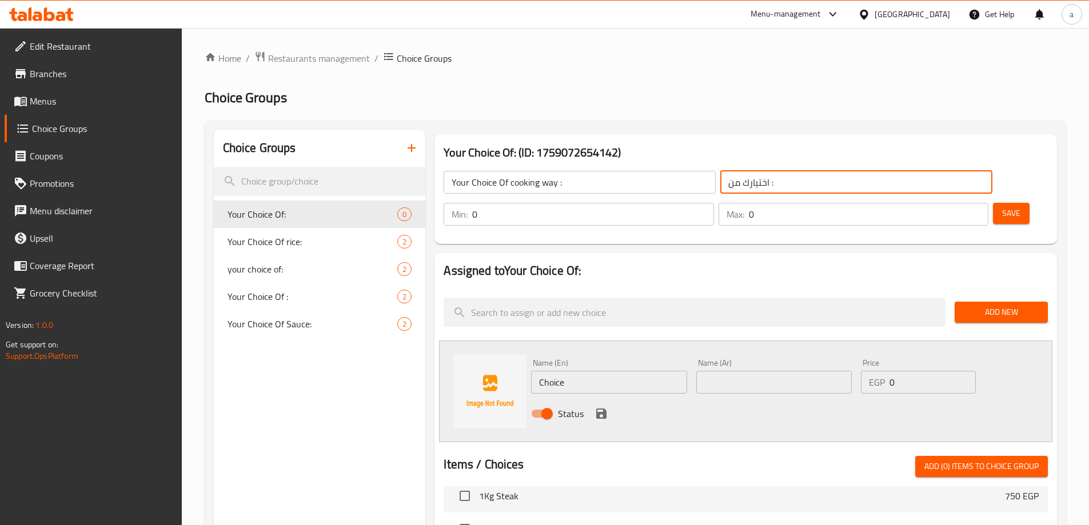
click at [720, 185] on input "اختيارك من :" at bounding box center [856, 182] width 272 height 23
type input "اختيارك من طريقة الطهي:"
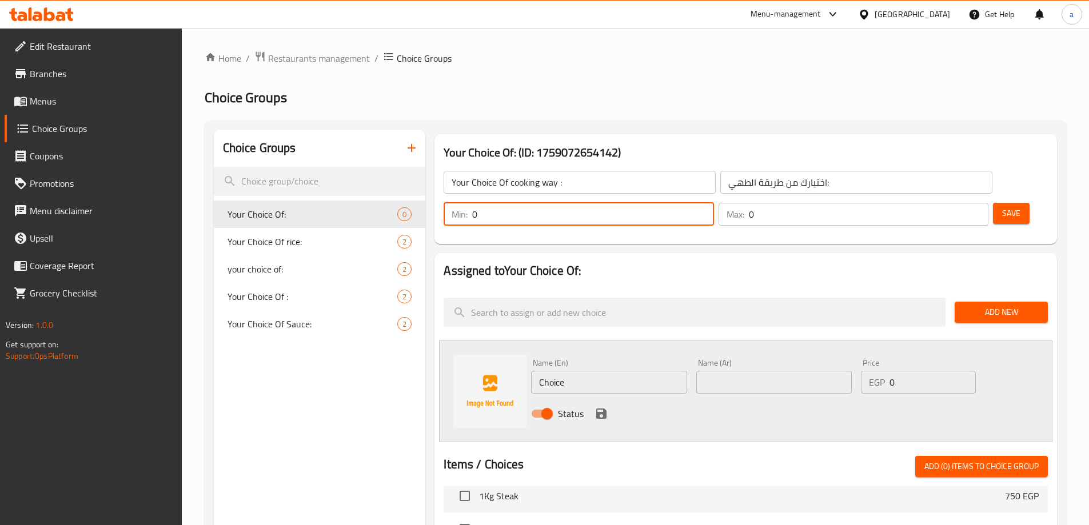
click at [713, 203] on input "0" at bounding box center [592, 214] width 241 height 23
type input "1"
click at [713, 203] on input "1" at bounding box center [592, 214] width 241 height 23
type input "1"
click at [954, 203] on input "1" at bounding box center [868, 214] width 239 height 23
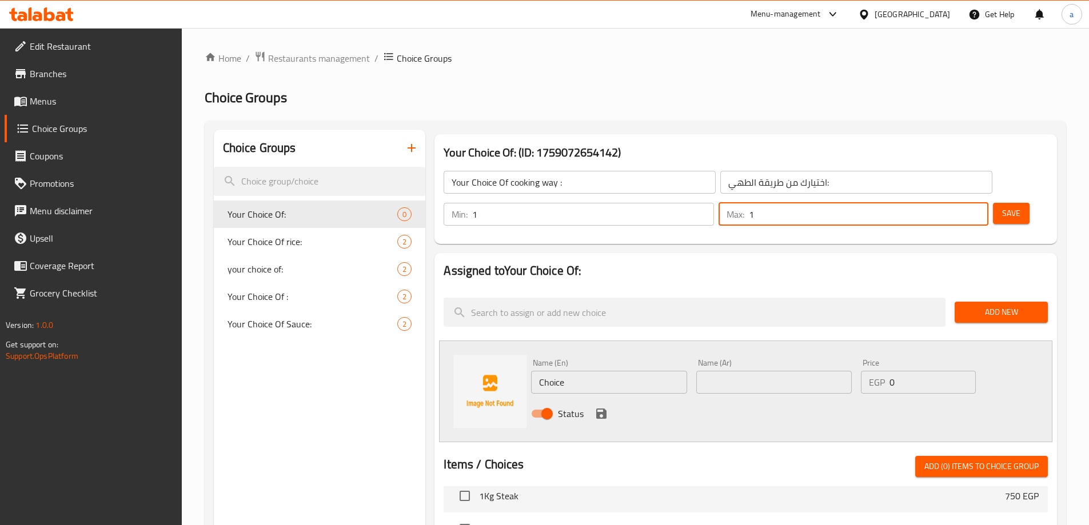
click at [1002, 206] on span "Save" at bounding box center [1011, 213] width 18 height 14
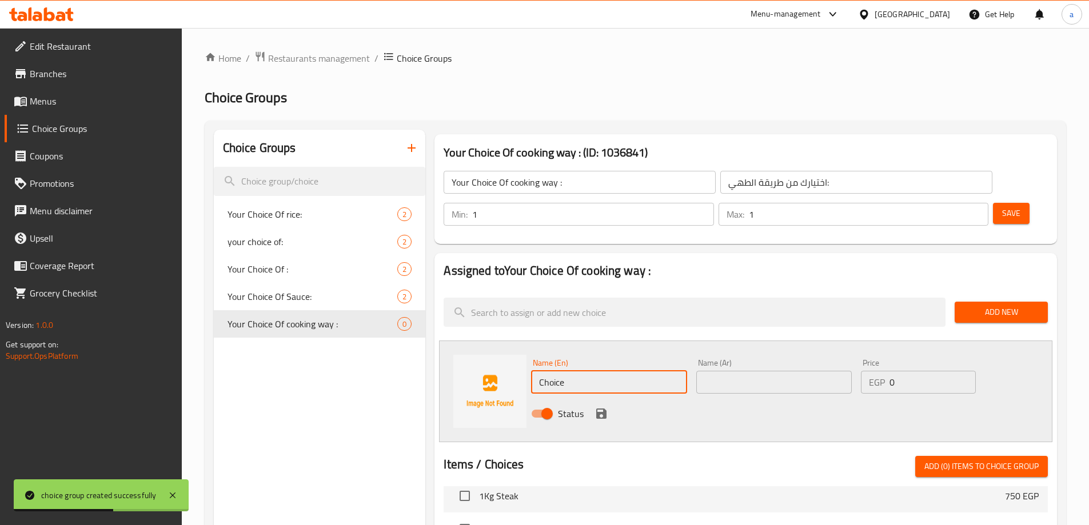
click at [581, 371] on input "Choice" at bounding box center [608, 382] width 155 height 23
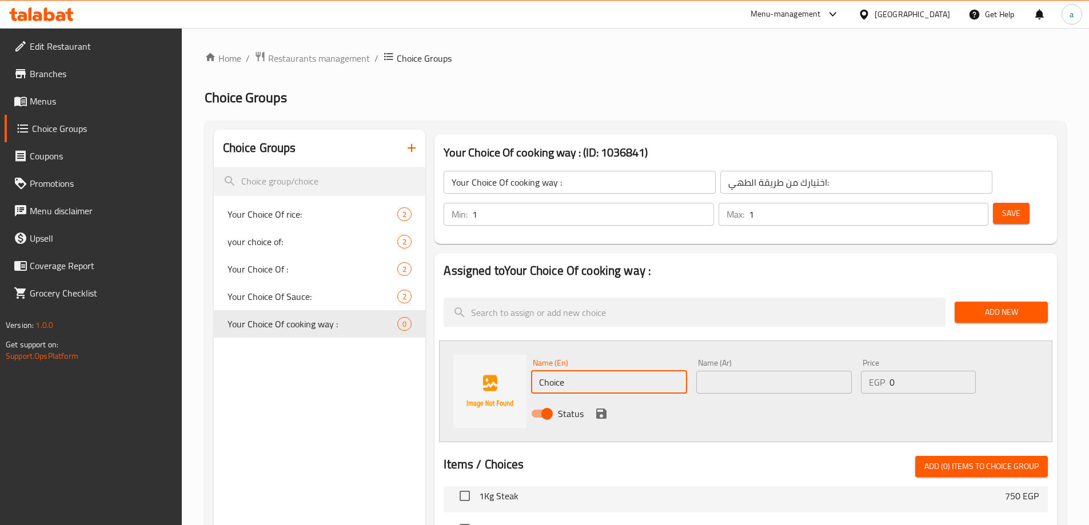
click at [585, 371] on input "Choice" at bounding box center [608, 382] width 155 height 23
paste input "خضروات مطبوخة"
type input "خضروات مطبوخة"
drag, startPoint x: 698, startPoint y: 347, endPoint x: 675, endPoint y: 353, distance: 24.0
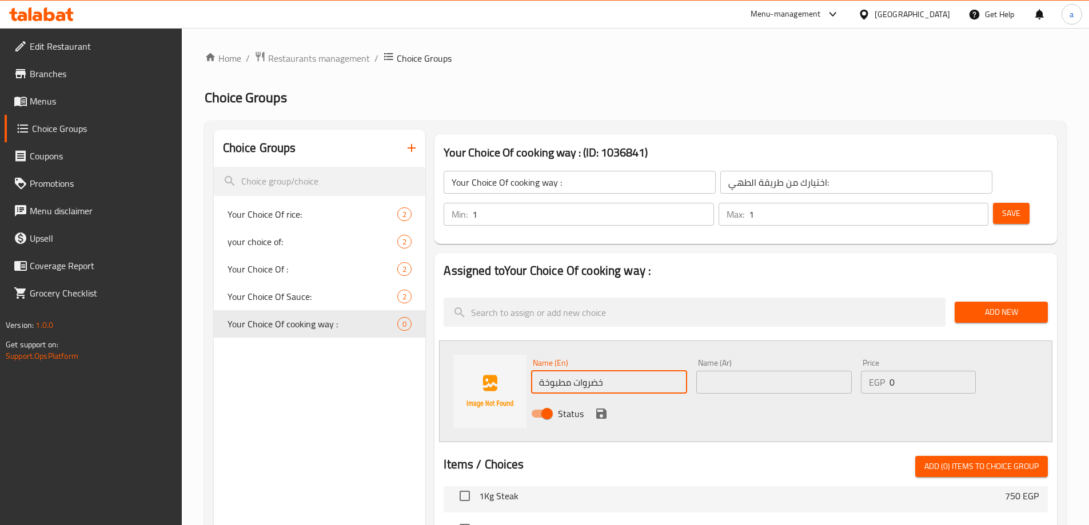
click at [698, 371] on input "text" at bounding box center [773, 382] width 155 height 23
click at [674, 371] on input "خضروات مطبوخة" at bounding box center [608, 382] width 155 height 23
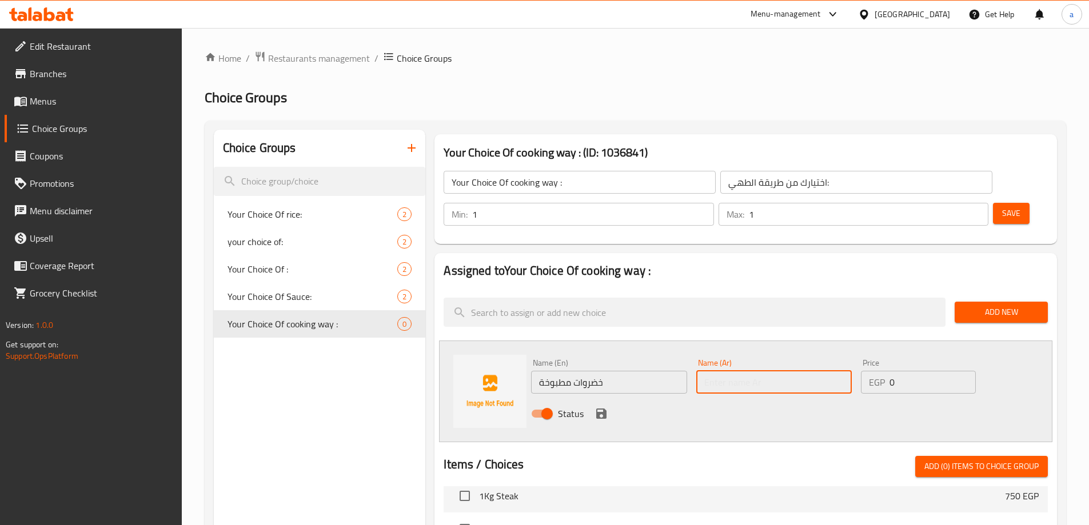
click at [718, 371] on input "text" at bounding box center [773, 382] width 155 height 23
paste input "خضروات مطبوخة"
type input "خضروات مطبوخة"
click at [611, 371] on input "خضروات مطبوخة" at bounding box center [608, 382] width 155 height 23
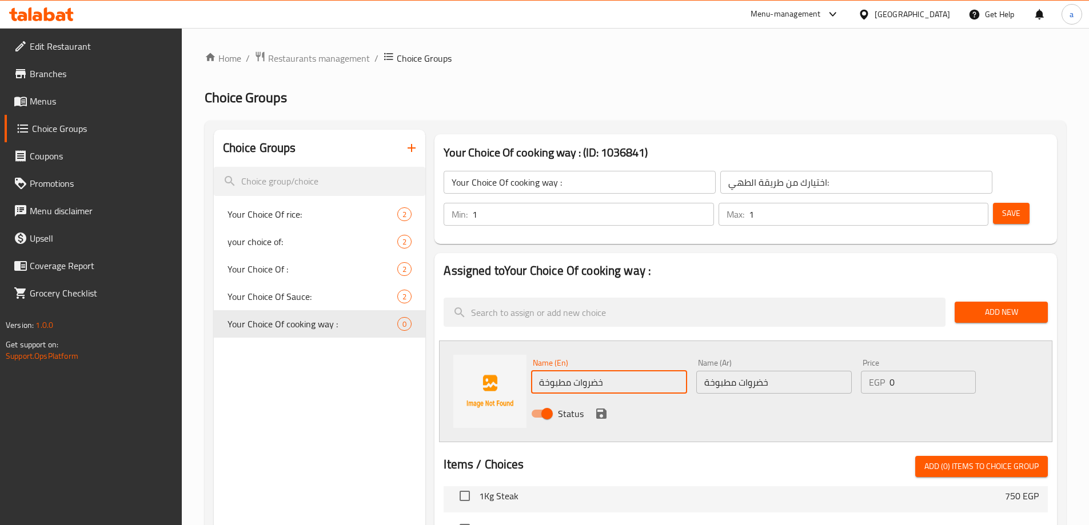
click at [611, 371] on input "خضروات مطبوخة" at bounding box center [608, 382] width 155 height 23
click at [566, 371] on input "خضروات مطبوخة" at bounding box center [608, 382] width 155 height 23
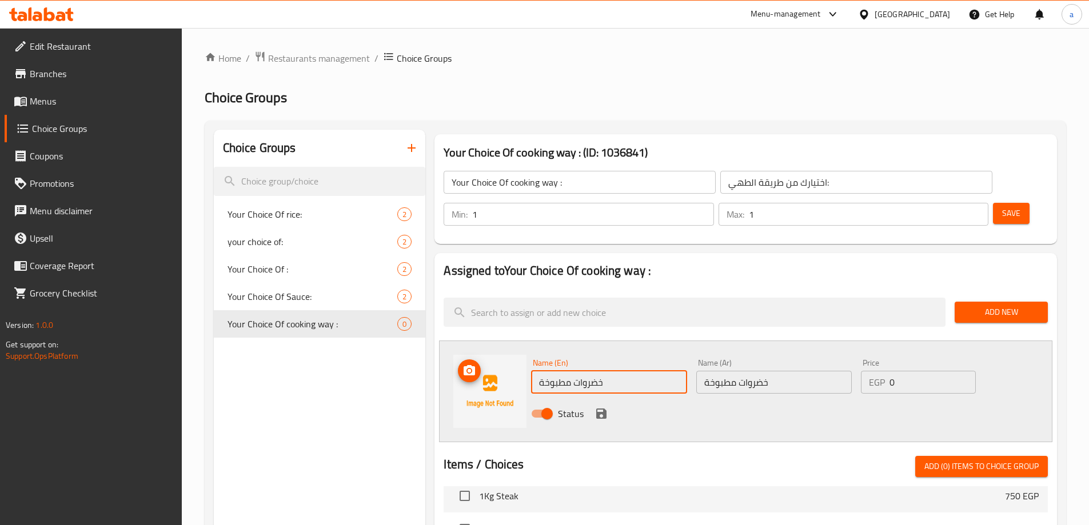
paste input "Cooked"
click at [599, 371] on input "Cooked" at bounding box center [608, 382] width 155 height 23
paste input "vegetables"
type input "Cooked vegetables"
click at [600, 407] on icon "save" at bounding box center [601, 414] width 14 height 14
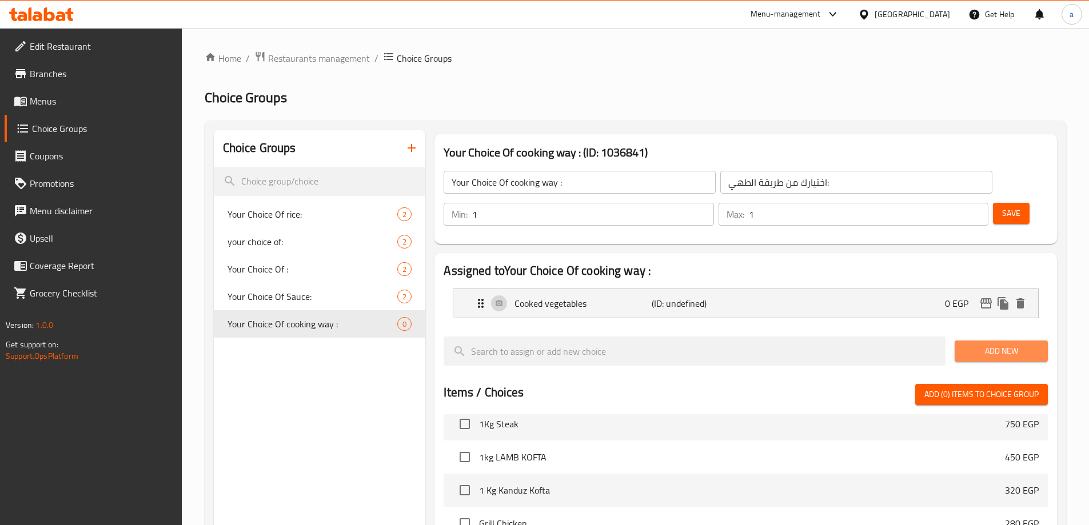
click at [987, 341] on button "Add New" at bounding box center [1000, 351] width 93 height 21
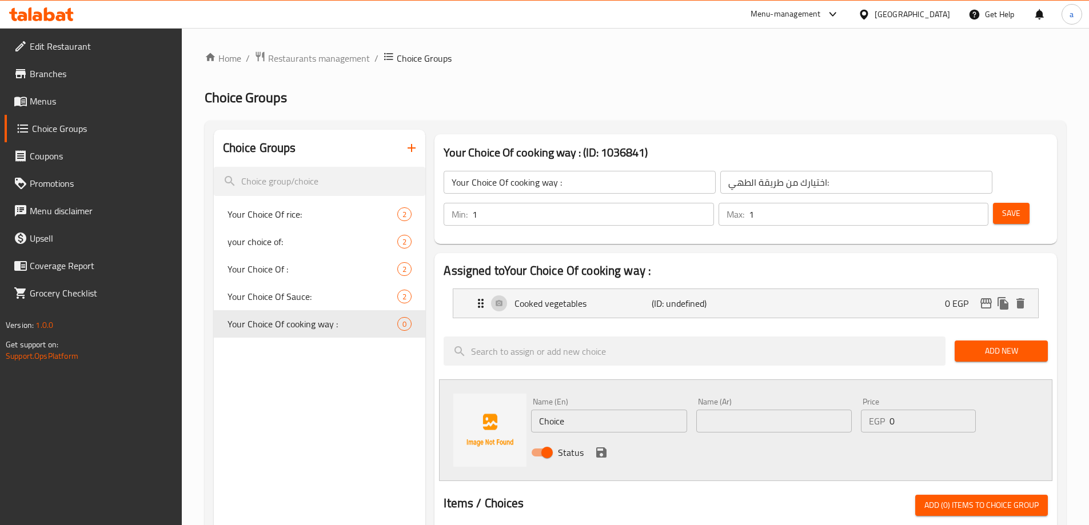
click at [550, 410] on input "Choice" at bounding box center [608, 421] width 155 height 23
click at [566, 410] on input "Choice" at bounding box center [608, 421] width 155 height 23
paste input "sautéed"
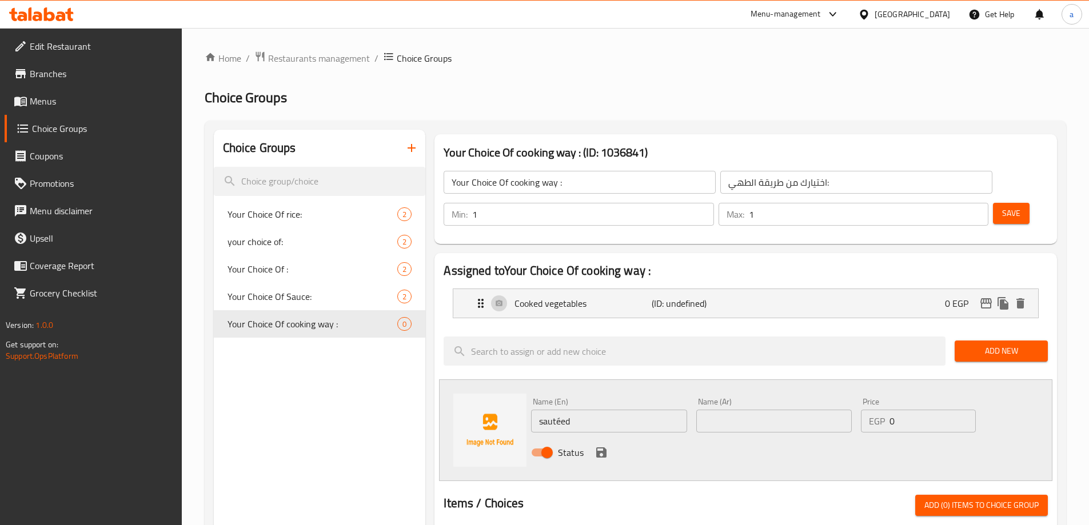
click at [657, 410] on input "sautéed" at bounding box center [608, 421] width 155 height 23
paste input "vegetables"
type input "sautéed vegetables"
drag, startPoint x: 801, startPoint y: 391, endPoint x: 769, endPoint y: 394, distance: 32.7
click at [801, 410] on input "text" at bounding box center [773, 421] width 155 height 23
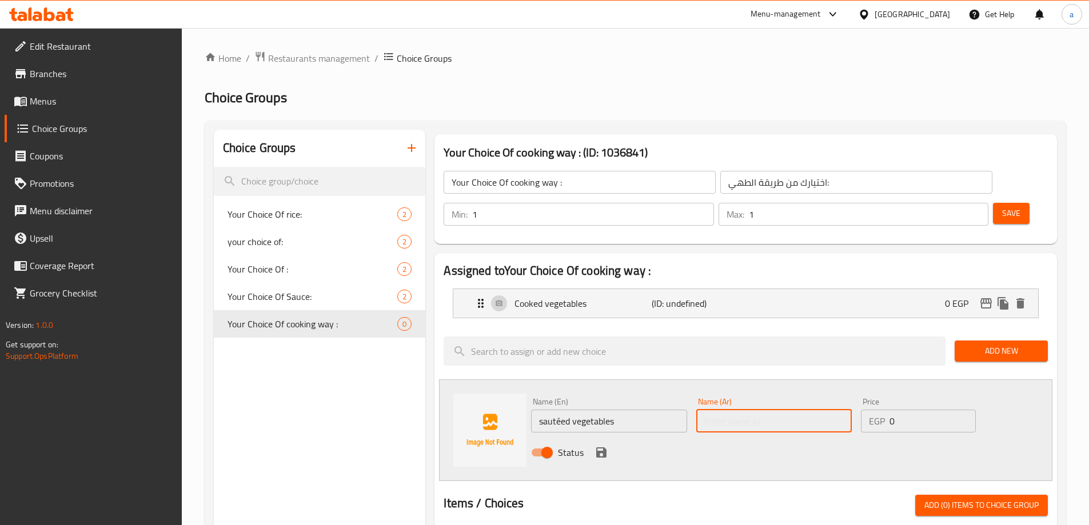
paste input "خضروات"
click at [809, 410] on input "خضروات" at bounding box center [773, 421] width 155 height 23
paste input "سوتيه"
type input "خضروات سوتيه"
click at [596, 446] on icon "save" at bounding box center [601, 453] width 14 height 14
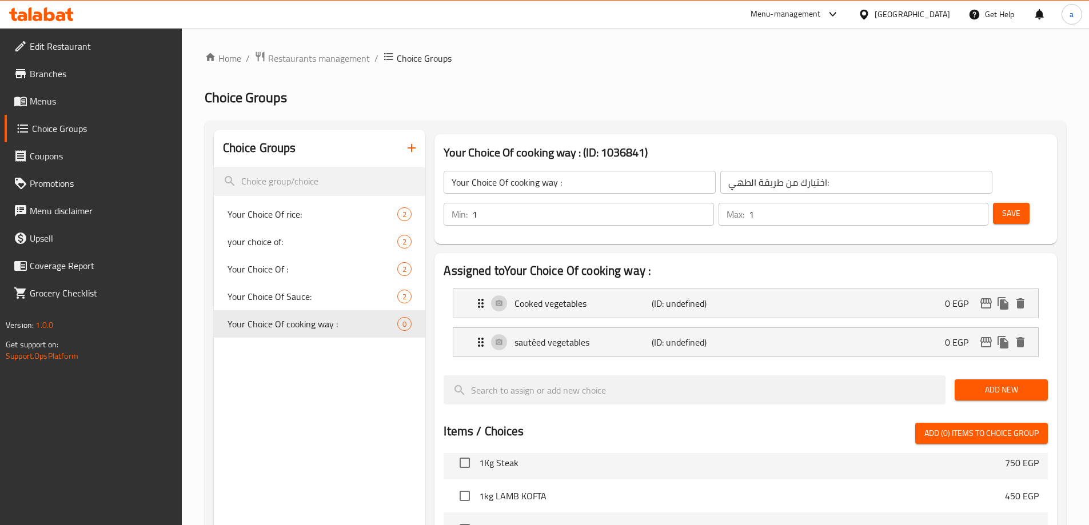
click at [1002, 206] on span "Save" at bounding box center [1011, 213] width 18 height 14
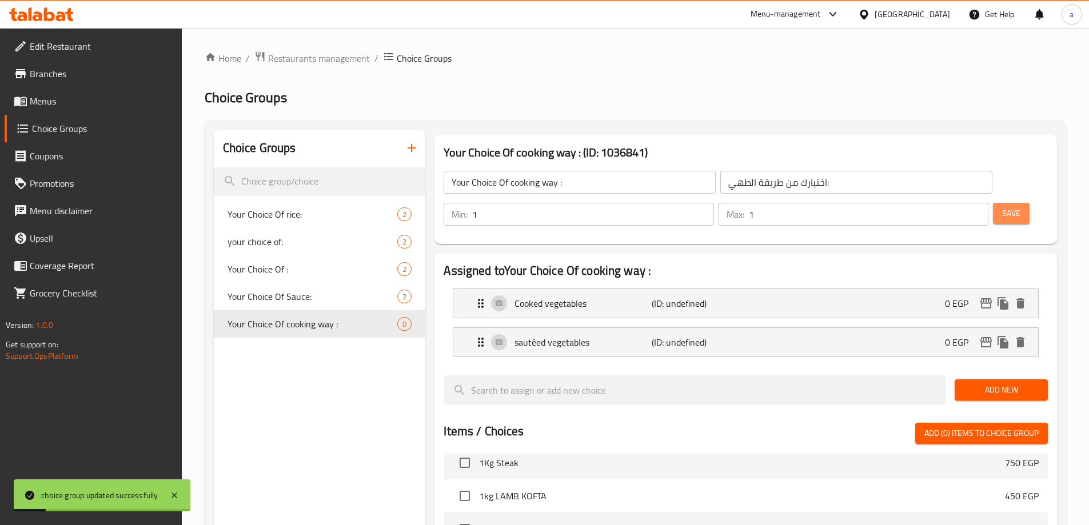
click at [1002, 206] on span "Save" at bounding box center [1011, 213] width 18 height 14
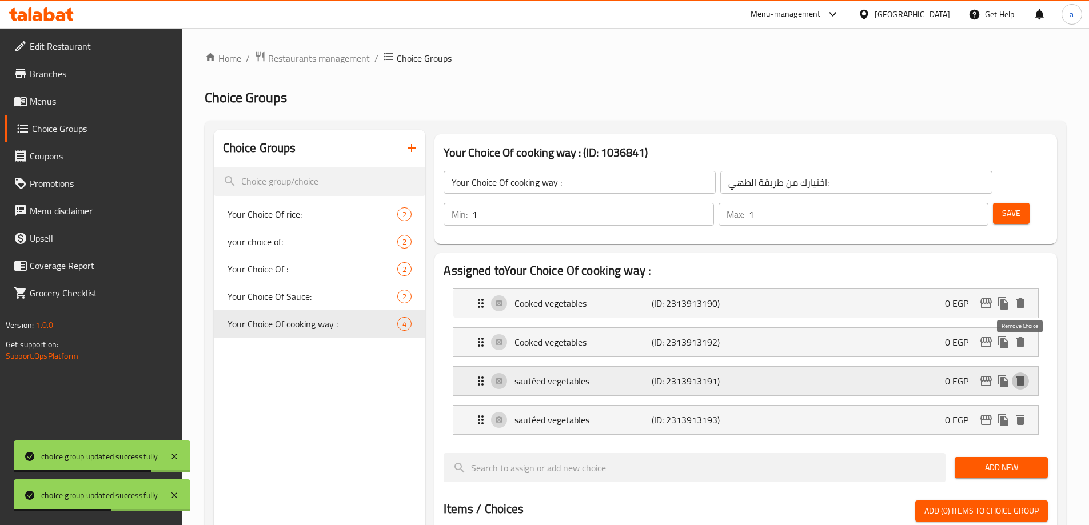
click at [1016, 374] on icon "delete" at bounding box center [1020, 381] width 14 height 14
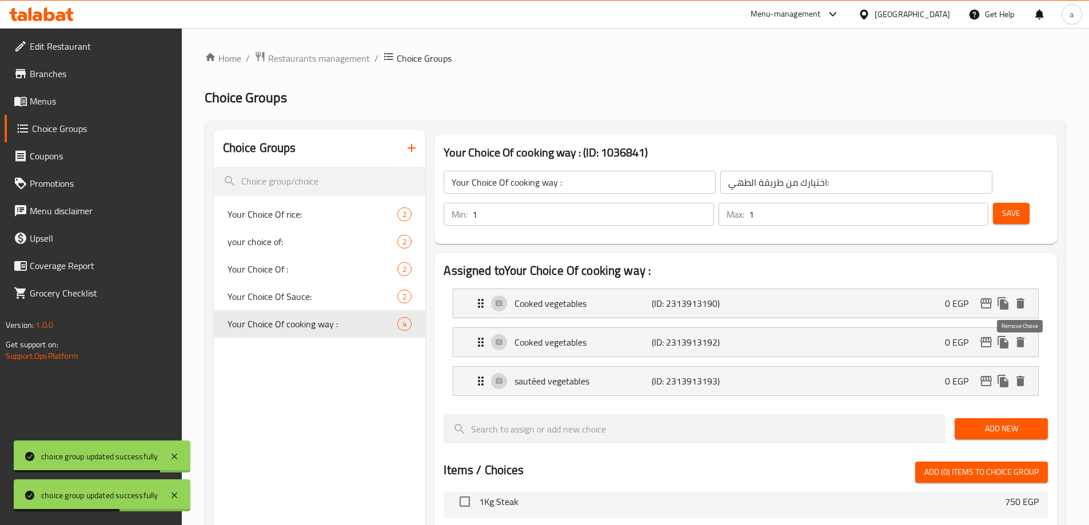
click at [1016, 374] on icon "delete" at bounding box center [1020, 381] width 14 height 14
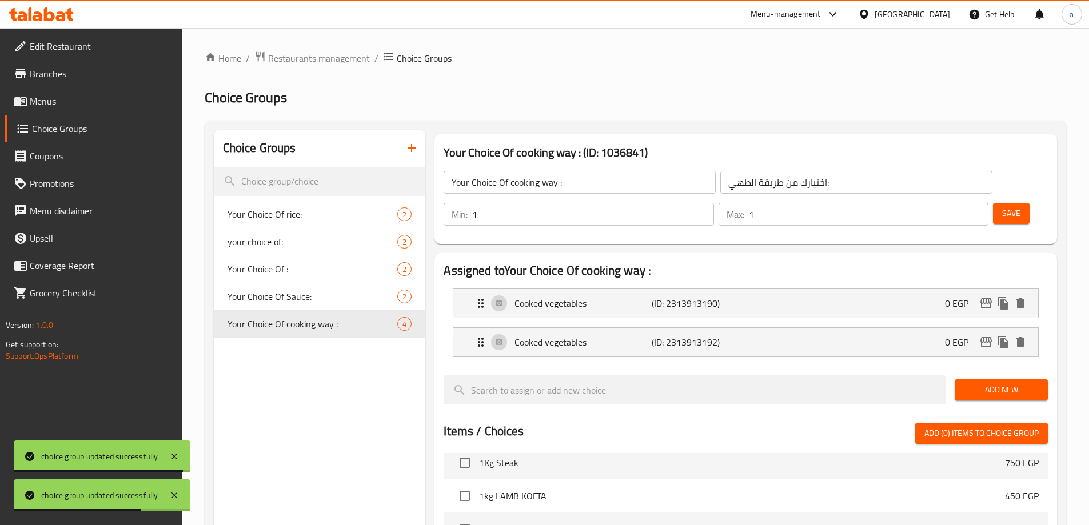
click at [1002, 206] on span "Save" at bounding box center [1011, 213] width 18 height 14
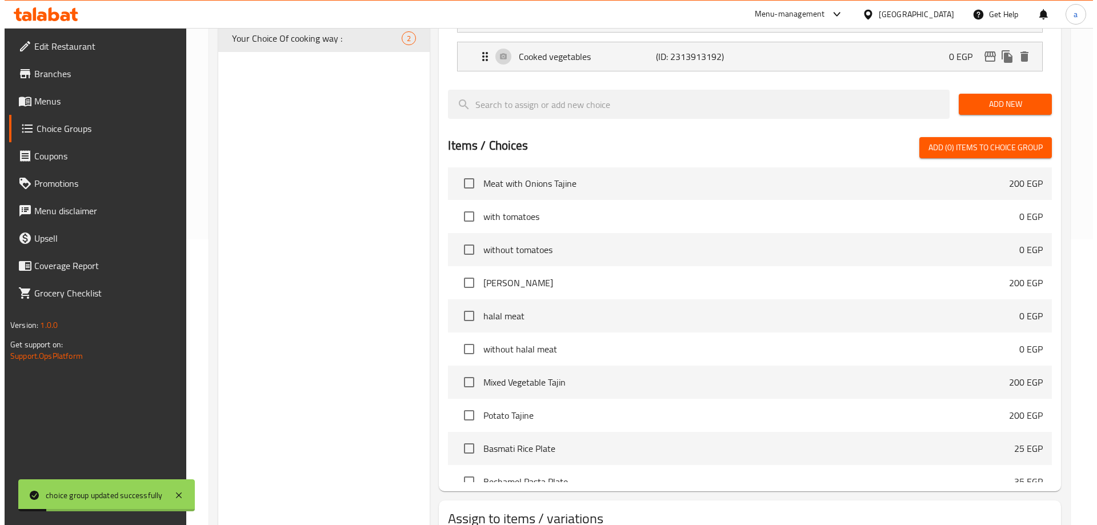
scroll to position [854, 0]
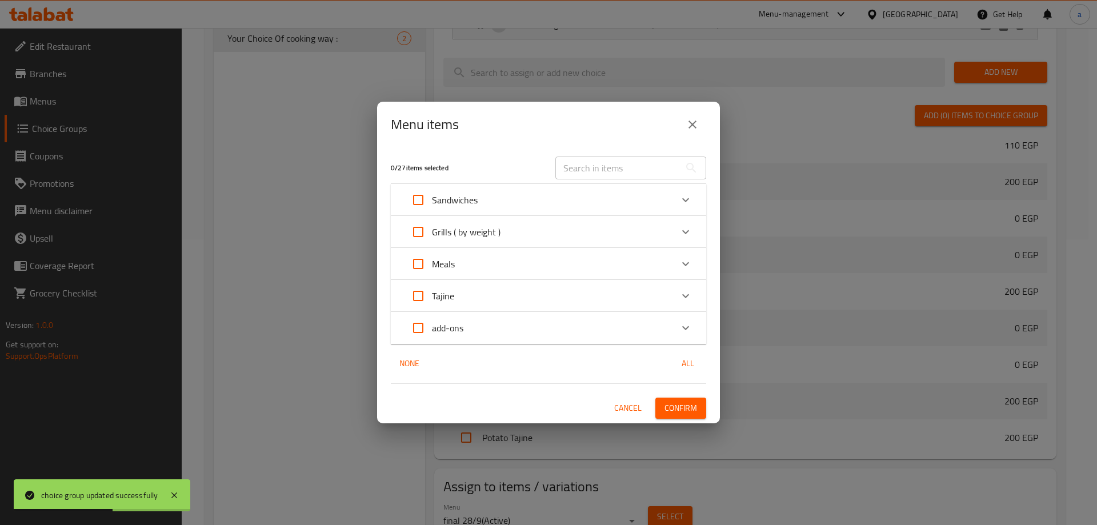
click at [685, 325] on icon "Expand" at bounding box center [686, 328] width 14 height 14
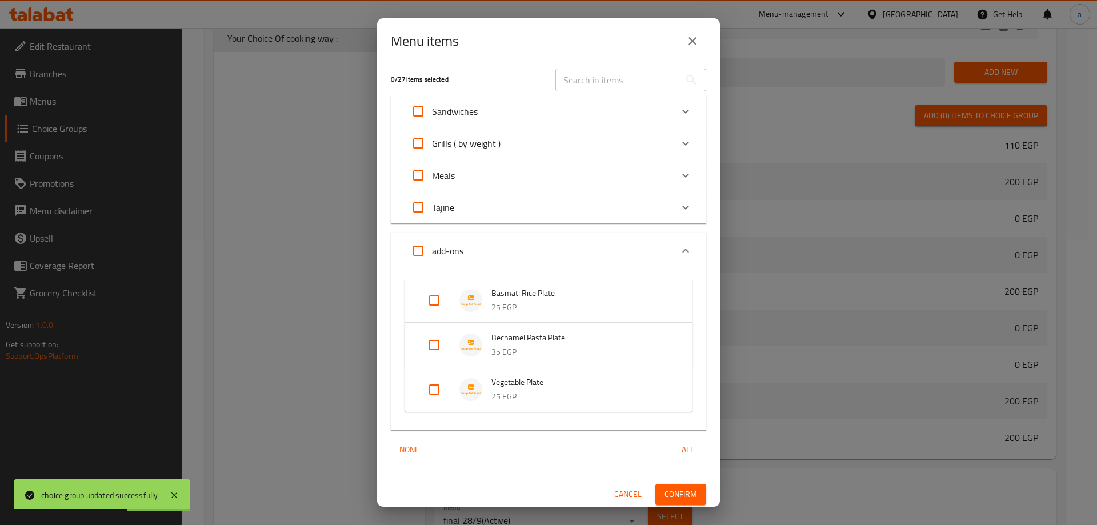
scroll to position [7, 0]
click at [422, 392] on input "Expand" at bounding box center [434, 386] width 27 height 27
checkbox input "true"
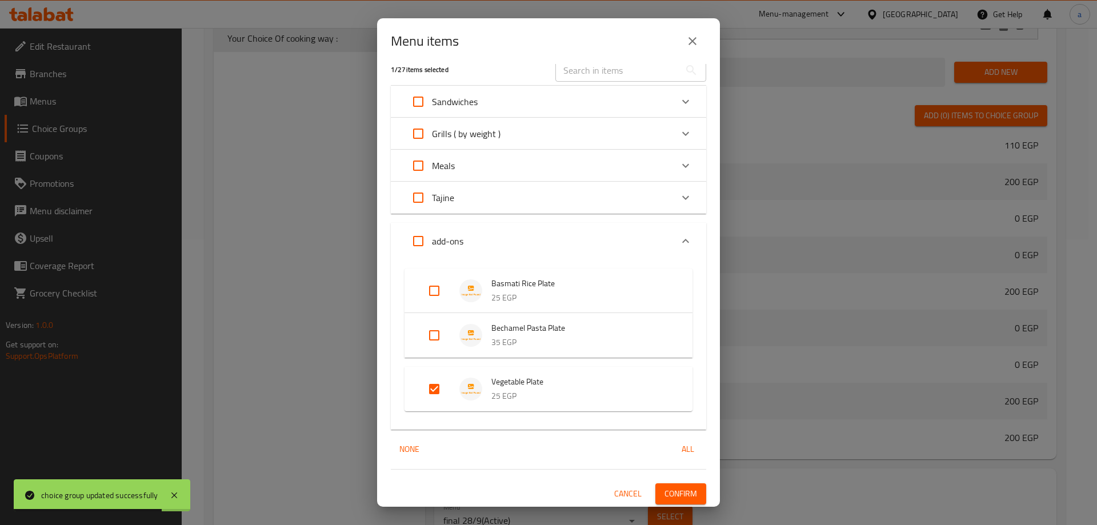
scroll to position [17, 0]
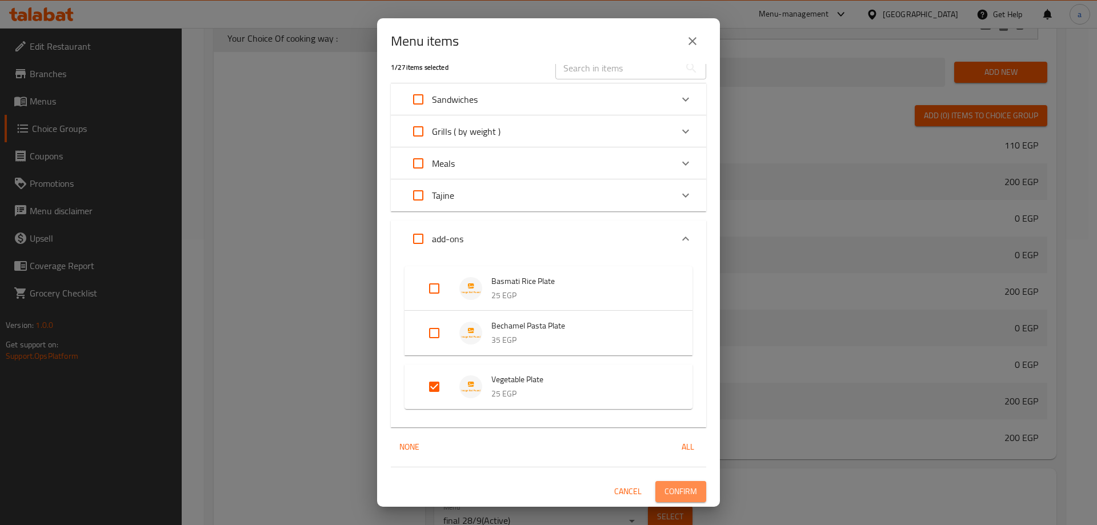
click at [673, 492] on span "Confirm" at bounding box center [681, 492] width 33 height 14
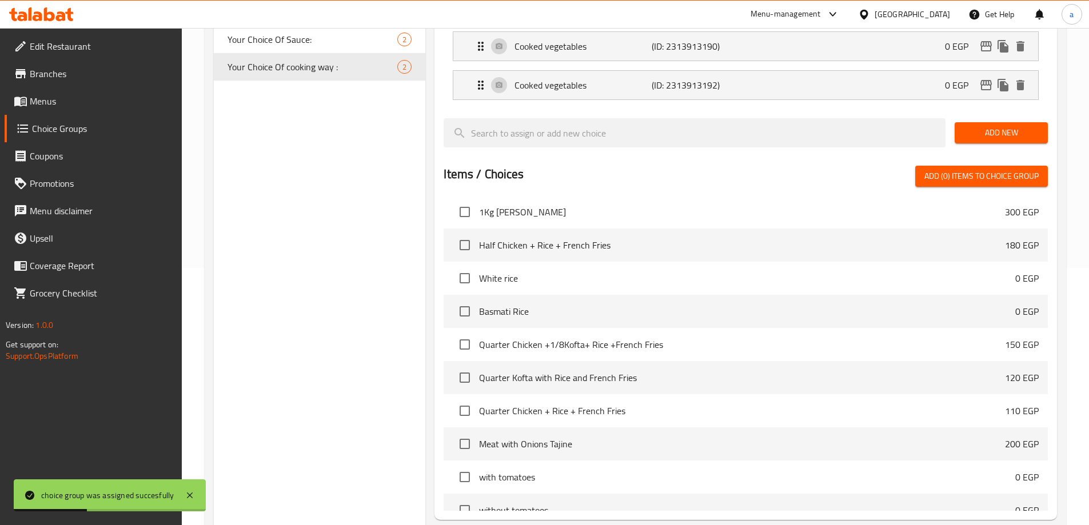
scroll to position [0, 0]
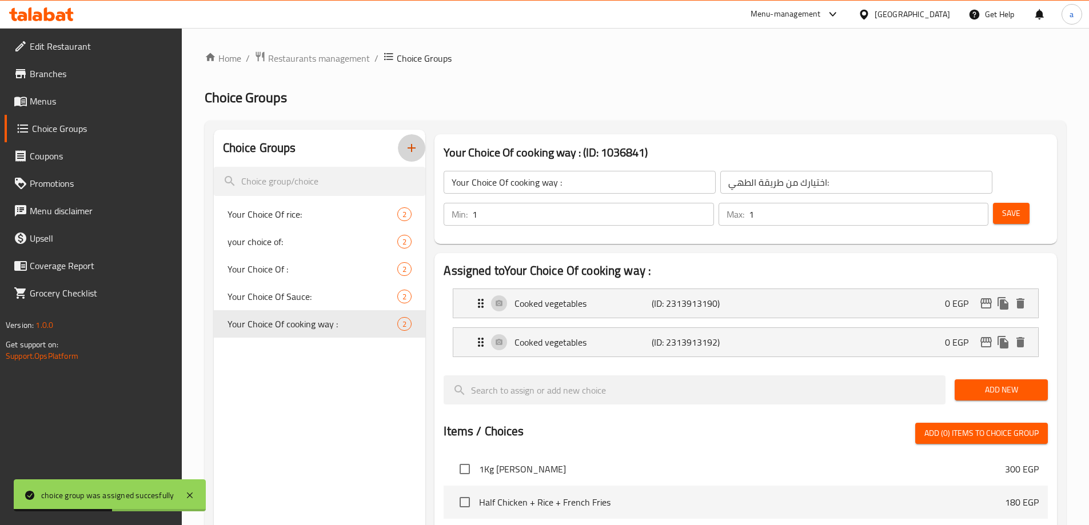
click at [402, 157] on button "button" at bounding box center [411, 147] width 27 height 27
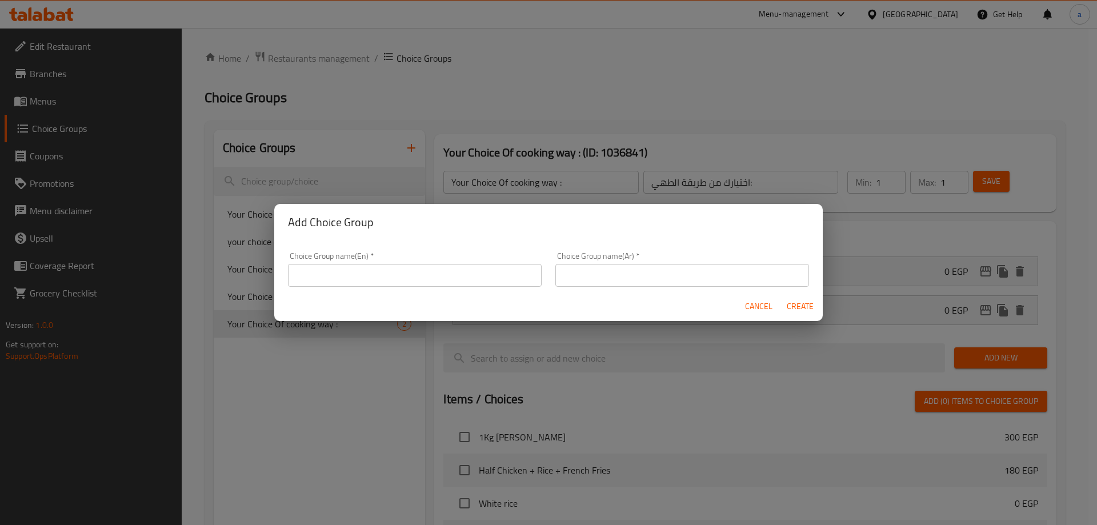
click at [406, 272] on input "text" at bounding box center [415, 275] width 254 height 23
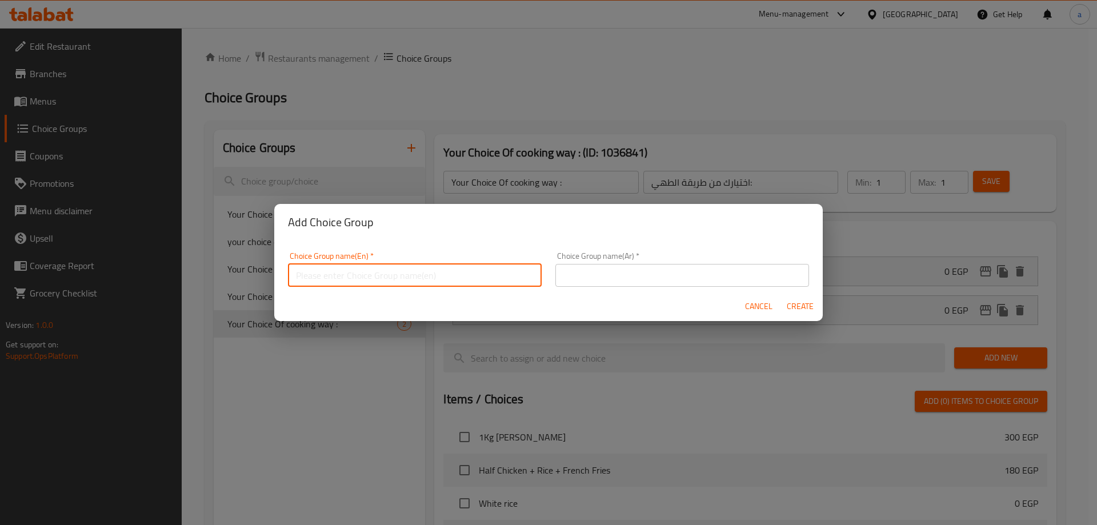
type input "Your Choice Of :"
click at [618, 277] on input "text" at bounding box center [683, 275] width 254 height 23
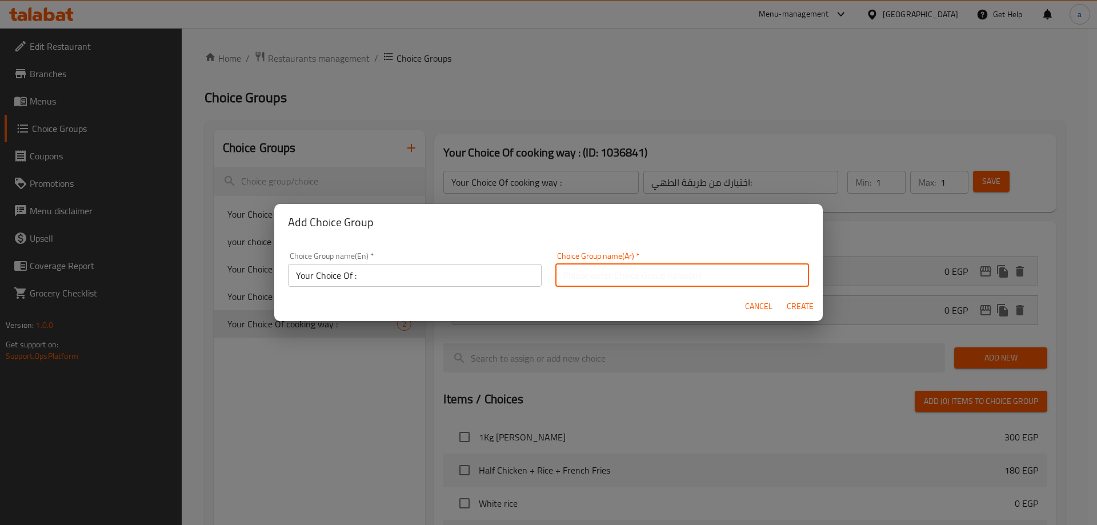
type input "اختيارك من :"
click at [797, 303] on span "Create" at bounding box center [799, 306] width 27 height 14
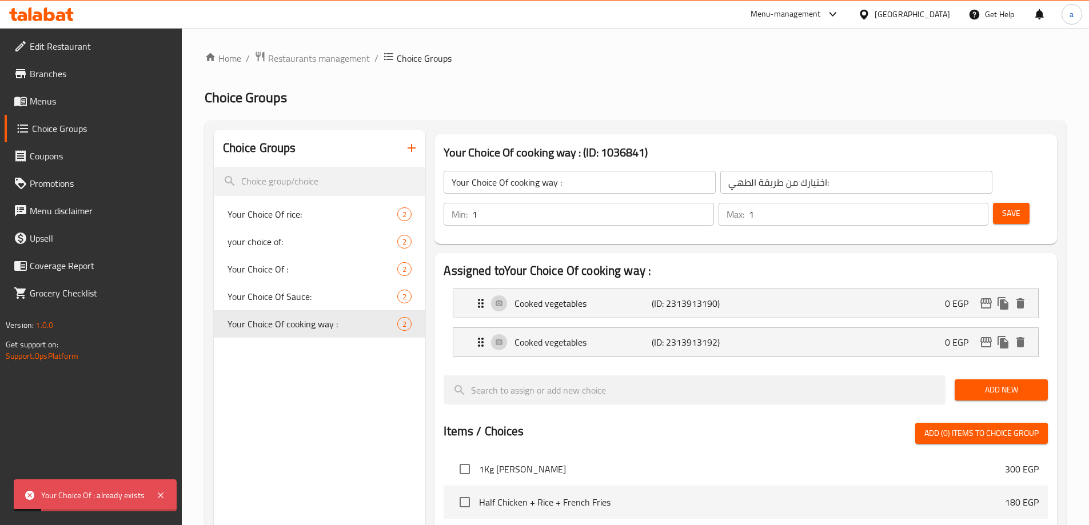
click at [405, 152] on icon "button" at bounding box center [412, 148] width 14 height 14
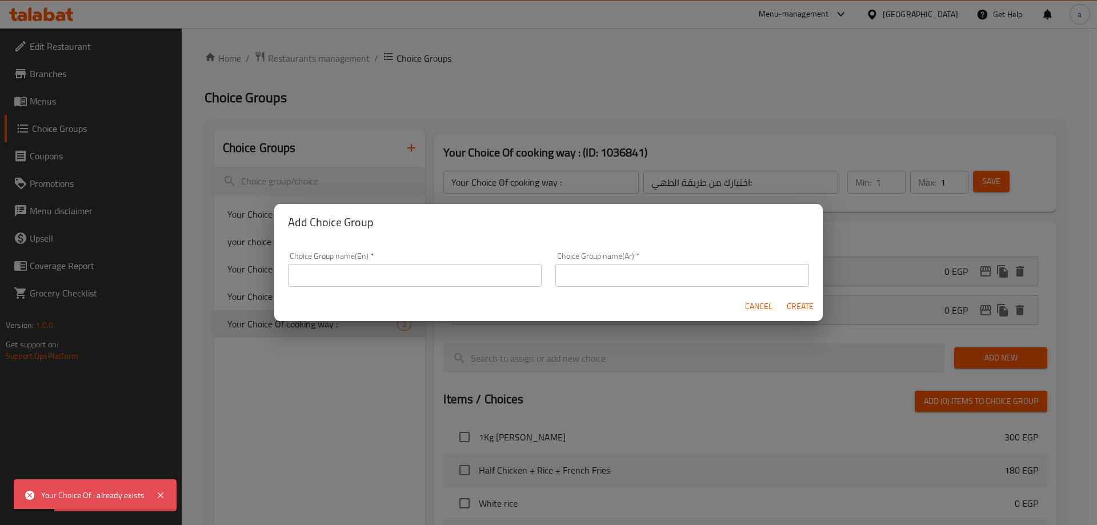
click at [442, 271] on input "text" at bounding box center [415, 275] width 254 height 23
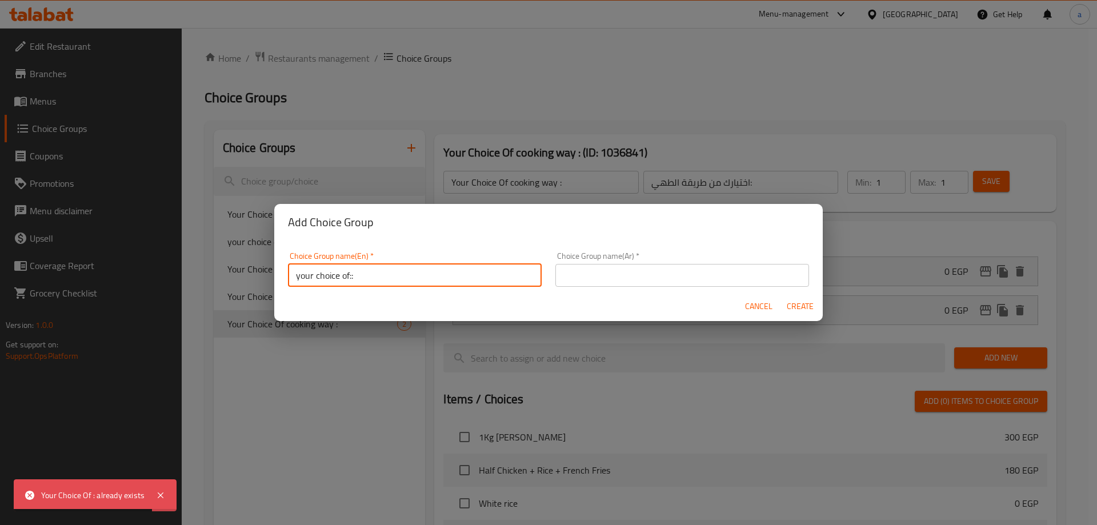
type input "your choice of::"
drag, startPoint x: 579, startPoint y: 268, endPoint x: 586, endPoint y: 277, distance: 11.3
click at [581, 270] on input "text" at bounding box center [683, 275] width 254 height 23
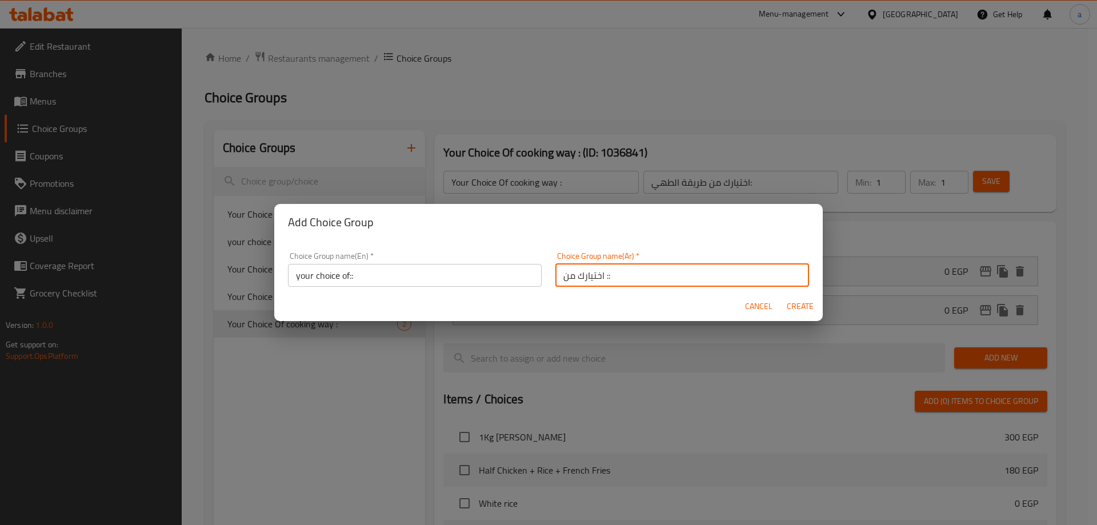
type input "اختيارك من ::"
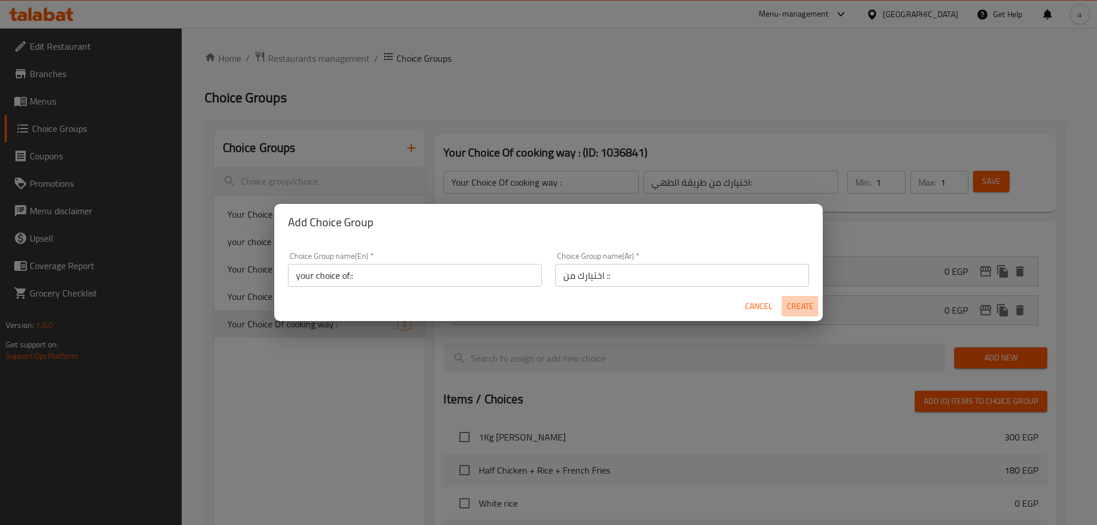
click at [792, 309] on span "Create" at bounding box center [799, 306] width 27 height 14
type input "your choice of::"
type input "اختيارك من ::"
type input "0"
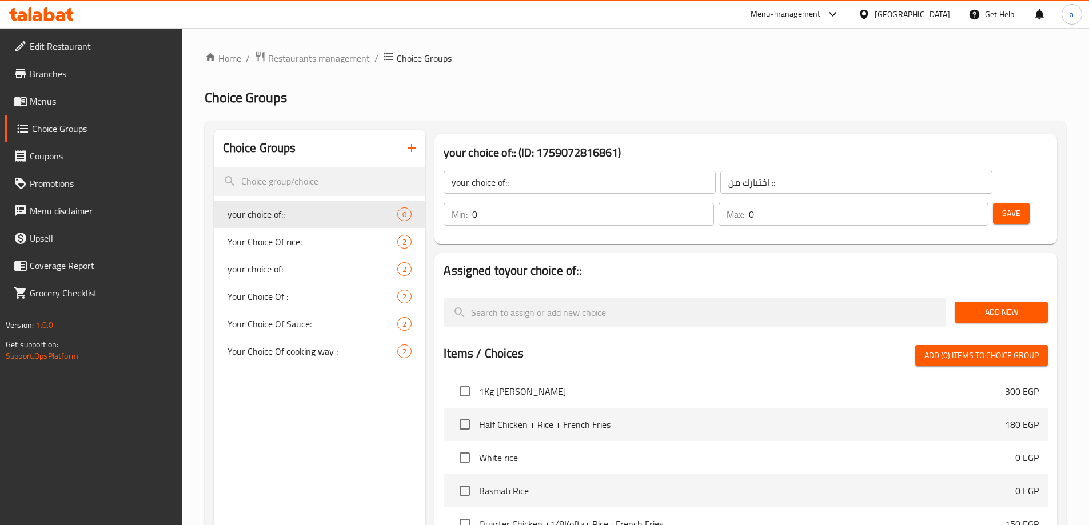
click at [535, 187] on input "your choice of::" at bounding box center [579, 182] width 272 height 23
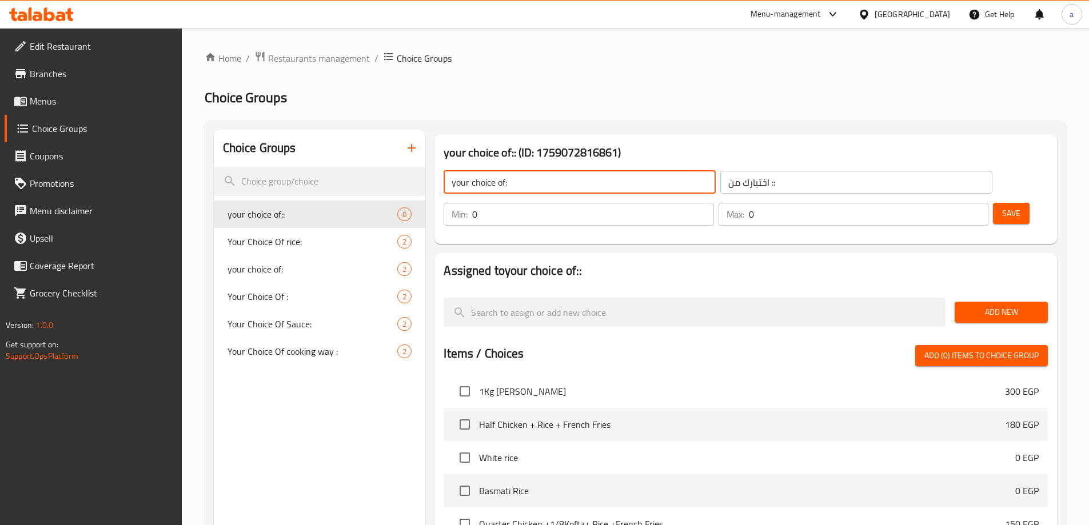
type input "your choice of:"
click at [720, 186] on input "اختيارك من ::" at bounding box center [856, 182] width 272 height 23
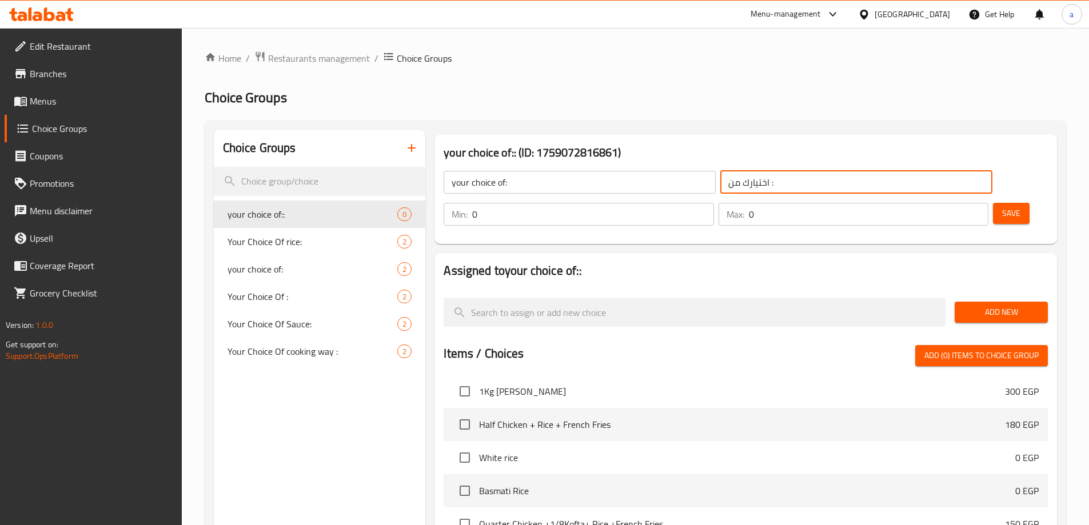
type input "اختيارك من :"
drag, startPoint x: 894, startPoint y: 179, endPoint x: 906, endPoint y: 181, distance: 12.7
type input "1"
click at [713, 203] on input "1" at bounding box center [592, 214] width 241 height 23
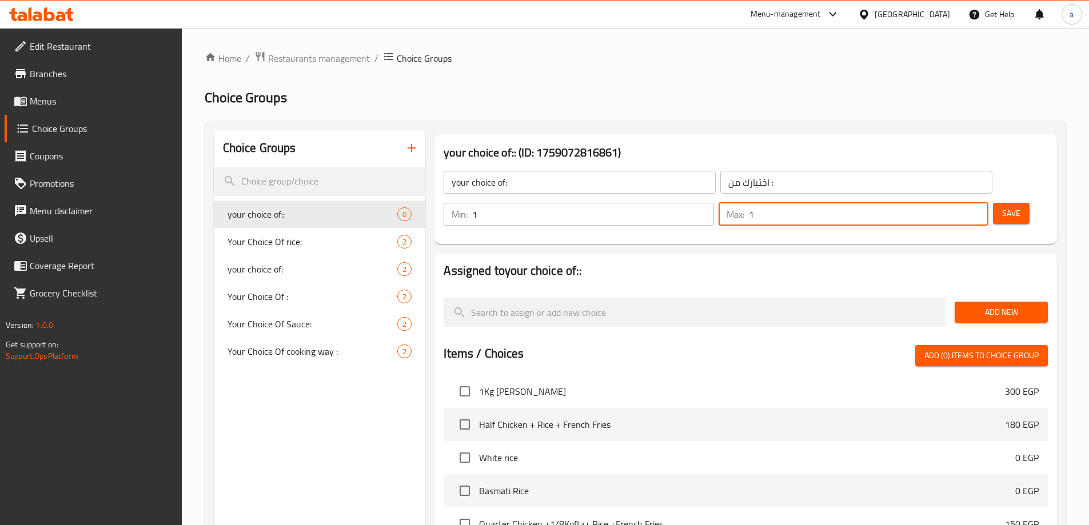
type input "1"
click at [955, 203] on input "1" at bounding box center [868, 214] width 239 height 23
click at [565, 191] on input "your choice of:" at bounding box center [579, 182] width 272 height 23
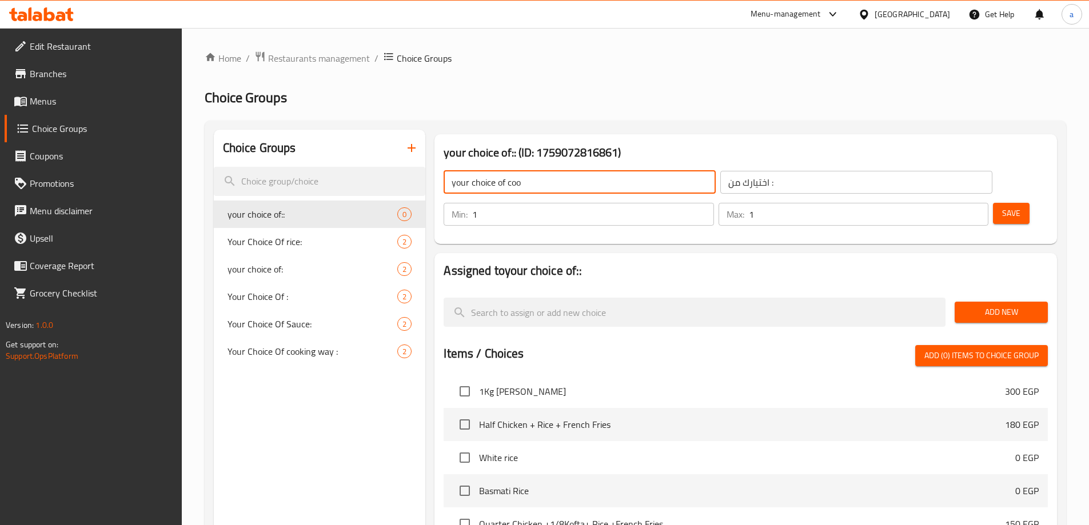
type input "Your Choice Of cooking way :"
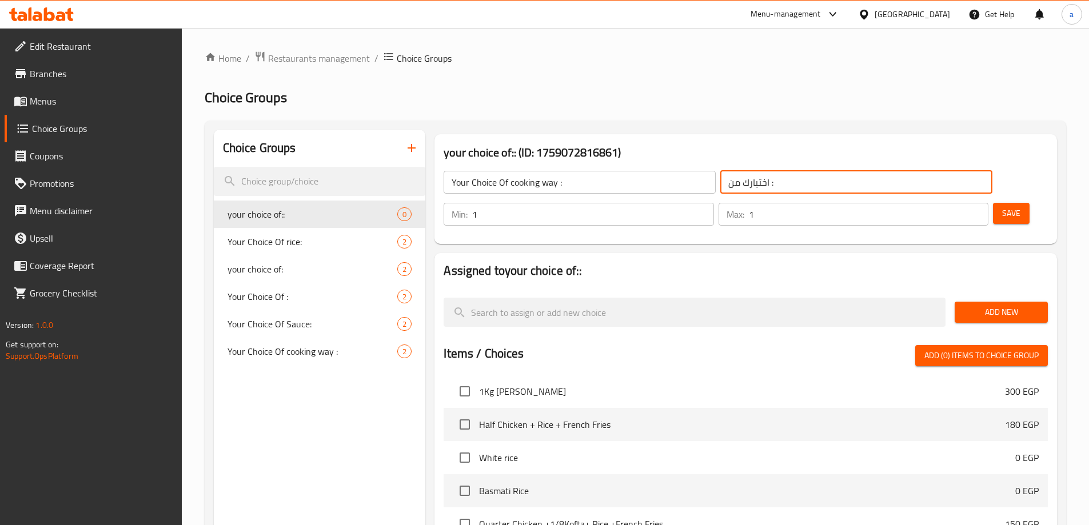
click at [722, 185] on input "اختيارك من :" at bounding box center [856, 182] width 272 height 23
click at [732, 191] on input "اختيارك من :" at bounding box center [856, 182] width 272 height 23
type input "اختيارك من طريقة الطهي:"
click at [988, 305] on span "Add New" at bounding box center [1001, 312] width 75 height 14
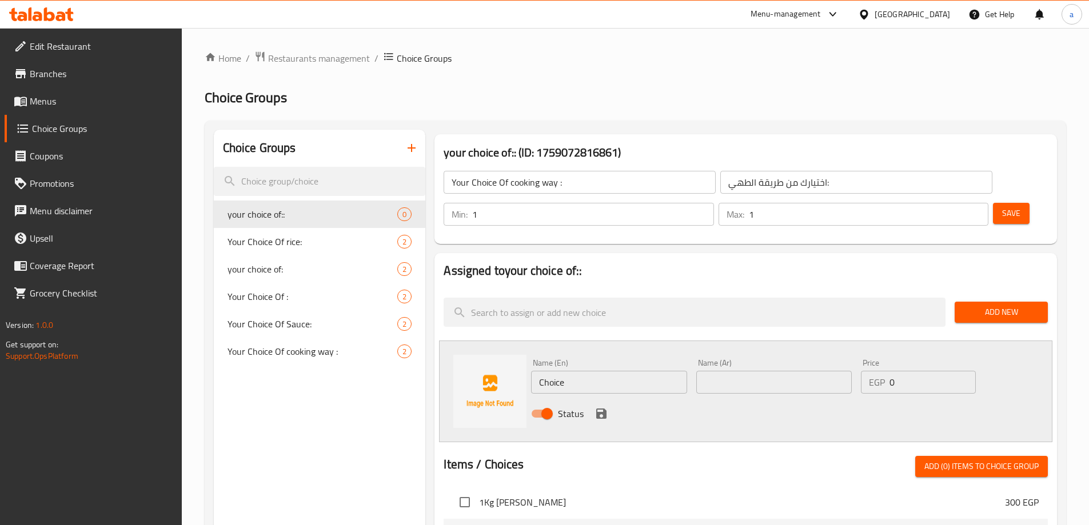
click at [569, 371] on input "Choice" at bounding box center [608, 382] width 155 height 23
type input "oil"
click at [772, 371] on input "text" at bounding box center [773, 382] width 155 height 23
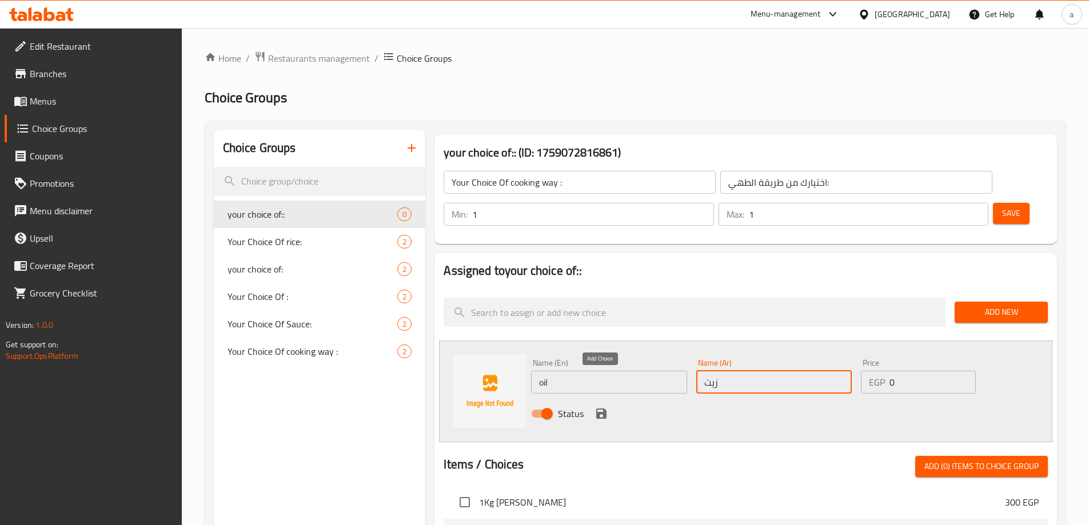
type input "زيت"
click at [605, 409] on icon "save" at bounding box center [601, 414] width 10 height 10
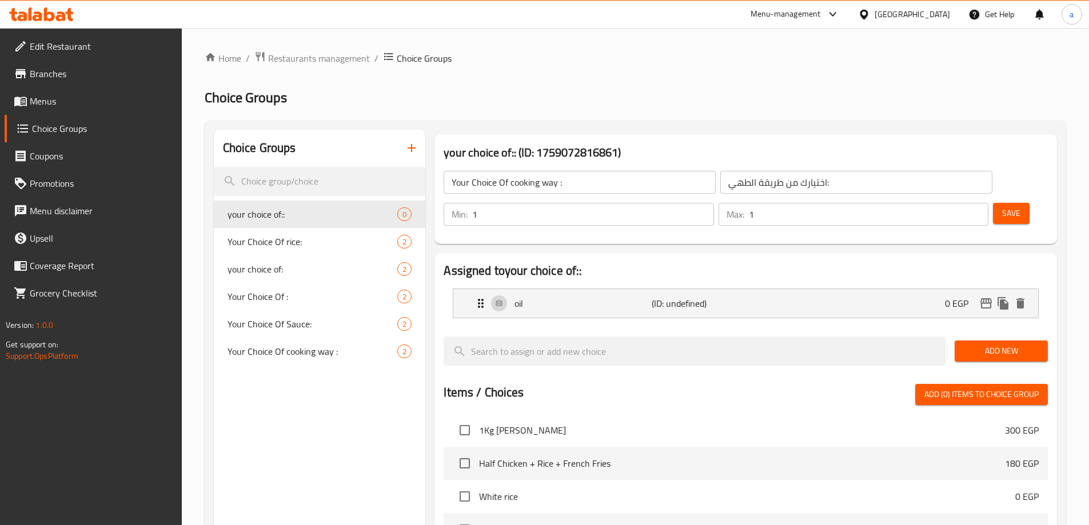
click at [987, 332] on div "Add New" at bounding box center [1001, 351] width 102 height 38
click at [966, 344] on span "Add New" at bounding box center [1001, 351] width 75 height 14
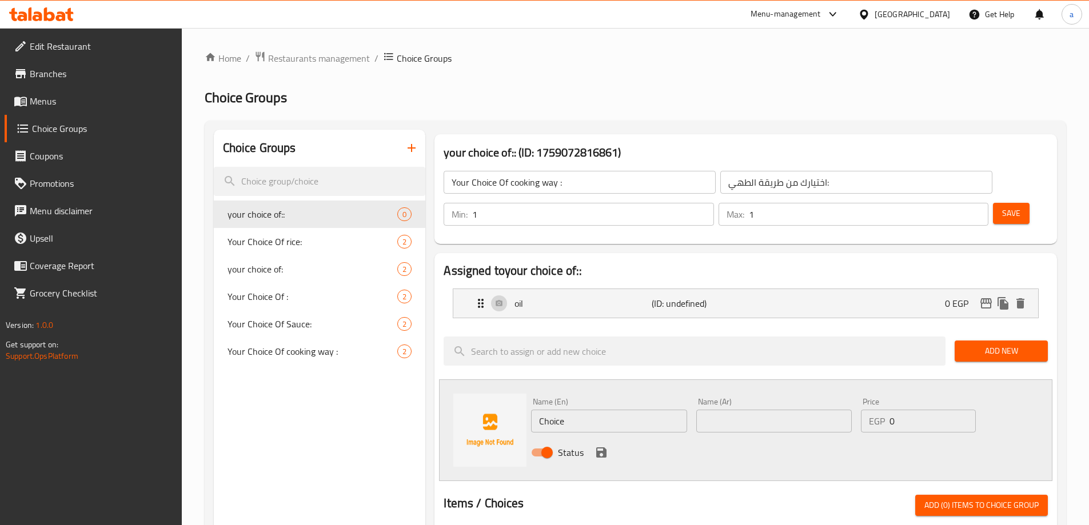
click at [577, 410] on input "Choice" at bounding box center [608, 421] width 155 height 23
paste input "[DEMOGRAPHIC_DATA] butter"
type input "[DEMOGRAPHIC_DATA] butter"
click at [727, 410] on input "text" at bounding box center [773, 421] width 155 height 23
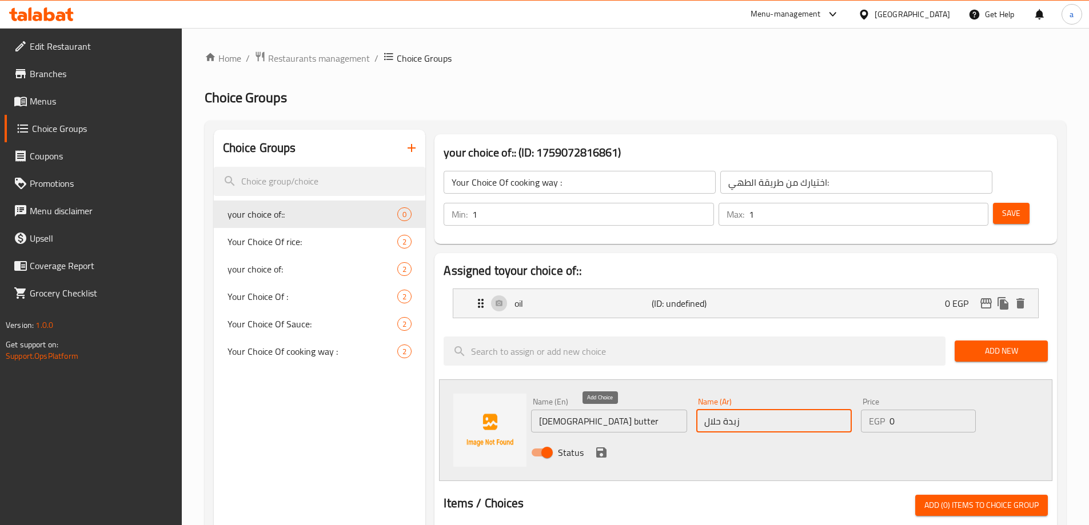
type input "زبدة حلال"
click at [602, 447] on icon "save" at bounding box center [601, 452] width 10 height 10
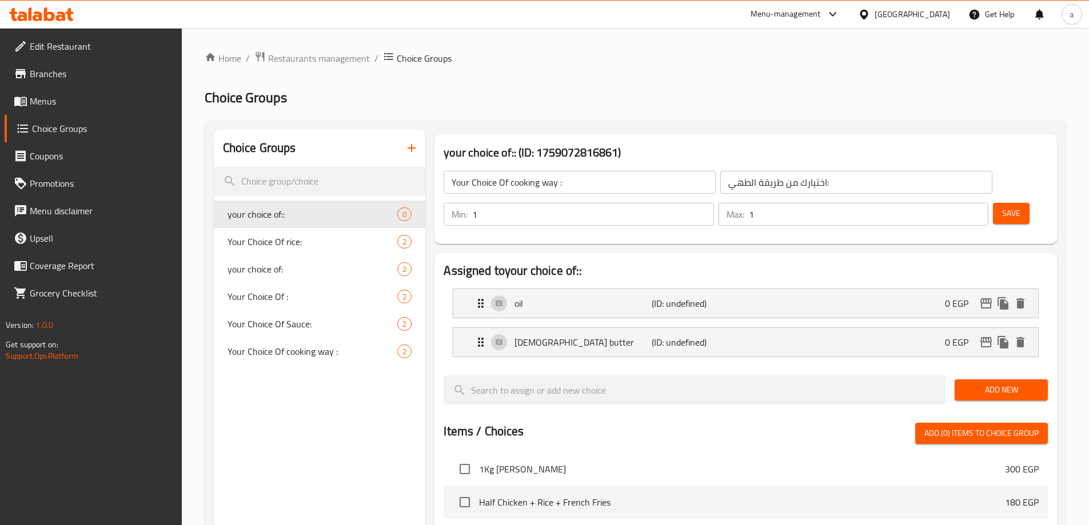
click at [993, 203] on button "Save" at bounding box center [1011, 213] width 37 height 21
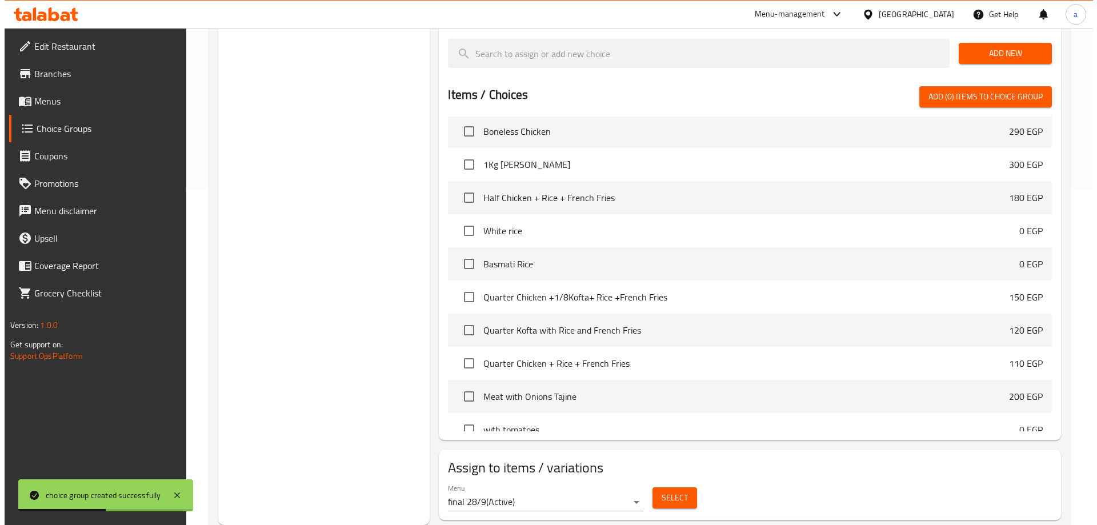
scroll to position [740, 0]
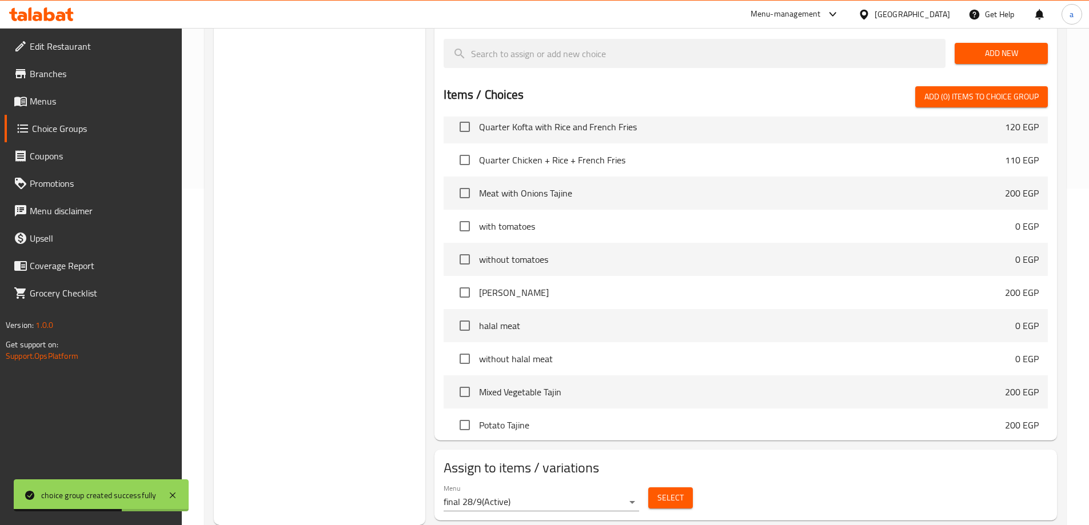
click at [660, 491] on span "Select" at bounding box center [670, 498] width 26 height 14
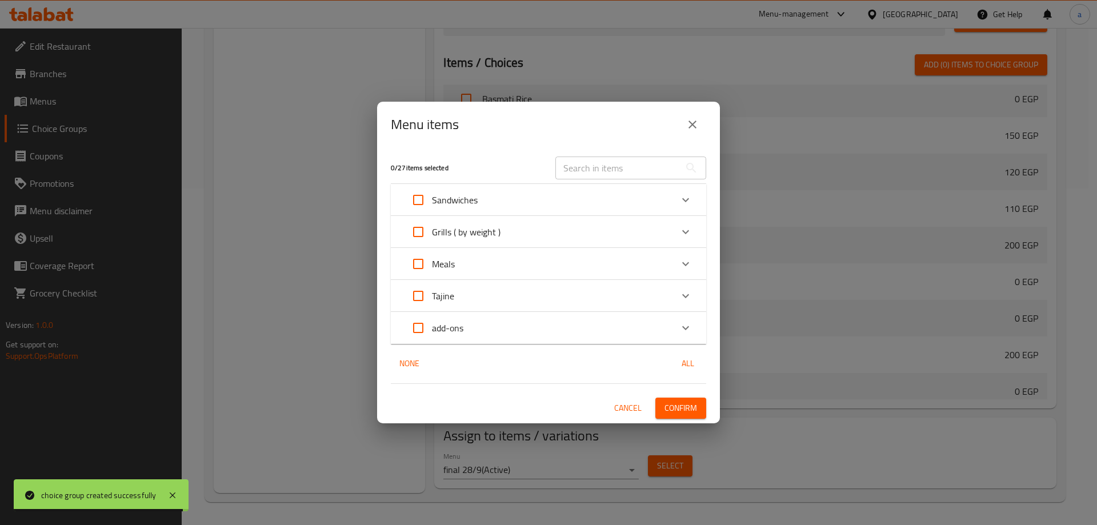
click at [680, 328] on icon "Expand" at bounding box center [686, 328] width 14 height 14
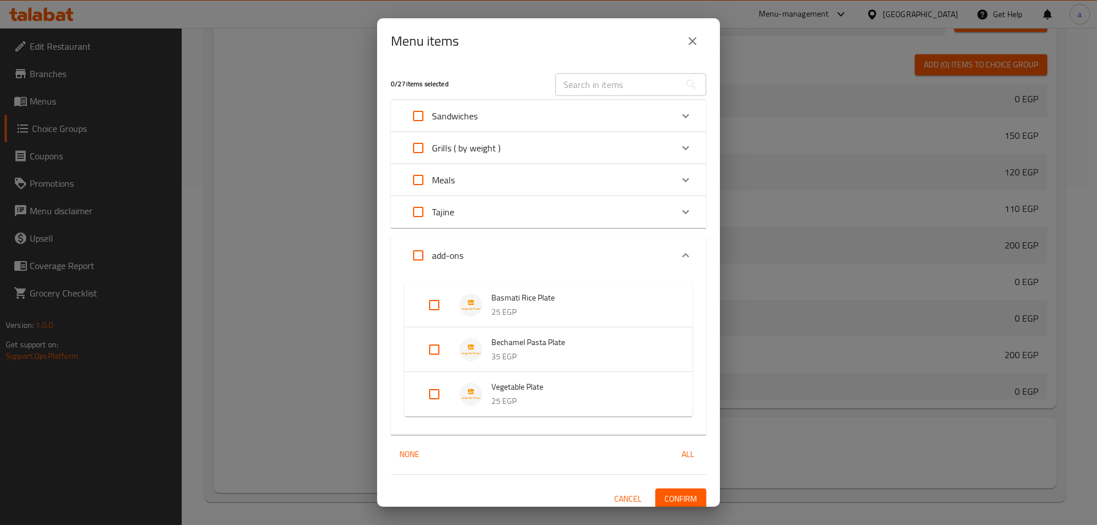
click at [431, 302] on input "Expand" at bounding box center [434, 304] width 27 height 27
checkbox input "true"
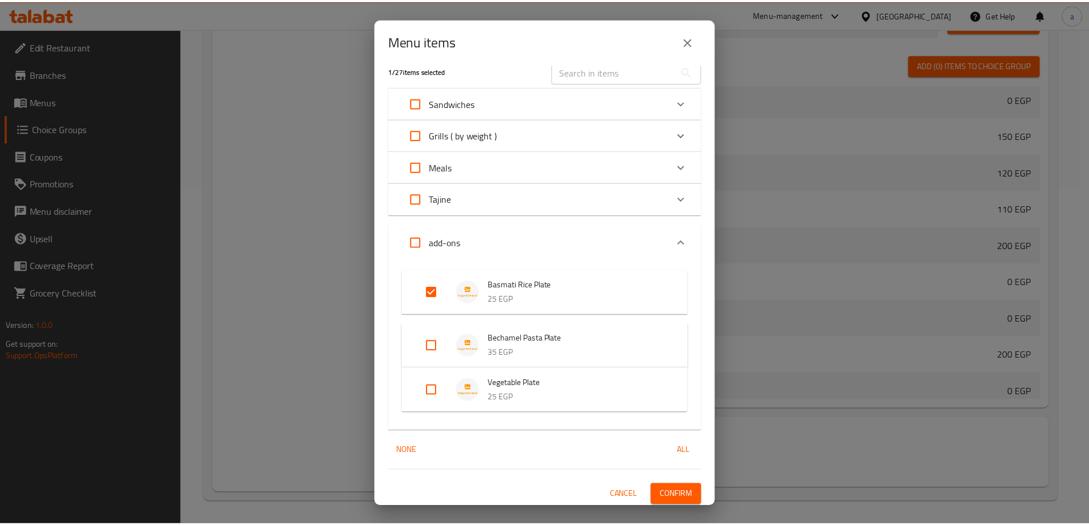
scroll to position [17, 0]
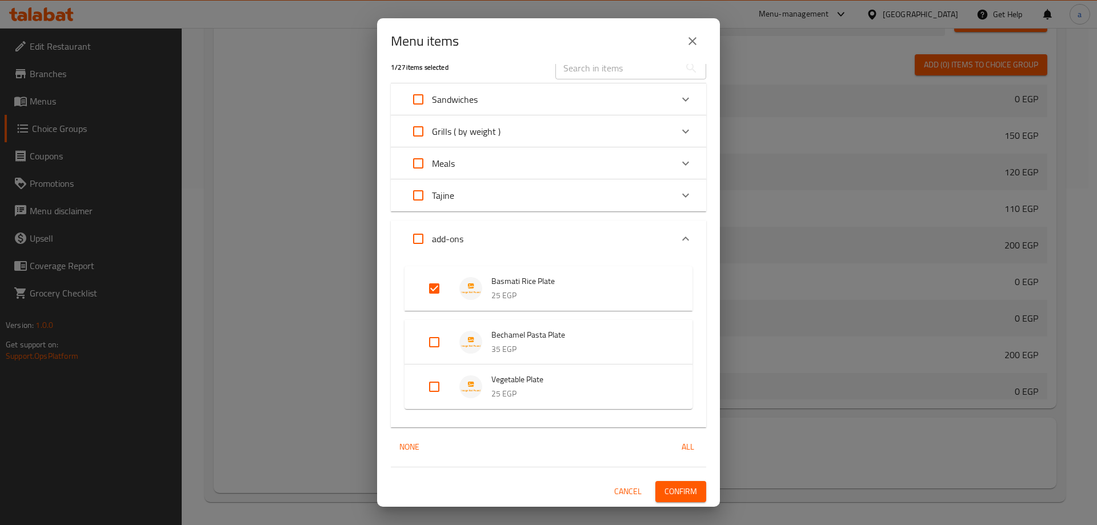
click at [675, 490] on span "Confirm" at bounding box center [681, 492] width 33 height 14
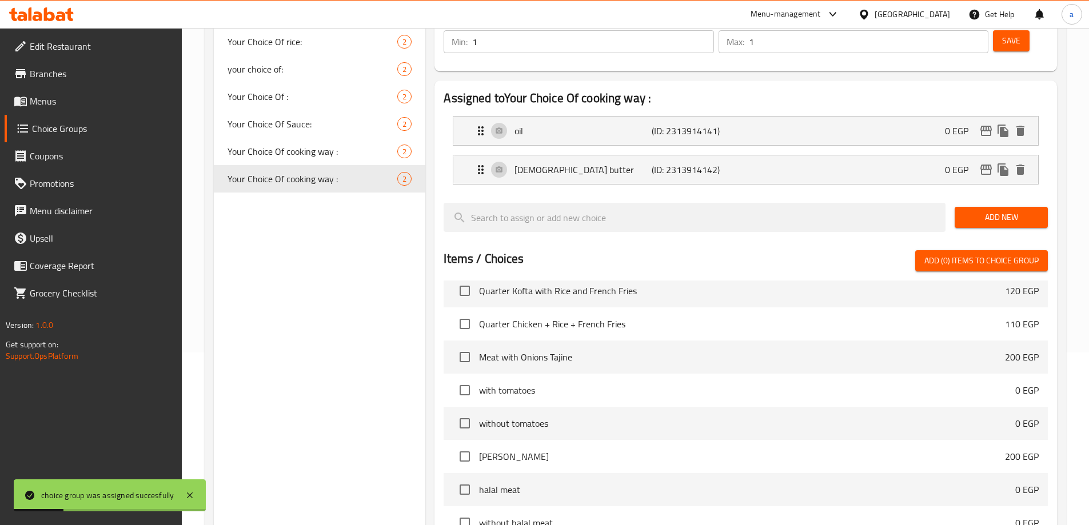
scroll to position [0, 0]
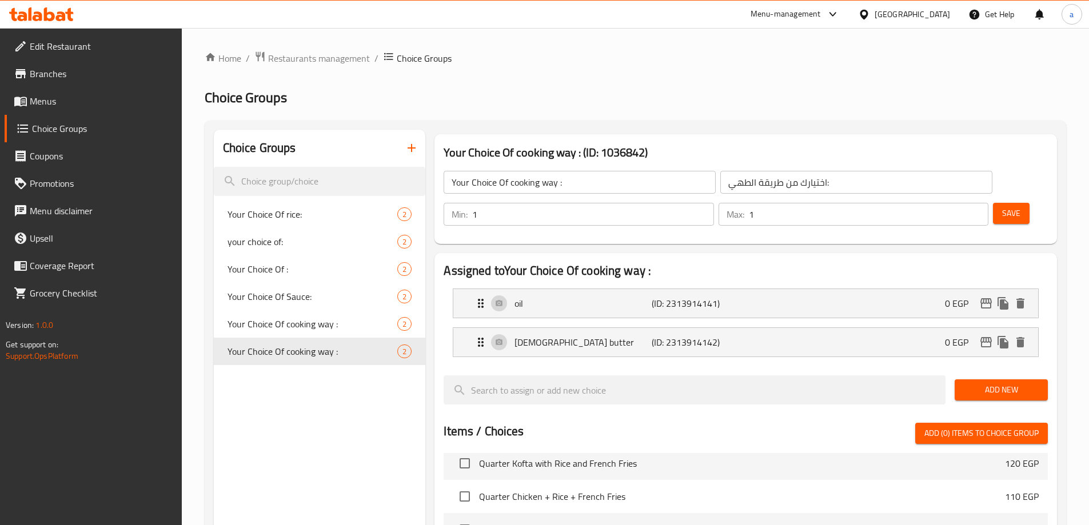
click at [275, 383] on div "Choice Groups Your Choice Of rice: 2 your choice of: 2 Your Choice Of : 2 Your …" at bounding box center [320, 496] width 212 height 732
click at [65, 116] on link "Choice Groups" at bounding box center [93, 128] width 177 height 27
click at [57, 107] on span "Menus" at bounding box center [101, 101] width 143 height 14
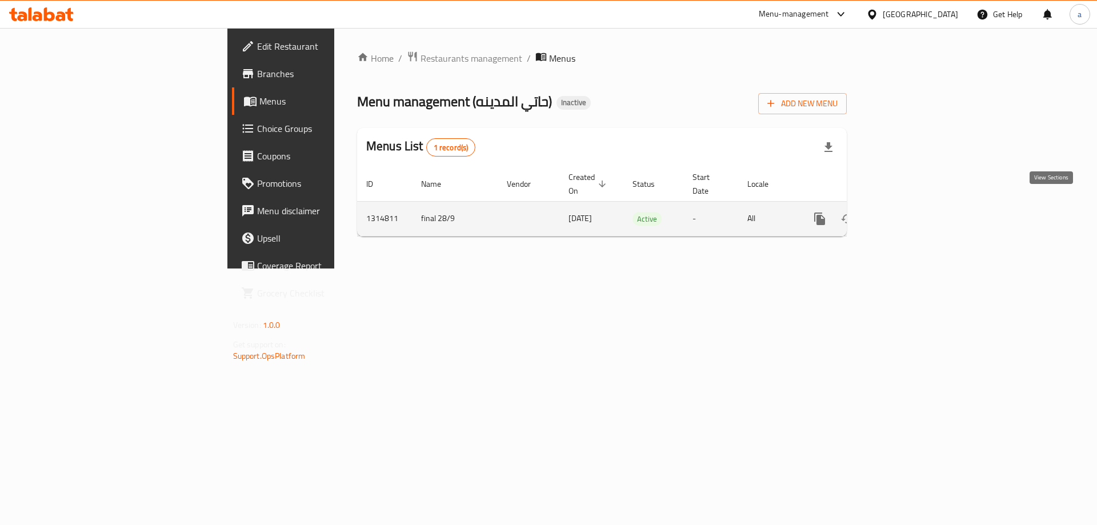
click at [916, 211] on link "enhanced table" at bounding box center [902, 218] width 27 height 27
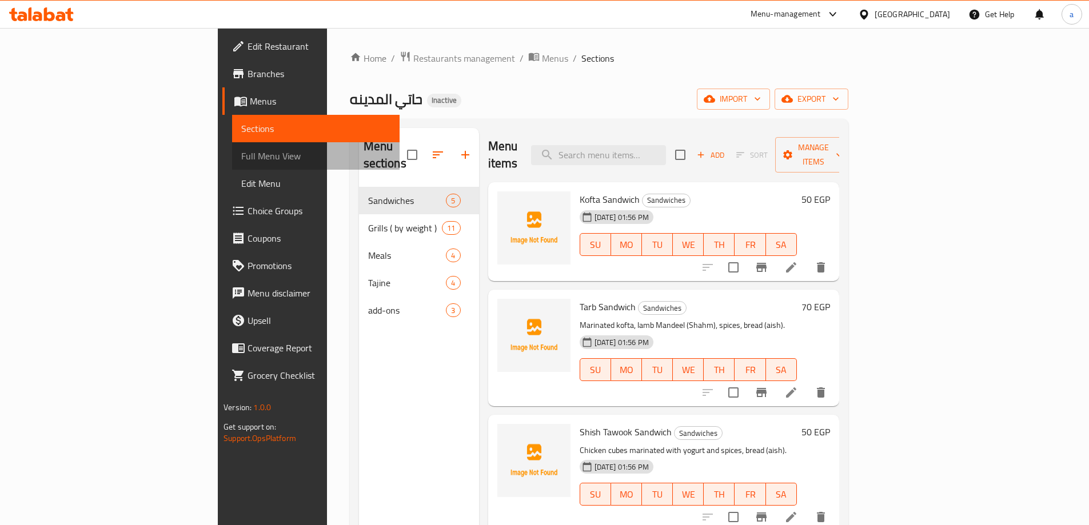
click at [232, 163] on link "Full Menu View" at bounding box center [315, 155] width 167 height 27
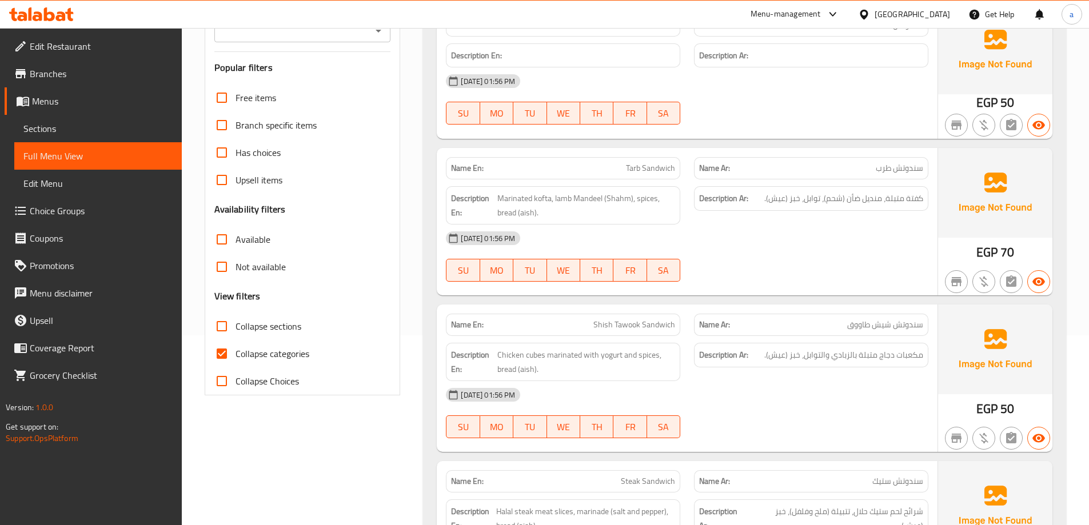
scroll to position [286, 0]
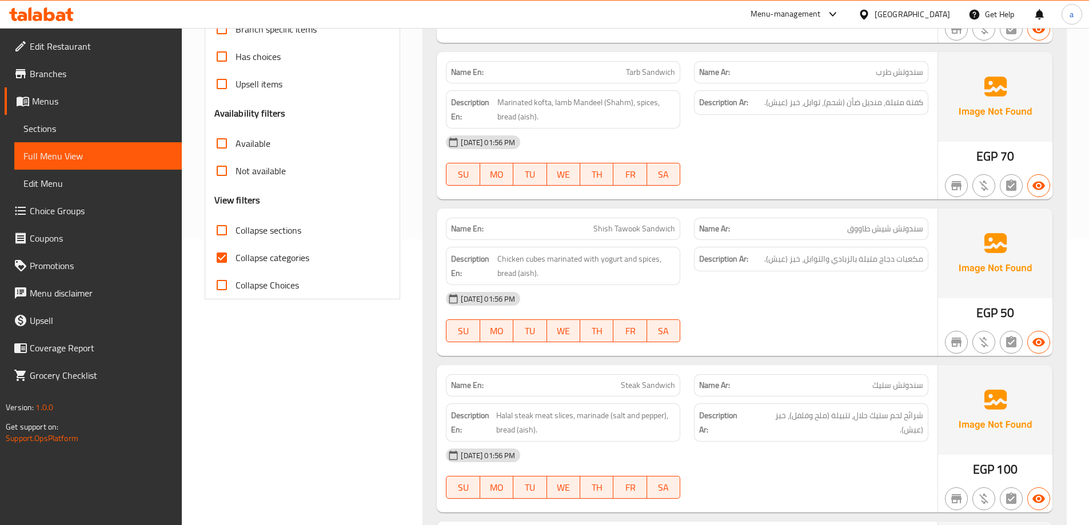
click at [222, 249] on input "Collapse categories" at bounding box center [221, 257] width 27 height 27
checkbox input "false"
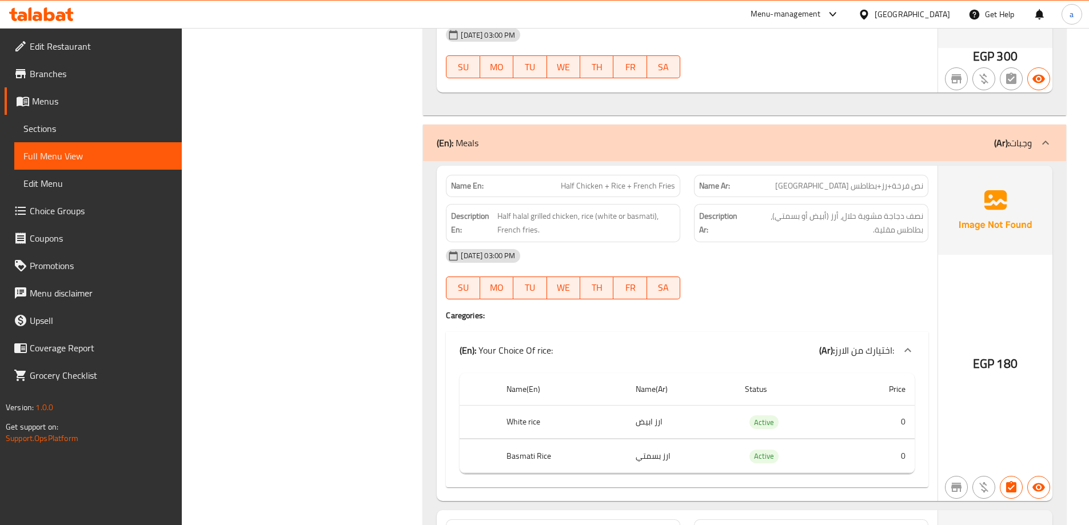
scroll to position [2743, 0]
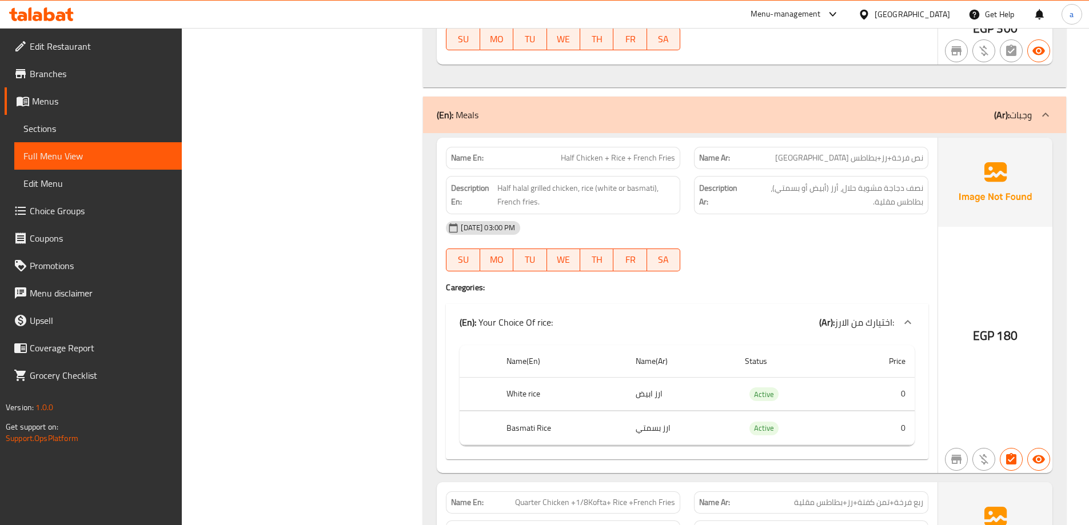
click at [652, 395] on td "ارز ابيض" at bounding box center [680, 394] width 109 height 34
copy td "ارز ابيض"
click at [744, 257] on div "[DATE] 03:00 PM SU MO TU WE TH FR SA" at bounding box center [687, 246] width 496 height 64
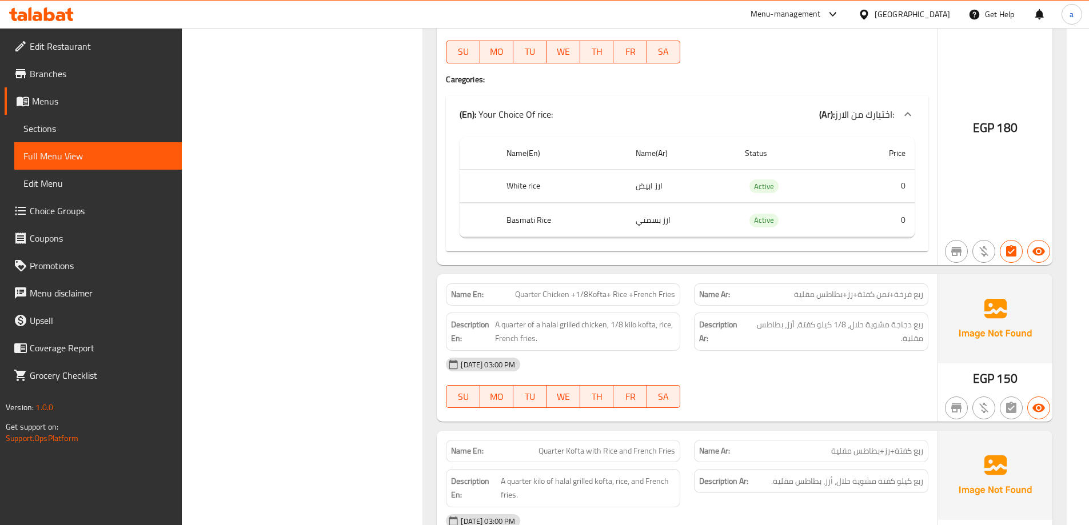
scroll to position [2972, 0]
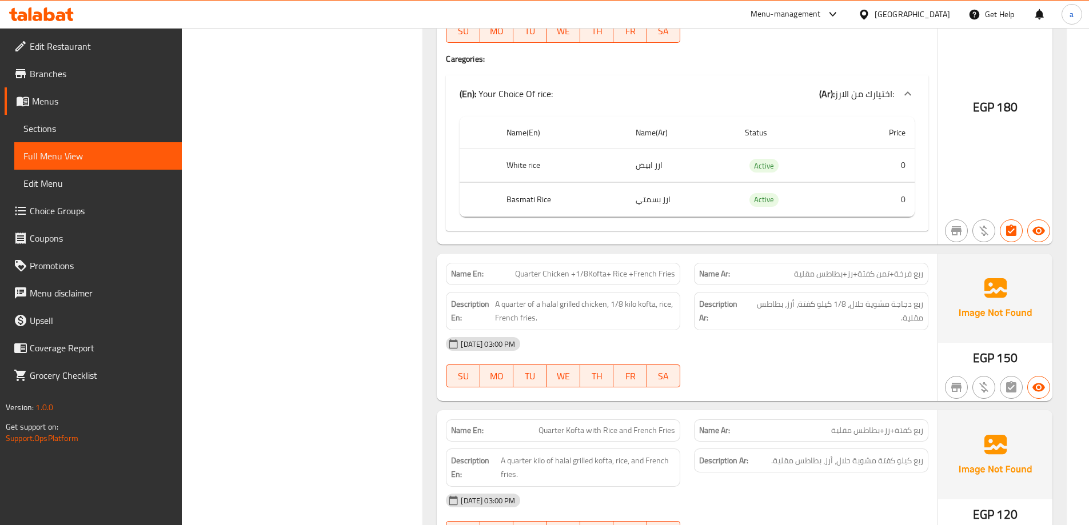
click at [551, 274] on span "Quarter Chicken +1/8Kofta+ Rice +French Fries" at bounding box center [595, 274] width 160 height 12
click at [547, 299] on span "A quarter of a halal grilled chicken, 1/8 kilo kofta, rice, French fries." at bounding box center [585, 311] width 180 height 28
click at [552, 318] on span "A quarter of a halal grilled chicken, 1/8 kilo kofta, rice, French fries." at bounding box center [585, 311] width 180 height 28
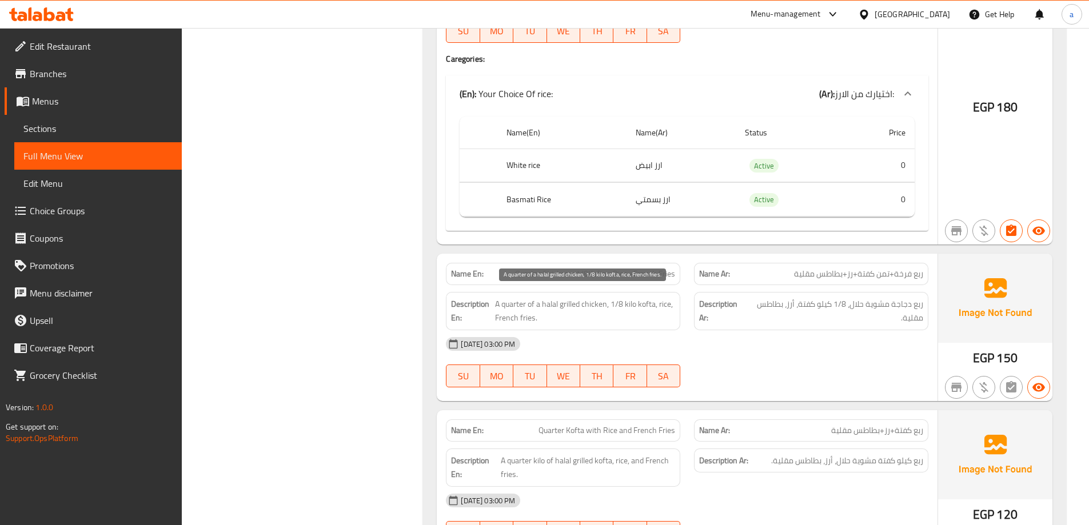
click at [545, 306] on span "A quarter of a halal grilled chicken, 1/8 kilo kofta, rice, French fries." at bounding box center [585, 311] width 180 height 28
click at [804, 310] on span "ربع دجاجة مشوية حلال، 1/8 كيلو كفتة، أرز، بطاطس مقلية." at bounding box center [835, 311] width 176 height 28
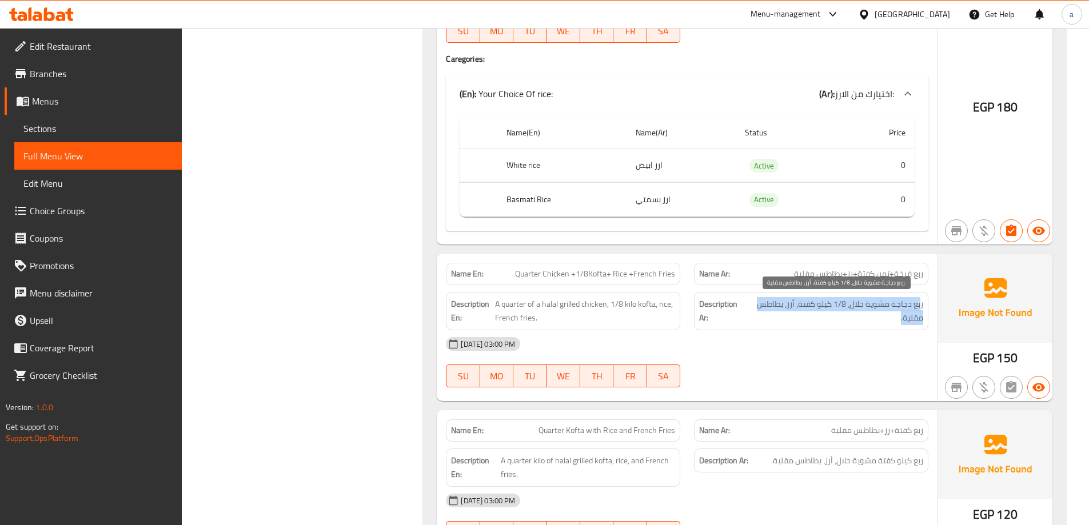
click at [804, 310] on span "ربع دجاجة مشوية حلال، 1/8 كيلو كفتة، أرز، بطاطس مقلية." at bounding box center [835, 311] width 176 height 28
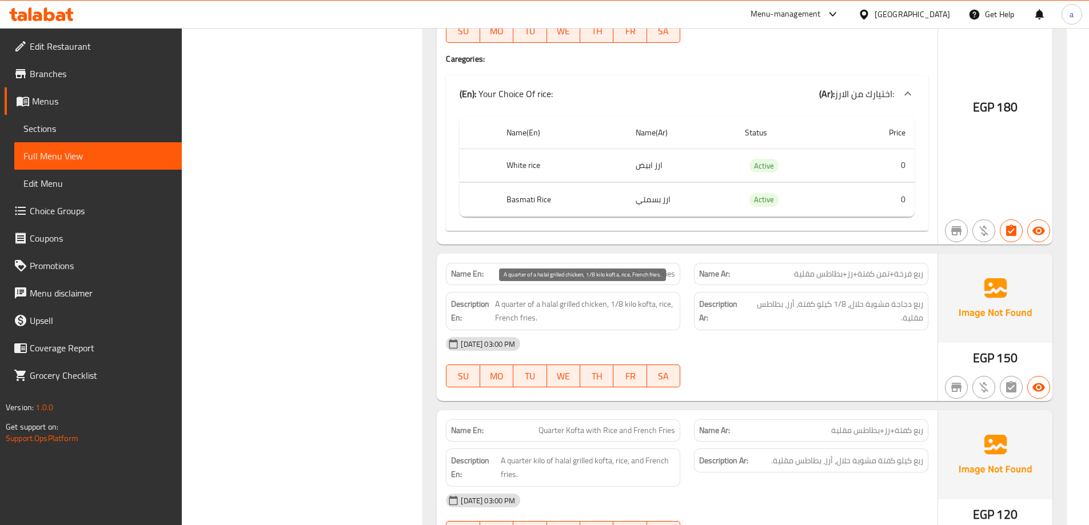
click at [604, 306] on span "A quarter of a halal grilled chicken, 1/8 kilo kofta, rice, French fries." at bounding box center [585, 311] width 180 height 28
click at [860, 317] on span "ربع دجاجة مشوية حلال، 1/8 كيلو كفتة، أرز، بطاطس مقلية." at bounding box center [835, 311] width 176 height 28
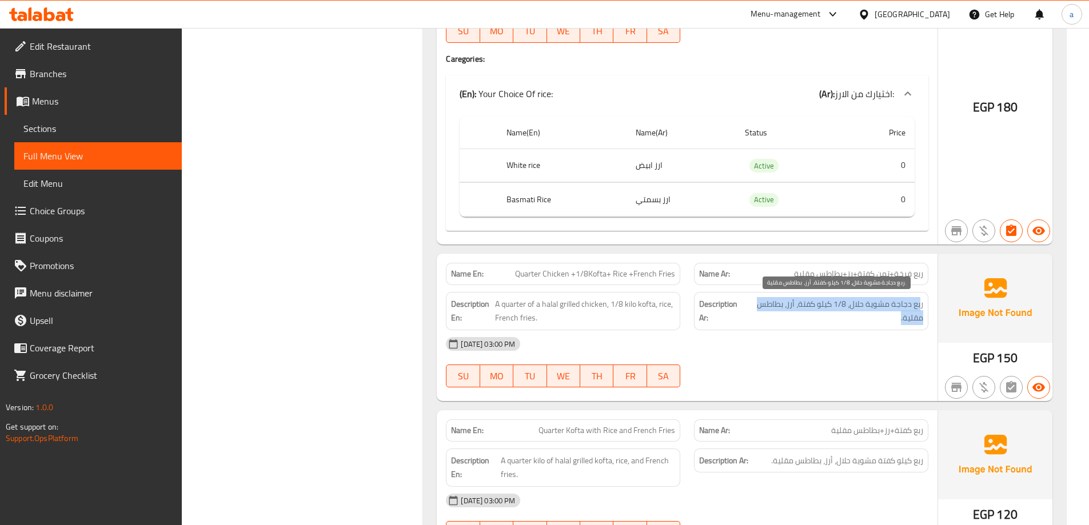
click at [860, 317] on span "ربع دجاجة مشوية حلال، 1/8 كيلو كفتة، أرز، بطاطس مقلية." at bounding box center [835, 311] width 176 height 28
click at [799, 327] on div "Description Ar: ربع دجاجة مشوية حلال، 1/8 كيلو كفتة، أرز، بطاطس مقلية." at bounding box center [811, 311] width 234 height 38
click at [857, 307] on span "ربع دجاجة مشوية حلال، 1/8 كيلو كفتة، أرز، بطاطس مقلية." at bounding box center [835, 311] width 176 height 28
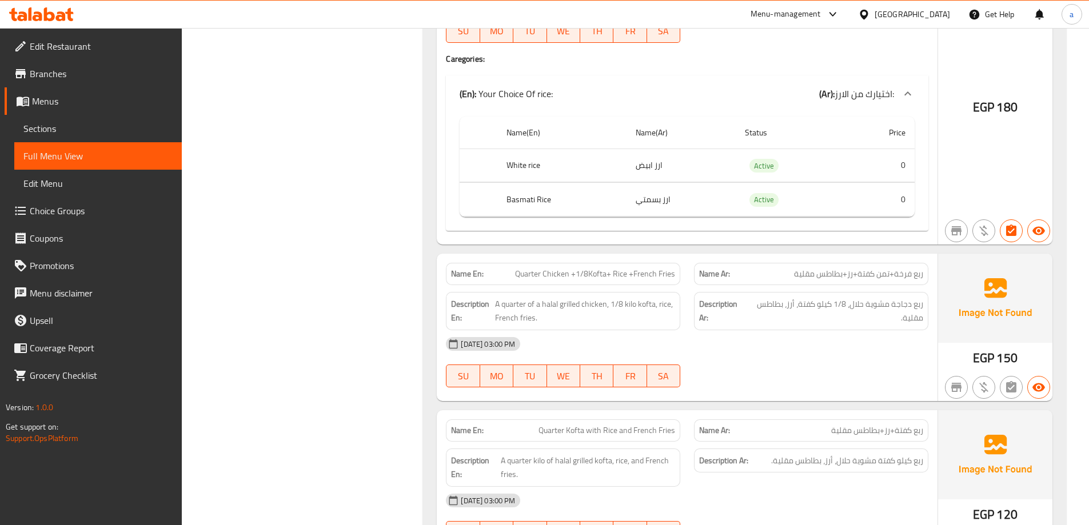
click at [814, 331] on div "[DATE] 03:00 PM" at bounding box center [687, 343] width 496 height 27
click at [784, 311] on span "ربع دجاجة مشوية حلال، 1/8 كيلو كفتة، أرز، بطاطس مقلية." at bounding box center [835, 311] width 176 height 28
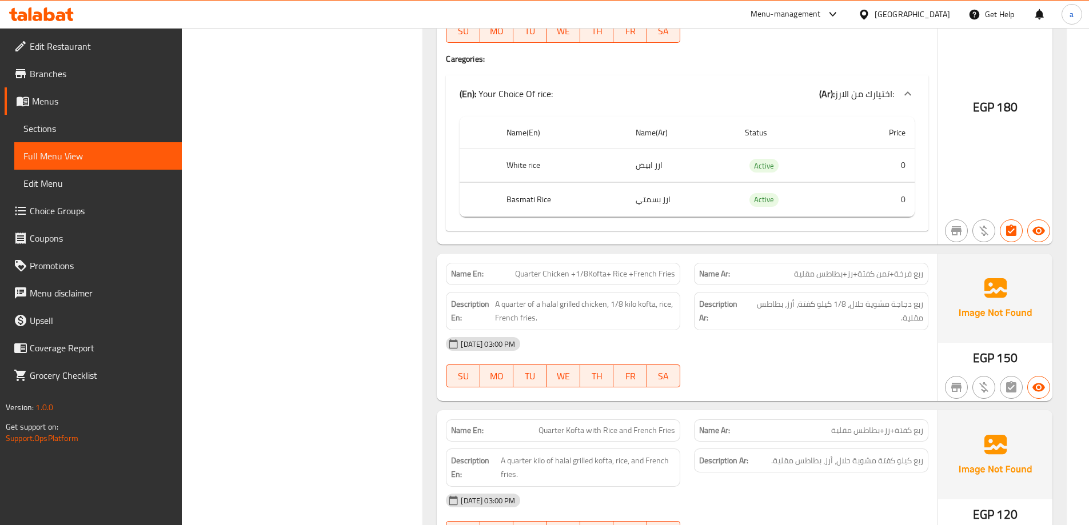
click at [779, 335] on div "[DATE] 03:00 PM" at bounding box center [687, 343] width 496 height 27
click at [739, 309] on strong "Description Ar:" at bounding box center [722, 311] width 46 height 28
click at [786, 311] on span "ربع دجاجة مشوية حلال، 1/8 كيلو كفتة، أرز، بطاطس مقلية." at bounding box center [835, 311] width 176 height 28
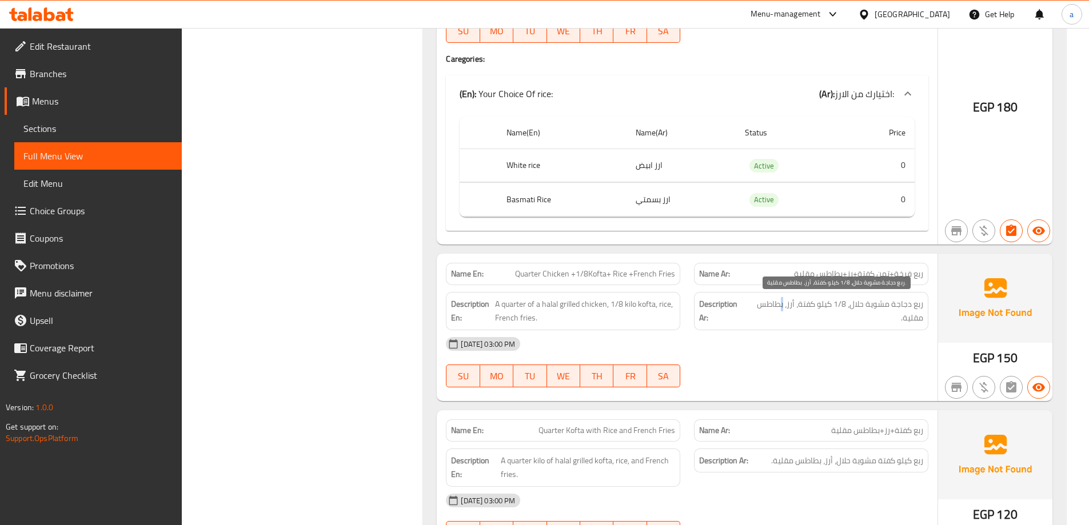
click at [786, 311] on span "ربع دجاجة مشوية حلال، 1/8 كيلو كفتة، أرز، بطاطس مقلية." at bounding box center [835, 311] width 176 height 28
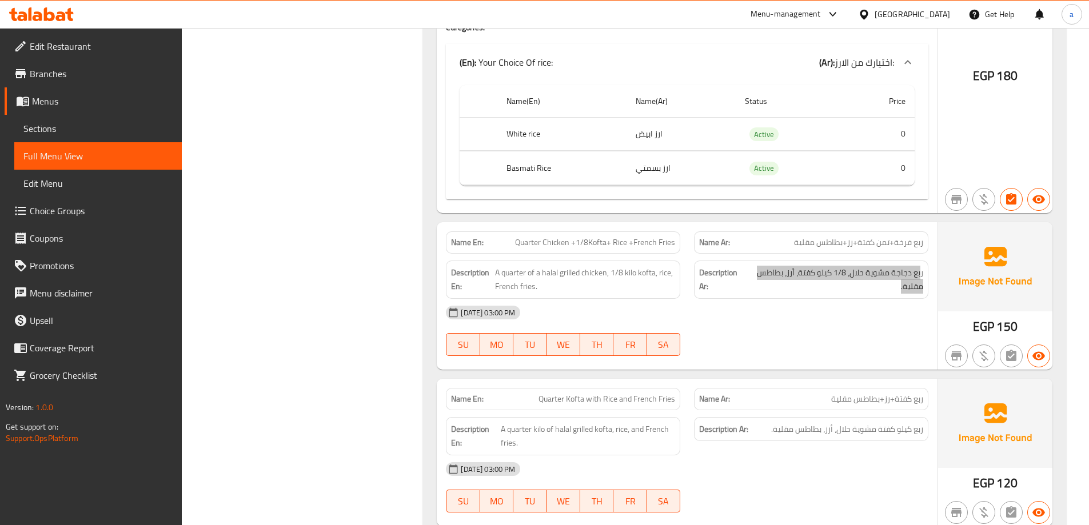
scroll to position [3029, 0]
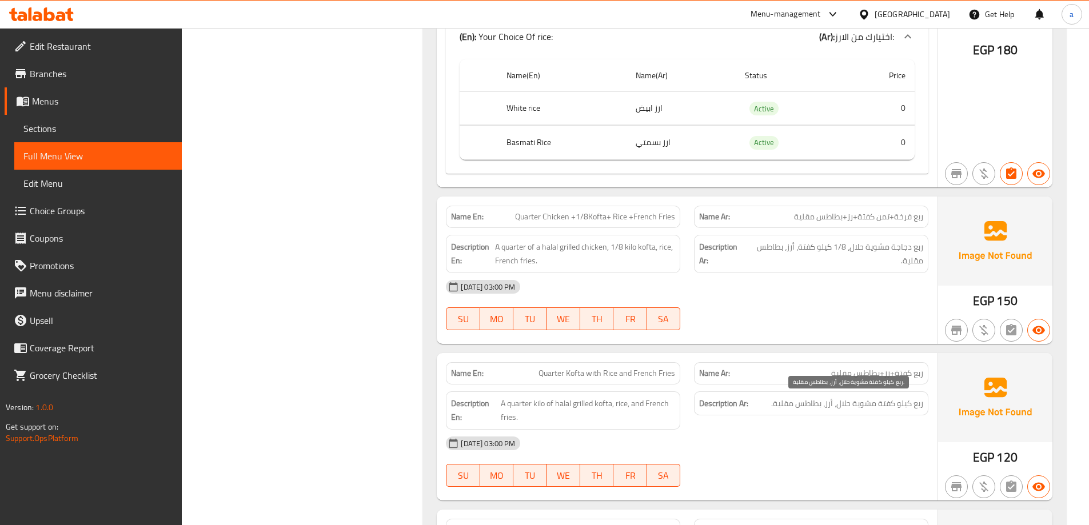
click at [853, 401] on span "ربع كيلو كفتة مشوية حلال، أرز، بطاطس مقلية." at bounding box center [847, 404] width 152 height 14
click at [606, 370] on span "Quarter Kofta with Rice and French Fries" at bounding box center [606, 373] width 137 height 12
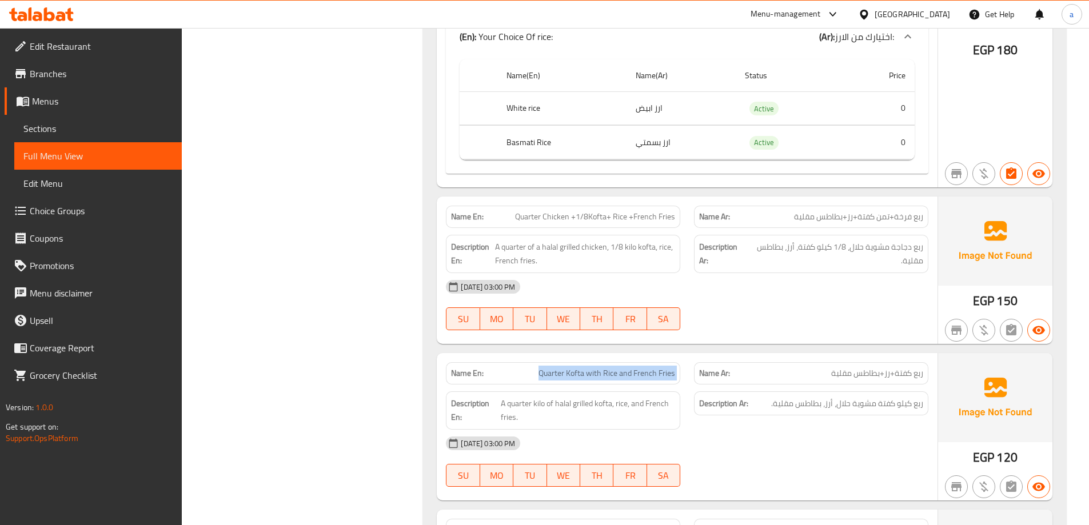
drag, startPoint x: 606, startPoint y: 370, endPoint x: 31, endPoint y: 292, distance: 580.8
click at [595, 367] on span "Quarter Kofta with Rice and French Fries" at bounding box center [606, 373] width 137 height 12
click at [580, 378] on span "Quarter Kofta with Rice and French Fries" at bounding box center [606, 373] width 137 height 12
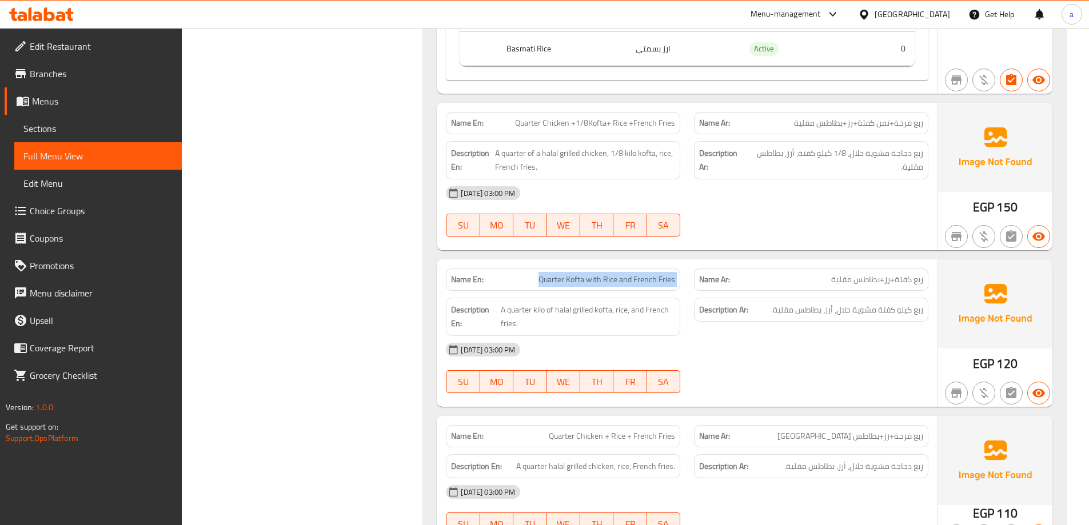
scroll to position [3143, 0]
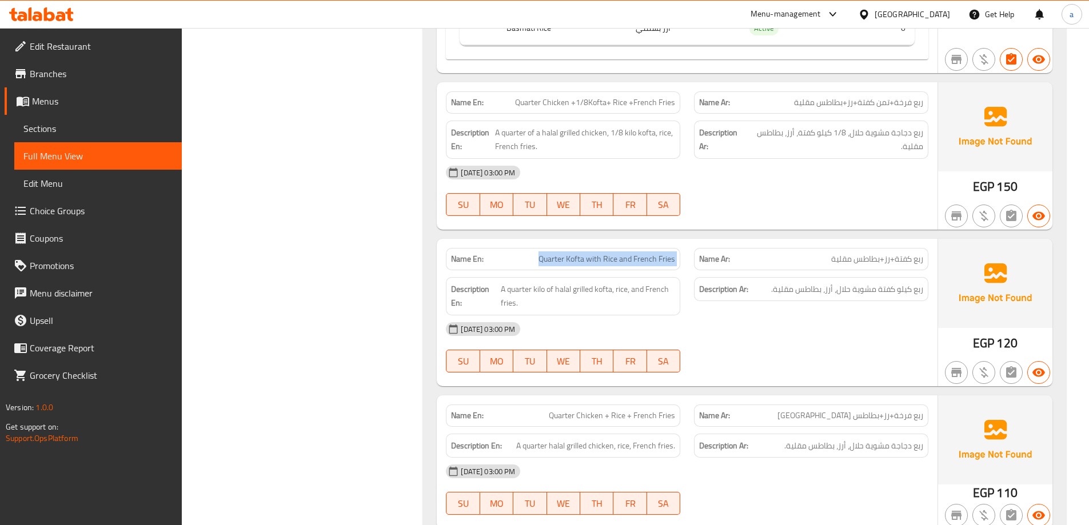
click at [63, 134] on span "Sections" at bounding box center [97, 129] width 149 height 14
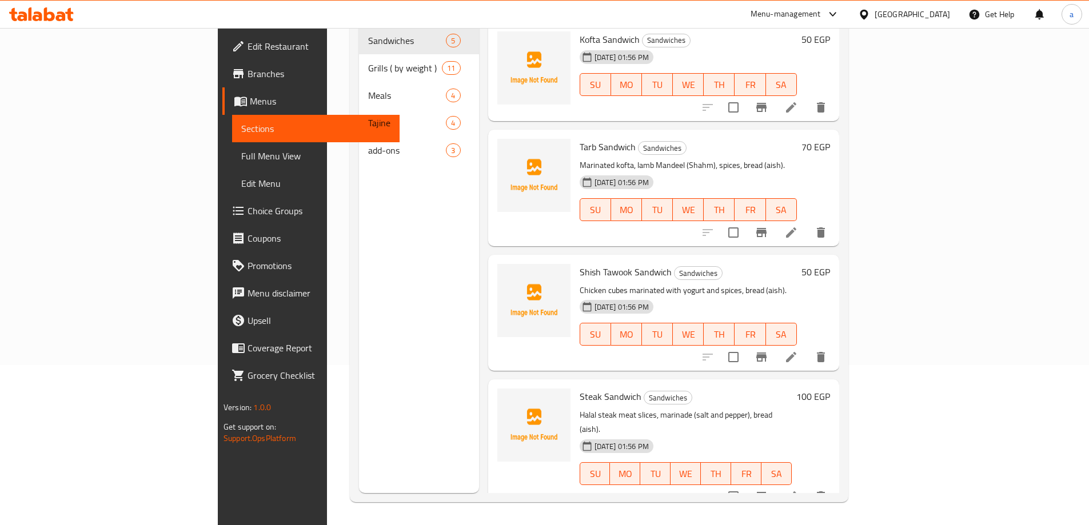
scroll to position [160, 0]
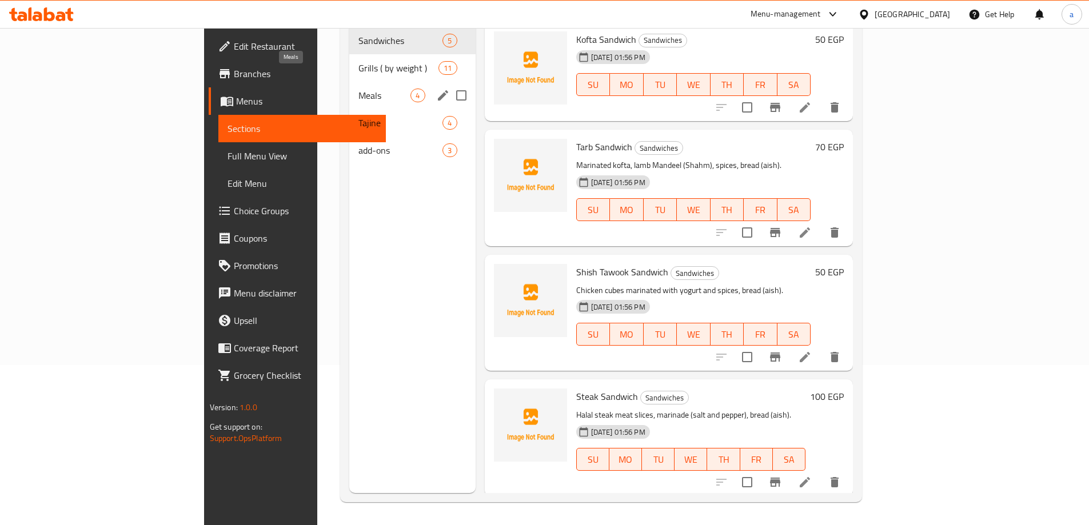
click at [358, 89] on span "Meals" at bounding box center [384, 96] width 52 height 14
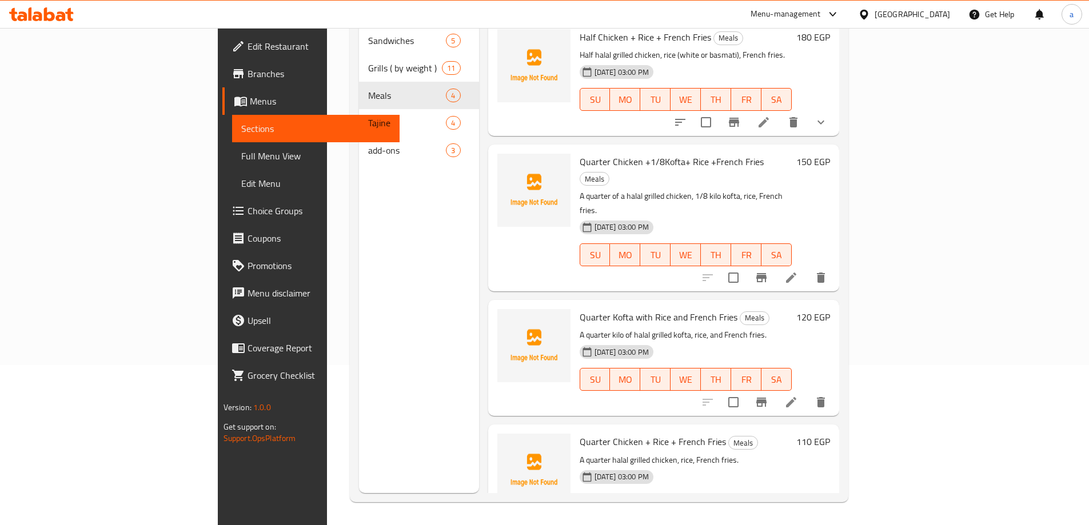
scroll to position [3, 0]
click at [796, 397] on icon at bounding box center [791, 402] width 10 height 10
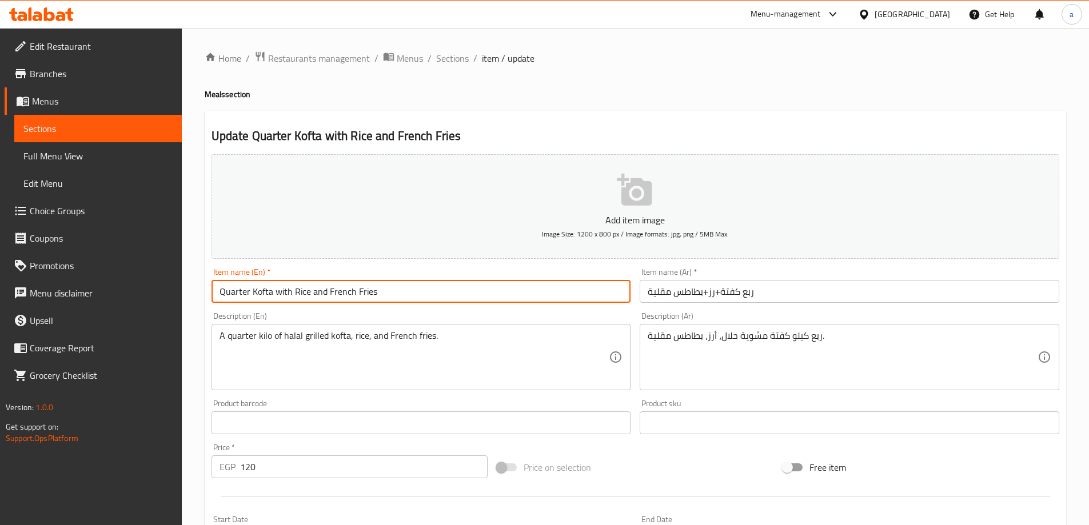
click at [284, 287] on input "Quarter Kofta with Rice and French Fries" at bounding box center [420, 291] width 419 height 23
click at [302, 289] on input "Quarter Kofta +Rice and French Fries" at bounding box center [420, 291] width 419 height 23
click at [279, 291] on input "Quarter Kofta +Rice +French Fries" at bounding box center [420, 291] width 419 height 23
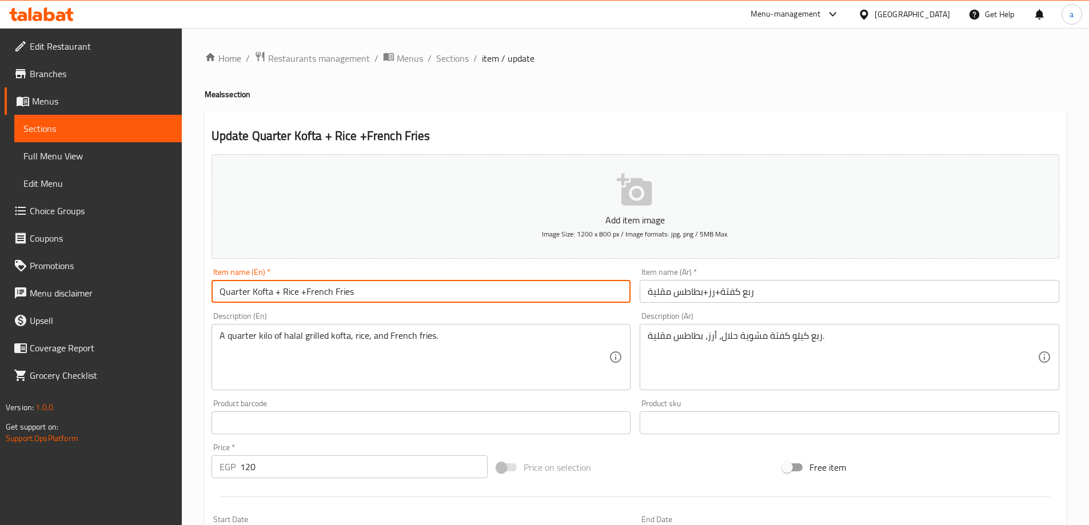
click at [304, 294] on input "Quarter Kofta + Rice +French Fries" at bounding box center [420, 291] width 419 height 23
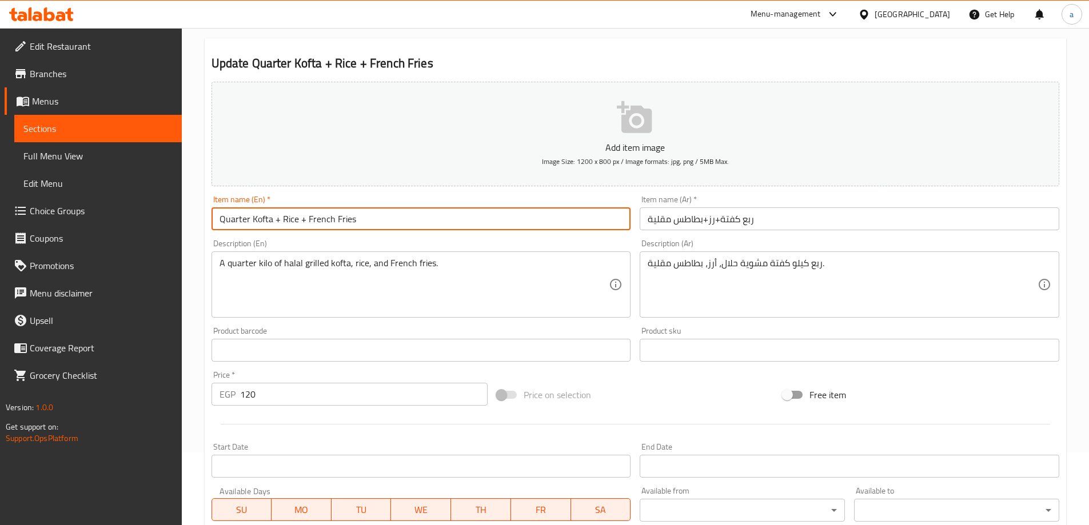
scroll to position [282, 0]
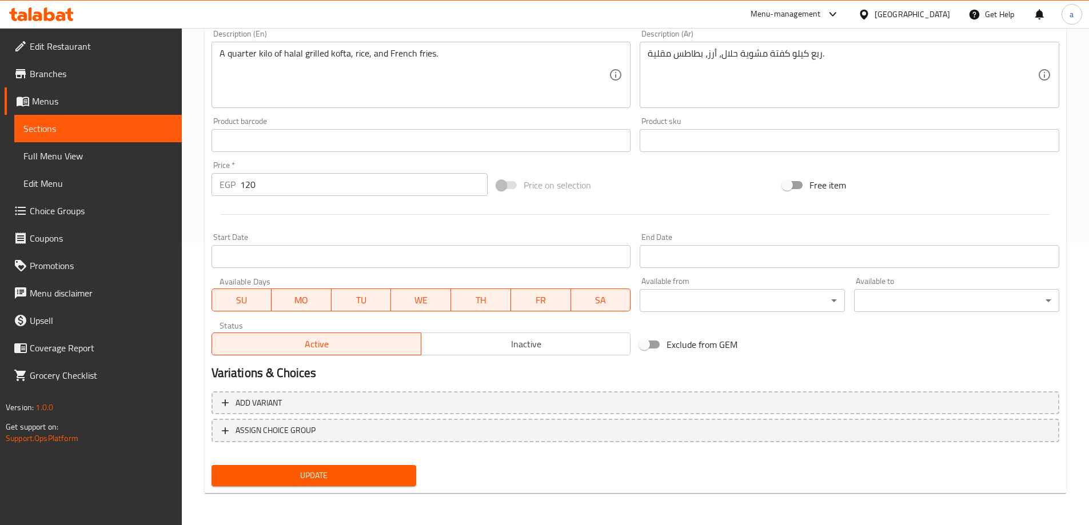
type input "Quarter Kofta + Rice + French Fries"
click at [353, 474] on span "Update" at bounding box center [314, 476] width 187 height 14
click at [112, 128] on span "Sections" at bounding box center [97, 129] width 149 height 14
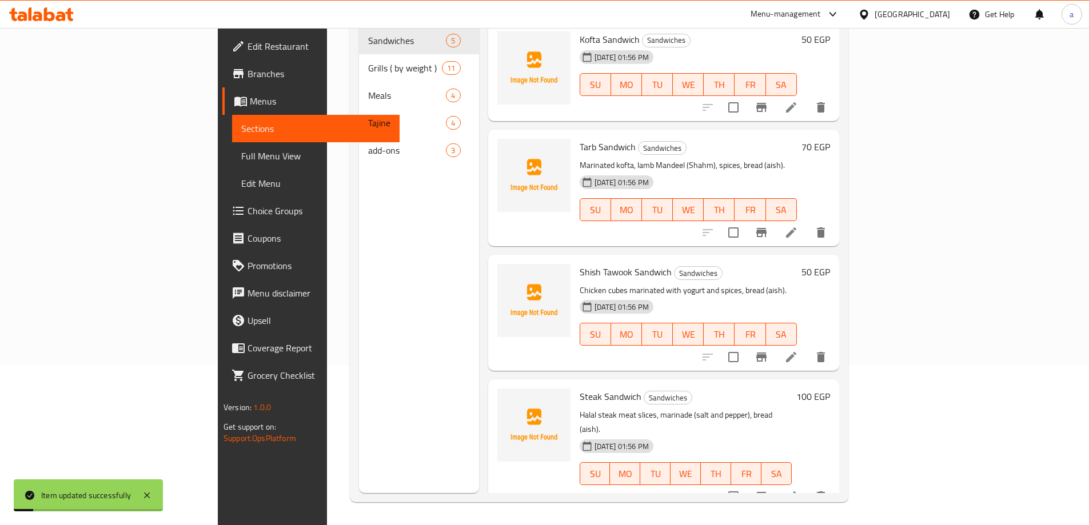
scroll to position [160, 0]
click at [232, 148] on link "Full Menu View" at bounding box center [315, 155] width 167 height 27
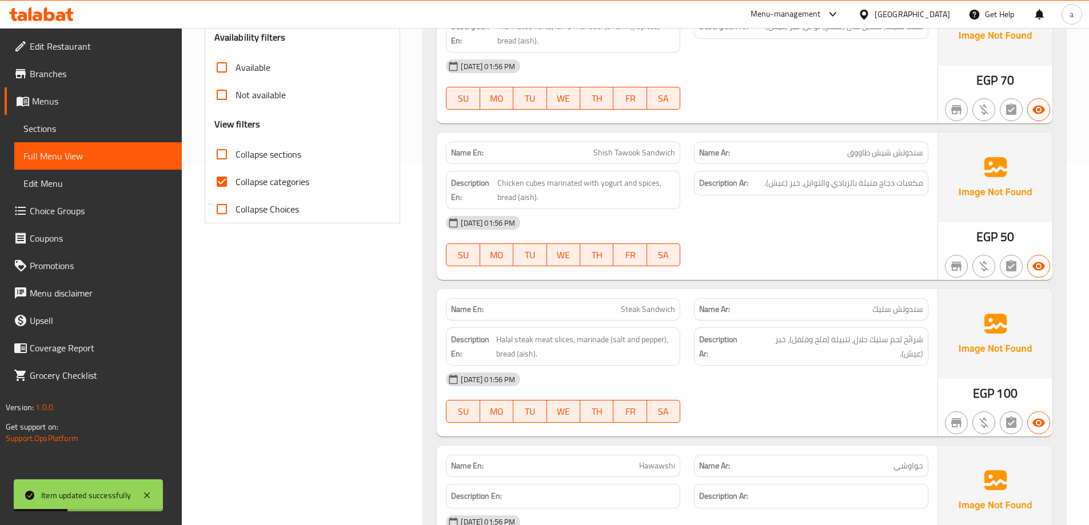
scroll to position [217, 0]
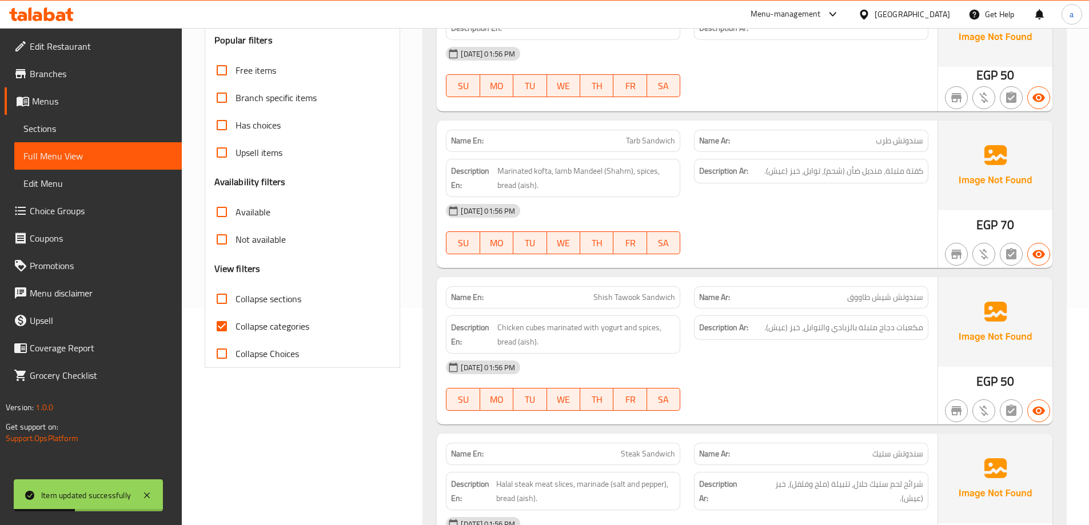
click at [219, 326] on input "Collapse categories" at bounding box center [221, 326] width 27 height 27
checkbox input "false"
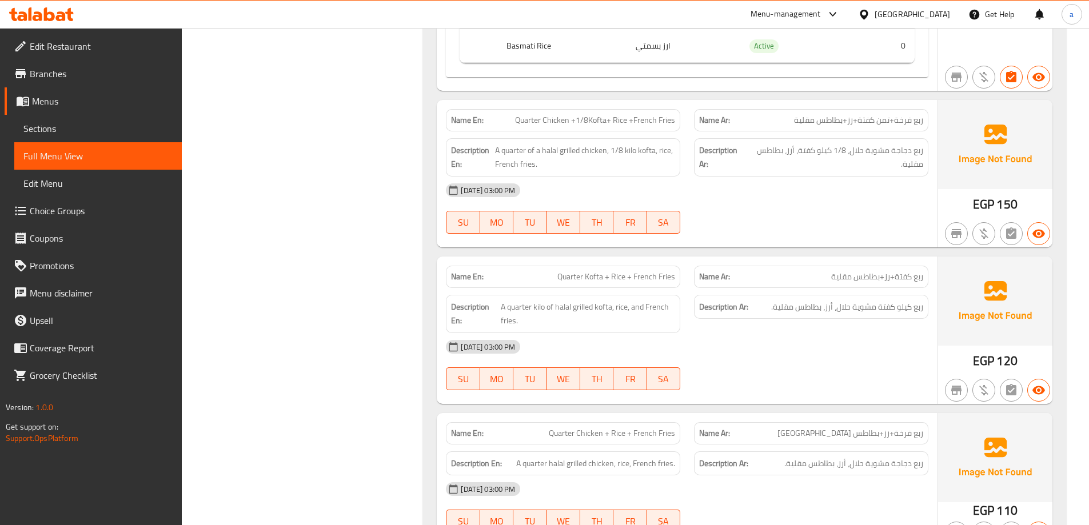
scroll to position [3132, 0]
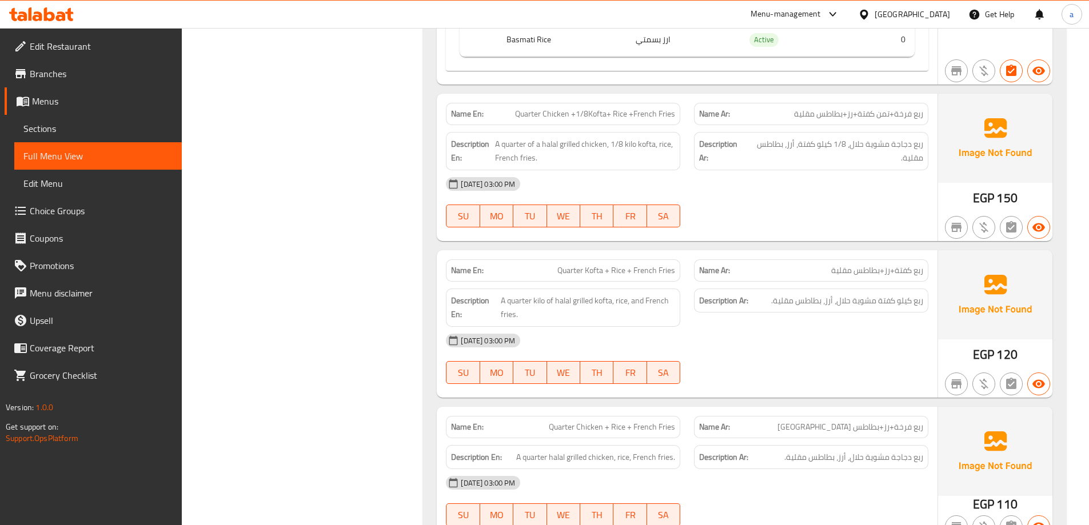
click at [859, 110] on span "ربع فرخة+تمن كفتة+رز+بطاطس مقلية" at bounding box center [858, 114] width 129 height 12
click at [655, 112] on span "Quarter Chicken +1/8Kofta+ Rice +French Fries" at bounding box center [595, 114] width 160 height 12
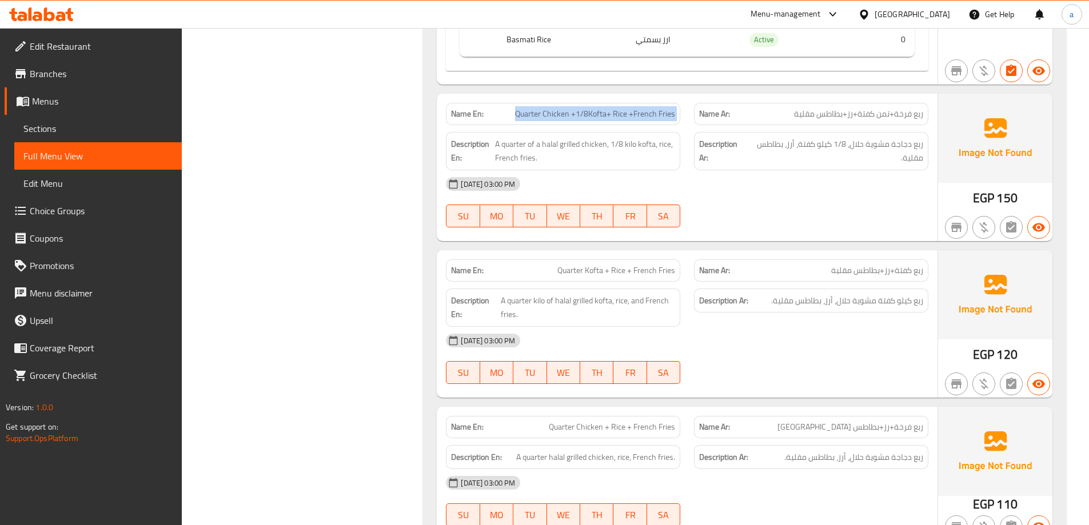
click at [655, 112] on span "Quarter Chicken +1/8Kofta+ Rice +French Fries" at bounding box center [595, 114] width 160 height 12
click at [809, 148] on span "ربع دجاجة مشوية حلال، 1/8 كيلو كفتة، أرز، بطاطس مقلية." at bounding box center [835, 151] width 176 height 28
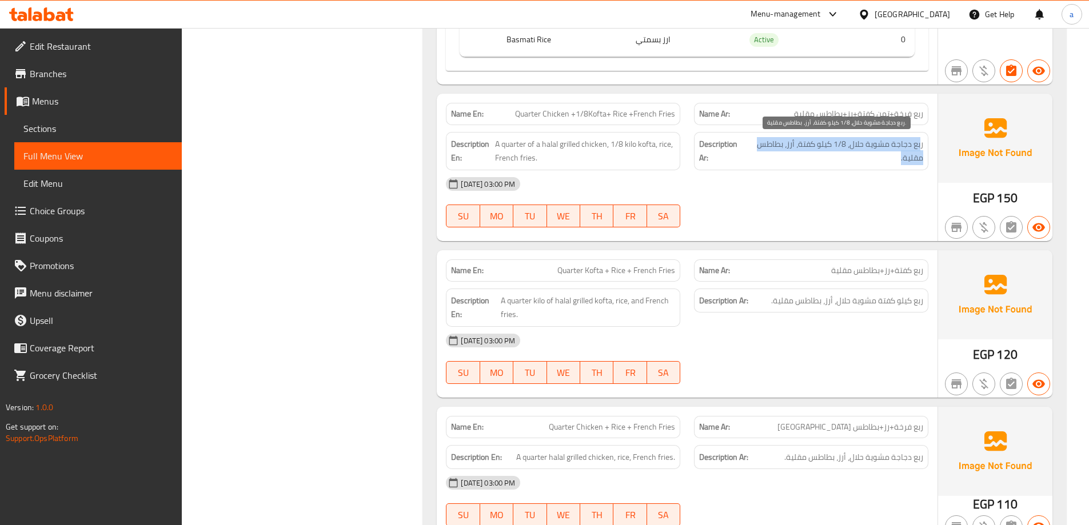
click at [809, 148] on span "ربع دجاجة مشوية حلال، 1/8 كيلو كفتة، أرز، بطاطس مقلية." at bounding box center [835, 151] width 176 height 28
click at [750, 151] on span "ربع دجاجة مشوية حلال، 1/8 كيلو كفتة، أرز، بطاطس مقلية." at bounding box center [835, 151] width 176 height 28
click at [773, 149] on span "ربع دجاجة مشوية حلال، 1/8 كيلو كفتة، أرز، بطاطس مقلية." at bounding box center [835, 151] width 176 height 28
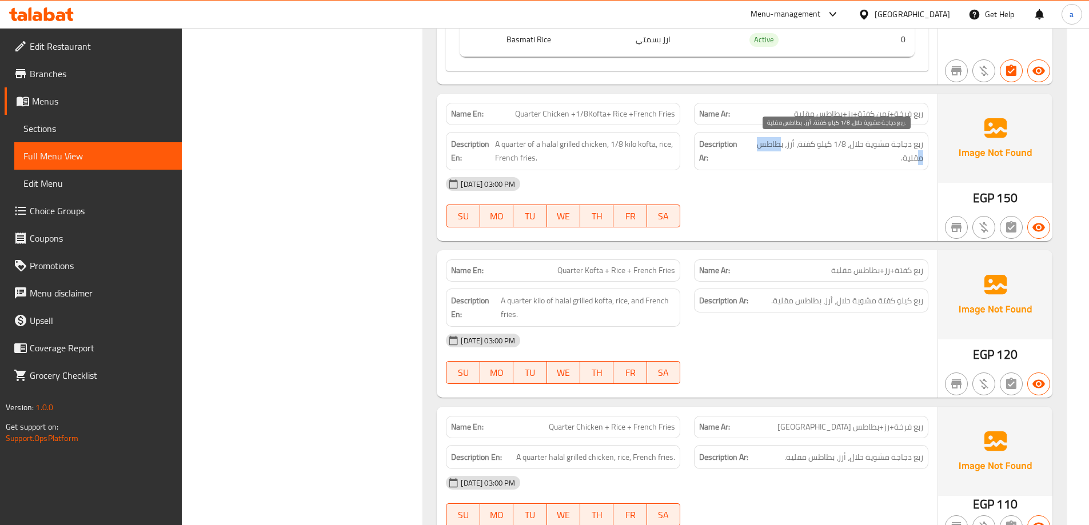
click at [773, 149] on span "ربع دجاجة مشوية حلال، 1/8 كيلو كفتة، أرز، بطاطس مقلية." at bounding box center [835, 151] width 176 height 28
click at [615, 143] on span "A quarter of a halal grilled chicken, 1/8 kilo kofta, rice, French fries." at bounding box center [585, 151] width 180 height 28
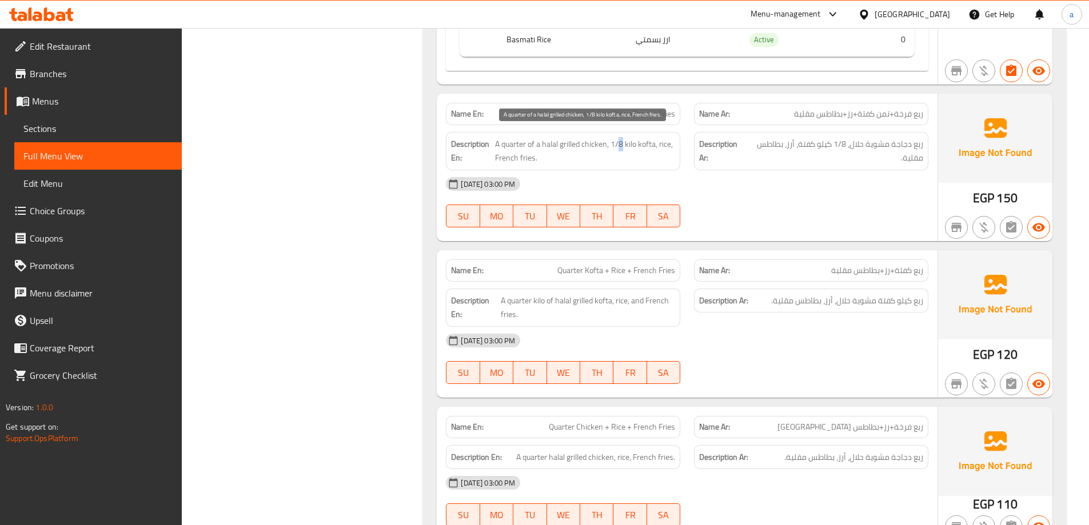
click at [615, 143] on span "A quarter of a halal grilled chicken, 1/8 kilo kofta, rice, French fries." at bounding box center [585, 151] width 180 height 28
click at [790, 186] on div "[DATE] 03:00 PM" at bounding box center [687, 183] width 496 height 27
click at [757, 273] on p "Name Ar: ربع كفتة+رز+بطاطس [GEOGRAPHIC_DATA]" at bounding box center [811, 271] width 224 height 12
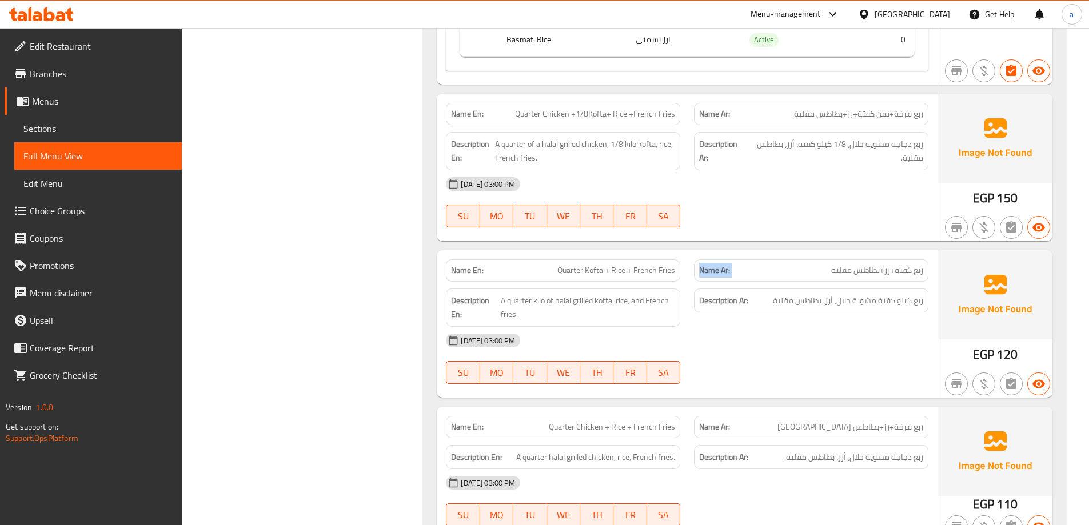
click at [757, 273] on p "Name Ar: ربع كفتة+رز+بطاطس [GEOGRAPHIC_DATA]" at bounding box center [811, 271] width 224 height 12
click at [786, 268] on p "Name Ar: ربع كفتة+رز+بطاطس [GEOGRAPHIC_DATA]" at bounding box center [811, 271] width 224 height 12
click at [794, 269] on p "Name Ar: ربع كفتة+رز+بطاطس [GEOGRAPHIC_DATA]" at bounding box center [811, 271] width 224 height 12
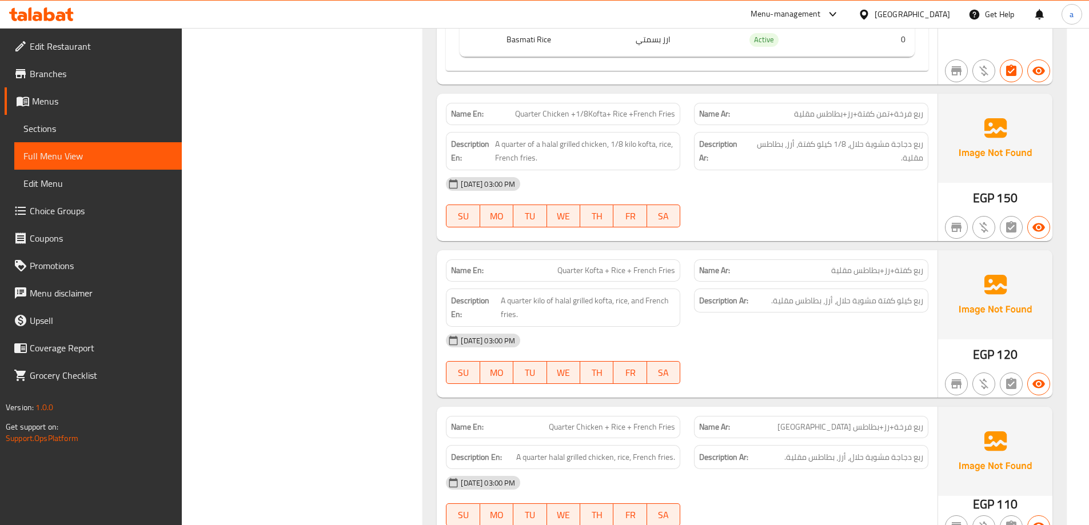
click at [794, 269] on p "Name Ar: ربع كفتة+رز+بطاطس [GEOGRAPHIC_DATA]" at bounding box center [811, 271] width 224 height 12
click at [622, 273] on span "Quarter Kofta + Rice + French Fries" at bounding box center [616, 271] width 118 height 12
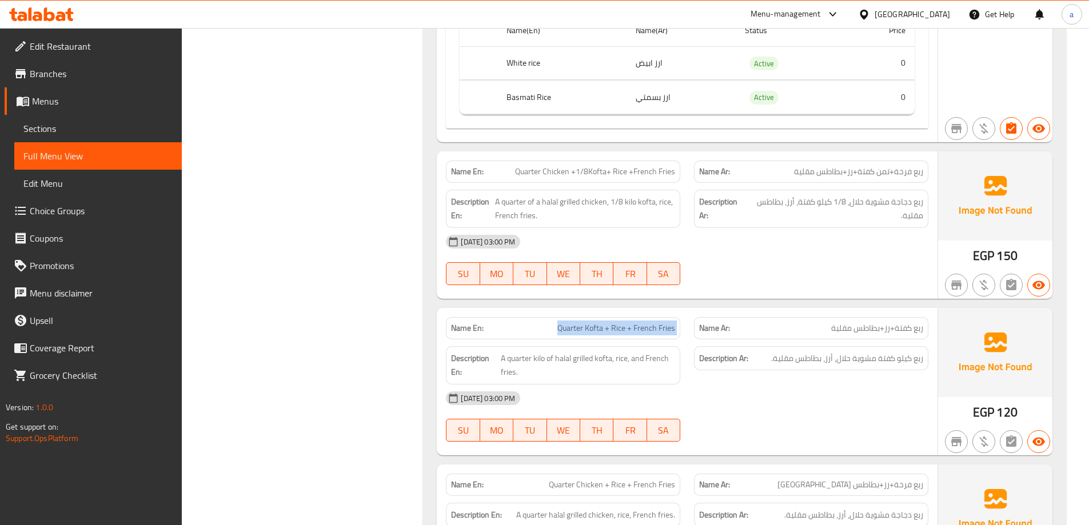
scroll to position [3075, 0]
click at [618, 325] on span "Quarter Kofta + Rice + French Fries" at bounding box center [616, 328] width 118 height 12
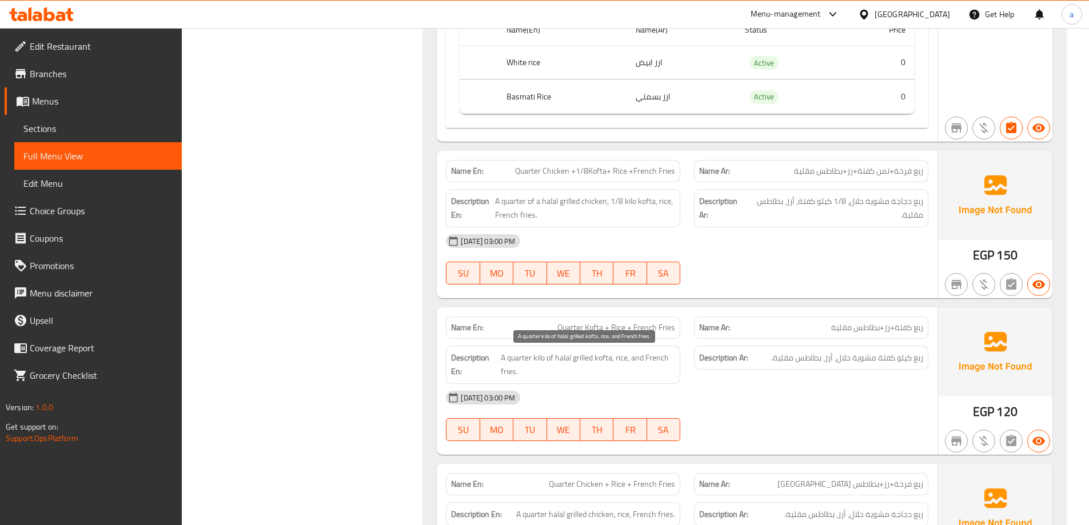
click at [556, 365] on span "A quarter kilo of halal grilled kofta, rice, and French fries." at bounding box center [588, 365] width 174 height 28
click at [616, 363] on span "A quarter kilo of halal grilled kofta, rice, and French fries." at bounding box center [588, 365] width 174 height 28
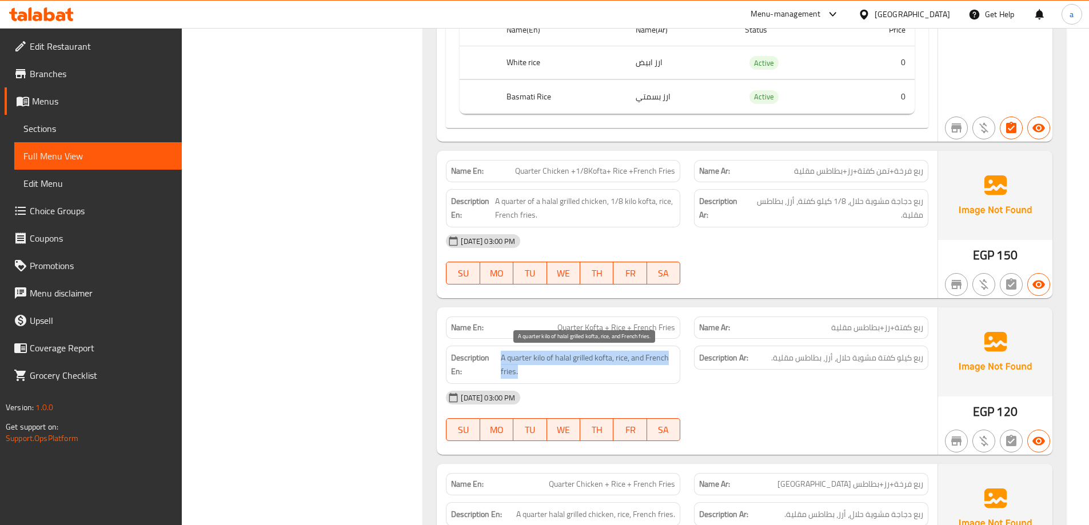
click at [616, 363] on span "A quarter kilo of halal grilled kofta, rice, and French fries." at bounding box center [588, 365] width 174 height 28
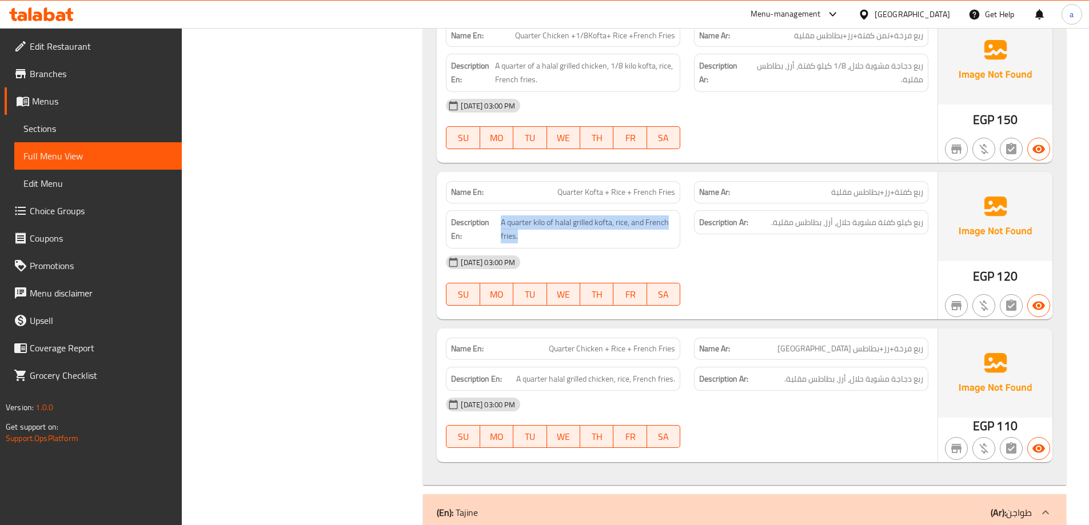
scroll to position [3246, 0]
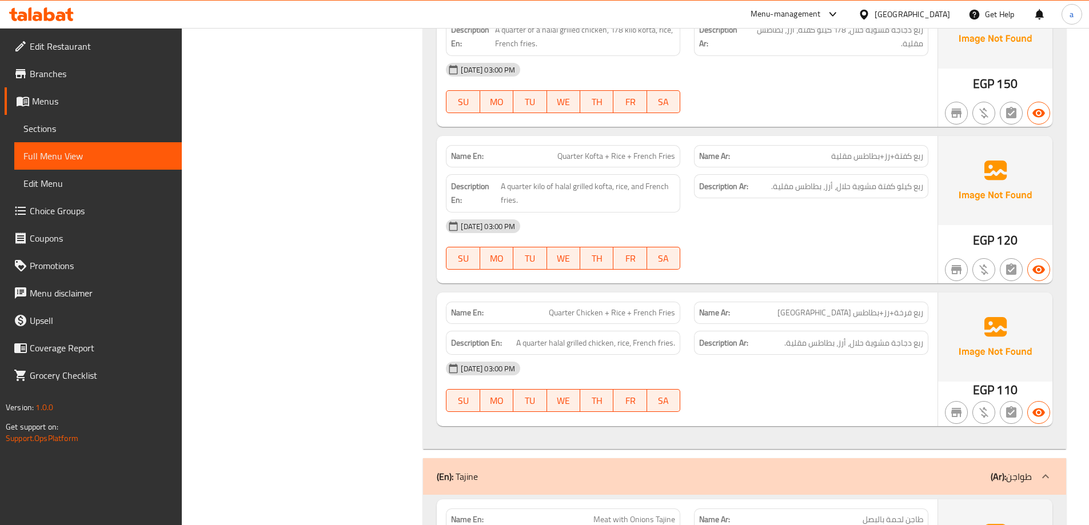
click at [809, 323] on div "Name Ar: ربع فرخة+رز+بطاطس [GEOGRAPHIC_DATA]" at bounding box center [811, 313] width 234 height 22
click at [856, 302] on div "Name Ar: ربع فرخة+رز+بطاطس [GEOGRAPHIC_DATA]" at bounding box center [811, 313] width 234 height 22
click at [861, 311] on span "ربع فرخة+رز+بطاطس [GEOGRAPHIC_DATA]" at bounding box center [850, 313] width 146 height 12
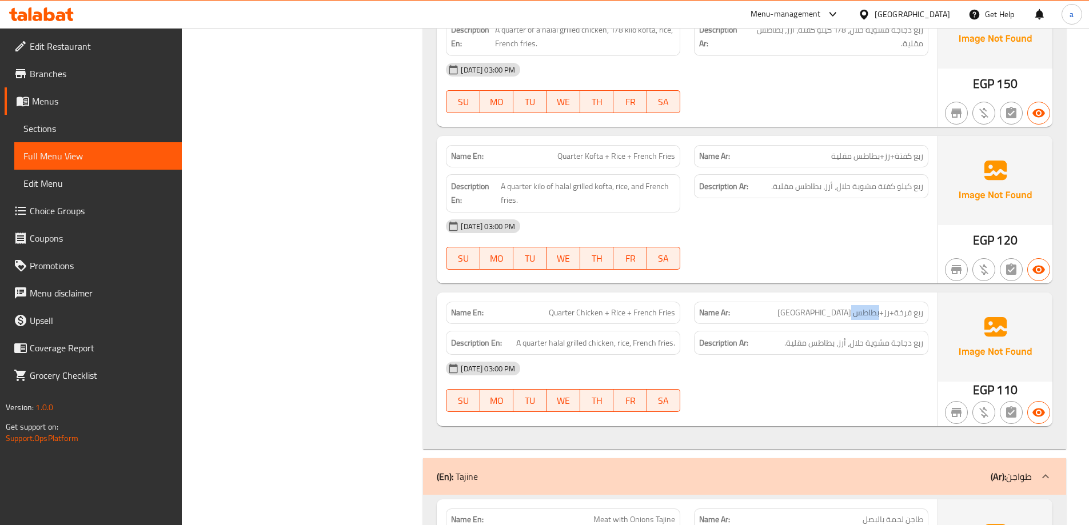
click at [861, 311] on span "ربع فرخة+رز+بطاطس [GEOGRAPHIC_DATA]" at bounding box center [850, 313] width 146 height 12
click at [597, 307] on span "Quarter Chicken + Rice + French Fries" at bounding box center [612, 313] width 126 height 12
drag, startPoint x: 597, startPoint y: 305, endPoint x: 605, endPoint y: 306, distance: 8.6
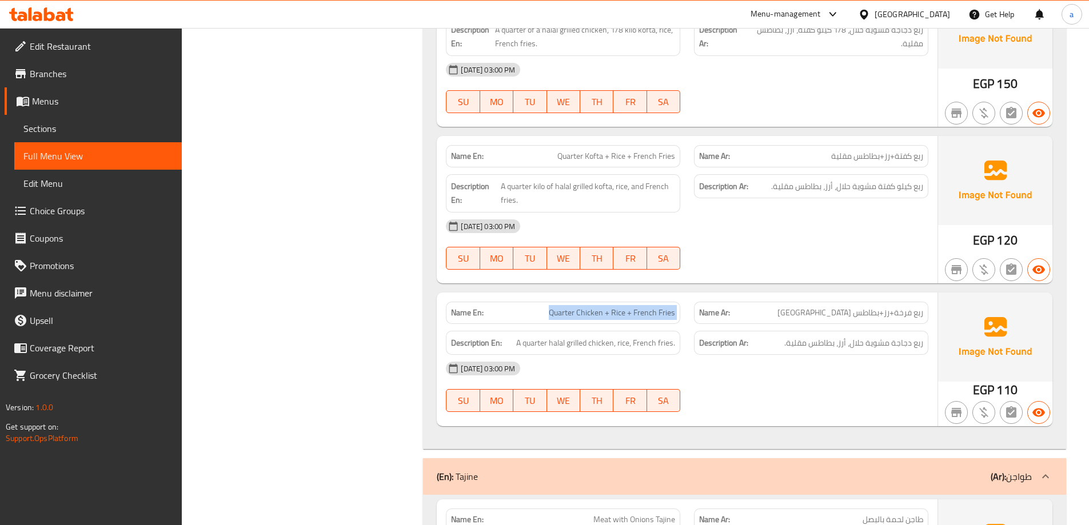
click at [597, 305] on div "Name En: Quarter Chicken + Rice + French Fries" at bounding box center [563, 313] width 234 height 22
click at [861, 343] on span "ربع دجاجة مشوية حلال، أرز، بطاطس مقلية." at bounding box center [853, 343] width 139 height 14
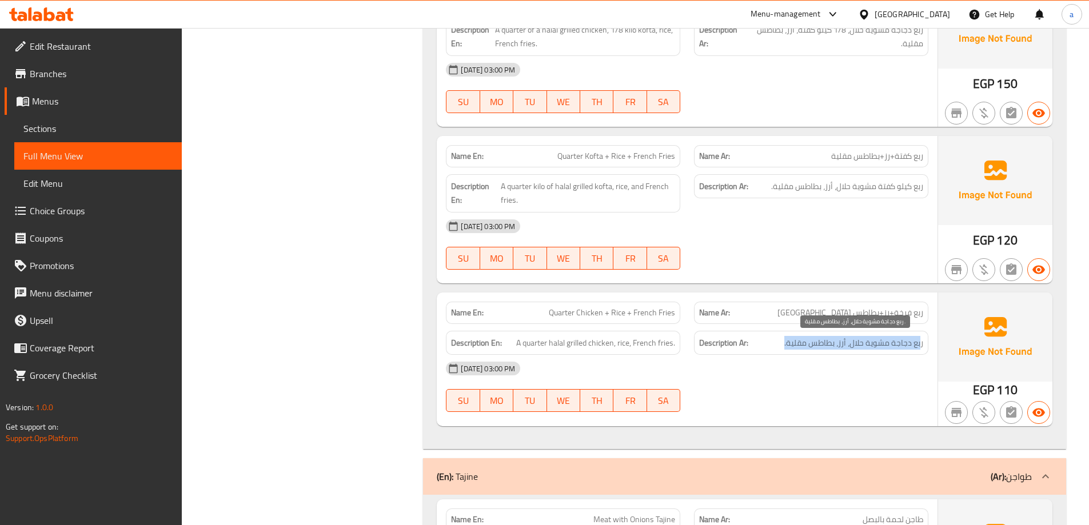
click at [861, 343] on span "ربع دجاجة مشوية حلال، أرز، بطاطس مقلية." at bounding box center [853, 343] width 139 height 14
click at [907, 341] on span "ربع دجاجة مشوية حلال، أرز، بطاطس مقلية." at bounding box center [853, 343] width 139 height 14
click at [809, 339] on span "ربع دجاجة مشوية حلال، أرز، بطاطس مقلية." at bounding box center [853, 343] width 139 height 14
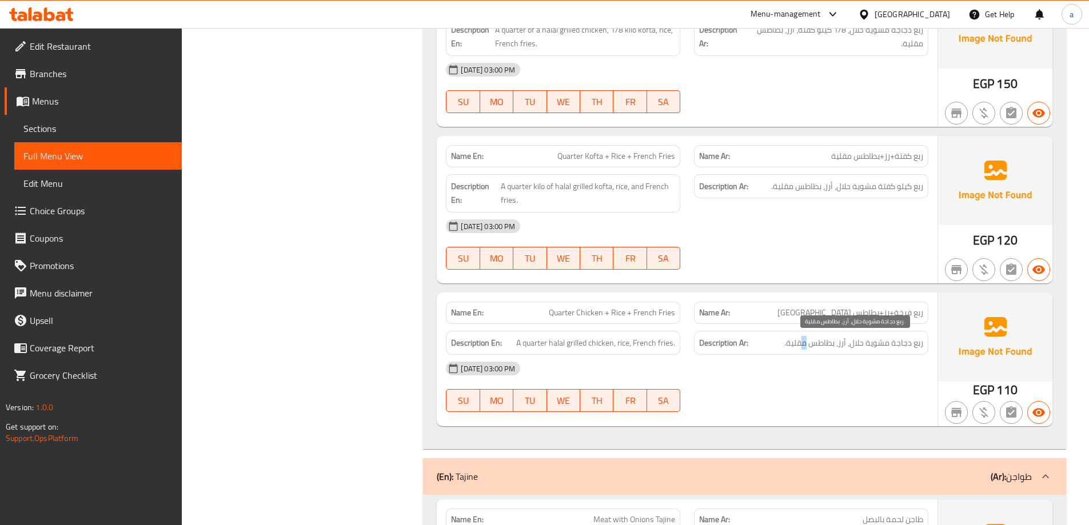
click at [809, 339] on span "ربع دجاجة مشوية حلال، أرز، بطاطس مقلية." at bounding box center [853, 343] width 139 height 14
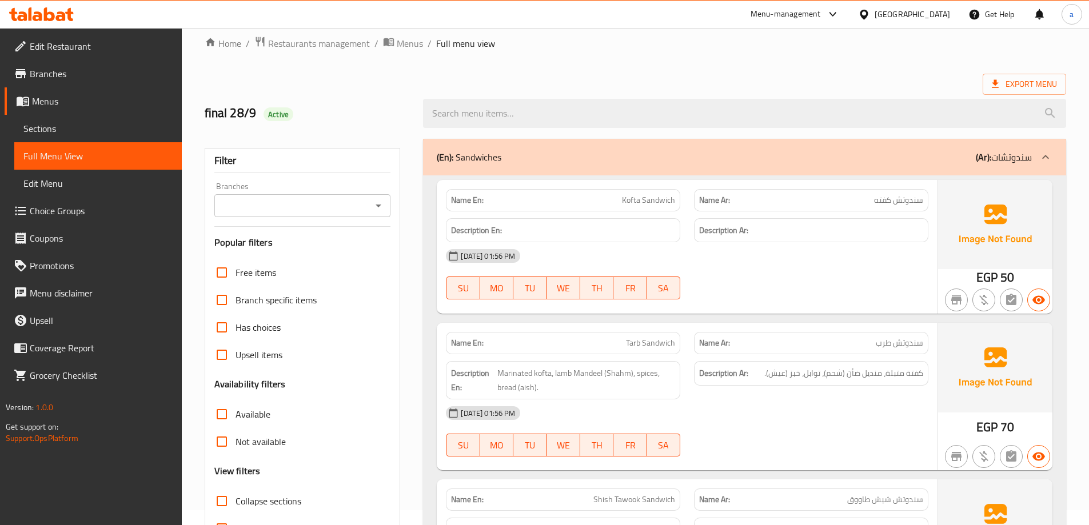
scroll to position [0, 0]
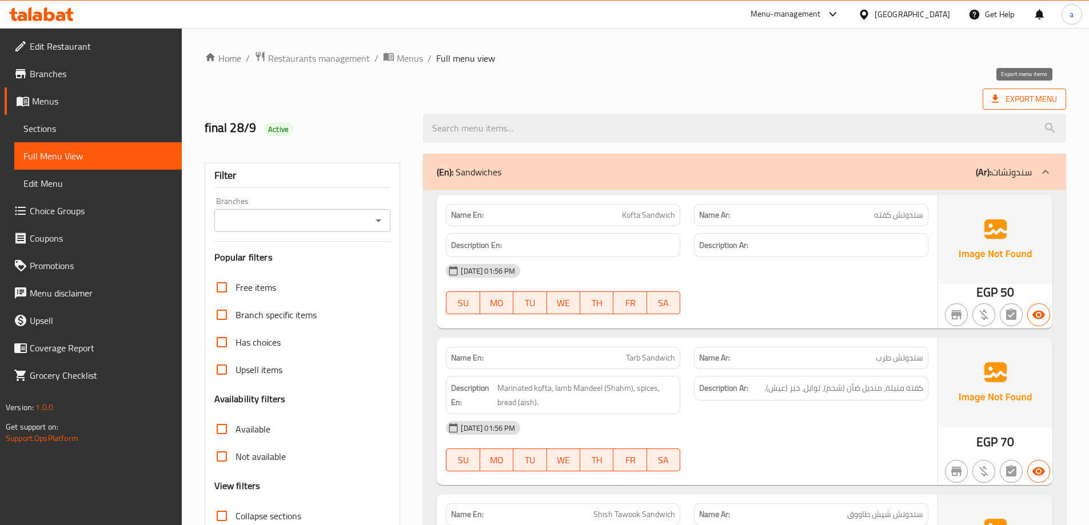
click at [1034, 92] on span "Export Menu" at bounding box center [1024, 99] width 65 height 14
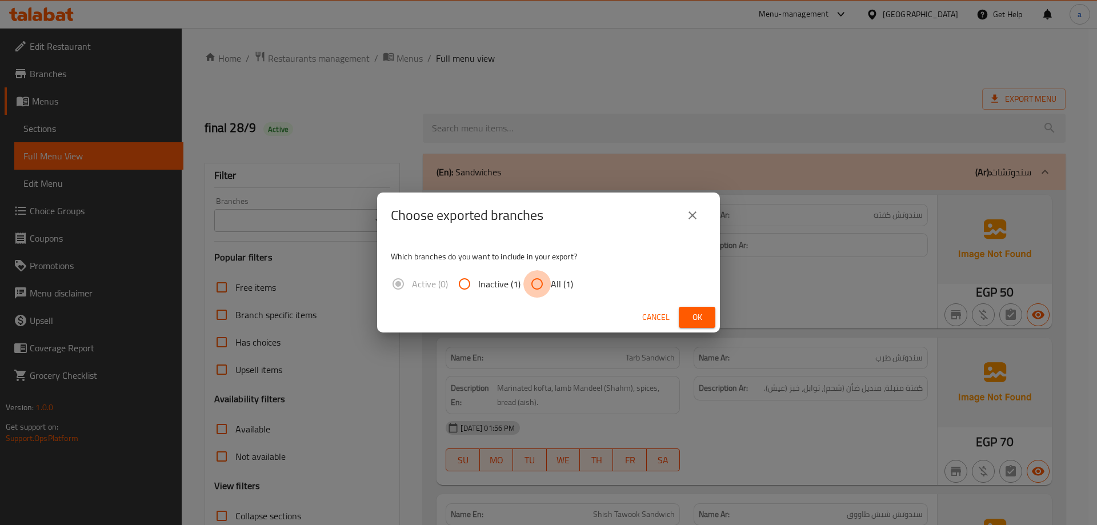
click at [543, 279] on input "All (1)" at bounding box center [536, 283] width 27 height 27
radio input "true"
click at [702, 315] on span "Ok" at bounding box center [697, 317] width 18 height 14
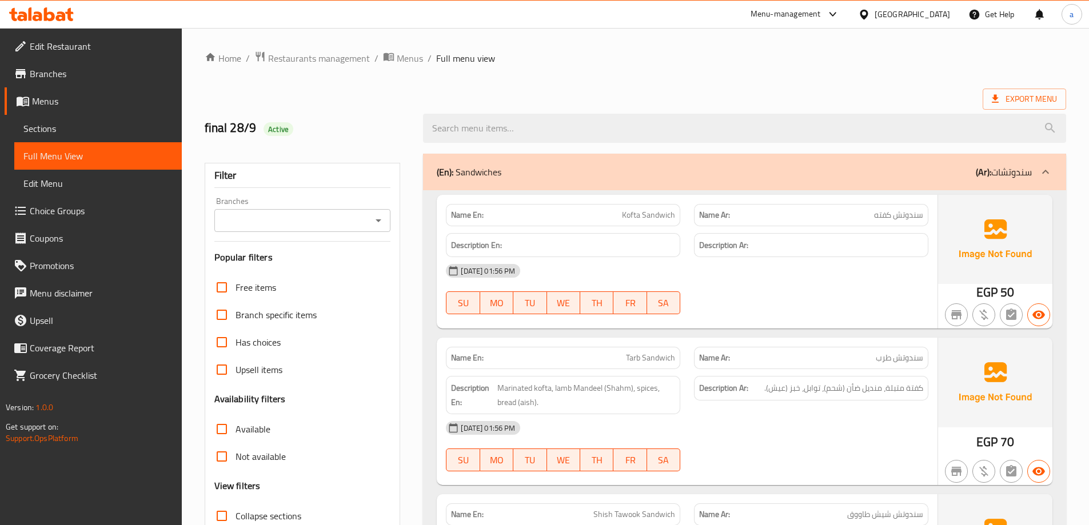
click at [106, 73] on span "Branches" at bounding box center [101, 74] width 143 height 14
